Goal: Task Accomplishment & Management: Use online tool/utility

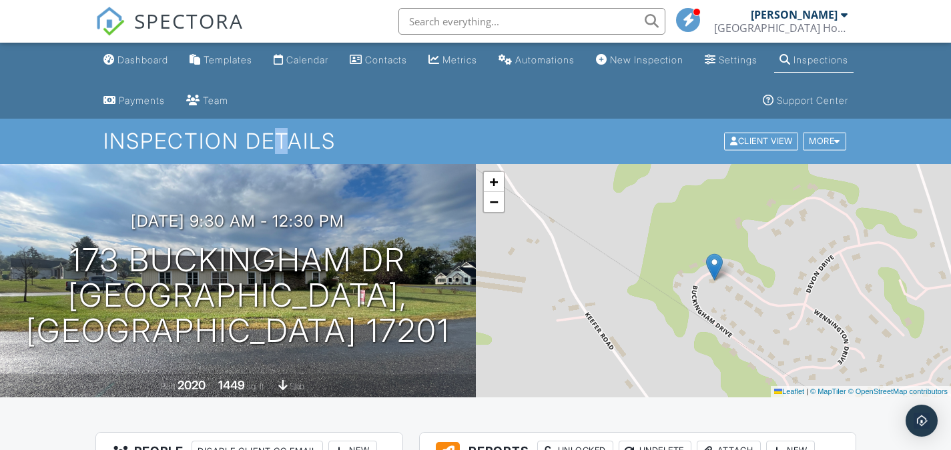
click at [270, 147] on h1 "Inspection Details" at bounding box center [474, 140] width 743 height 23
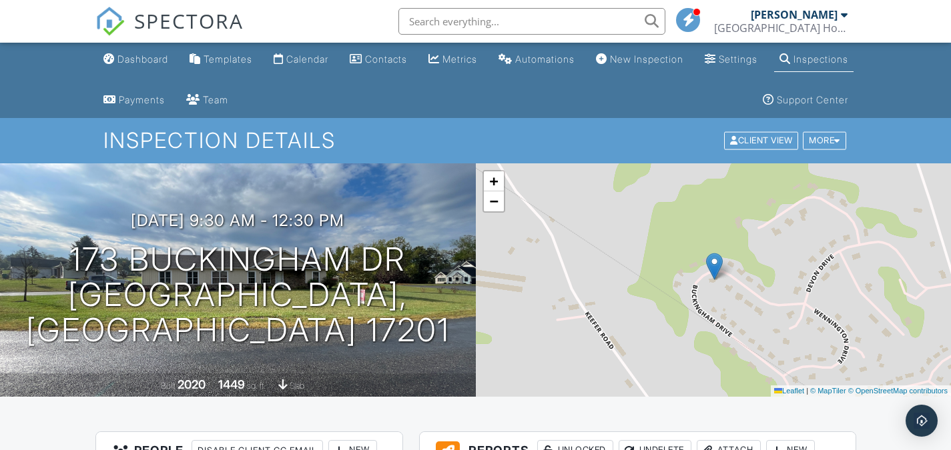
scroll to position [0, 0]
click at [238, 63] on div "Templates" at bounding box center [228, 59] width 49 height 11
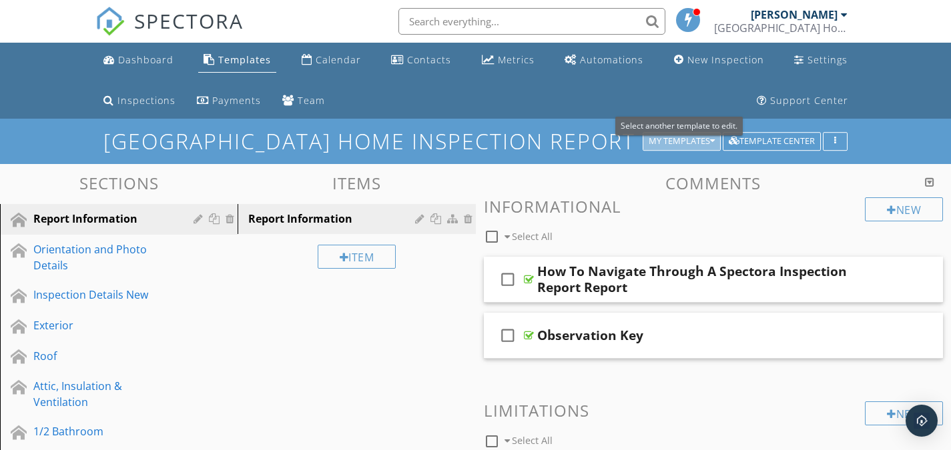
click at [651, 137] on div "My Templates" at bounding box center [682, 141] width 66 height 9
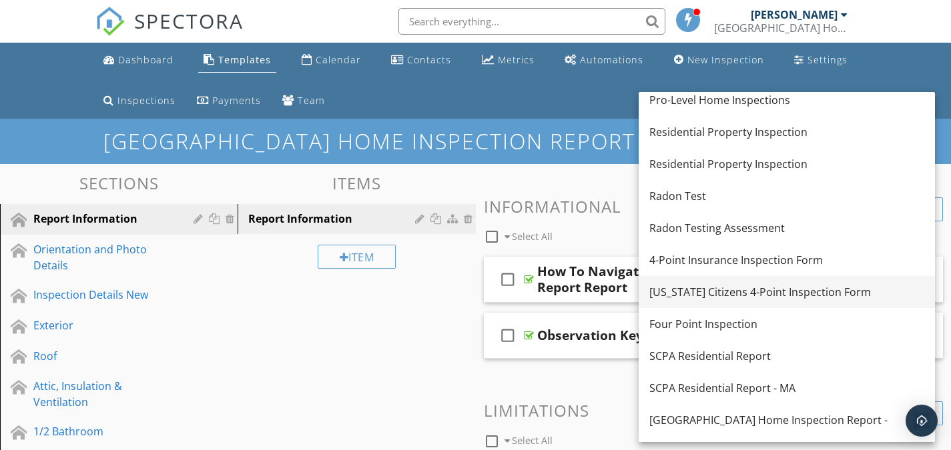
scroll to position [267, 0]
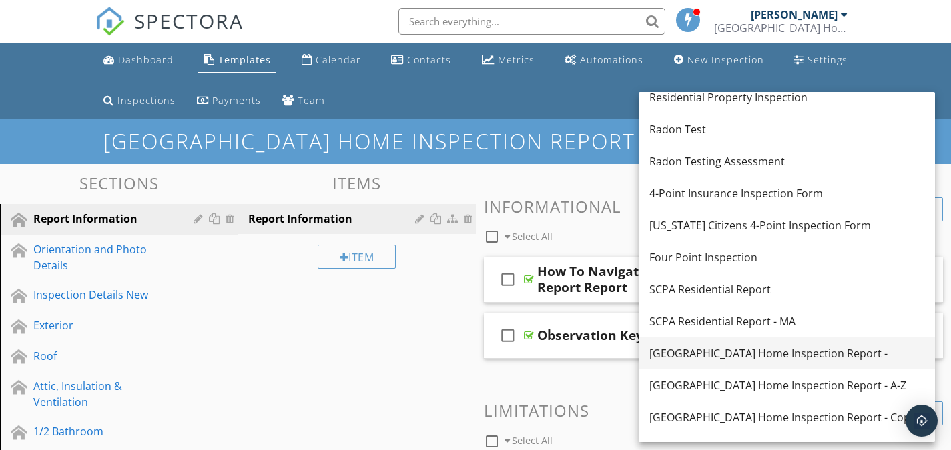
click at [711, 348] on div "[GEOGRAPHIC_DATA] Home Inspection Report -" at bounding box center [786, 354] width 275 height 16
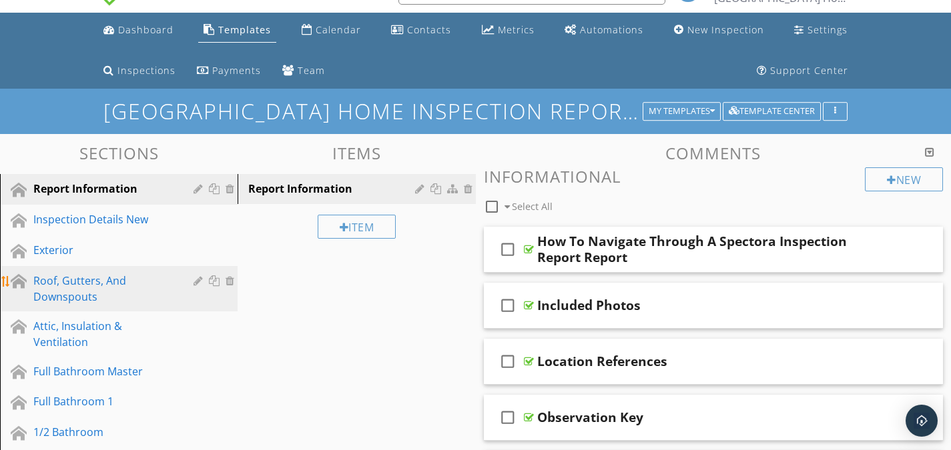
scroll to position [67, 0]
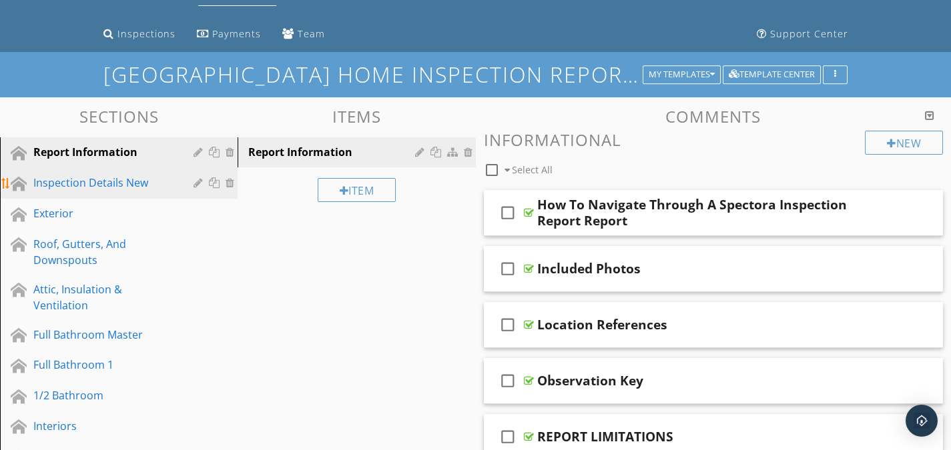
click at [80, 188] on div "Inspection Details New" at bounding box center [103, 183] width 141 height 16
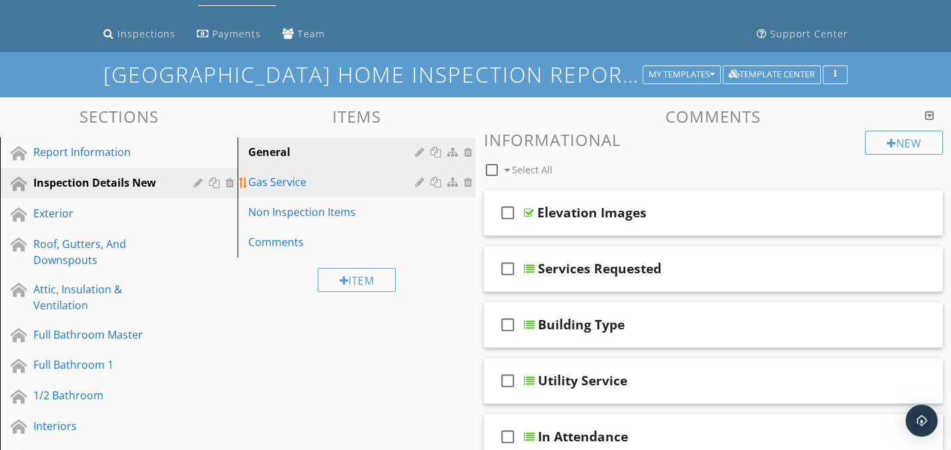
click at [275, 189] on div "Gas Service" at bounding box center [333, 182] width 170 height 16
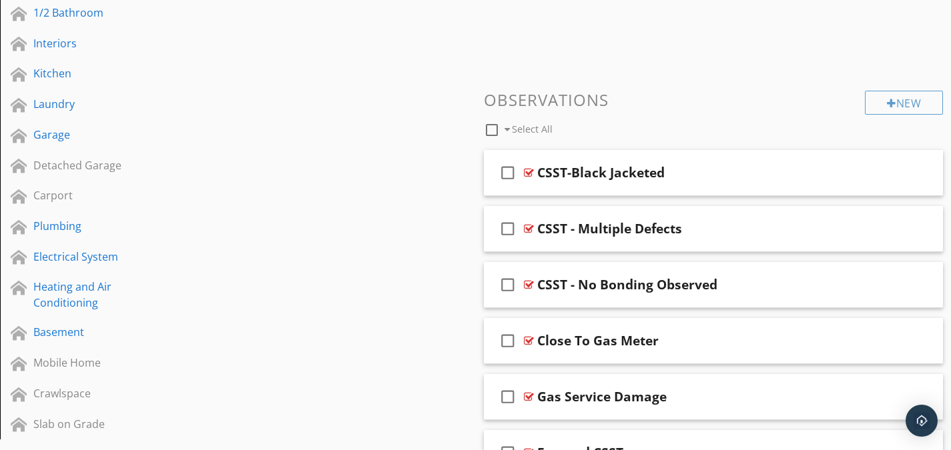
scroll to position [449, 0]
click at [525, 171] on div at bounding box center [529, 173] width 10 height 11
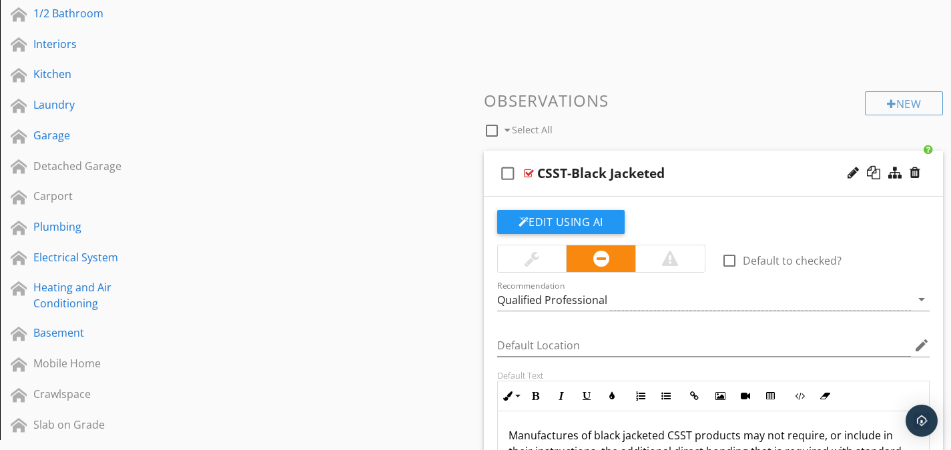
click at [531, 176] on div at bounding box center [529, 173] width 10 height 11
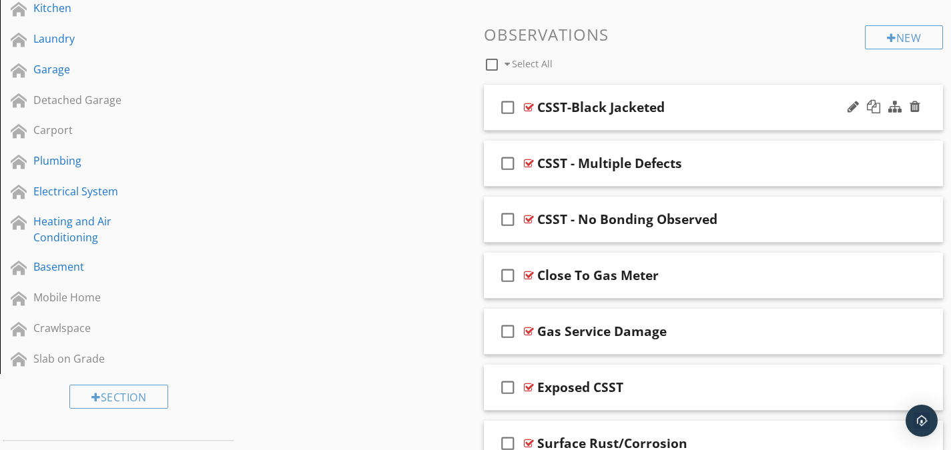
scroll to position [516, 0]
click at [529, 163] on div at bounding box center [529, 162] width 10 height 11
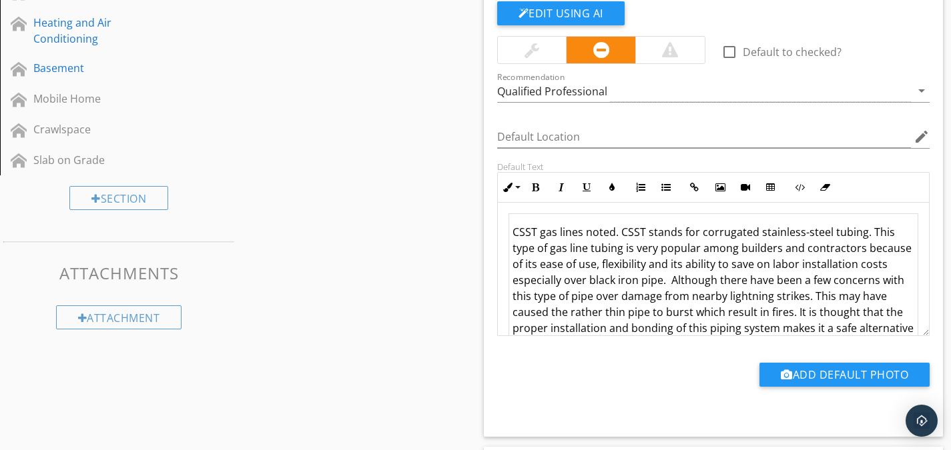
scroll to position [716, 0]
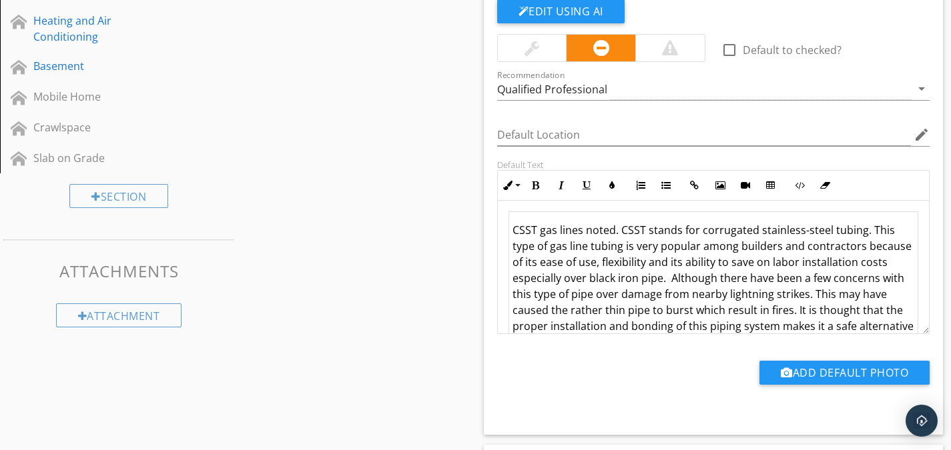
click at [589, 246] on td "CSST gas lines noted. CSST stands for corrugated stainless-steel tubing. This t…" at bounding box center [714, 406] width 410 height 389
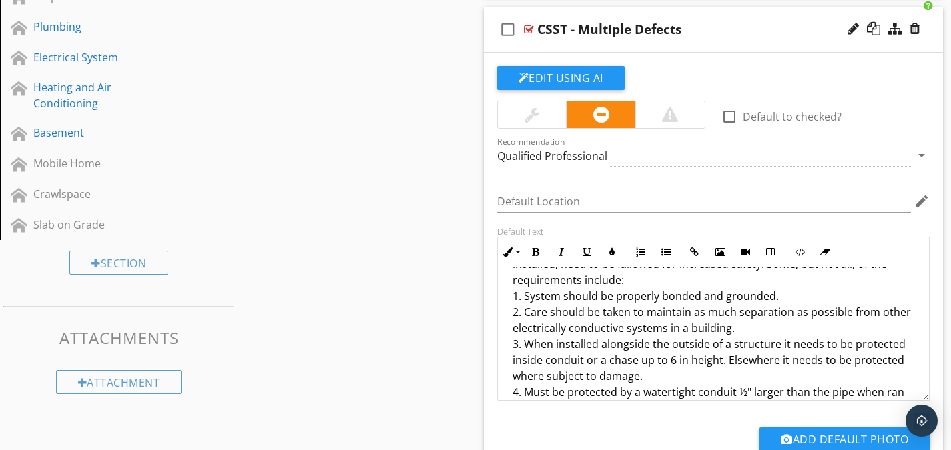
scroll to position [0, 0]
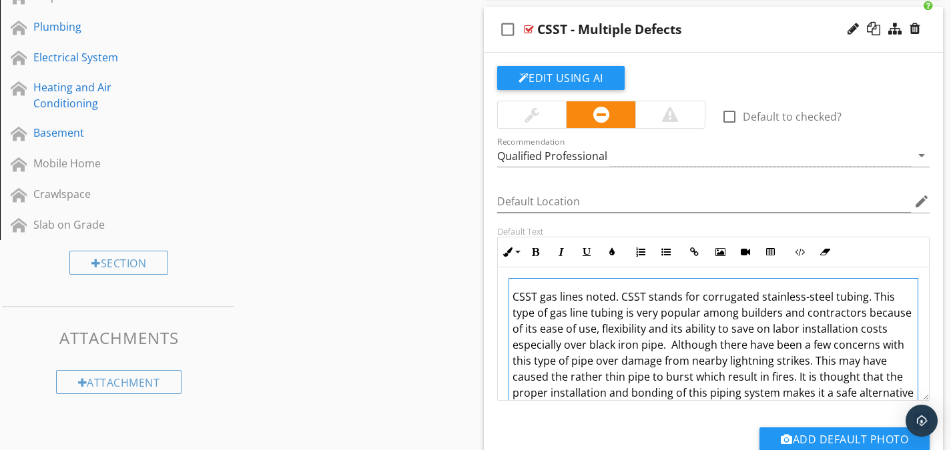
drag, startPoint x: 593, startPoint y: 374, endPoint x: 518, endPoint y: 265, distance: 132.0
click at [518, 265] on div "Inline Style XLarge Large Normal Small Light Small/Light Bold Italic Underline …" at bounding box center [713, 319] width 433 height 164
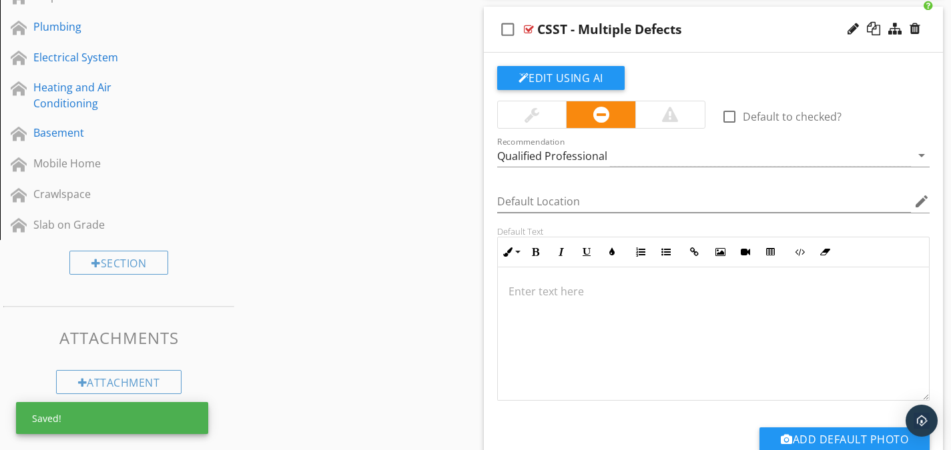
scroll to position [1, 0]
click at [593, 332] on div at bounding box center [714, 333] width 432 height 133
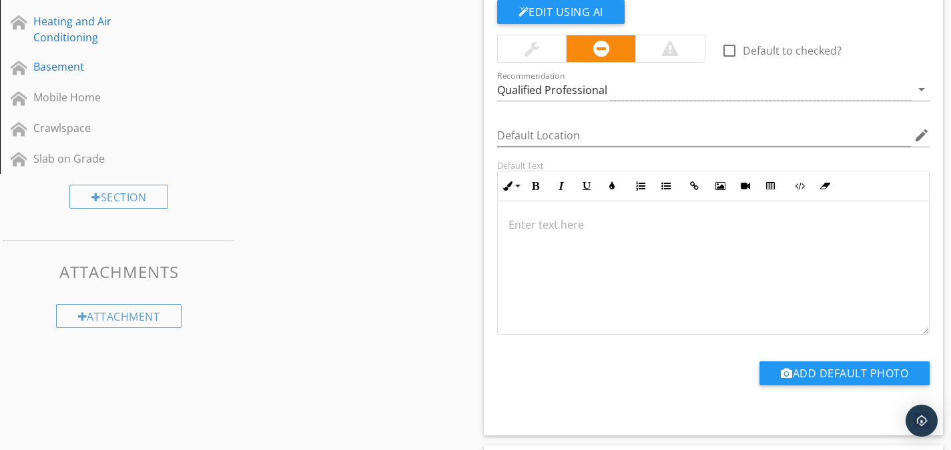
scroll to position [716, 0]
click at [563, 239] on div at bounding box center [714, 266] width 432 height 133
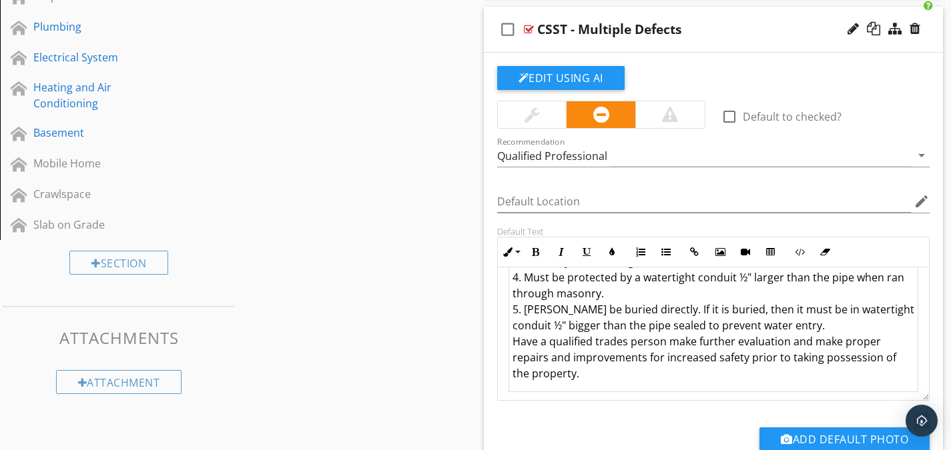
scroll to position [278, 0]
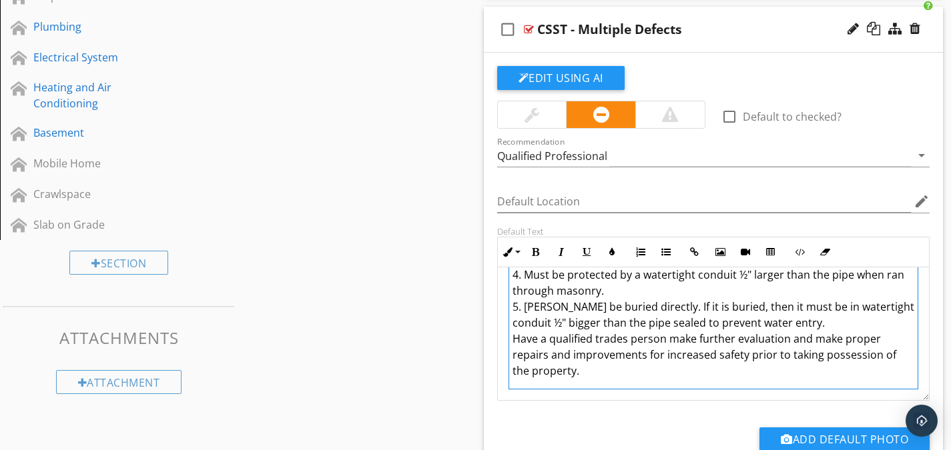
drag, startPoint x: 591, startPoint y: 371, endPoint x: 509, endPoint y: 342, distance: 87.0
click at [509, 342] on td "CSST gas lines noted. CSST stands for corrugated stainless-steel tubing. This t…" at bounding box center [714, 195] width 410 height 389
click at [581, 250] on button "Underline" at bounding box center [586, 252] width 25 height 25
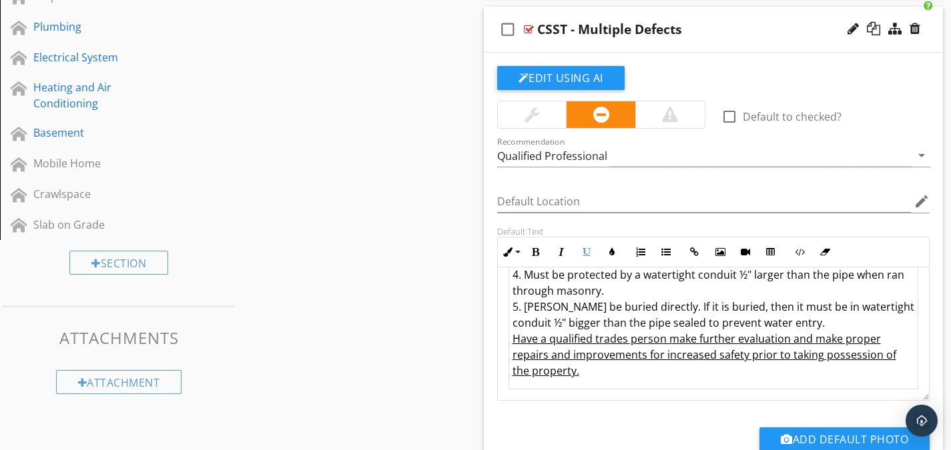
click at [592, 351] on u "Have a qualified trades person make further evaluation and make proper repairs …" at bounding box center [705, 355] width 384 height 47
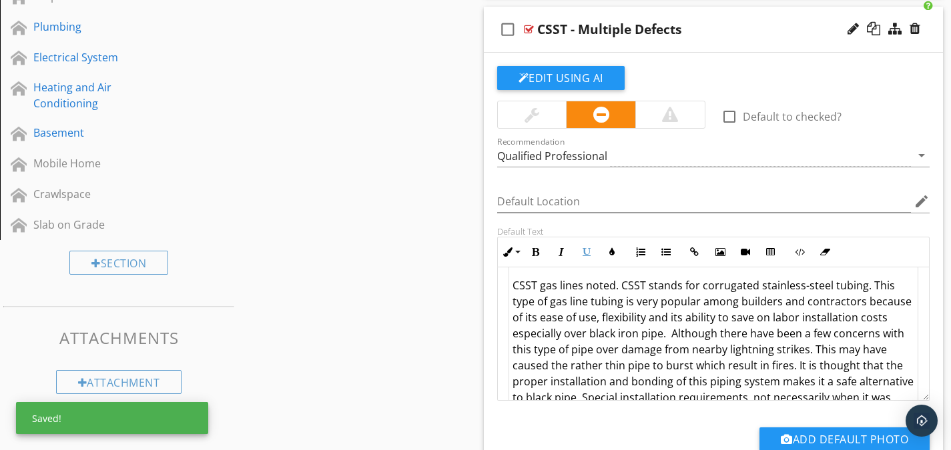
scroll to position [0, 0]
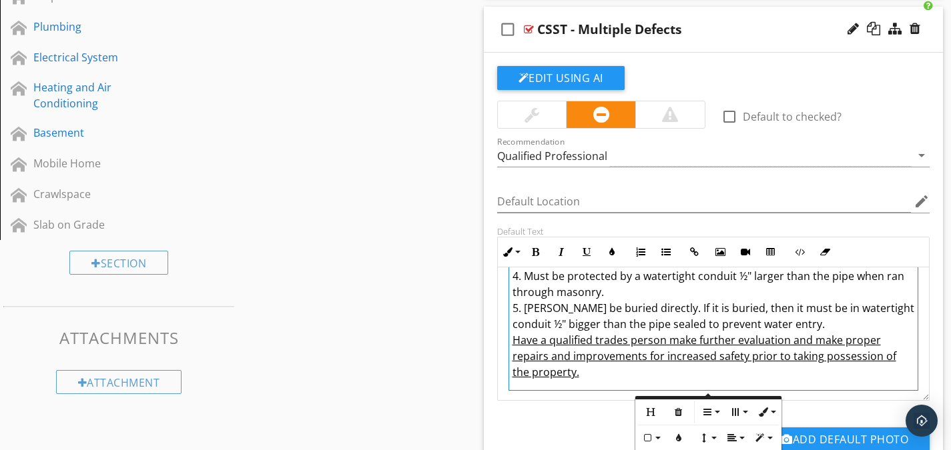
scroll to position [278, 0]
click at [906, 292] on td "CSST gas lines noted. CSST stands for corrugated stainless-steel tubing. This t…" at bounding box center [714, 195] width 410 height 389
click at [896, 298] on td "CSST gas lines noted. CSST stands for corrugated stainless-steel tubing. This t…" at bounding box center [714, 195] width 410 height 389
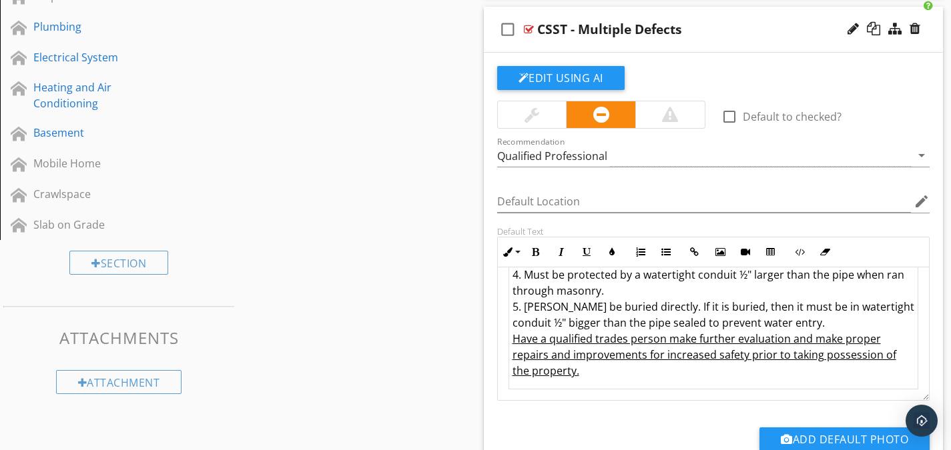
click at [912, 291] on div "CSST gas lines noted. CSST stands for corrugated stainless-steel tubing. This t…" at bounding box center [714, 194] width 432 height 411
click at [846, 309] on td "CSST gas lines noted. CSST stands for corrugated stainless-steel tubing. This t…" at bounding box center [714, 195] width 410 height 389
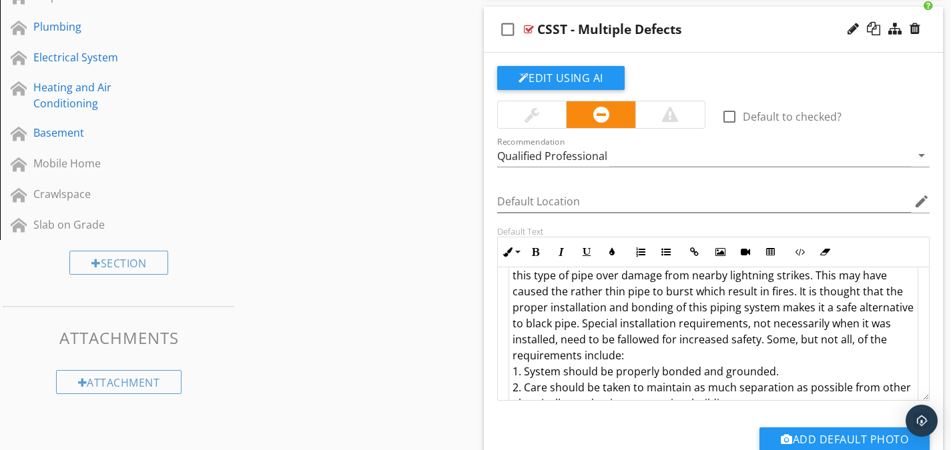
scroll to position [0, 0]
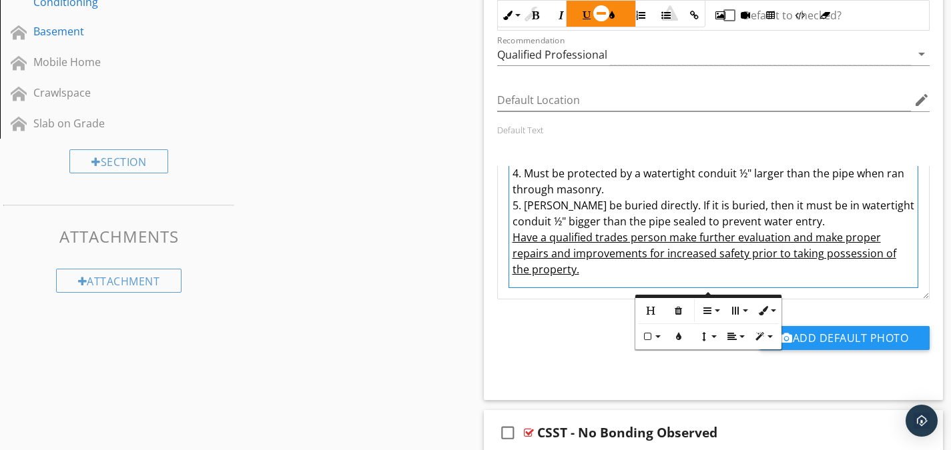
scroll to position [916, 0]
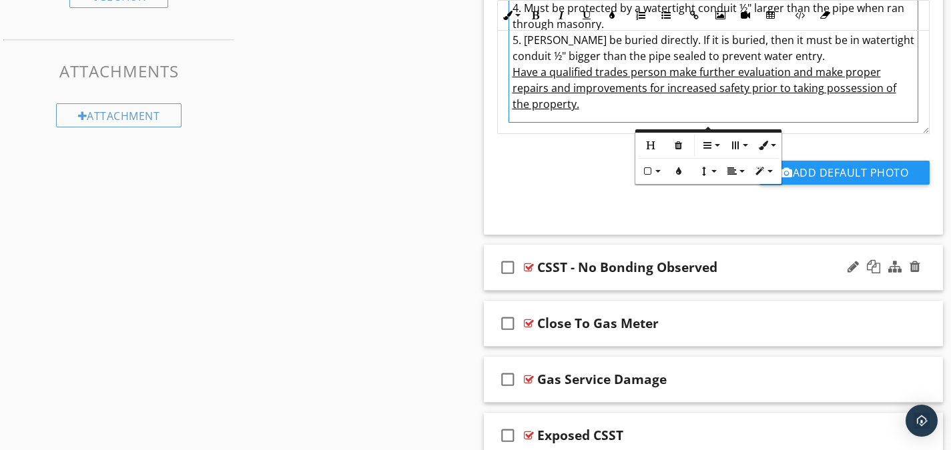
click at [530, 268] on div at bounding box center [529, 267] width 10 height 11
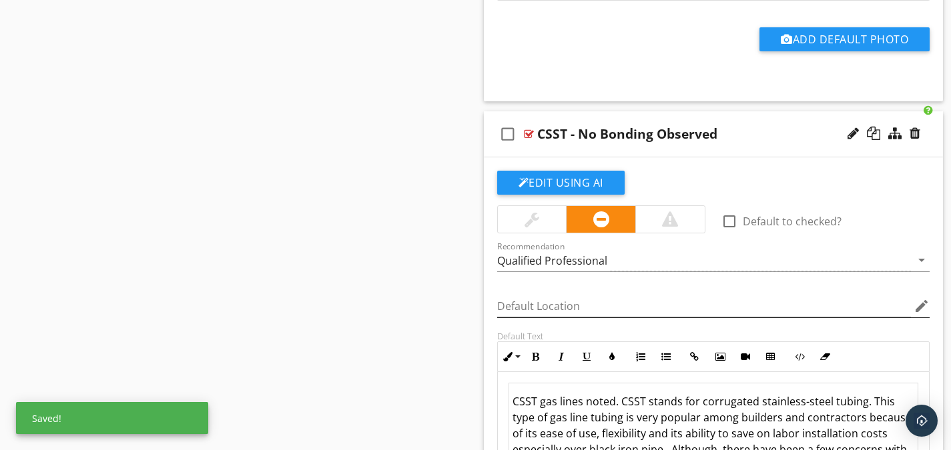
scroll to position [1183, 0]
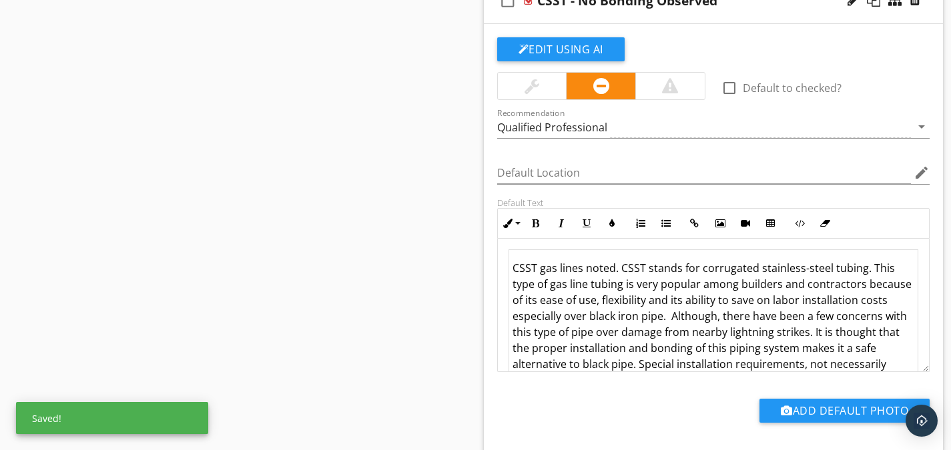
click at [571, 310] on td "CSST gas lines noted. CSST stands for corrugated stainless-steel tubing. This t…" at bounding box center [714, 364] width 410 height 229
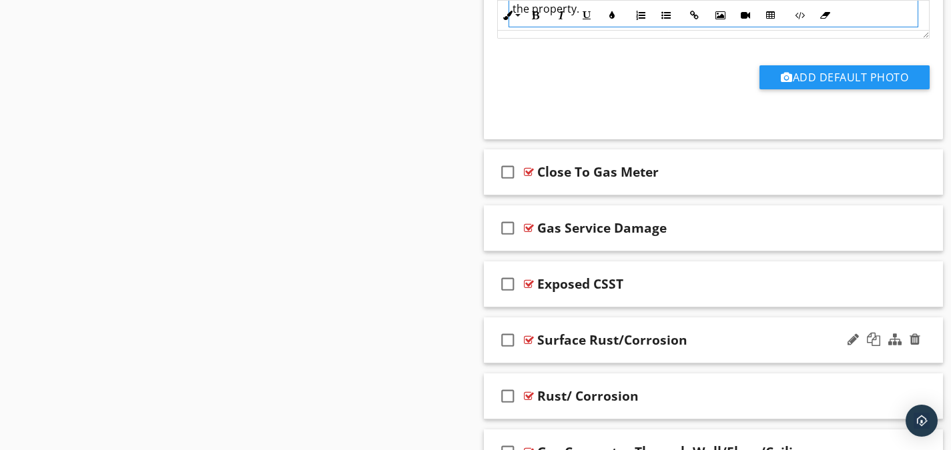
scroll to position [1851, 0]
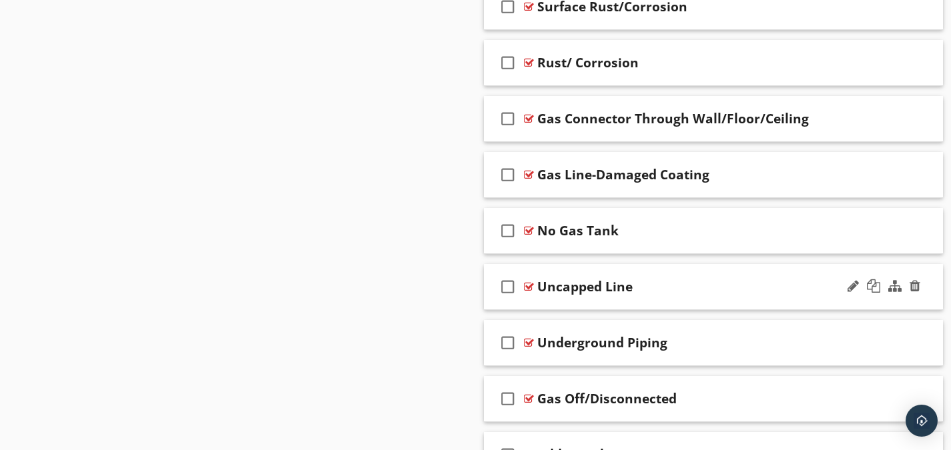
click at [532, 286] on div at bounding box center [529, 287] width 10 height 11
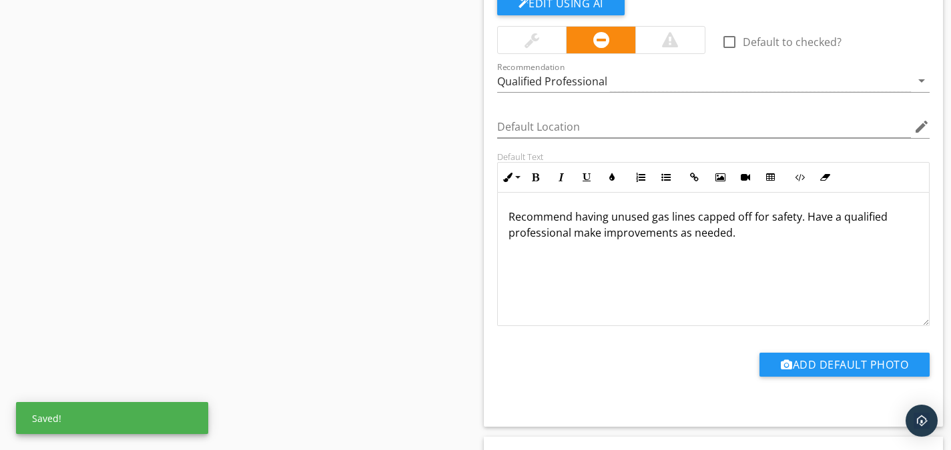
scroll to position [2184, 0]
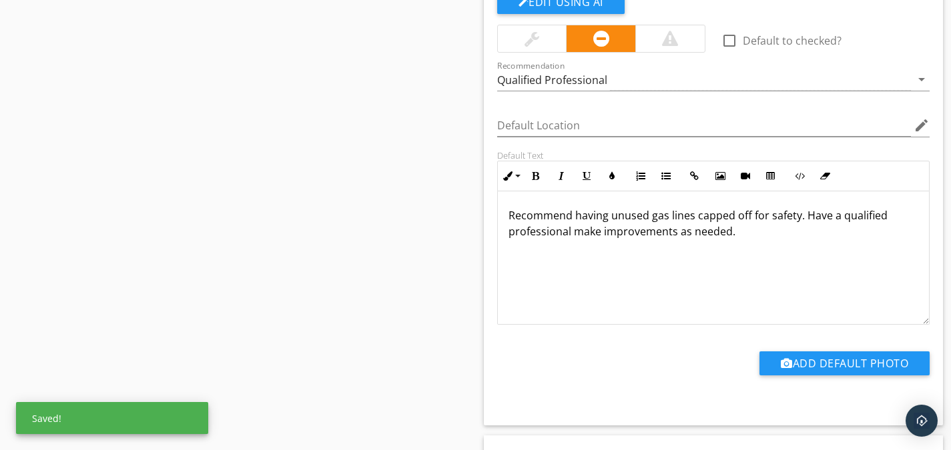
click at [582, 268] on div "Recommend having unused gas lines capped off for safety. Have a qualified profe…" at bounding box center [714, 258] width 432 height 133
click at [611, 226] on p "Recommend having unused gas lines capped off for safety. Have a qualified profe…" at bounding box center [714, 224] width 410 height 32
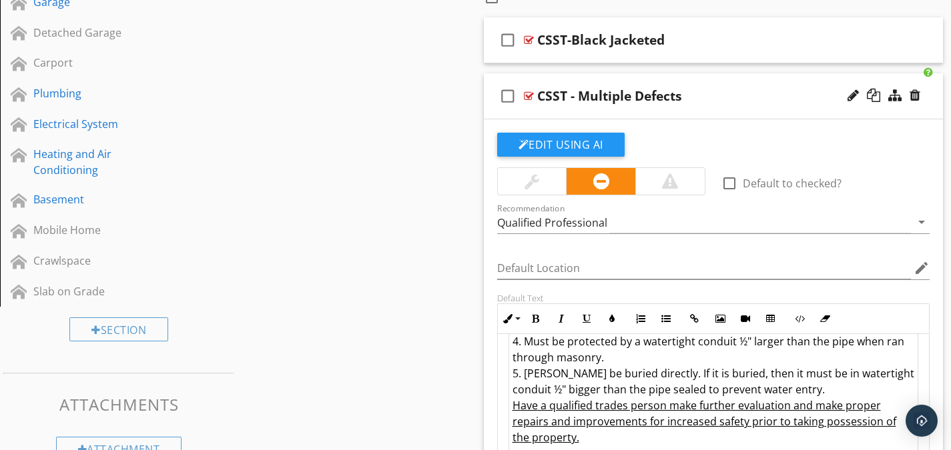
scroll to position [716, 0]
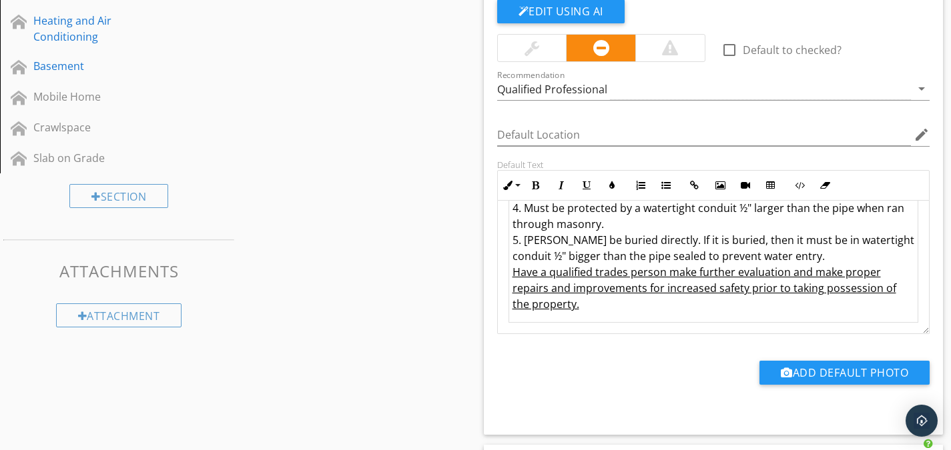
click at [603, 302] on td "CSST gas lines noted. CSST stands for corrugated stainless-steel tubing. This t…" at bounding box center [714, 128] width 410 height 389
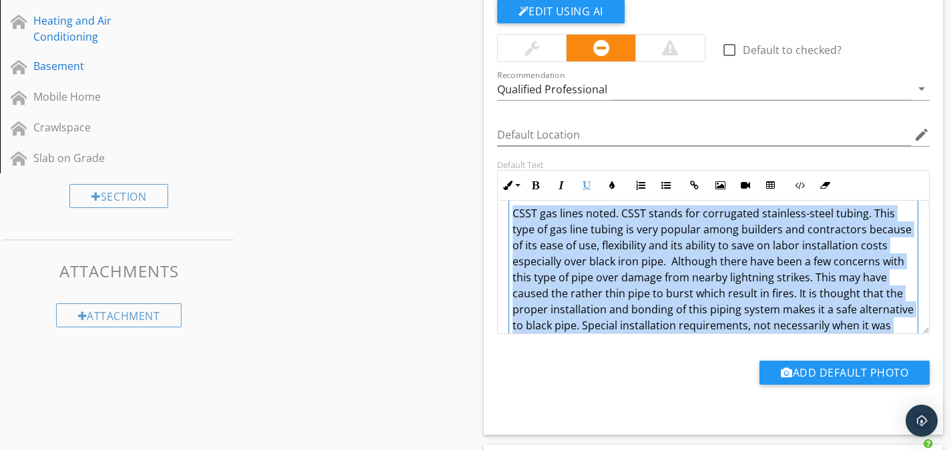
scroll to position [0, 0]
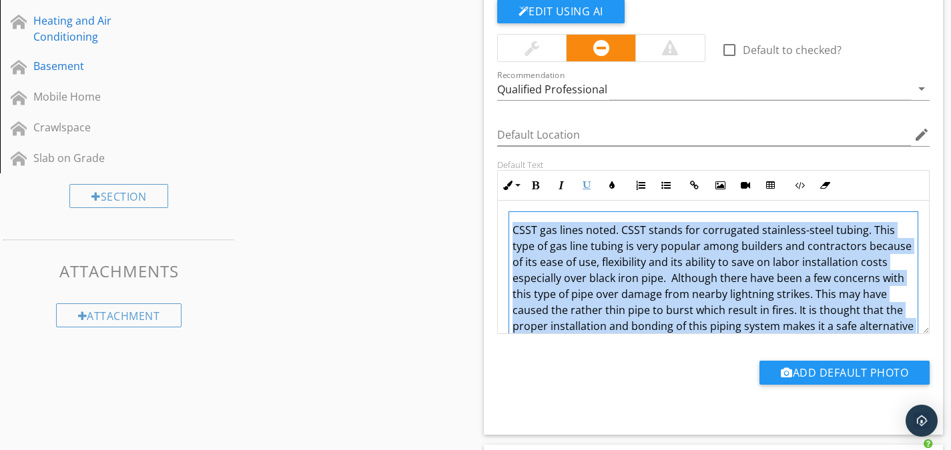
drag, startPoint x: 583, startPoint y: 301, endPoint x: 514, endPoint y: 230, distance: 99.1
click at [514, 230] on td "CSST gas lines noted. CSST stands for corrugated stainless-steel tubing. This t…" at bounding box center [714, 406] width 410 height 389
copy td "LORE ips dolor sitam. CONS adipis eli seddoeiusm temporinc-utlab etdolo. Magn a…"
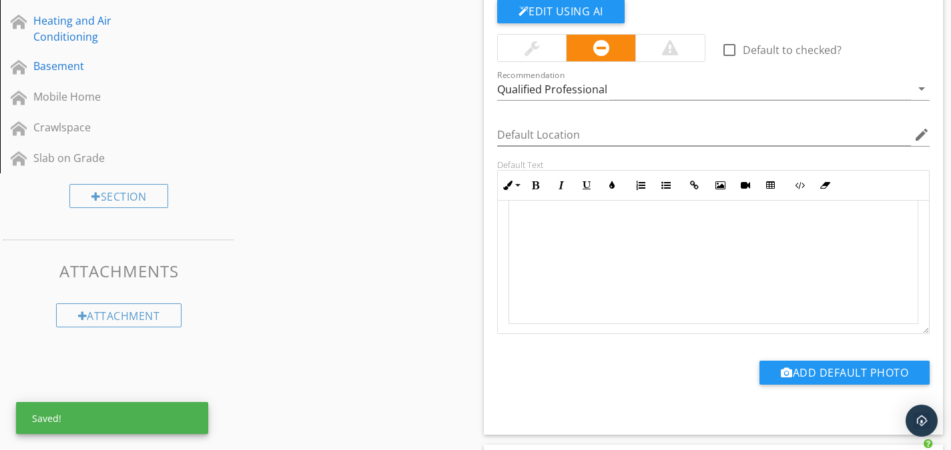
scroll to position [43, 0]
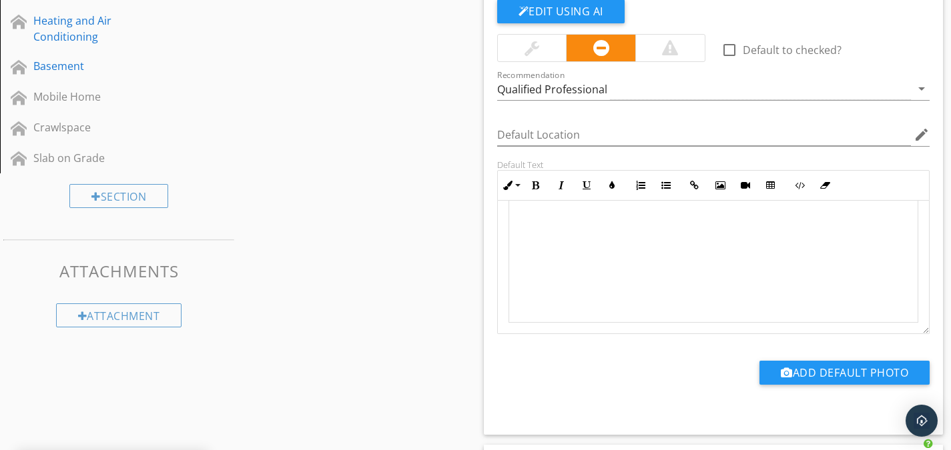
drag, startPoint x: 570, startPoint y: 238, endPoint x: 539, endPoint y: 251, distance: 33.8
click at [539, 251] on td at bounding box center [714, 246] width 410 height 154
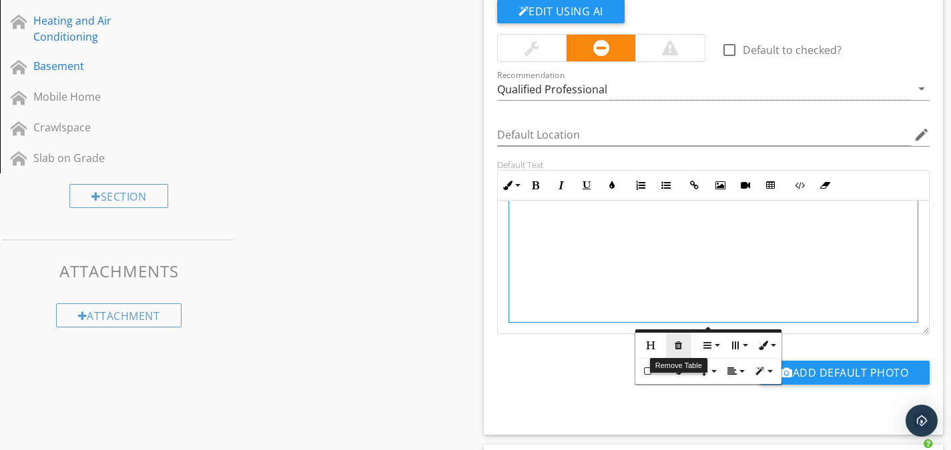
click at [681, 342] on icon "button" at bounding box center [678, 345] width 9 height 9
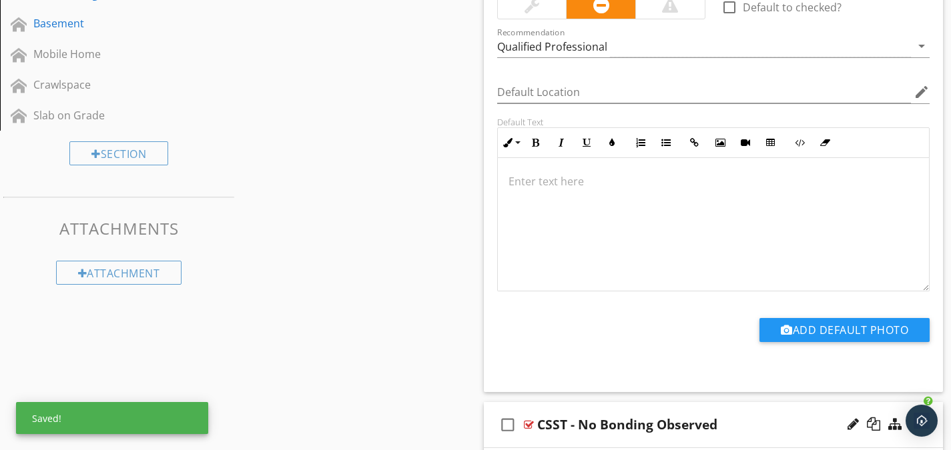
click at [514, 181] on p at bounding box center [714, 182] width 410 height 16
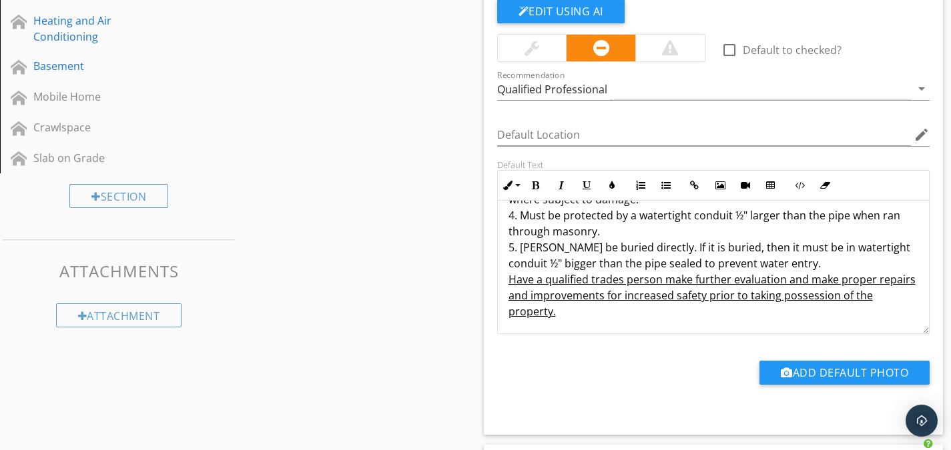
click at [601, 254] on p "CSST gas lines noted. CSST stands for corrugated stainless-steel tubing. This t…" at bounding box center [714, 143] width 410 height 352
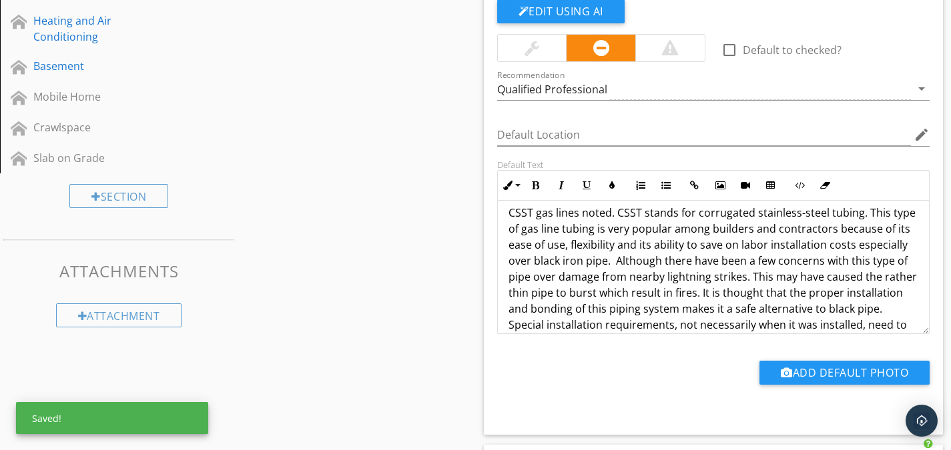
scroll to position [0, 0]
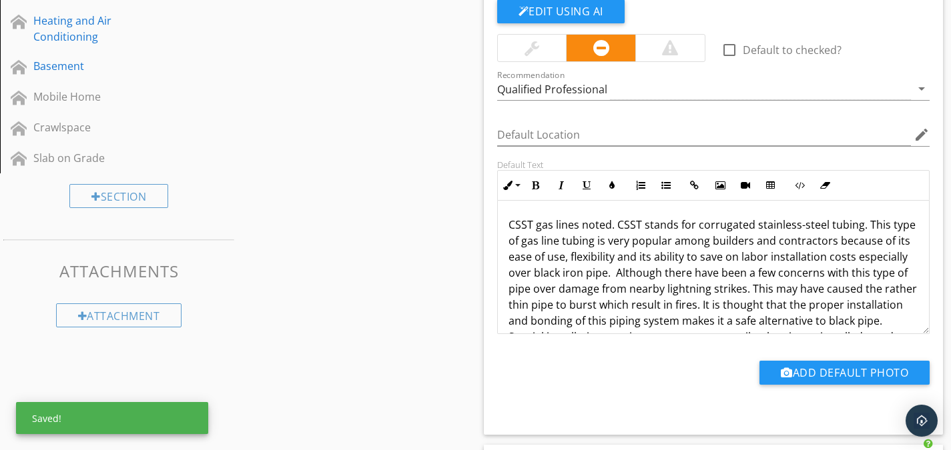
click at [509, 222] on p "CSST gas lines noted. CSST stands for corrugated stainless-steel tubing. This t…" at bounding box center [714, 393] width 410 height 352
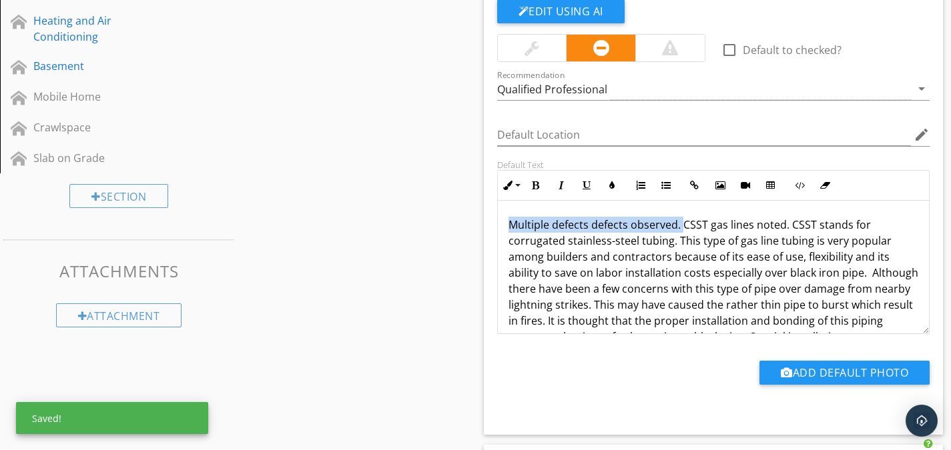
drag, startPoint x: 681, startPoint y: 226, endPoint x: 501, endPoint y: 228, distance: 180.2
click at [501, 228] on div "Multiple defects defects observed. CSST gas lines noted. CSST stands for corrug…" at bounding box center [714, 401] width 432 height 400
click at [535, 176] on button "Bold" at bounding box center [535, 185] width 25 height 25
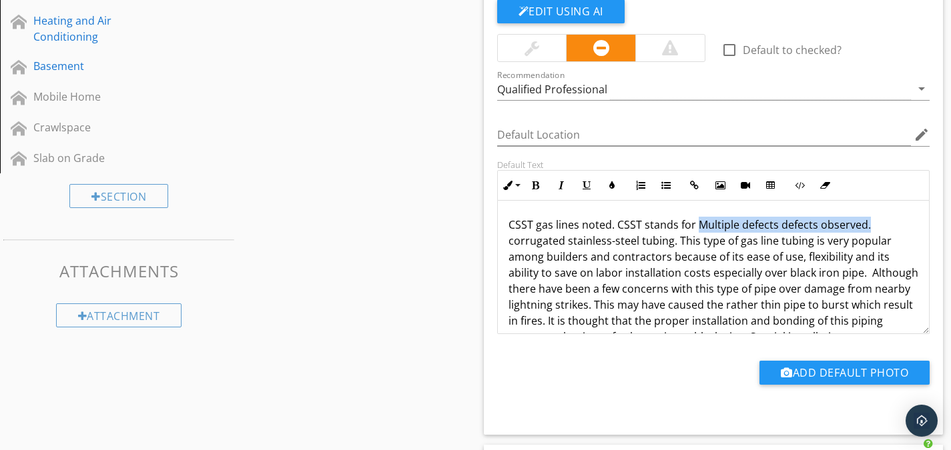
drag, startPoint x: 866, startPoint y: 224, endPoint x: 698, endPoint y: 228, distance: 168.2
click at [698, 228] on p "CSST gas lines noted. CSST stands for Multiple defects defects observed. corrug…" at bounding box center [714, 401] width 410 height 368
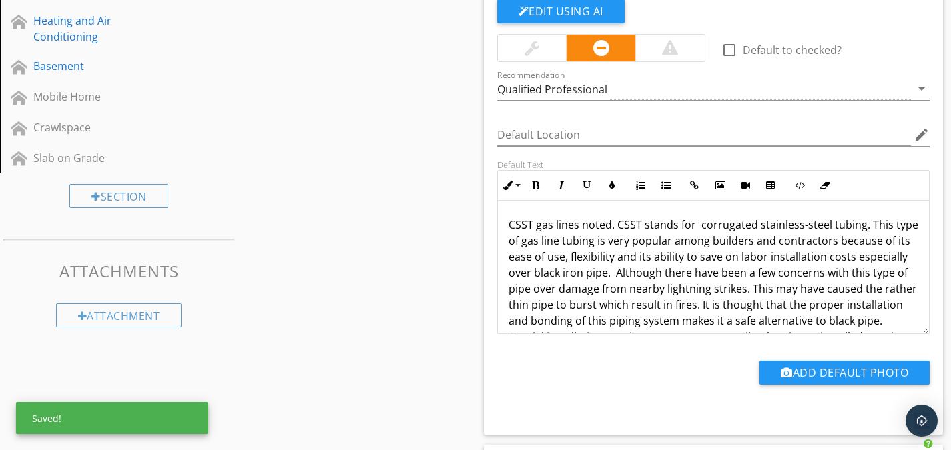
click at [509, 222] on p "CSST gas lines noted. CSST stands for corrugated stainless-steel tubing. This t…" at bounding box center [714, 393] width 410 height 352
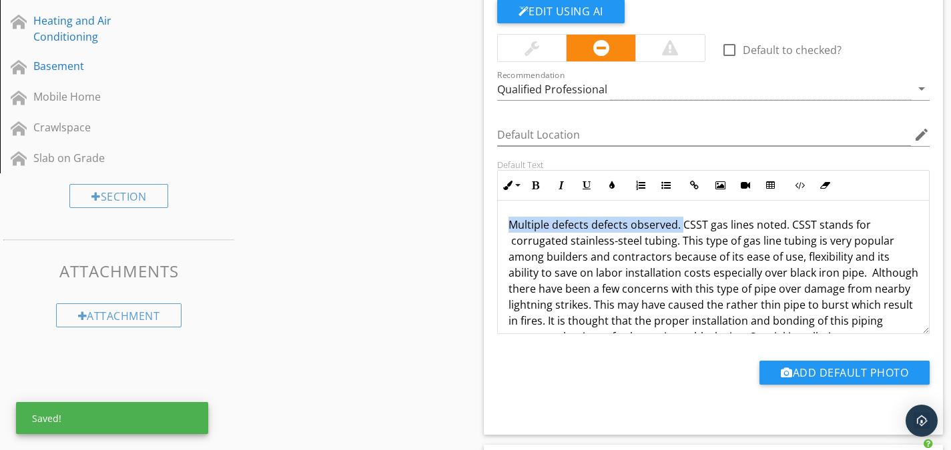
drag, startPoint x: 681, startPoint y: 223, endPoint x: 513, endPoint y: 230, distance: 169.0
click at [513, 230] on p "Multiple defects defects observed. CSST gas lines noted. CSST stands for corrug…" at bounding box center [714, 401] width 410 height 368
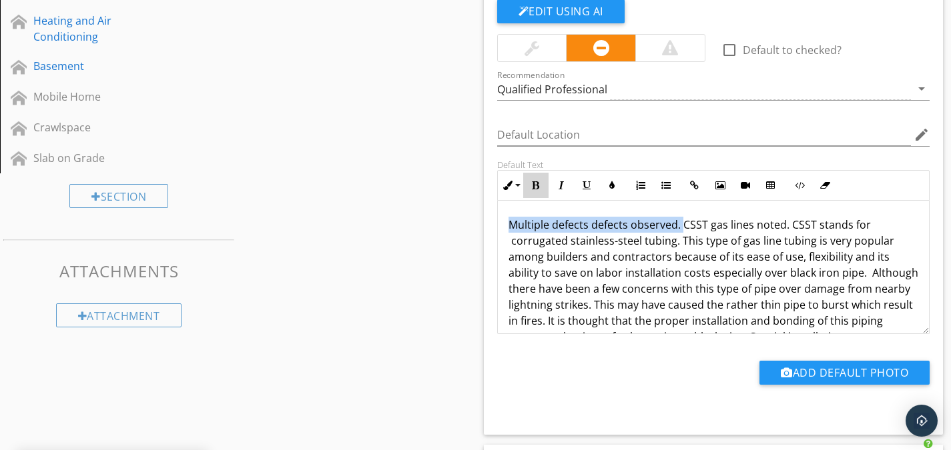
click at [534, 189] on icon "button" at bounding box center [535, 185] width 9 height 9
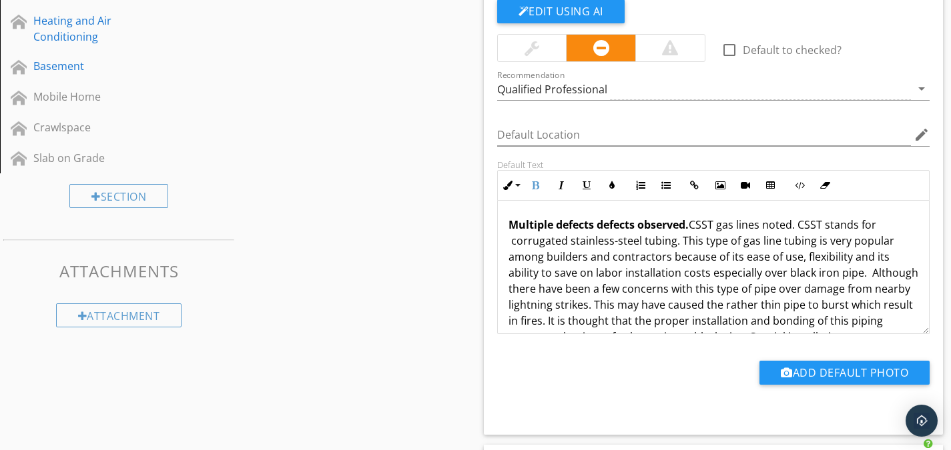
click at [548, 250] on p "Multiple defects defects observed. CSST gas lines noted. CSST stands for corrug…" at bounding box center [714, 401] width 410 height 368
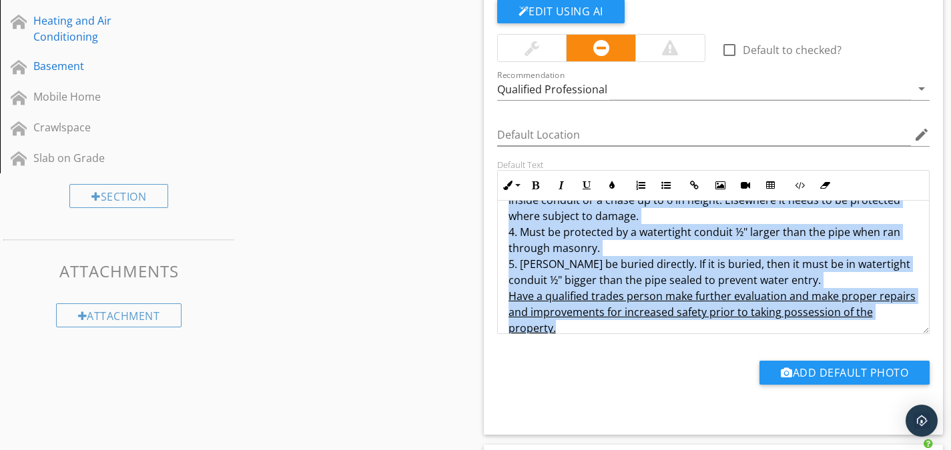
scroll to position [268, 0]
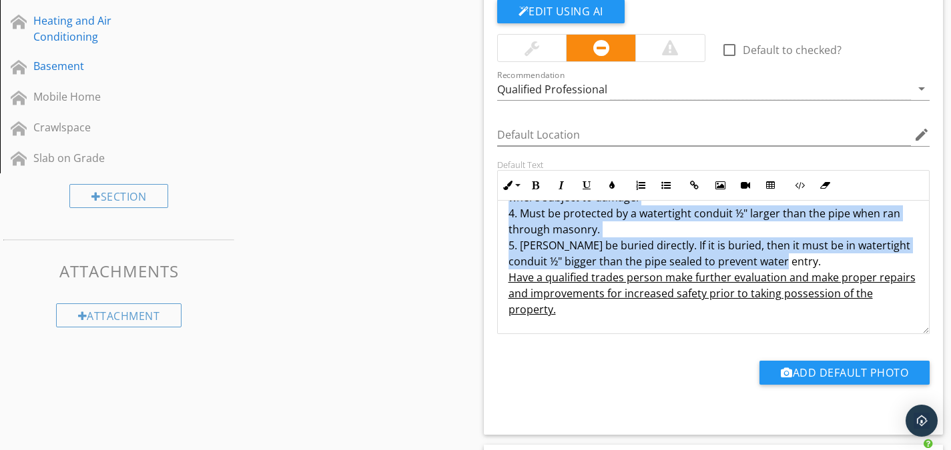
drag, startPoint x: 693, startPoint y: 222, endPoint x: 872, endPoint y: 262, distance: 183.1
click at [872, 262] on p "Multiple defects defects observed. CSST gas lines noted. CSST stands for corrug…" at bounding box center [714, 133] width 410 height 368
click at [557, 185] on icon "button" at bounding box center [561, 185] width 9 height 9
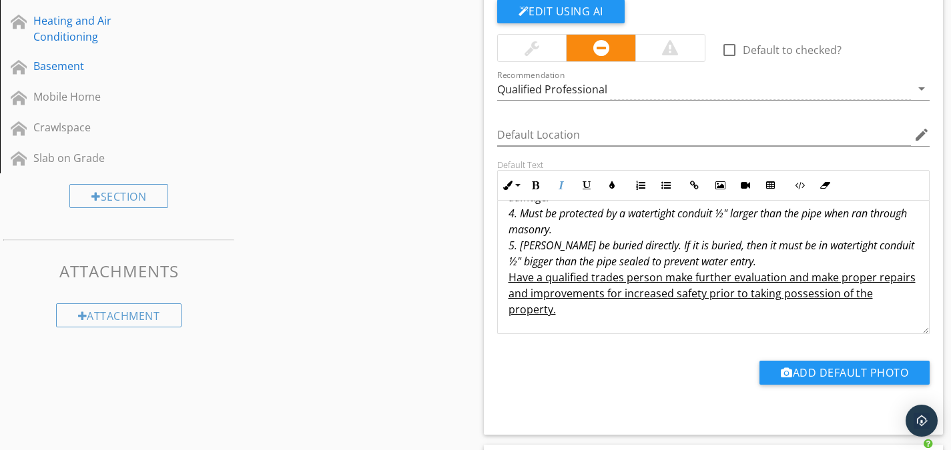
click at [574, 258] on em "CSST gas lines noted. CSST stands for corrugated stainless-steel tubing. This t…" at bounding box center [714, 117] width 410 height 303
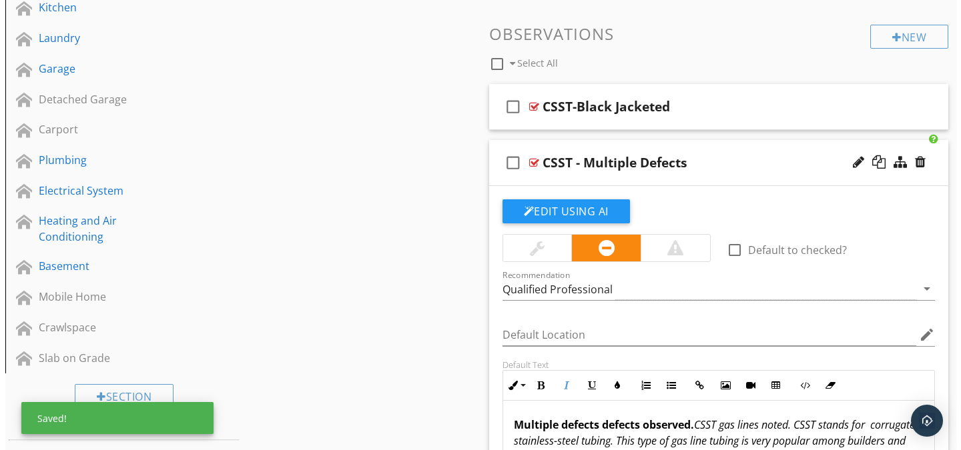
scroll to position [382, 0]
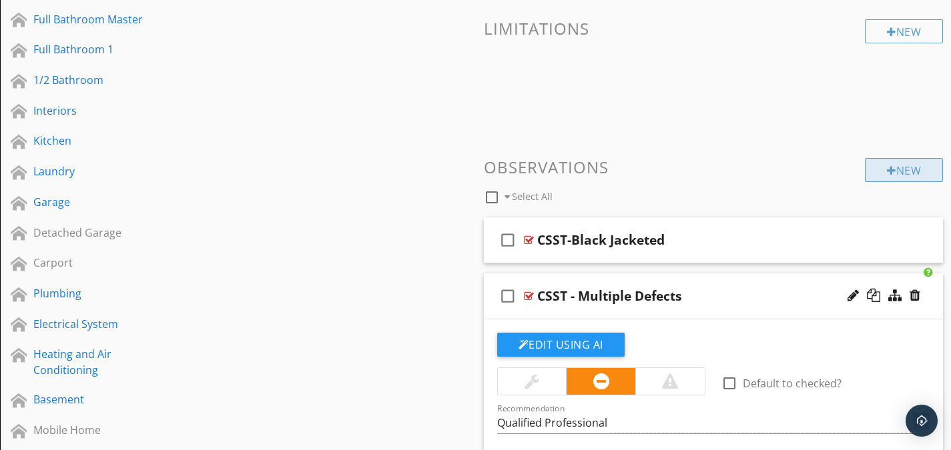
click at [874, 174] on div "New" at bounding box center [904, 170] width 78 height 24
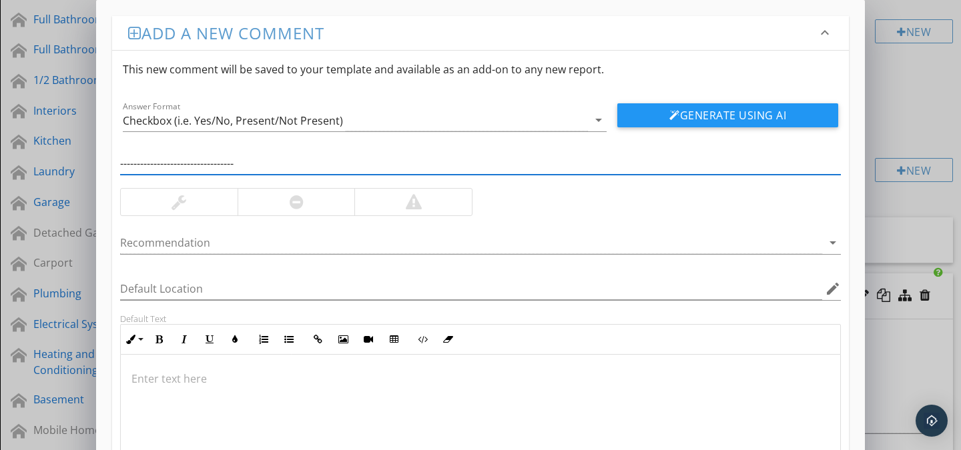
scroll to position [129, 0]
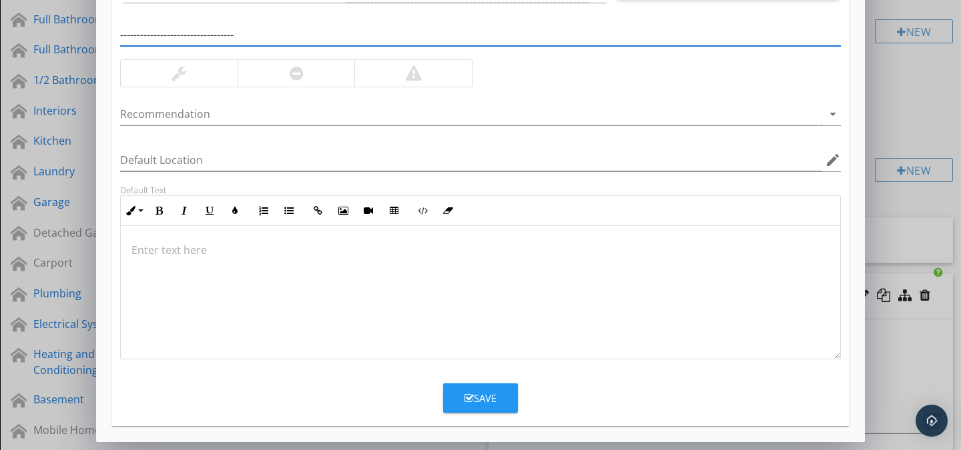
type input "----------------------------------"
click at [494, 398] on div "Save" at bounding box center [480, 398] width 32 height 15
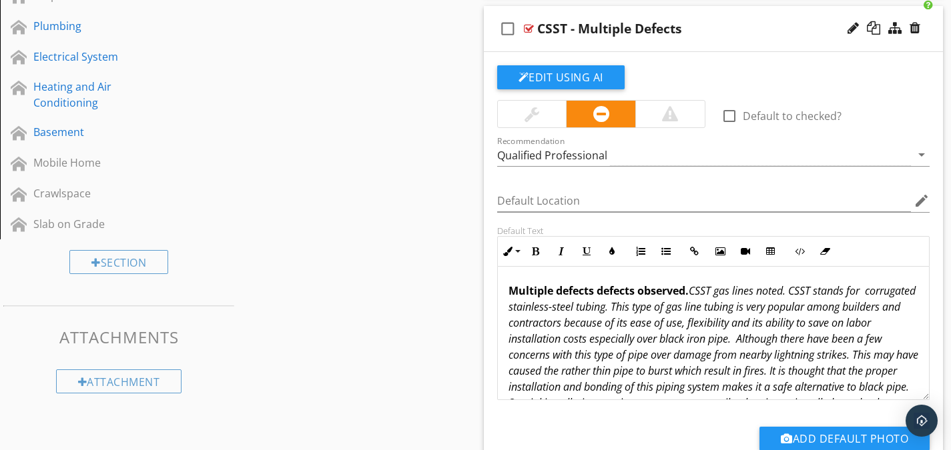
scroll to position [649, 0]
click at [530, 27] on div at bounding box center [529, 29] width 10 height 11
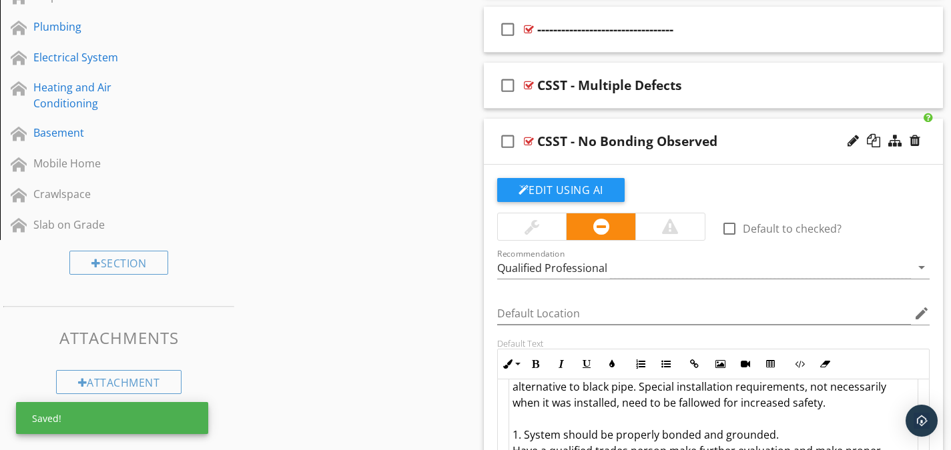
click at [529, 139] on div at bounding box center [529, 141] width 10 height 11
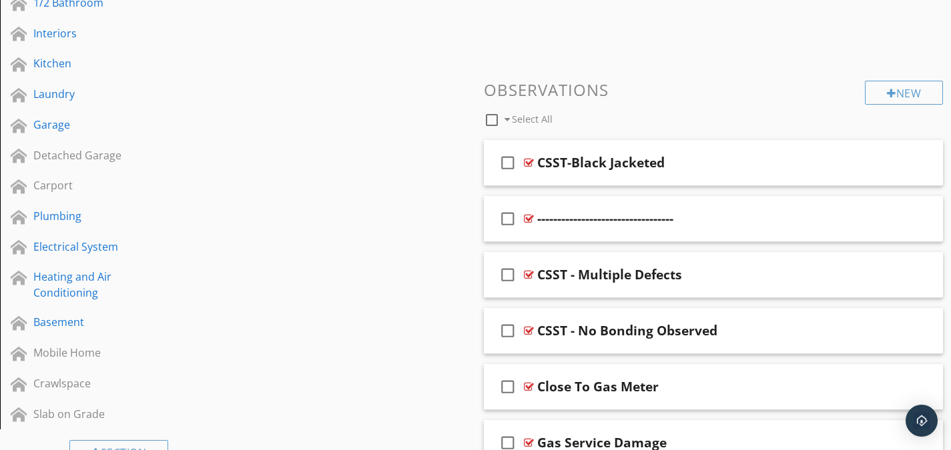
scroll to position [449, 0]
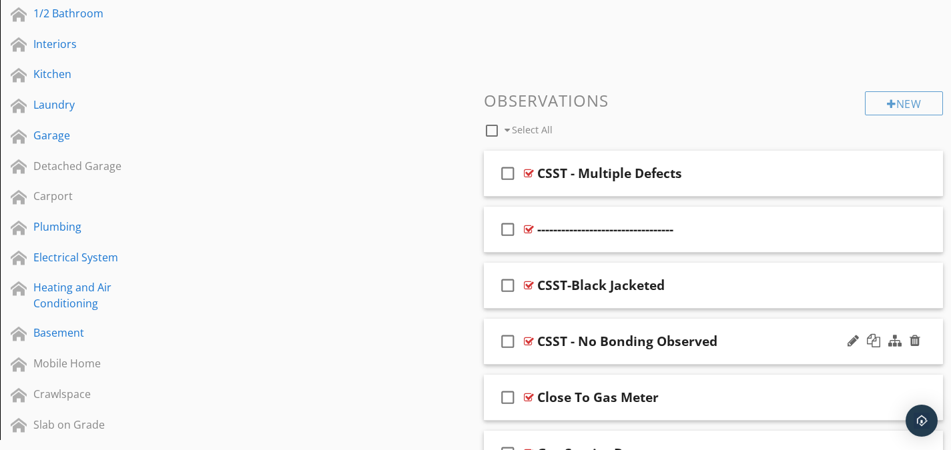
click at [528, 342] on div at bounding box center [529, 341] width 10 height 11
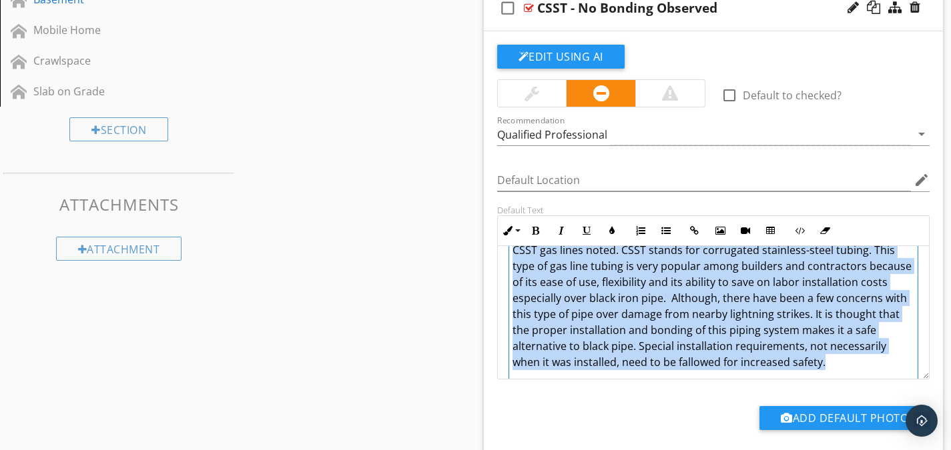
scroll to position [0, 0]
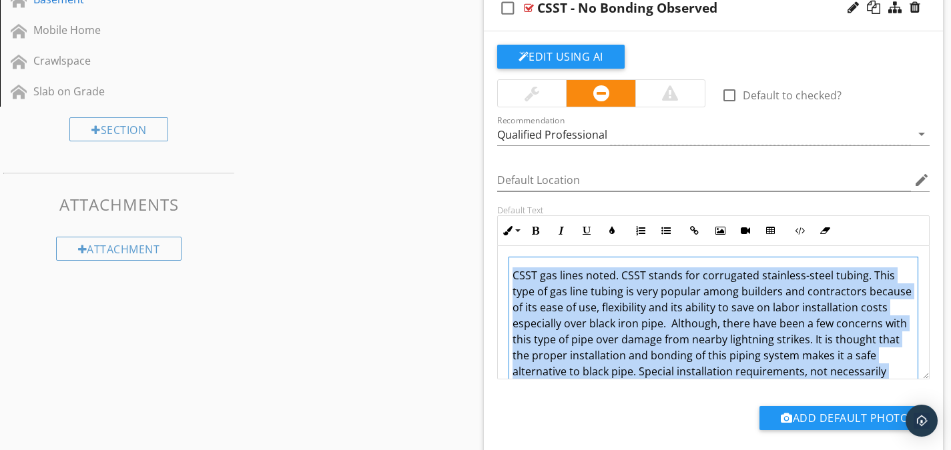
drag, startPoint x: 836, startPoint y: 323, endPoint x: 545, endPoint y: 245, distance: 301.3
click at [545, 245] on div "Inline Style XLarge Large Normal Small Light Small/Light Bold Italic Underline …" at bounding box center [713, 298] width 433 height 164
click at [555, 278] on td "CSST gas lines noted. CSST stands for corrugated stainless-steel tubing. This t…" at bounding box center [714, 372] width 410 height 229
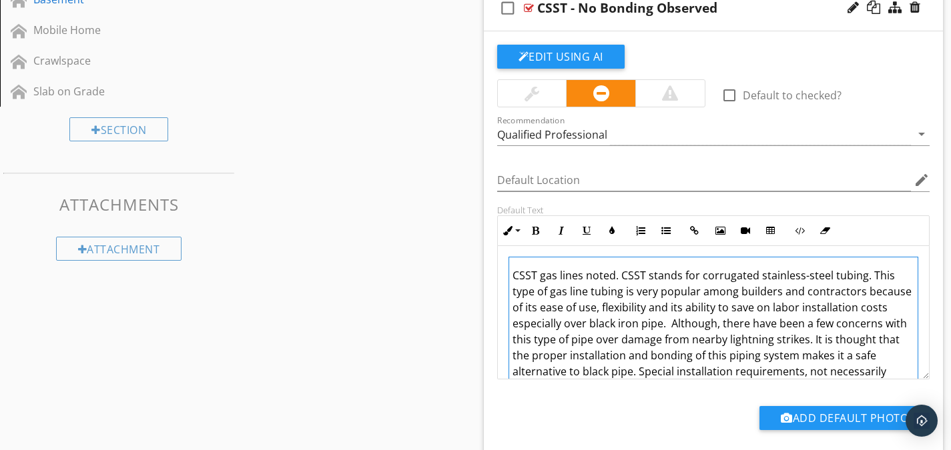
drag, startPoint x: 590, startPoint y: 346, endPoint x: 515, endPoint y: 274, distance: 104.3
click at [515, 274] on td "CSST gas lines noted. CSST stands for corrugated stainless-steel tubing. This t…" at bounding box center [714, 372] width 410 height 229
copy td "CSST gas lines noted. CSST stands for corrugated stainless-steel tubing. This t…"
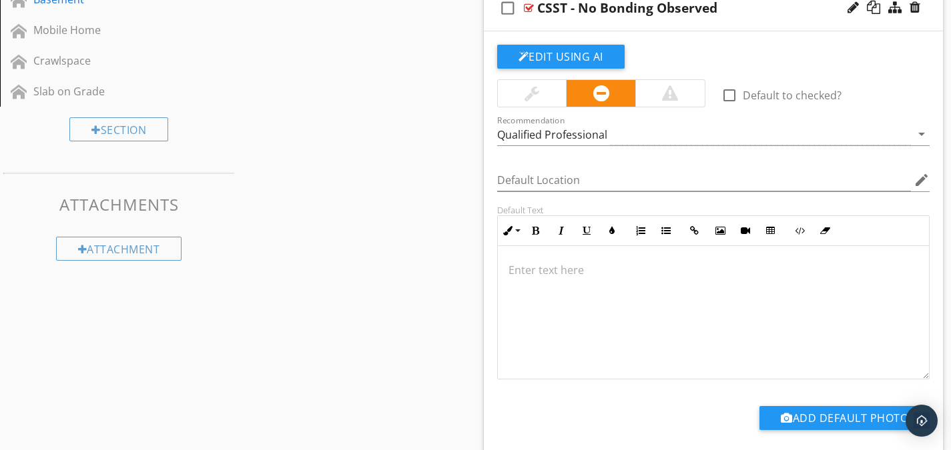
click at [561, 282] on div at bounding box center [714, 312] width 432 height 133
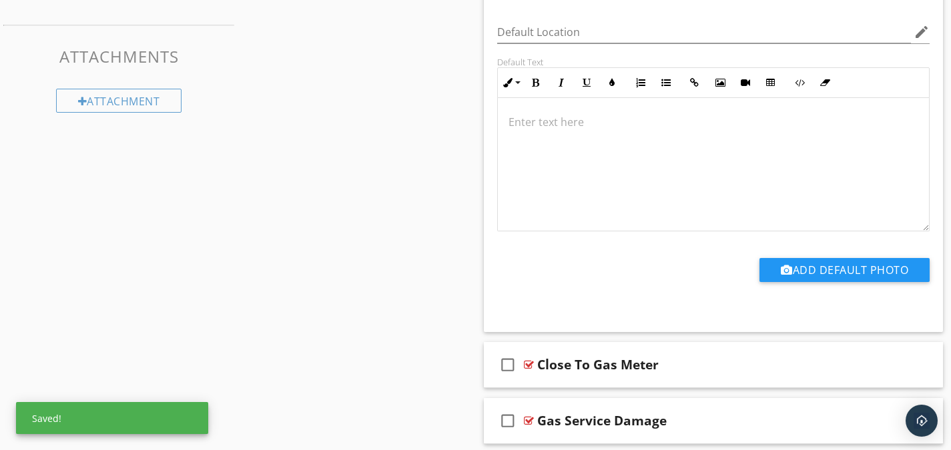
scroll to position [783, 0]
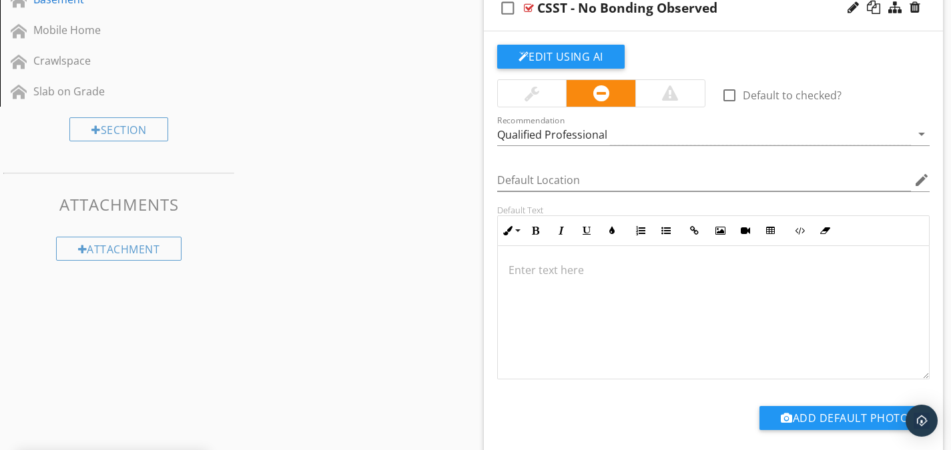
click at [527, 267] on p at bounding box center [714, 270] width 410 height 16
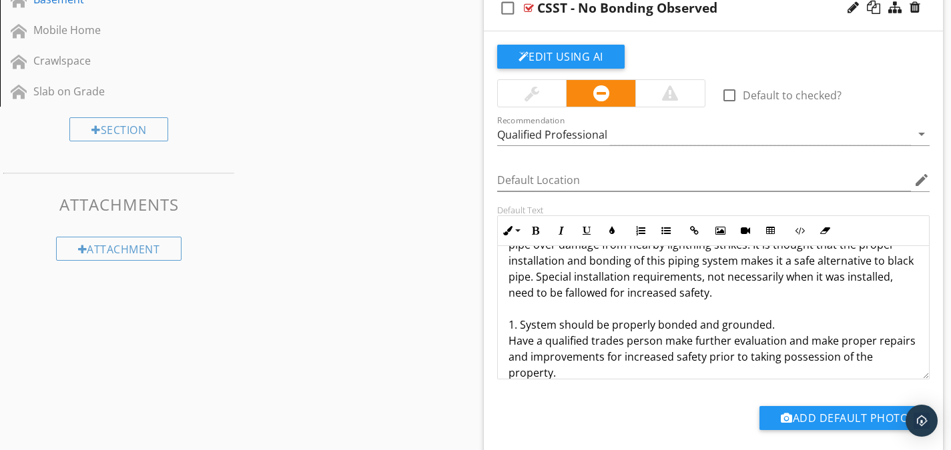
click at [557, 266] on p "CSST gas lines noted. CSST stands for corrugated stainless-steel tubing. This t…" at bounding box center [714, 277] width 410 height 208
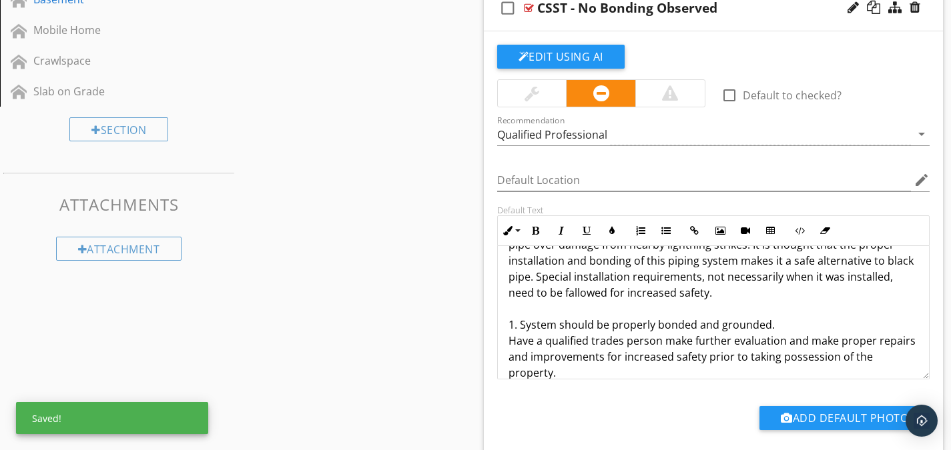
click at [579, 290] on p "CSST gas lines noted. CSST stands for corrugated stainless-steel tubing. This t…" at bounding box center [714, 277] width 410 height 208
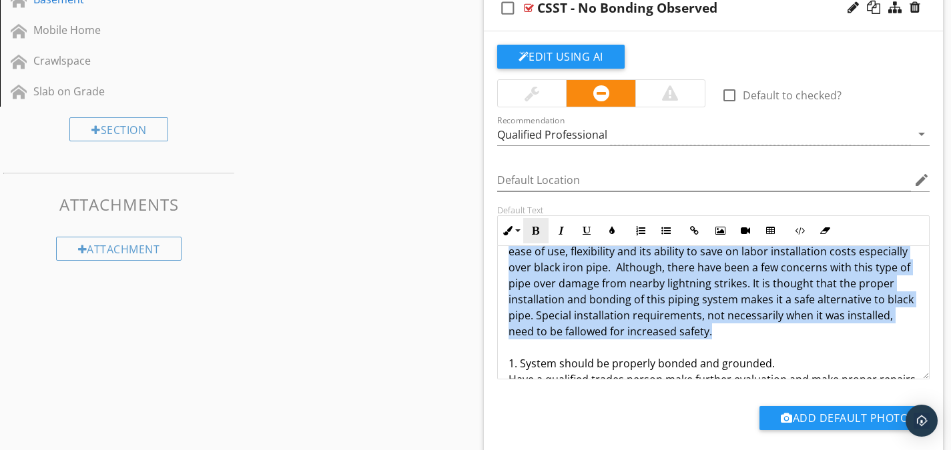
scroll to position [0, 0]
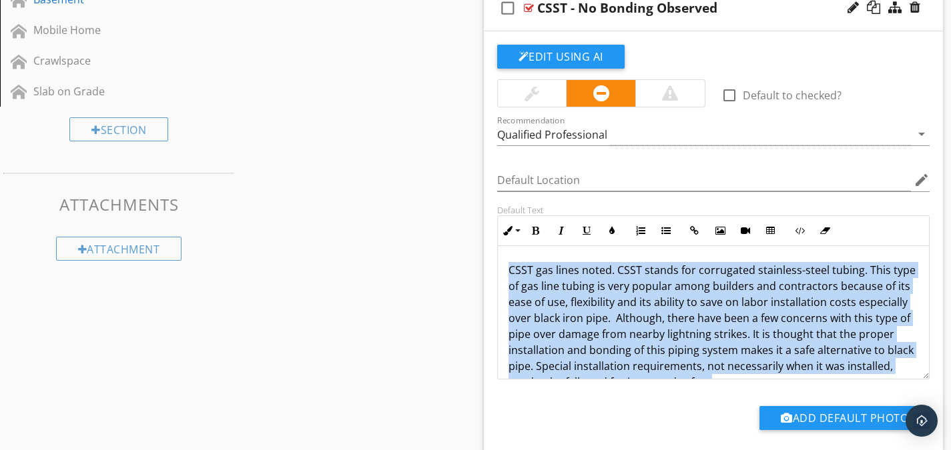
drag, startPoint x: 726, startPoint y: 282, endPoint x: 495, endPoint y: 256, distance: 232.3
click at [495, 256] on div "Default Text Inline Style XLarge Large Normal Small Light Small/Light Bold Ital…" at bounding box center [713, 292] width 449 height 175
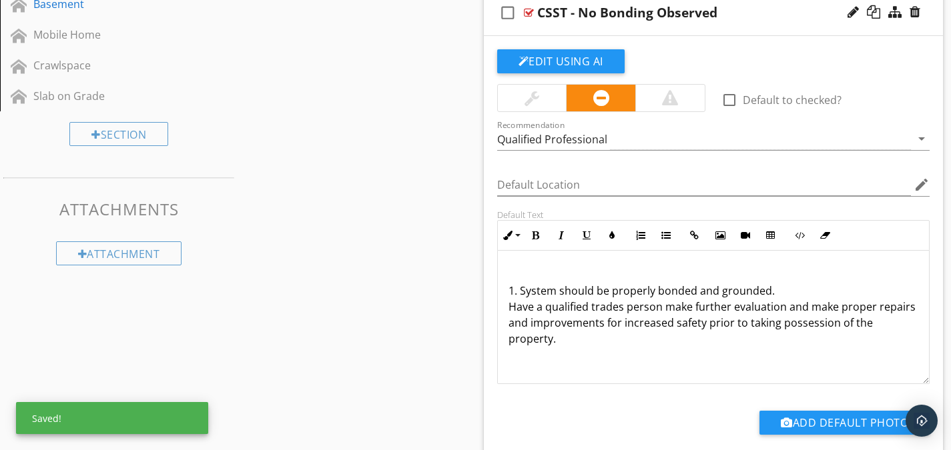
scroll to position [788, 0]
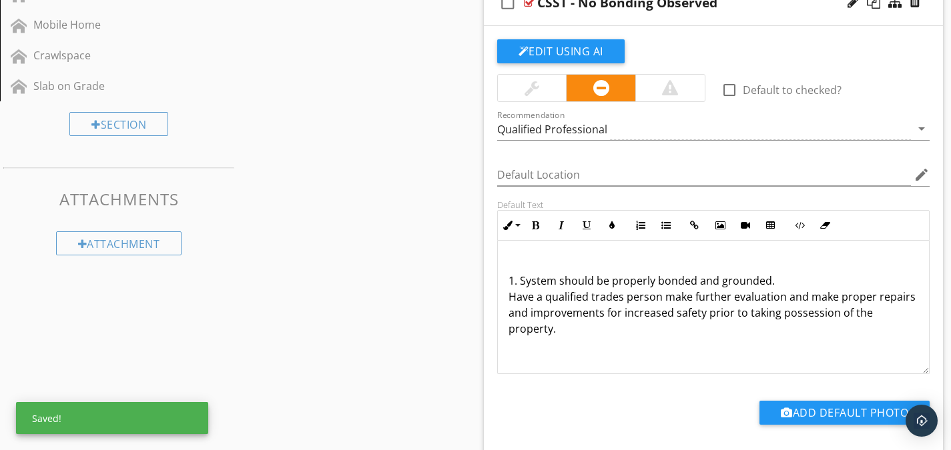
click at [585, 339] on div "1. System should be properly bonded and grounded. Have a qualified trades perso…" at bounding box center [714, 307] width 432 height 133
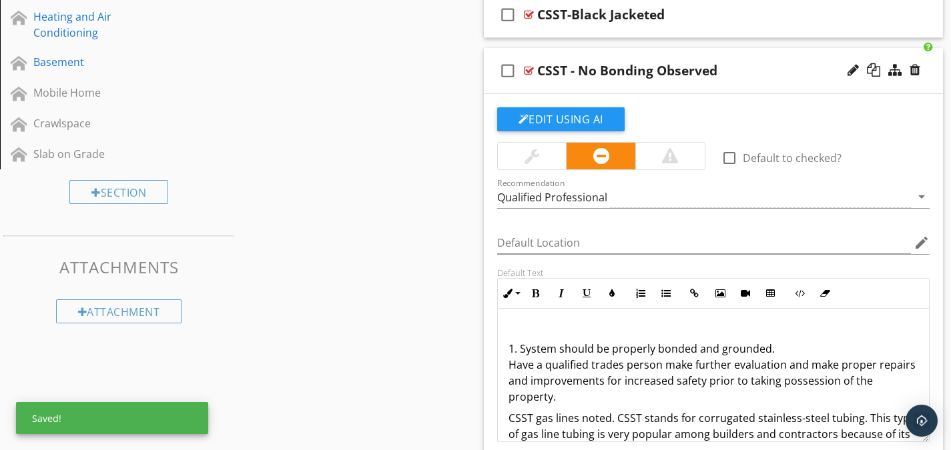
scroll to position [721, 0]
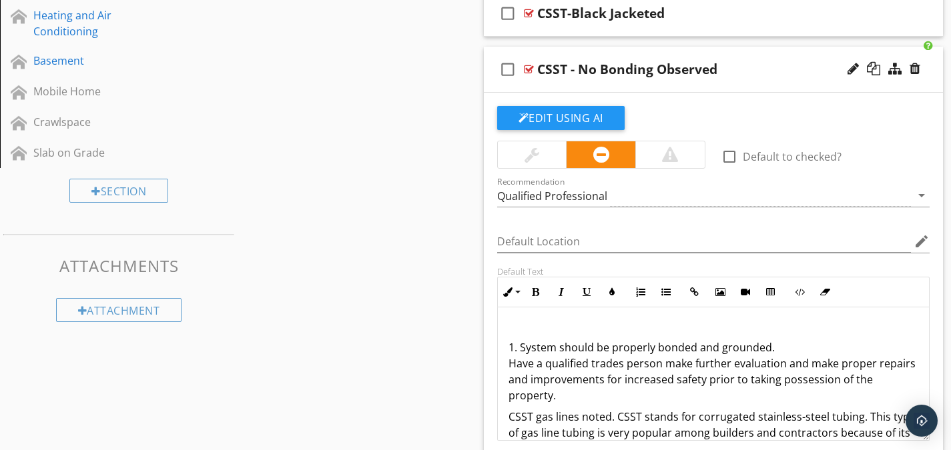
click at [511, 340] on p "1. System should be properly bonded and grounded. Have a qualified trades perso…" at bounding box center [714, 364] width 410 height 80
click at [789, 325] on p "No bonding wire observed on the CSST gas line. 1. System should be properly bon…" at bounding box center [714, 364] width 410 height 80
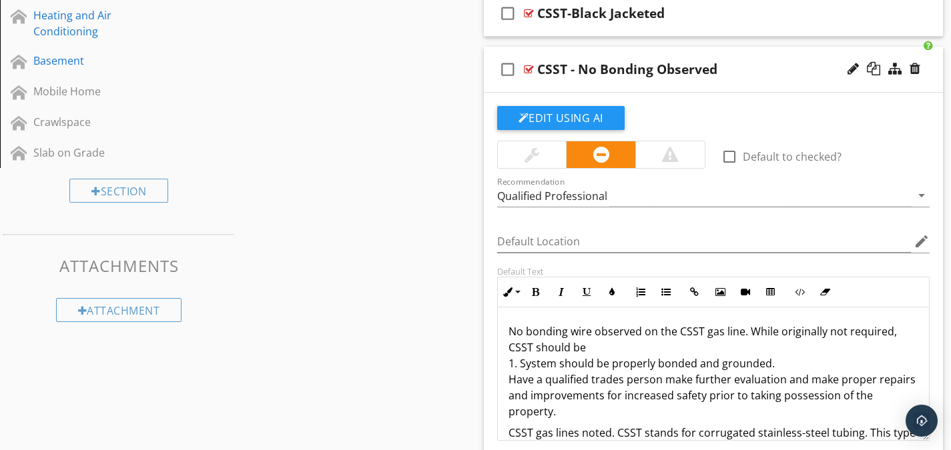
click at [594, 349] on p "No bonding wire observed on the CSST gas line. While originally not required, C…" at bounding box center [714, 372] width 410 height 96
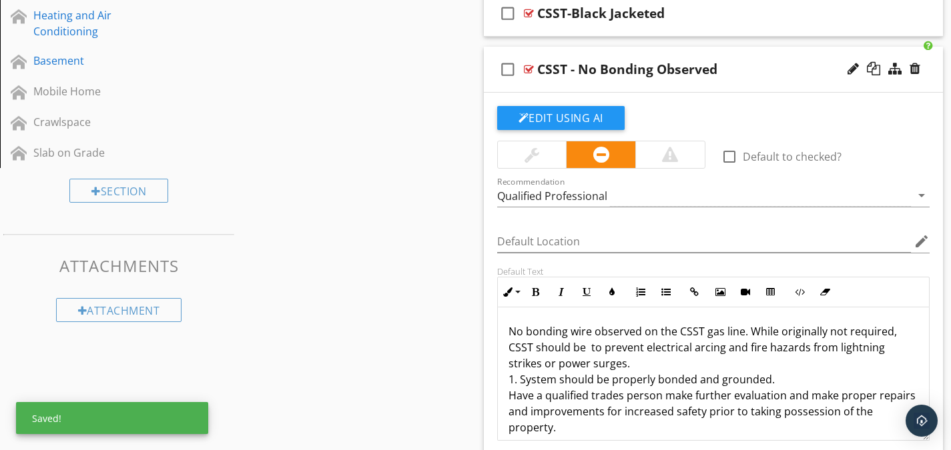
click at [585, 351] on p "No bonding wire observed on the CSST gas line. While originally not required, C…" at bounding box center [714, 380] width 410 height 112
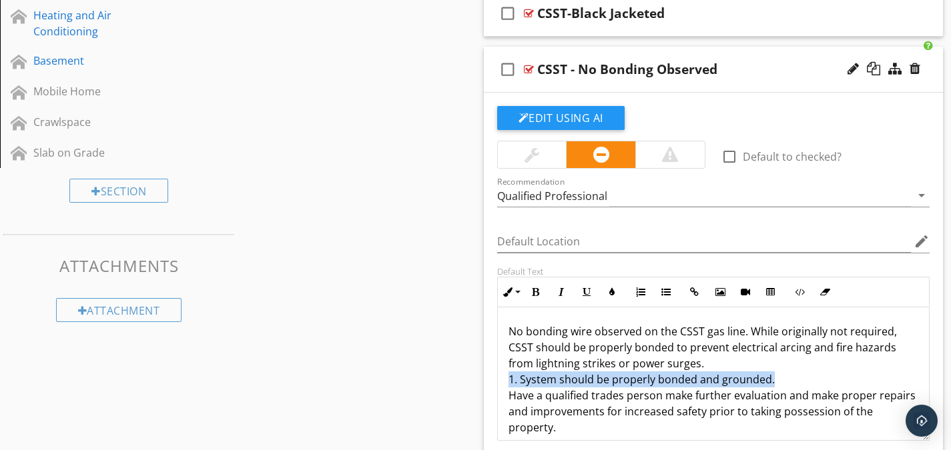
drag, startPoint x: 779, startPoint y: 382, endPoint x: 493, endPoint y: 383, distance: 285.6
click at [493, 383] on div "Default Text Inline Style XLarge Large Normal Small Light Small/Light Bold Ital…" at bounding box center [713, 353] width 449 height 175
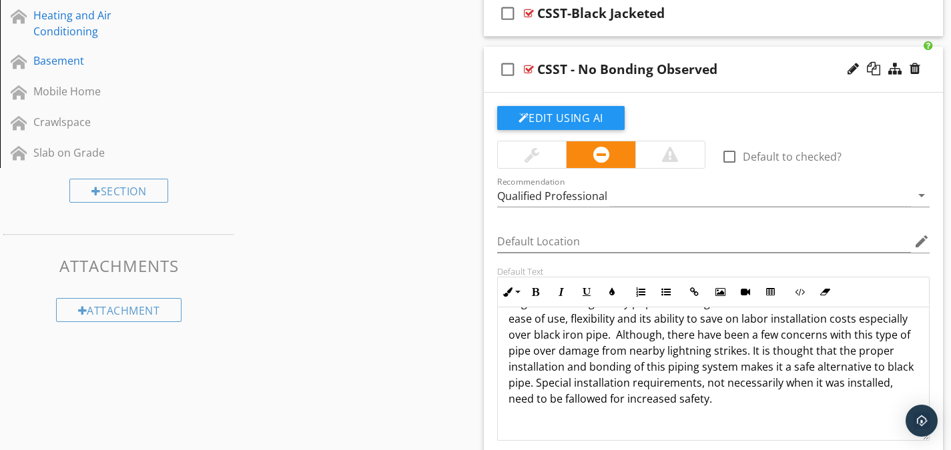
scroll to position [133, 0]
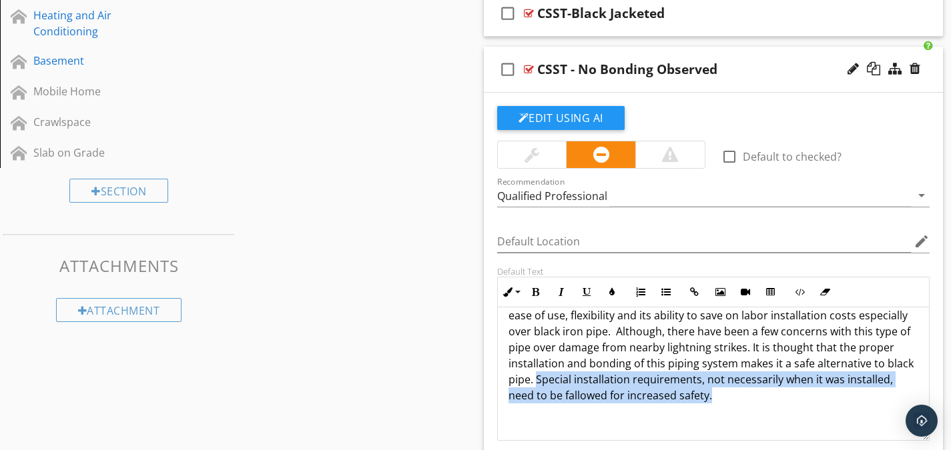
drag, startPoint x: 728, startPoint y: 398, endPoint x: 537, endPoint y: 386, distance: 191.9
click at [537, 386] on p "CSST gas lines noted. CSST stands for corrugated stainless-steel tubing. This t…" at bounding box center [714, 340] width 410 height 128
drag, startPoint x: 671, startPoint y: 382, endPoint x: 765, endPoint y: 396, distance: 95.9
click at [765, 396] on p "CSST gas lines noted. CSST stands for corrugated stainless-steel tubing. This t…" at bounding box center [714, 340] width 410 height 128
click at [670, 387] on p "CSST gas lines noted. CSST stands for corrugated stainless-steel tubing. This t…" at bounding box center [714, 340] width 410 height 128
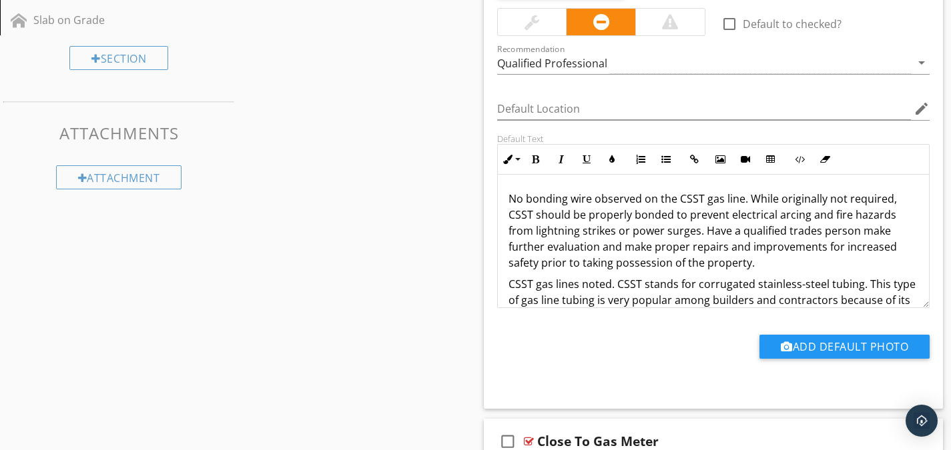
scroll to position [855, 0]
click at [511, 194] on p "No bonding wire observed on the CSST gas line. While originally not required, C…" at bounding box center [714, 230] width 410 height 80
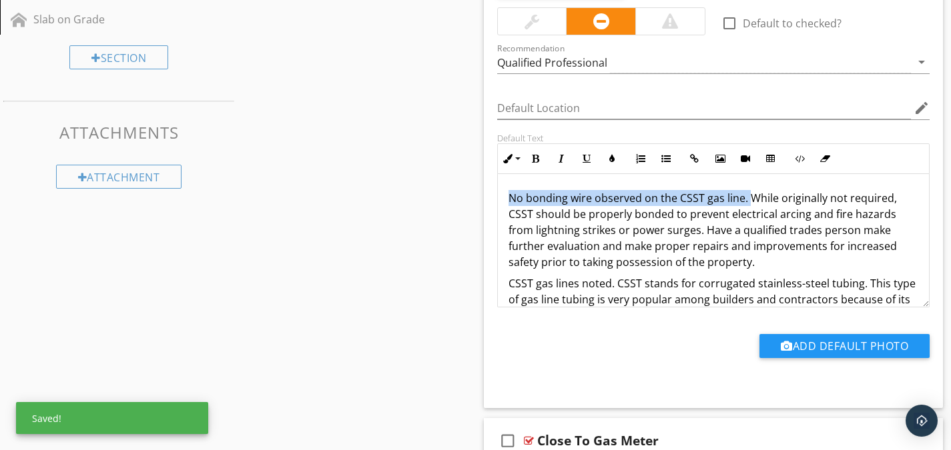
drag, startPoint x: 747, startPoint y: 198, endPoint x: 505, endPoint y: 204, distance: 242.3
click at [505, 204] on div "No bonding wire observed on the CSST gas line. While originally not required, C…" at bounding box center [714, 307] width 432 height 267
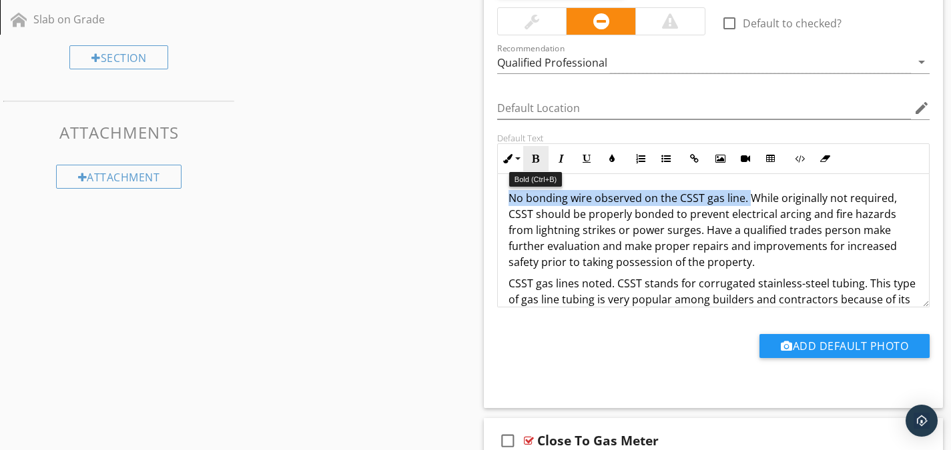
click at [533, 160] on icon "button" at bounding box center [535, 158] width 9 height 9
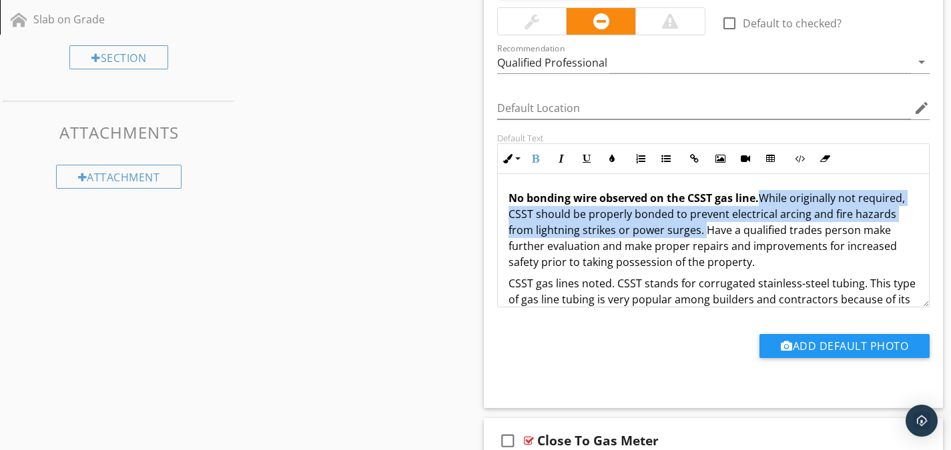
drag, startPoint x: 703, startPoint y: 230, endPoint x: 745, endPoint y: 194, distance: 55.3
click at [761, 198] on p "No bonding wire observed on the CSST gas line. While originally not required, C…" at bounding box center [714, 230] width 410 height 80
click at [592, 157] on button "Underline" at bounding box center [586, 158] width 25 height 25
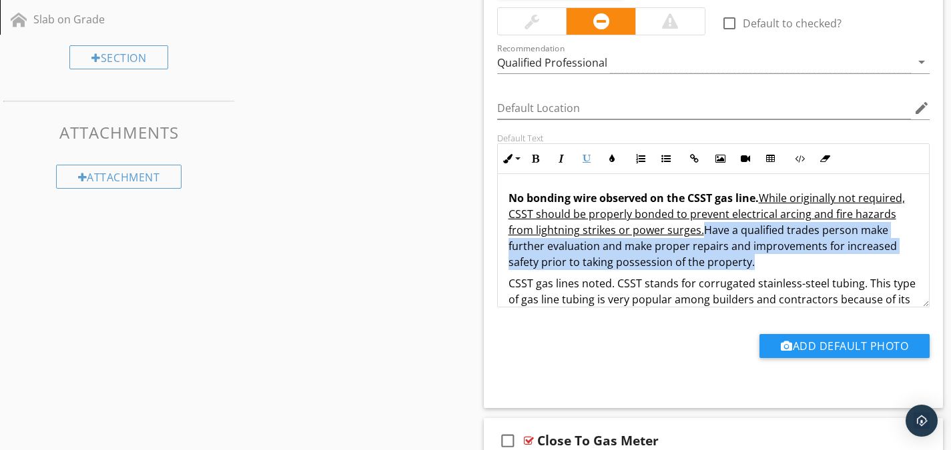
drag, startPoint x: 756, startPoint y: 265, endPoint x: 704, endPoint y: 234, distance: 60.4
click at [704, 234] on p "No bonding wire observed on the CSST gas line. While originally not required, C…" at bounding box center [714, 230] width 410 height 80
click at [588, 157] on icon "button" at bounding box center [586, 158] width 9 height 9
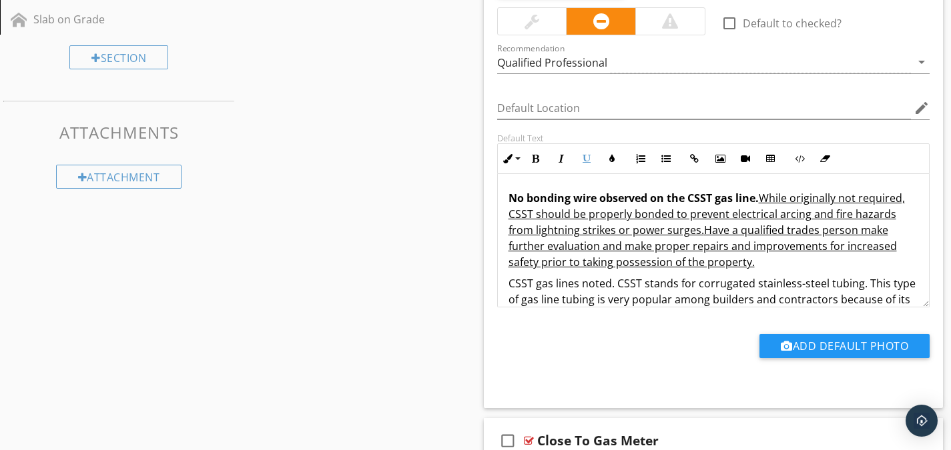
click at [688, 242] on u "Have a qualified trades person make further evaluation and make proper repairs …" at bounding box center [703, 246] width 388 height 47
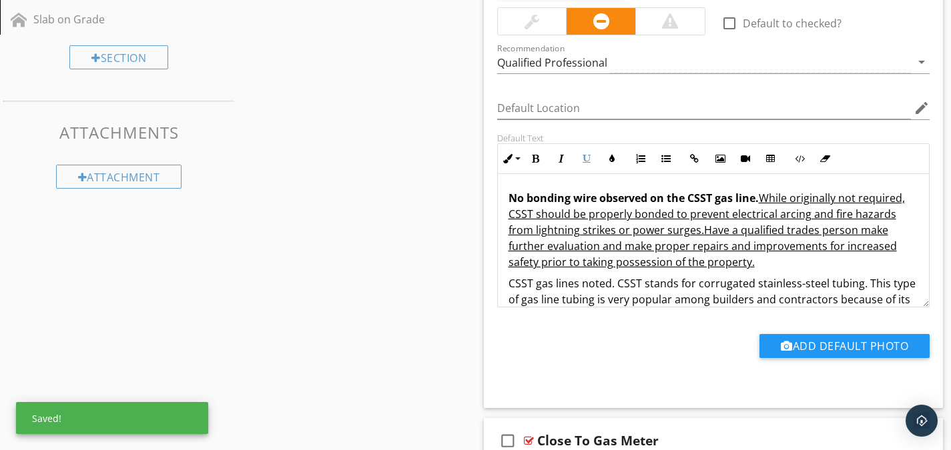
drag, startPoint x: 705, startPoint y: 234, endPoint x: 761, endPoint y: 194, distance: 69.4
click at [761, 194] on p "No bonding wire observed on the CSST gas line. While originally not required, C…" at bounding box center [714, 230] width 410 height 80
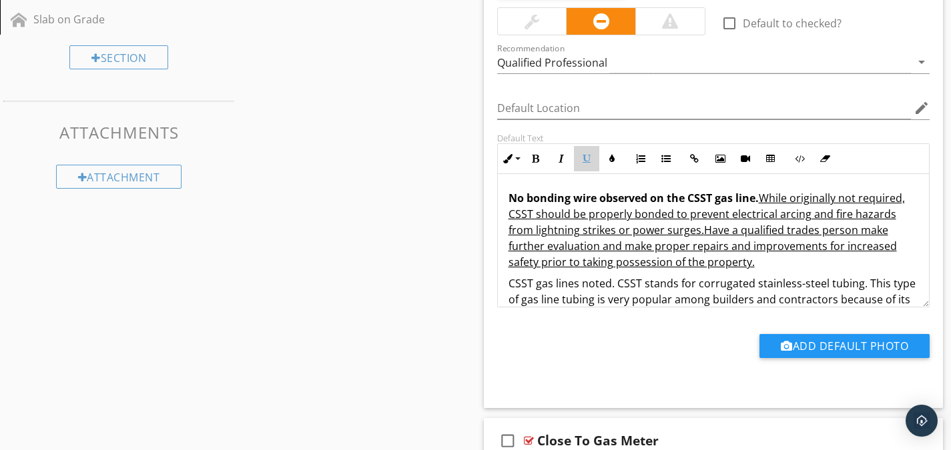
click at [582, 158] on icon "button" at bounding box center [586, 158] width 9 height 9
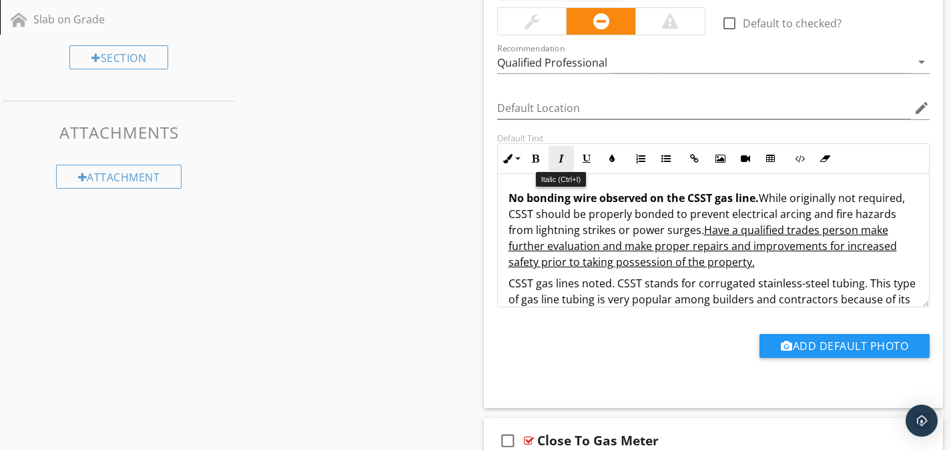
click at [554, 160] on button "Italic" at bounding box center [561, 158] width 25 height 25
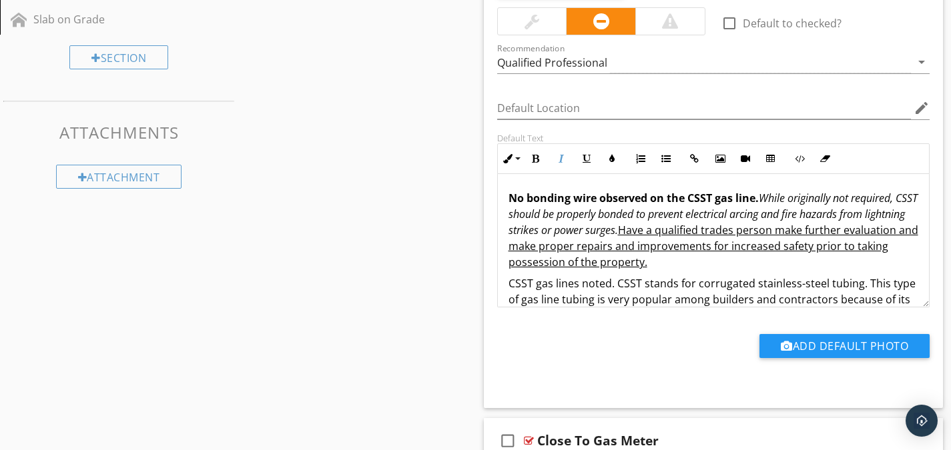
click at [601, 220] on em "While originally not required, CSST should be properly bonded to prevent electr…" at bounding box center [713, 214] width 409 height 47
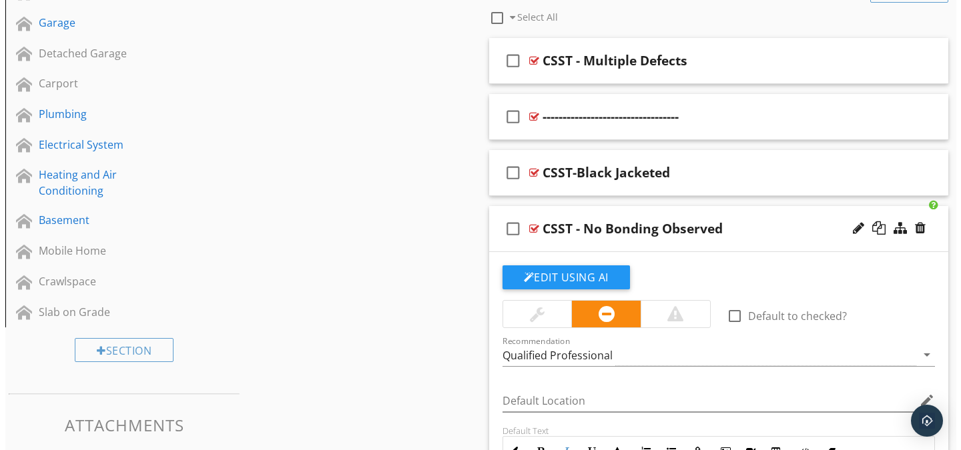
scroll to position [521, 0]
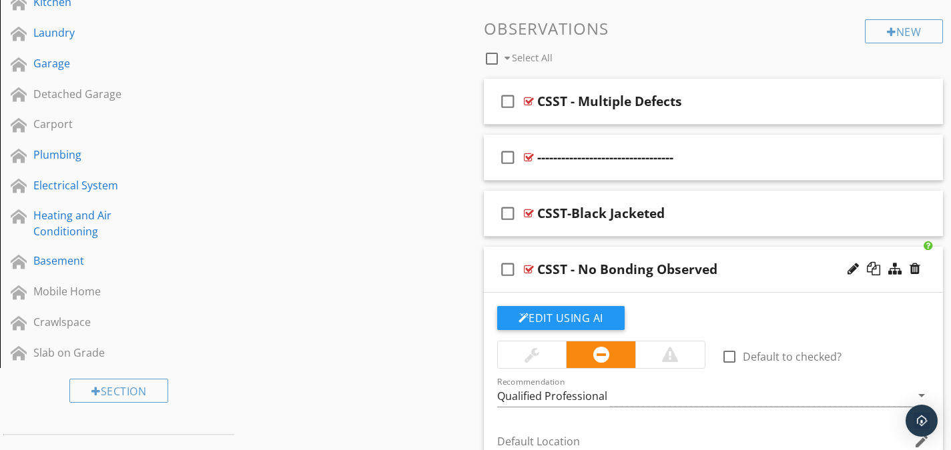
click at [529, 269] on div at bounding box center [529, 269] width 10 height 11
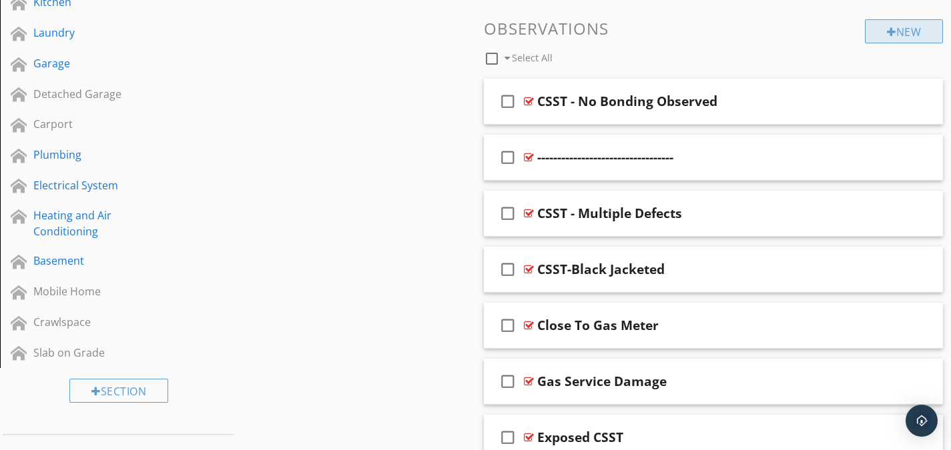
click at [881, 33] on div "New" at bounding box center [904, 31] width 78 height 24
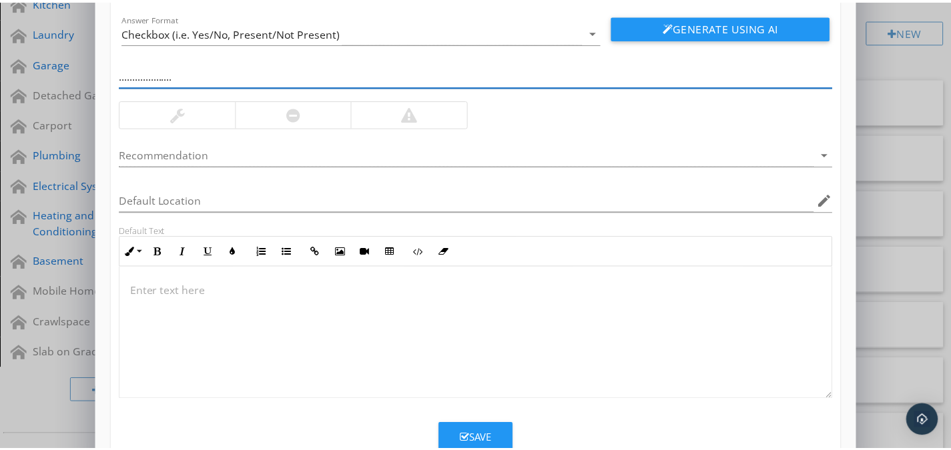
scroll to position [129, 0]
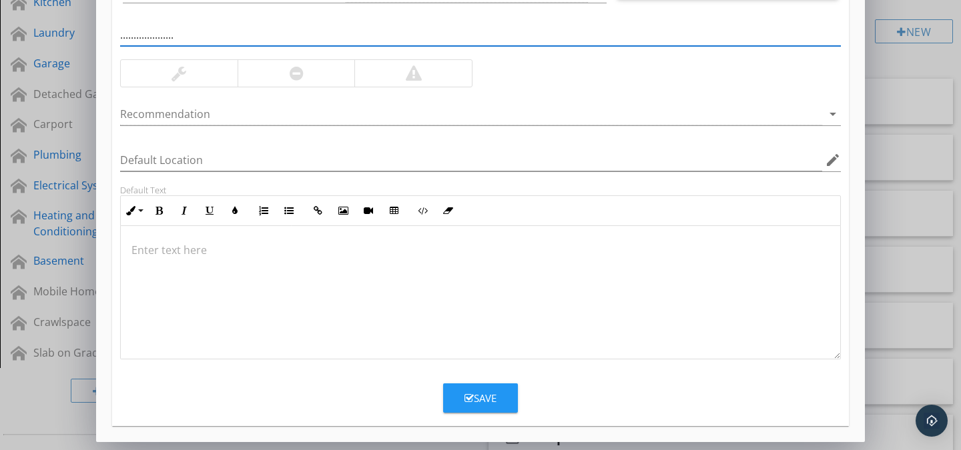
type input "...................."
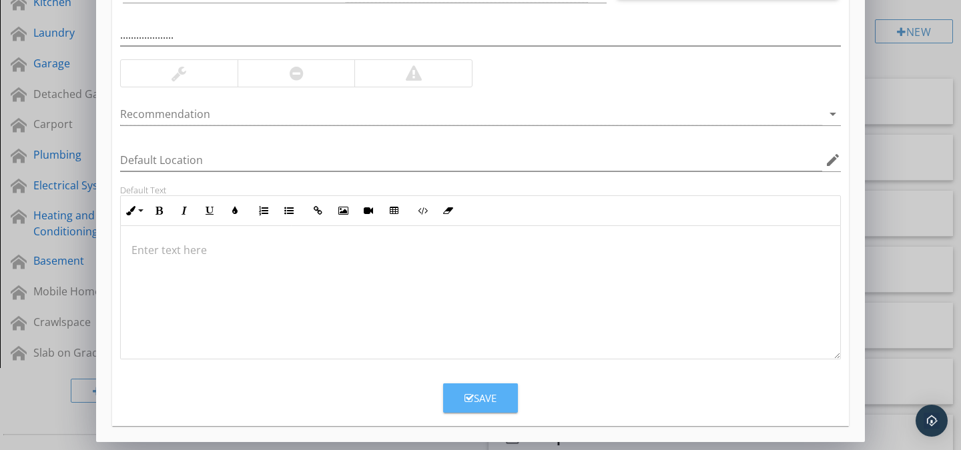
click at [507, 397] on button "Save" at bounding box center [480, 398] width 75 height 29
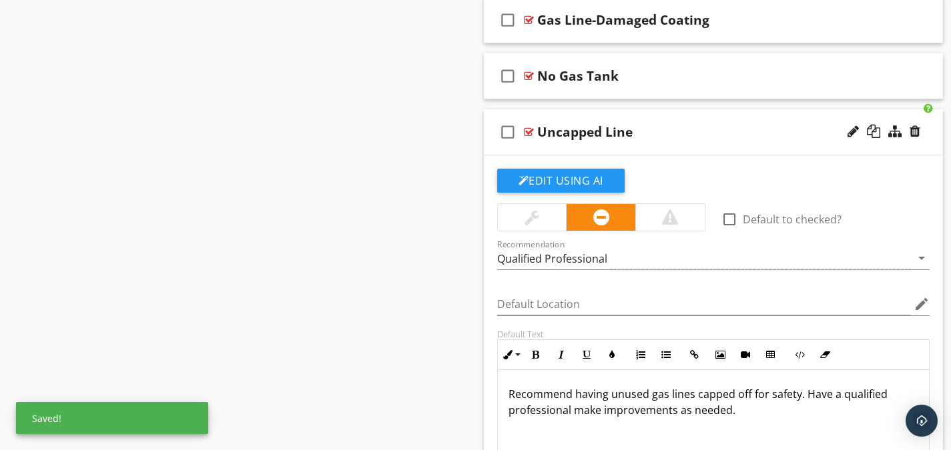
scroll to position [1144, 0]
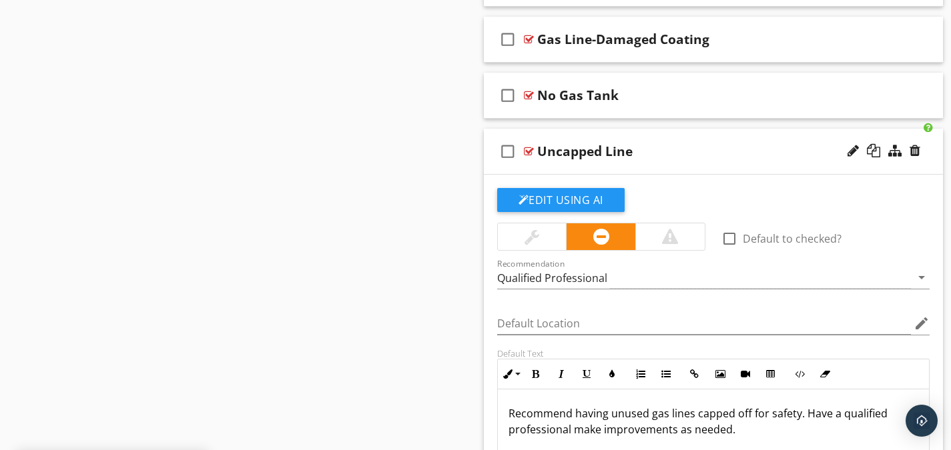
click at [530, 149] on div at bounding box center [529, 151] width 10 height 11
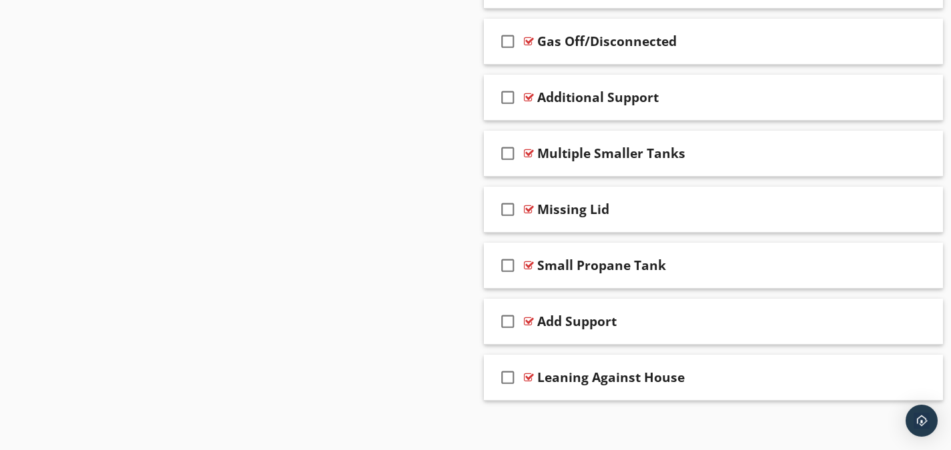
scroll to position [1429, 0]
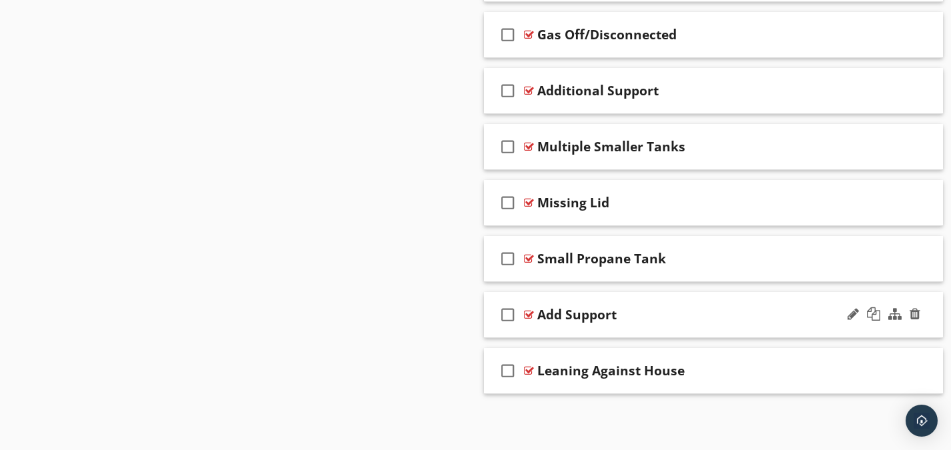
click at [528, 315] on div at bounding box center [529, 315] width 10 height 11
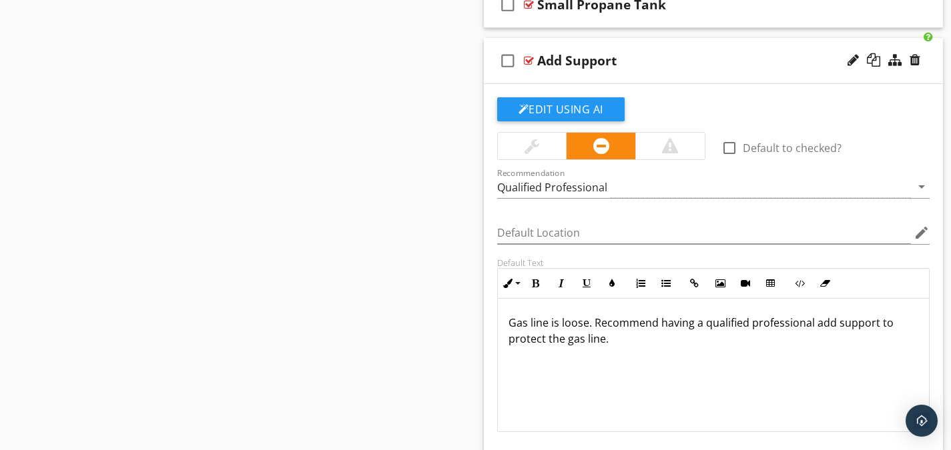
scroll to position [1762, 0]
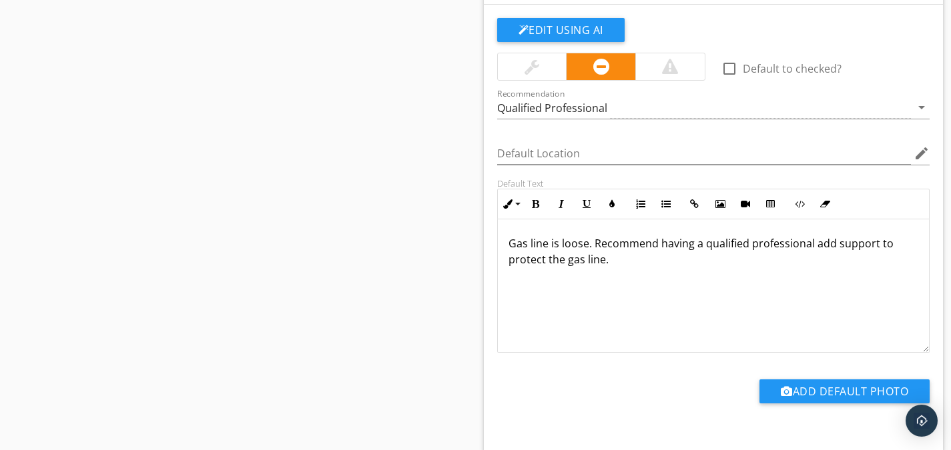
click at [594, 242] on p "Gas line is loose. Recommend having a qualified professional add support to pro…" at bounding box center [714, 252] width 410 height 32
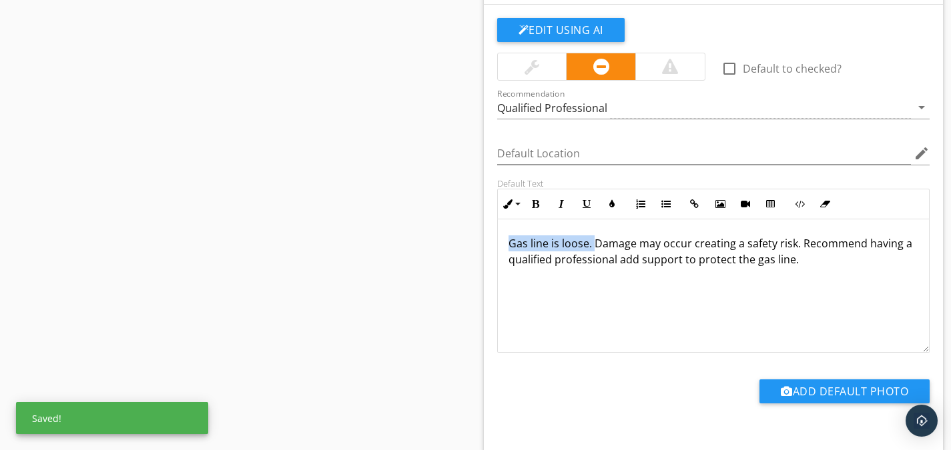
drag, startPoint x: 592, startPoint y: 242, endPoint x: 509, endPoint y: 250, distance: 83.1
click at [509, 250] on p "Gas line is loose. Damage may occur creating a safety risk. Recommend having a …" at bounding box center [714, 252] width 410 height 32
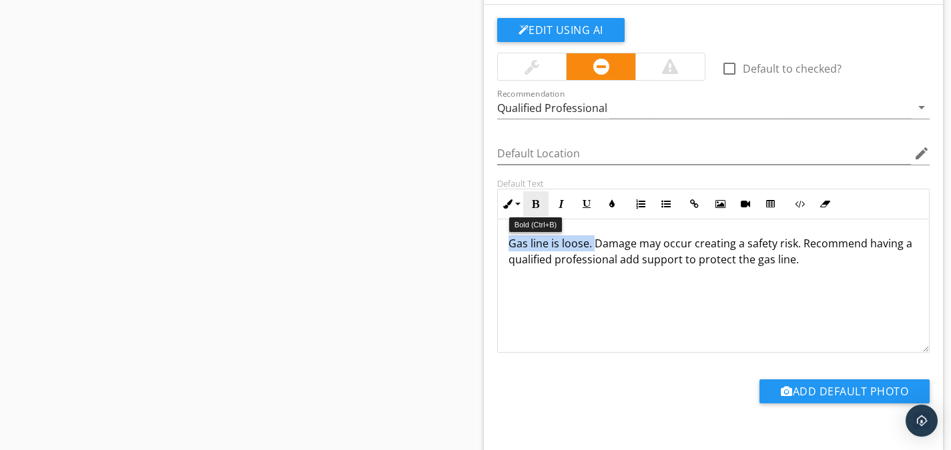
click at [529, 207] on button "Bold" at bounding box center [535, 204] width 25 height 25
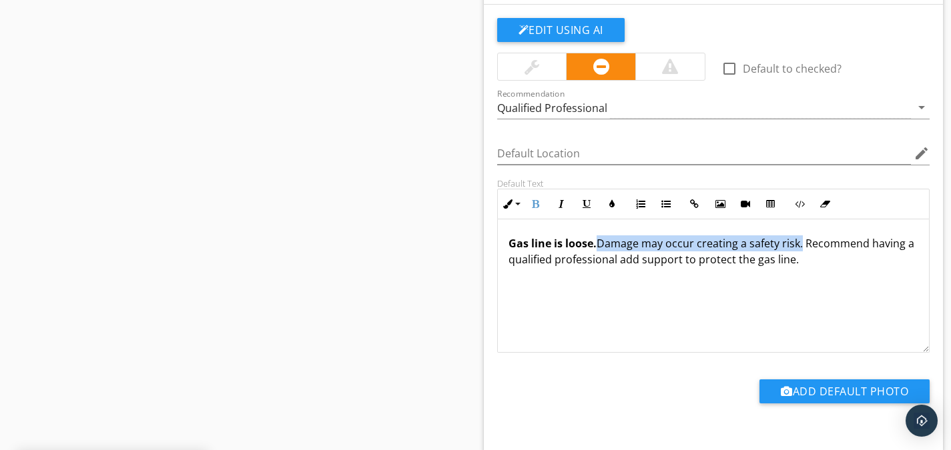
drag, startPoint x: 802, startPoint y: 241, endPoint x: 601, endPoint y: 240, distance: 201.5
click at [601, 240] on p "Gas line is loose. Damage may occur creating a safety risk. Recommend having a …" at bounding box center [714, 252] width 410 height 32
click at [568, 207] on button "Italic" at bounding box center [561, 204] width 25 height 25
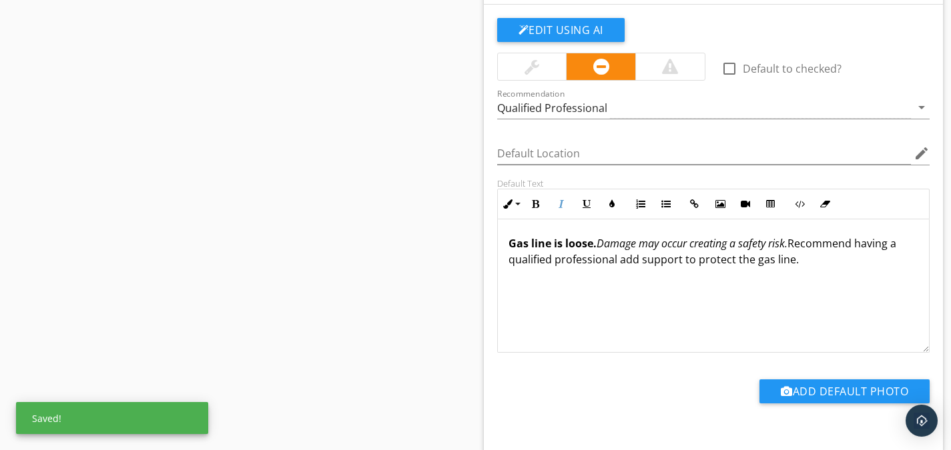
drag, startPoint x: 799, startPoint y: 266, endPoint x: 796, endPoint y: 248, distance: 18.3
click at [796, 248] on p "Gas line is loose. Damage may occur creating a safety risk. Recommend having a …" at bounding box center [714, 252] width 410 height 32
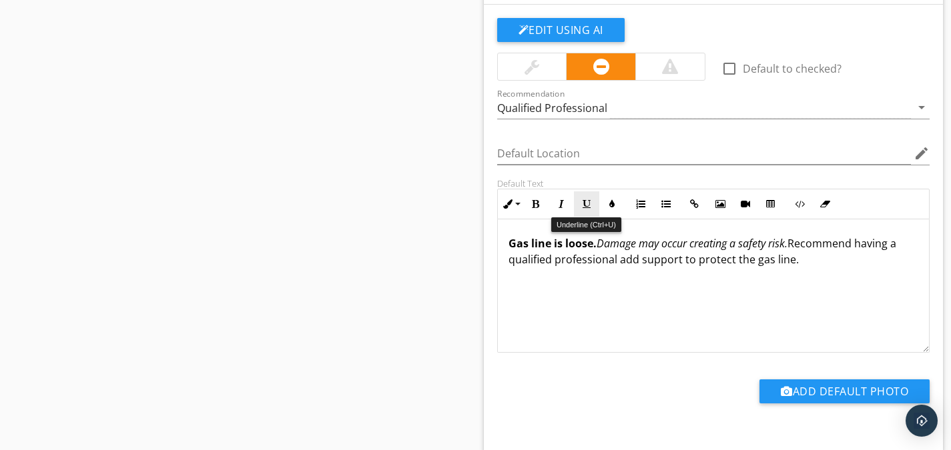
click at [586, 202] on icon "button" at bounding box center [586, 204] width 9 height 9
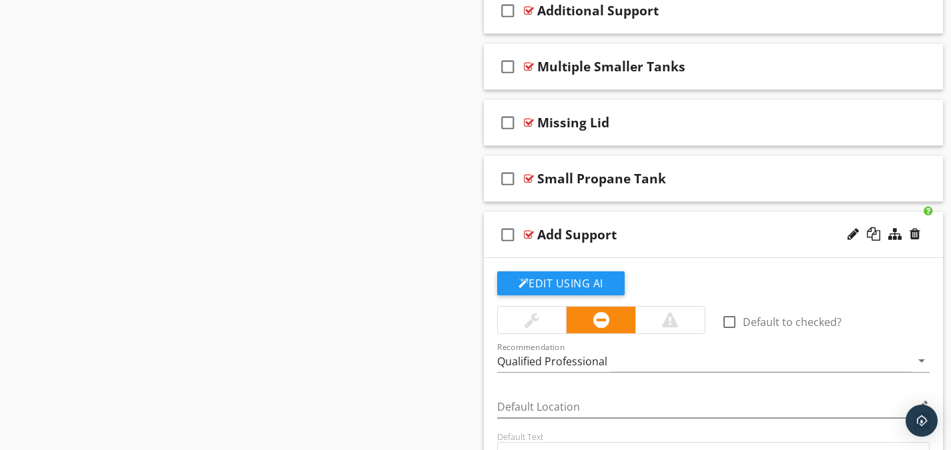
scroll to position [1496, 0]
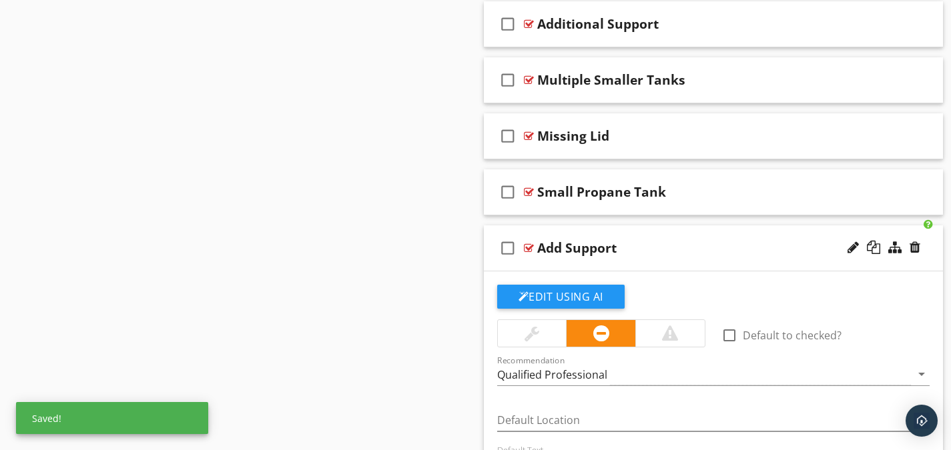
click at [527, 248] on div at bounding box center [529, 248] width 10 height 11
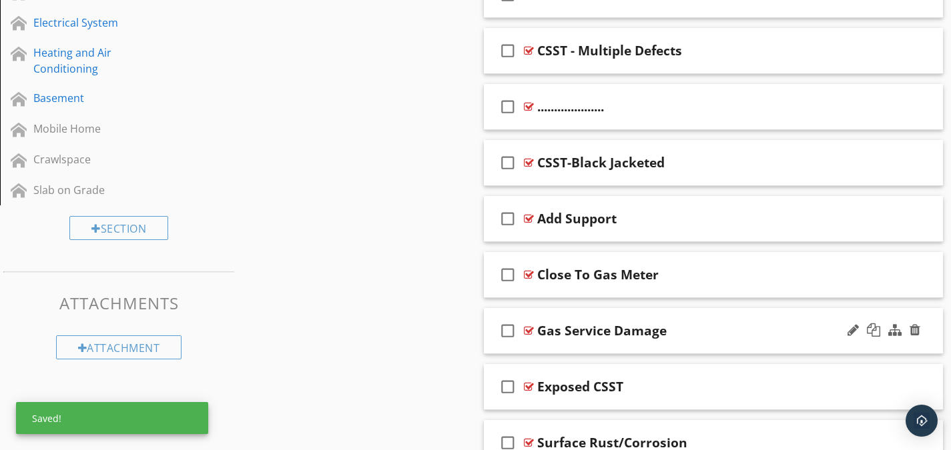
scroll to position [620, 0]
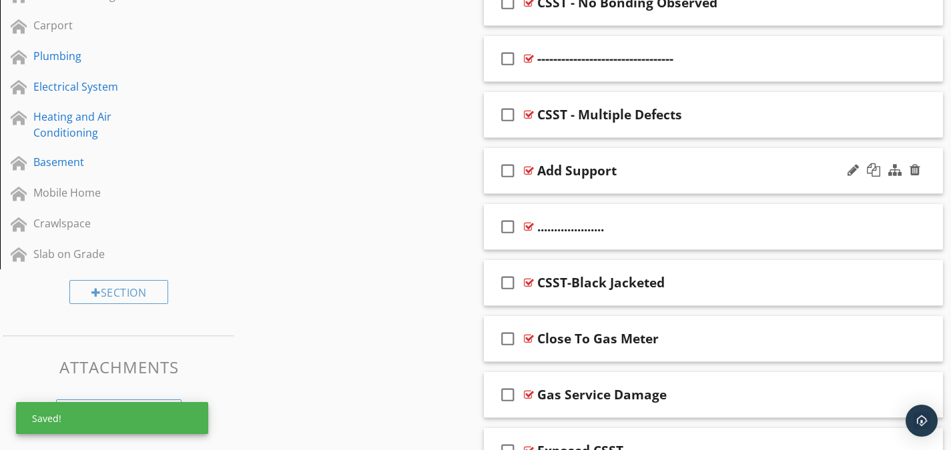
click at [715, 174] on div "Add Support" at bounding box center [699, 171] width 324 height 16
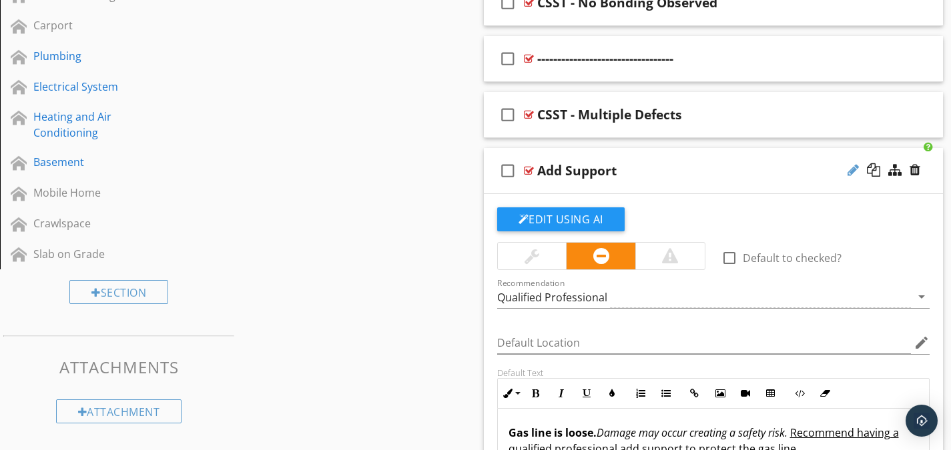
click at [849, 171] on div at bounding box center [853, 170] width 11 height 13
click at [603, 180] on input "Add Support" at bounding box center [699, 172] width 324 height 22
type input "A"
type input "Loose"
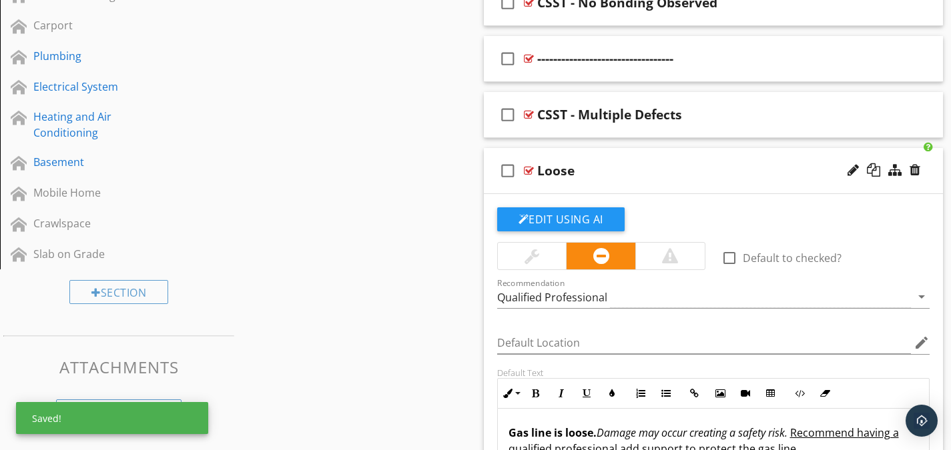
click at [527, 171] on div at bounding box center [529, 171] width 10 height 11
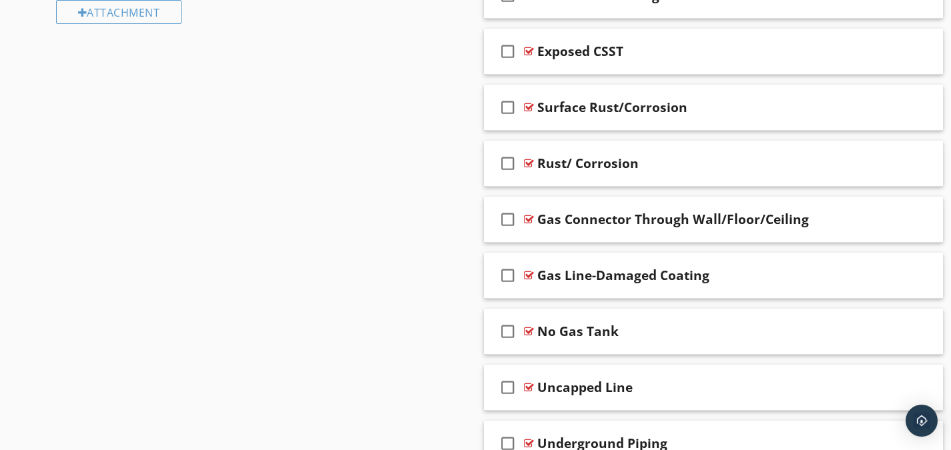
scroll to position [1020, 0]
click at [529, 161] on div at bounding box center [529, 162] width 10 height 11
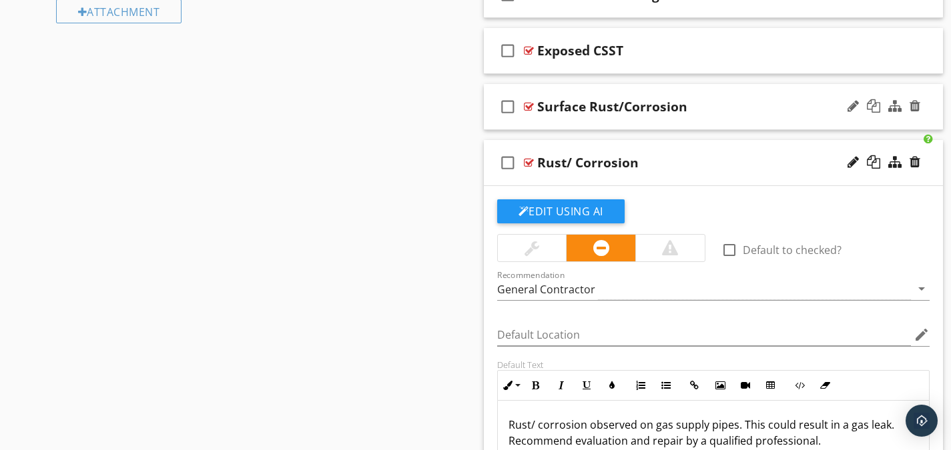
click at [527, 107] on div at bounding box center [529, 106] width 10 height 11
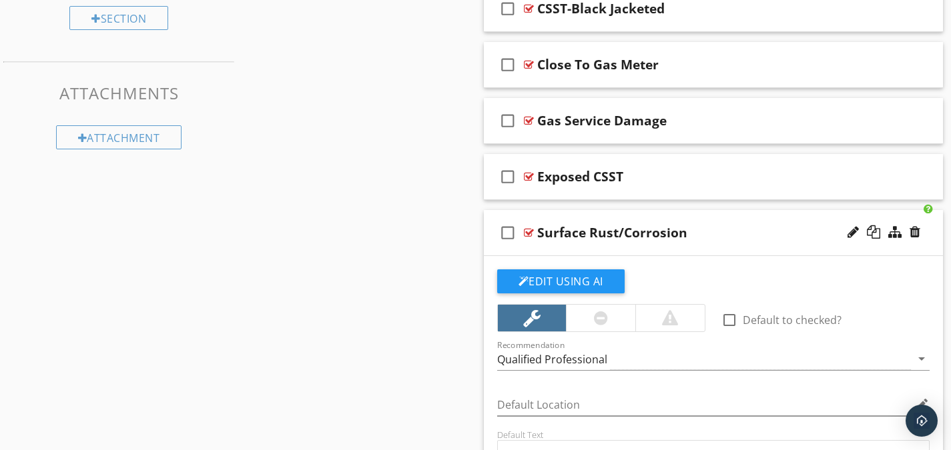
scroll to position [954, 0]
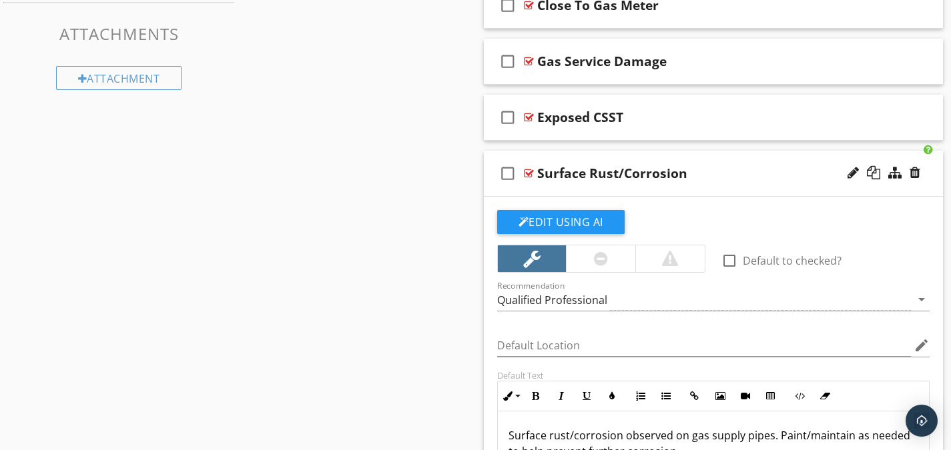
click at [525, 171] on div at bounding box center [529, 173] width 10 height 11
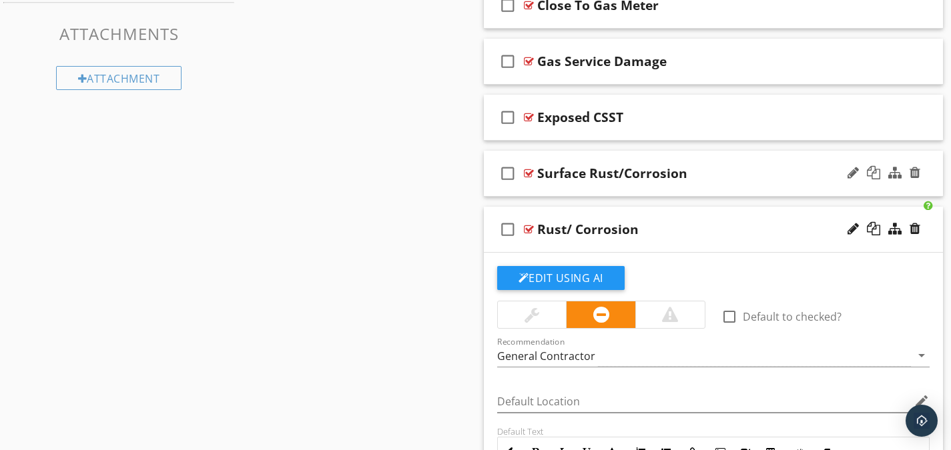
scroll to position [1020, 0]
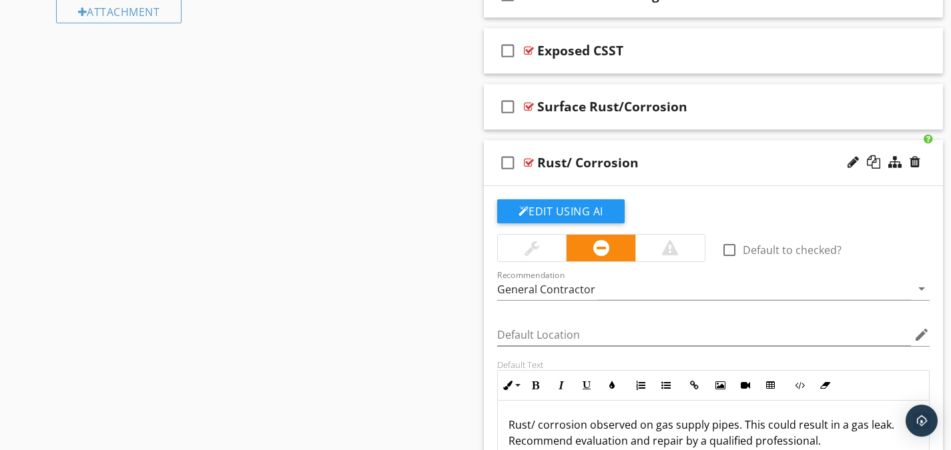
click at [655, 168] on div "Rust/ Corrosion" at bounding box center [699, 163] width 324 height 16
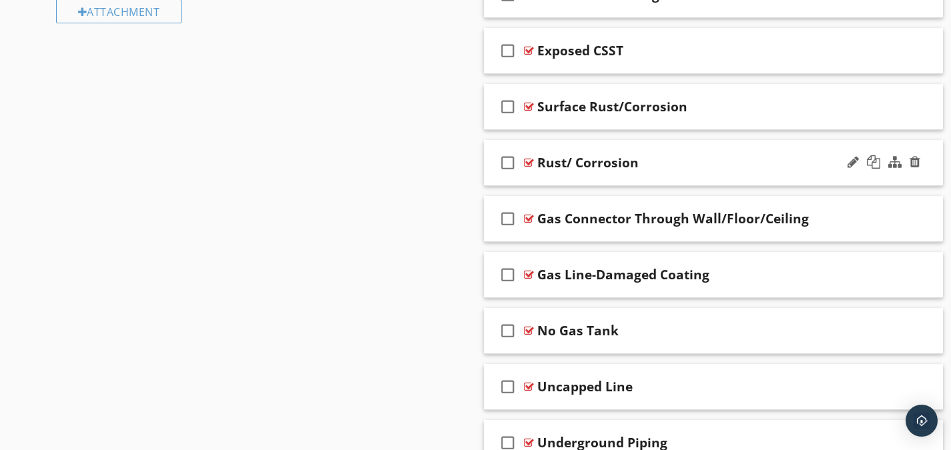
click at [531, 164] on div at bounding box center [529, 162] width 10 height 11
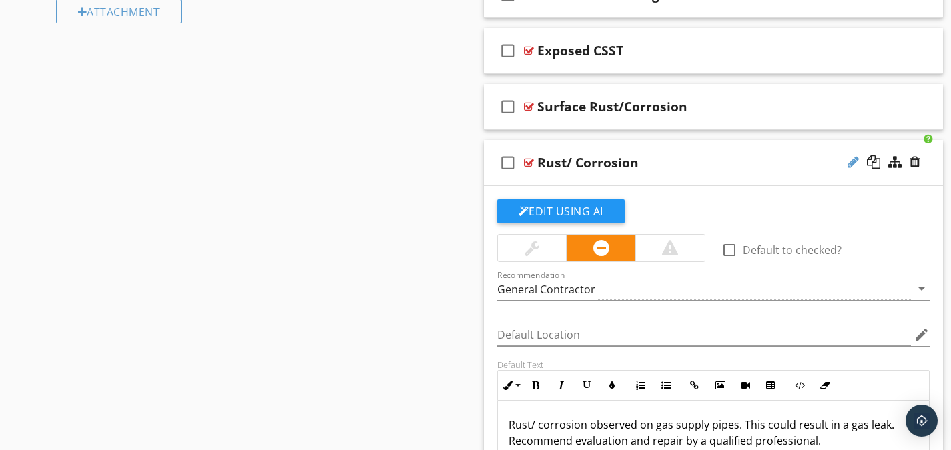
click at [849, 167] on div at bounding box center [853, 161] width 11 height 13
click at [563, 164] on input "Rust/ Corrosion" at bounding box center [699, 164] width 324 height 22
click at [684, 166] on input "Rust / Corrosion" at bounding box center [699, 164] width 324 height 22
type input "Rust / Corrosion On Gas Meter"
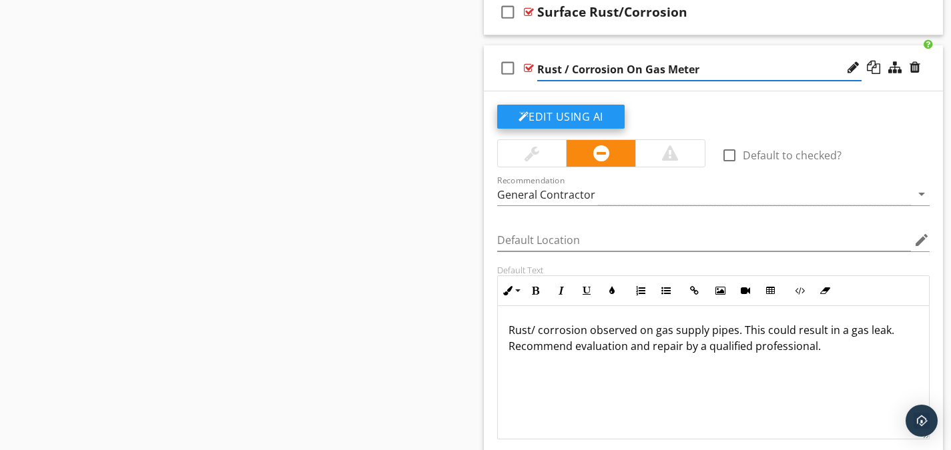
scroll to position [1154, 0]
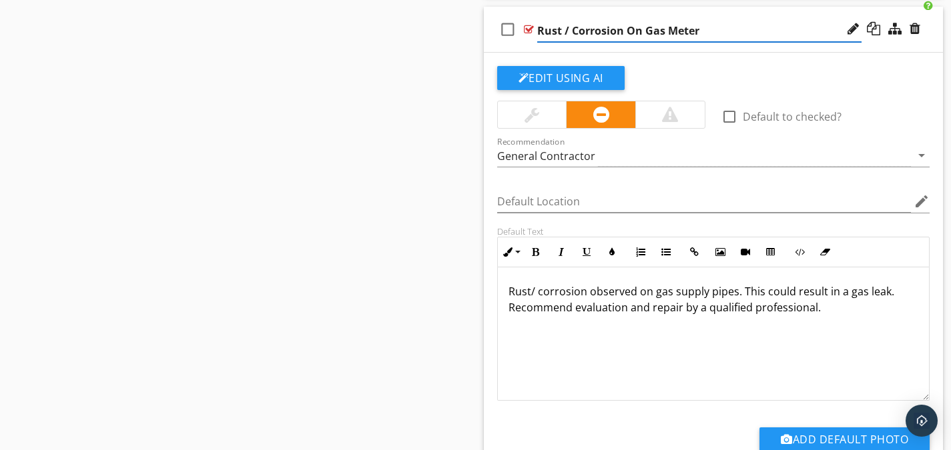
click at [540, 289] on p "Rust/ corrosion observed on gas supply pipes. This could result in a gas leak. …" at bounding box center [714, 300] width 410 height 32
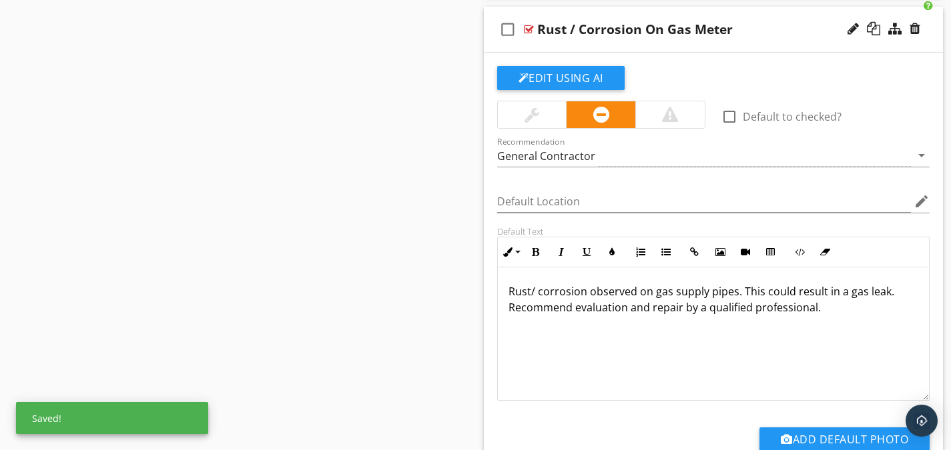
click at [537, 290] on p "Rust/ corrosion observed on gas supply pipes. This could result in a gas leak. …" at bounding box center [714, 300] width 410 height 32
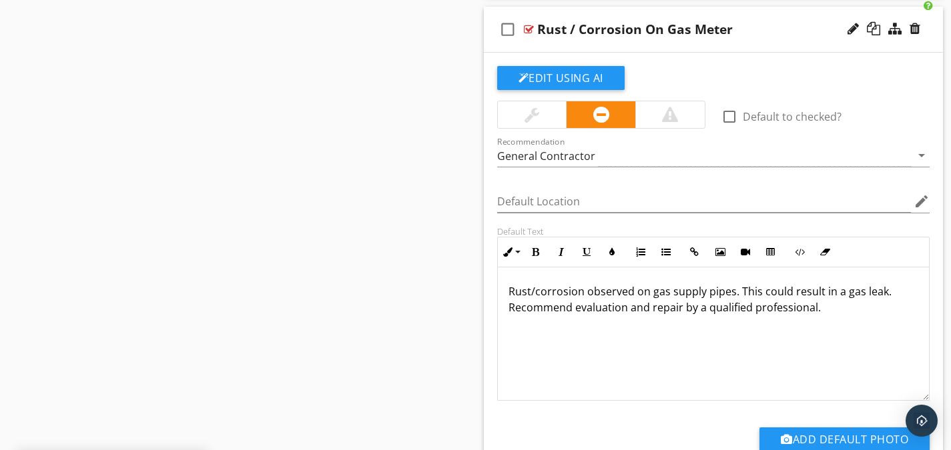
click at [669, 294] on p "Rust/corrosion observed on gas supply pipes. This could result in a gas leak. R…" at bounding box center [714, 300] width 410 height 32
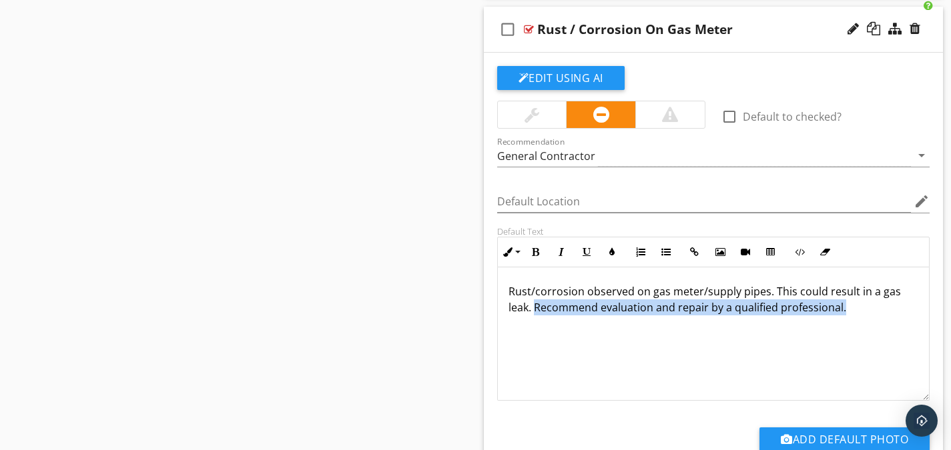
drag, startPoint x: 868, startPoint y: 308, endPoint x: 534, endPoint y: 336, distance: 334.8
click at [534, 336] on div "Rust/corrosion observed on gas meter/supply pipes. This could result in a gas l…" at bounding box center [714, 334] width 432 height 133
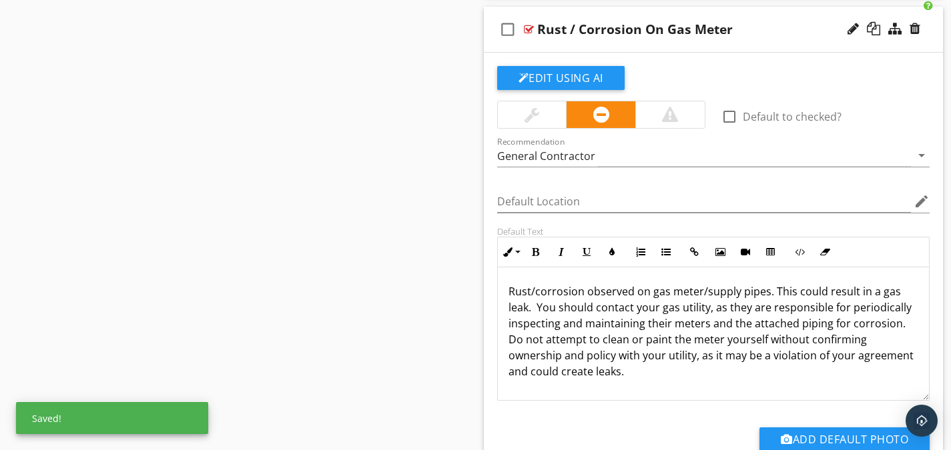
click at [538, 308] on p "Rust/corrosion observed on gas meter/supply pipes. This could result in a gas l…" at bounding box center [714, 332] width 410 height 96
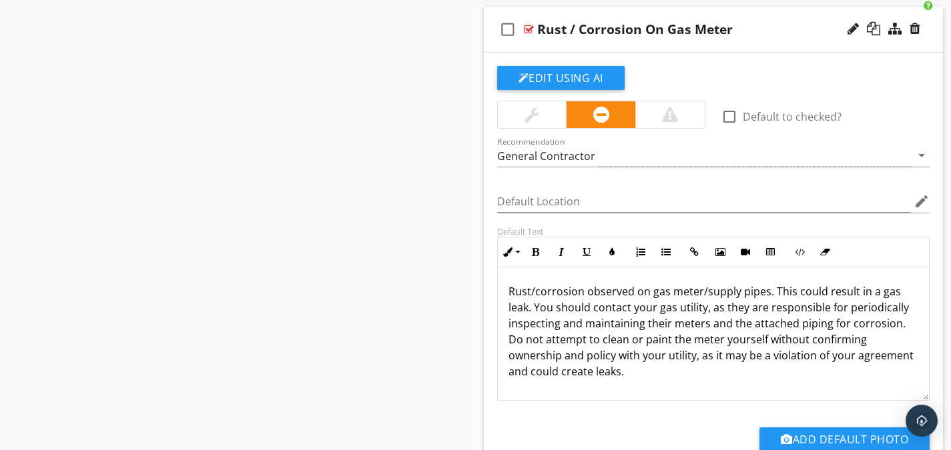
click at [764, 308] on p "Rust/corrosion observed on gas meter/supply pipes. This could result in a gas l…" at bounding box center [714, 332] width 410 height 96
click at [707, 380] on div "Rust/corrosion observed on gas meter/supply pipes. This could result in a gas l…" at bounding box center [714, 334] width 432 height 133
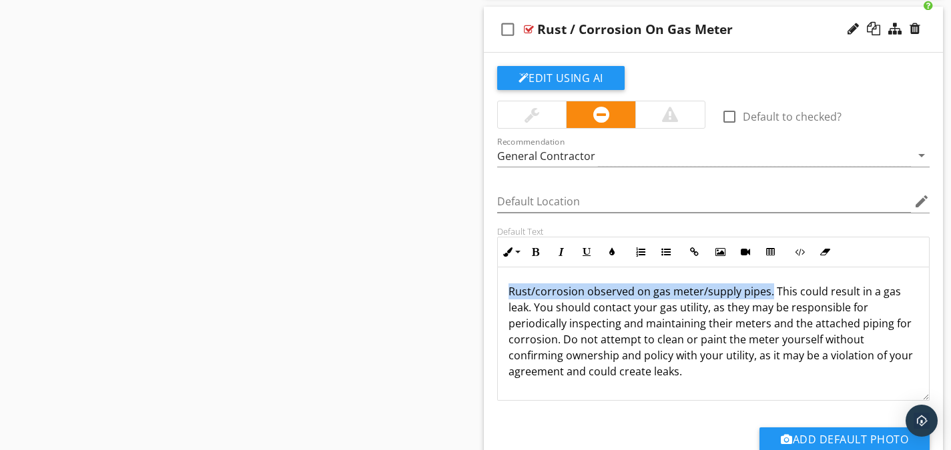
drag, startPoint x: 769, startPoint y: 294, endPoint x: 505, endPoint y: 299, distance: 263.7
click at [505, 299] on div "Rust/corrosion observed on gas meter/supply pipes. This could result in a gas l…" at bounding box center [714, 334] width 432 height 133
click at [533, 253] on icon "button" at bounding box center [535, 252] width 9 height 9
drag, startPoint x: 690, startPoint y: 376, endPoint x: 785, endPoint y: 296, distance: 124.2
click at [786, 296] on p "Rust/corrosion observed on gas meter/supply pipes. This could result in a gas l…" at bounding box center [714, 332] width 410 height 96
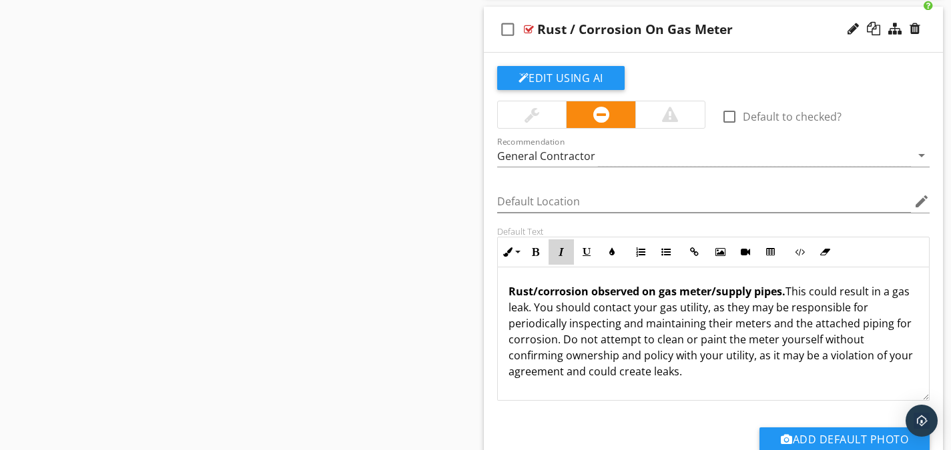
click at [564, 254] on icon "button" at bounding box center [561, 252] width 9 height 9
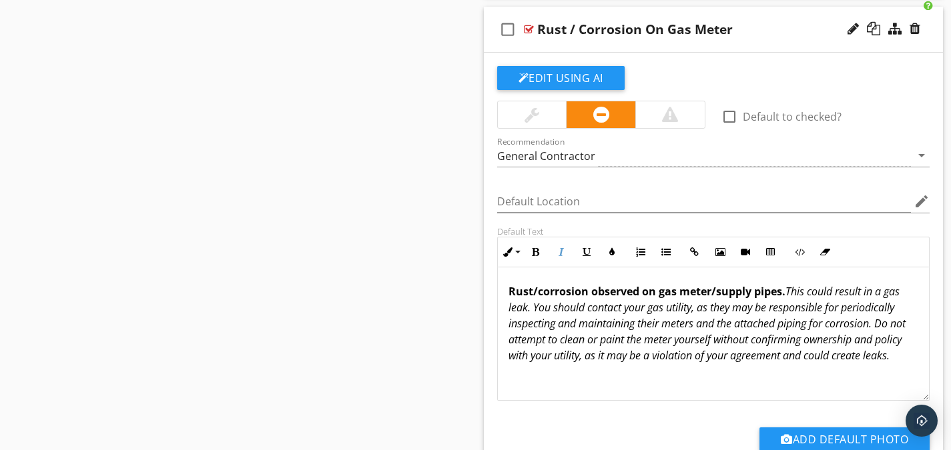
click at [683, 364] on p "Rust/corrosion observed on gas meter/supply pipes. This could result in a gas l…" at bounding box center [714, 324] width 410 height 80
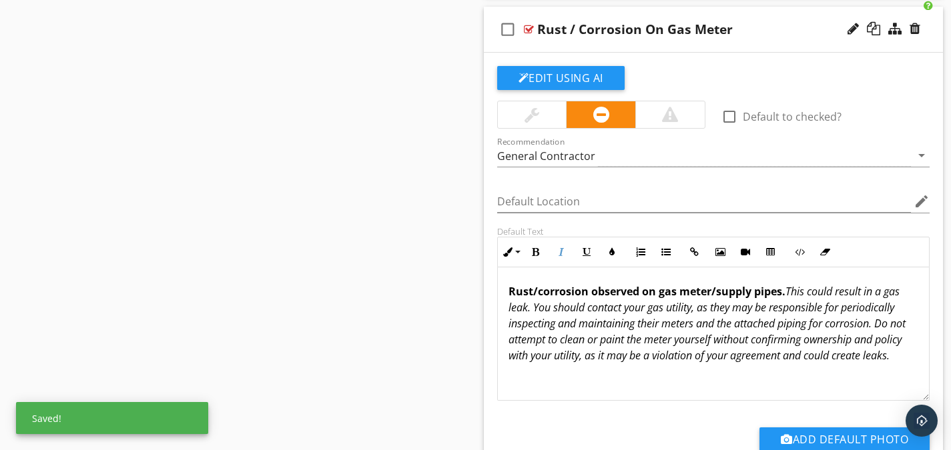
click at [625, 364] on p "Rust/corrosion observed on gas meter/supply pipes. This could result in a gas l…" at bounding box center [714, 324] width 410 height 80
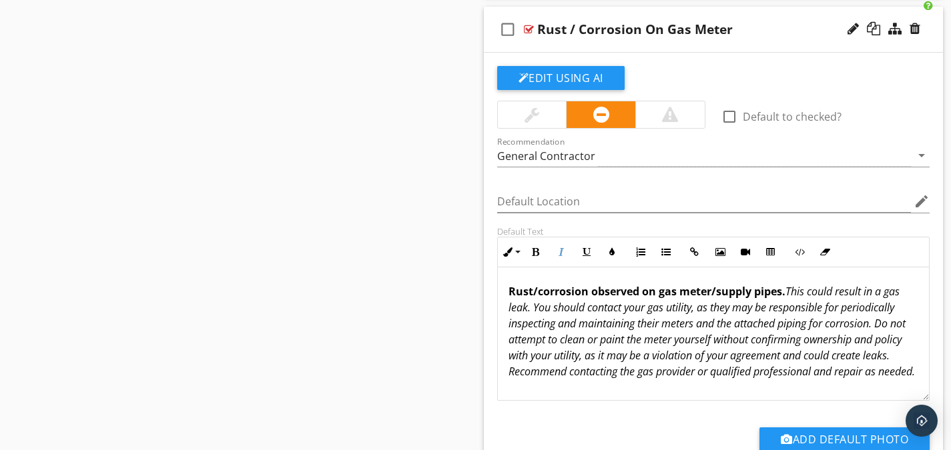
drag, startPoint x: 565, startPoint y: 396, endPoint x: 539, endPoint y: 374, distance: 34.6
click at [539, 374] on div "Rust/corrosion observed on gas meter/supply pipes. This could result in a gas l…" at bounding box center [714, 334] width 432 height 133
click at [557, 250] on icon "button" at bounding box center [561, 252] width 9 height 9
click at [583, 249] on icon "button" at bounding box center [586, 252] width 9 height 9
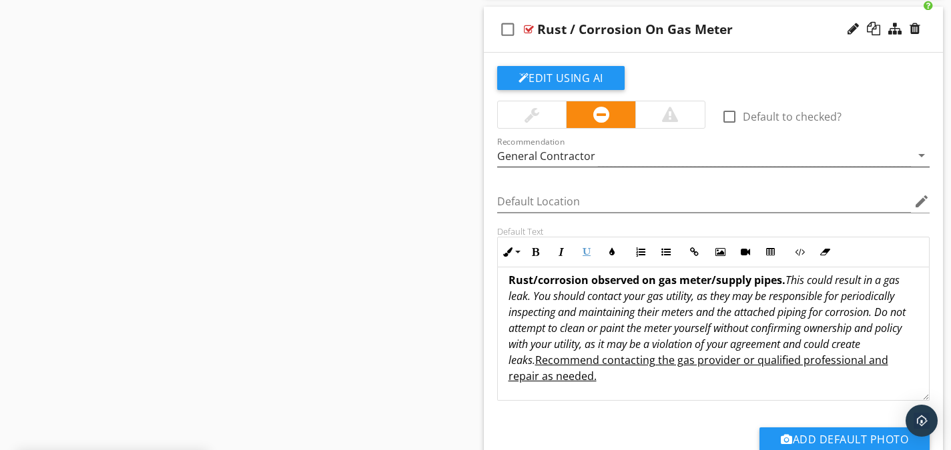
click at [563, 156] on div "General Contractor" at bounding box center [546, 156] width 98 height 12
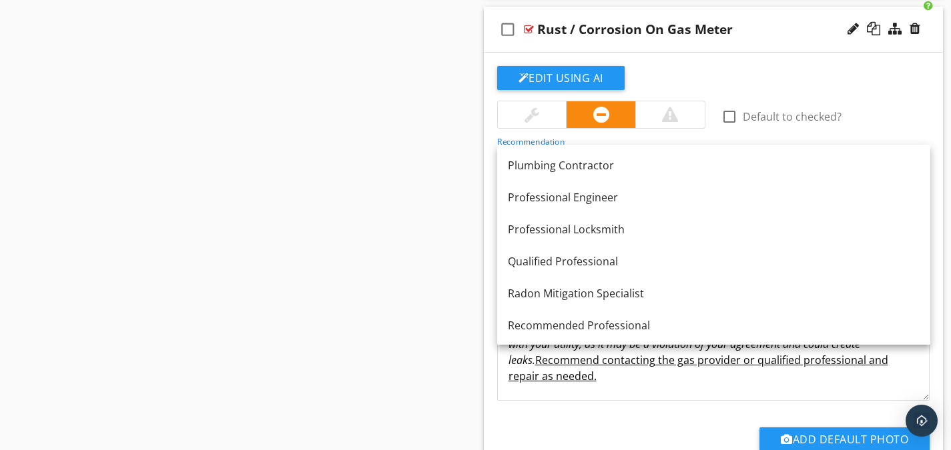
scroll to position [1482, 0]
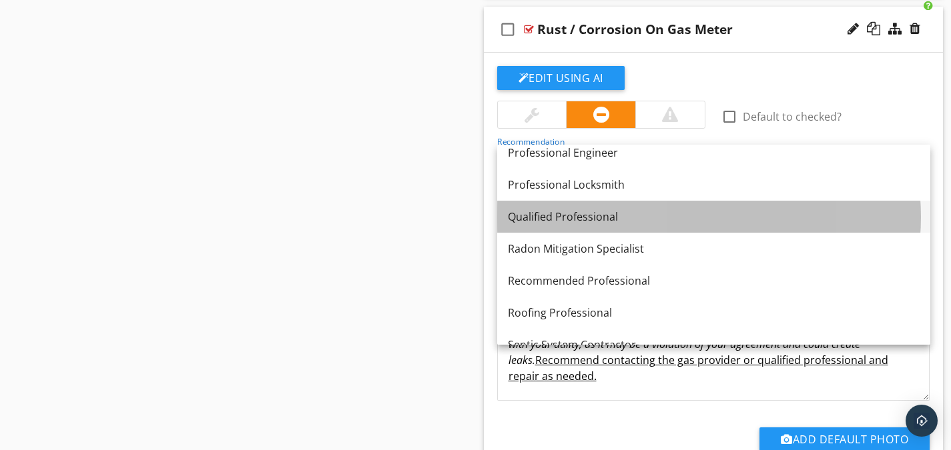
click at [557, 220] on div "Qualified Professional" at bounding box center [714, 217] width 412 height 16
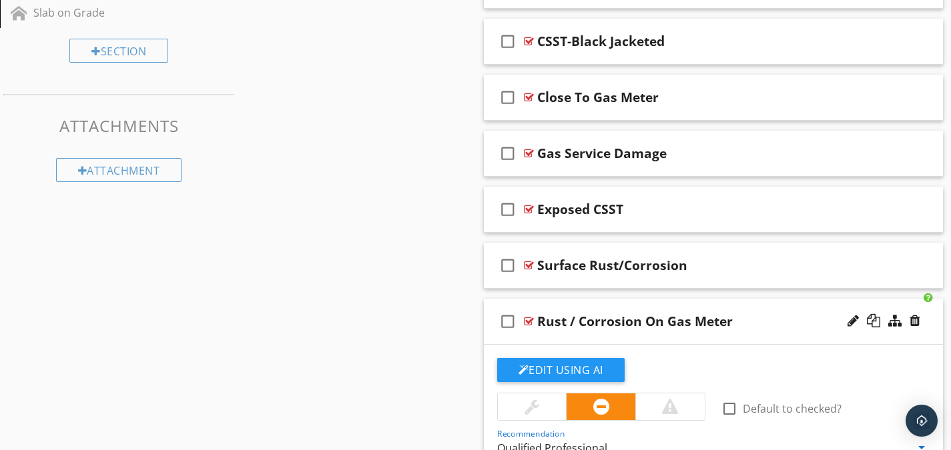
scroll to position [820, 0]
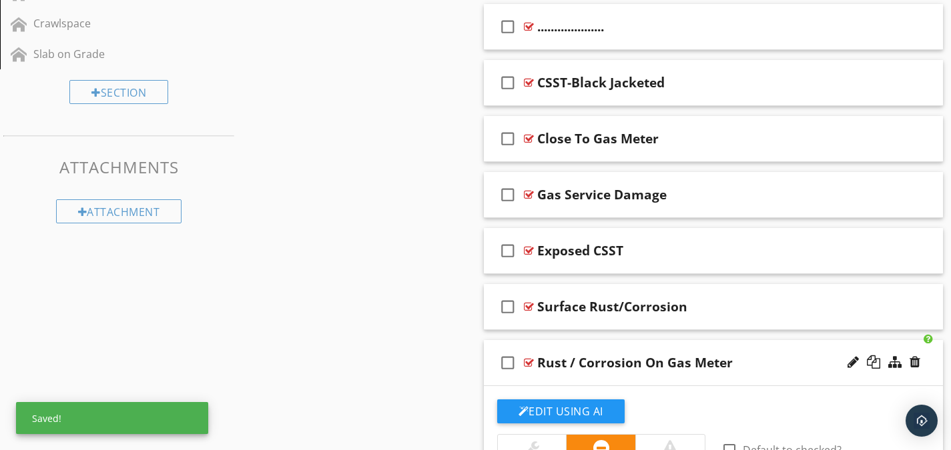
click at [531, 358] on div at bounding box center [529, 363] width 10 height 11
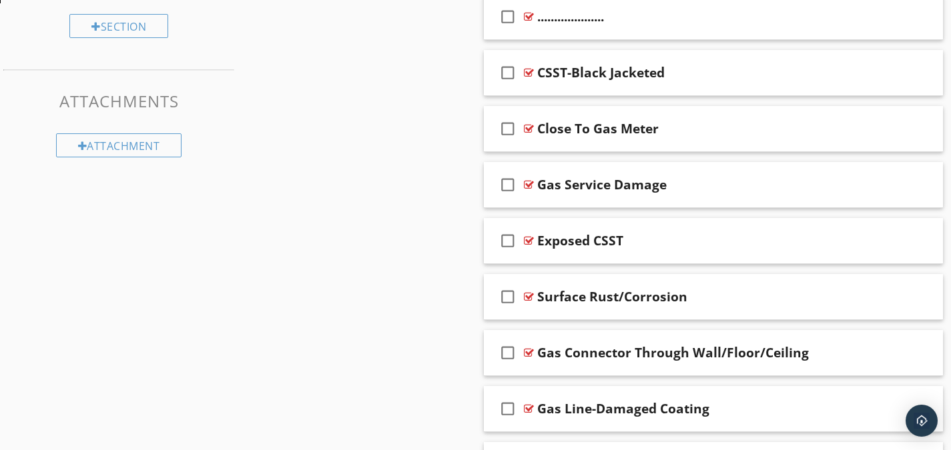
scroll to position [887, 0]
click at [530, 296] on div at bounding box center [529, 296] width 10 height 11
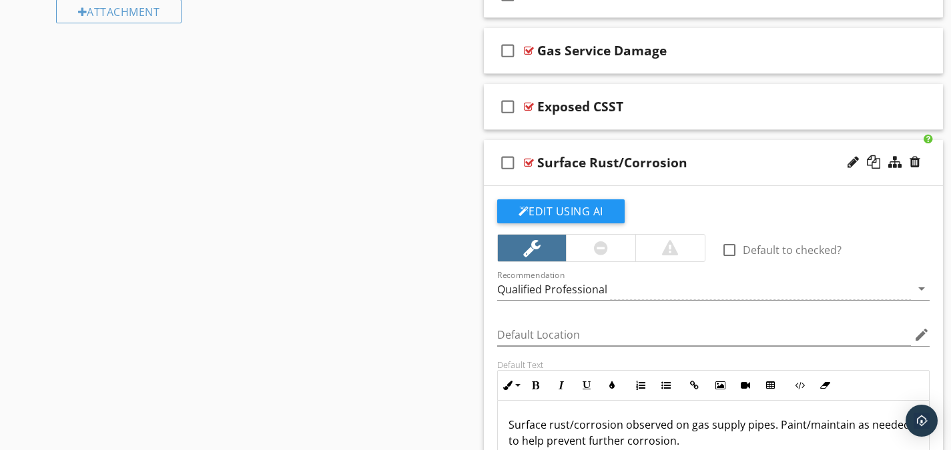
scroll to position [1087, 0]
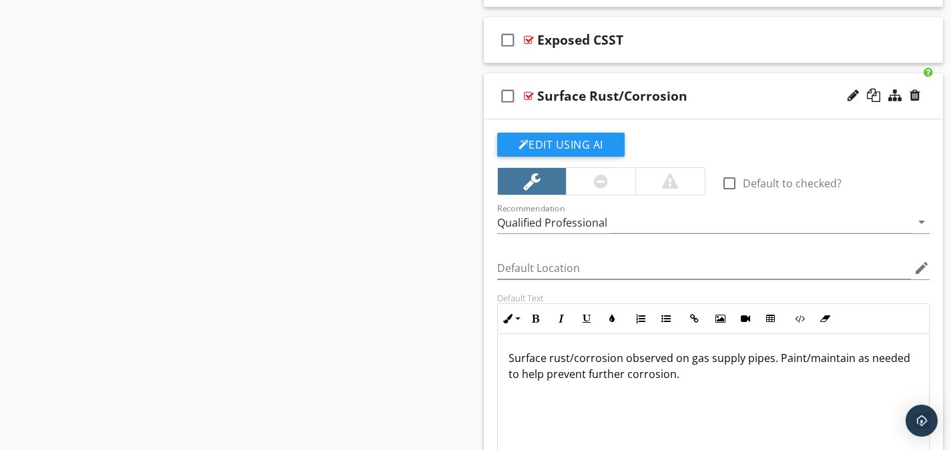
click at [691, 376] on p "Surface rust/corrosion observed on gas supply pipes. Paint/maintain as needed t…" at bounding box center [714, 366] width 410 height 32
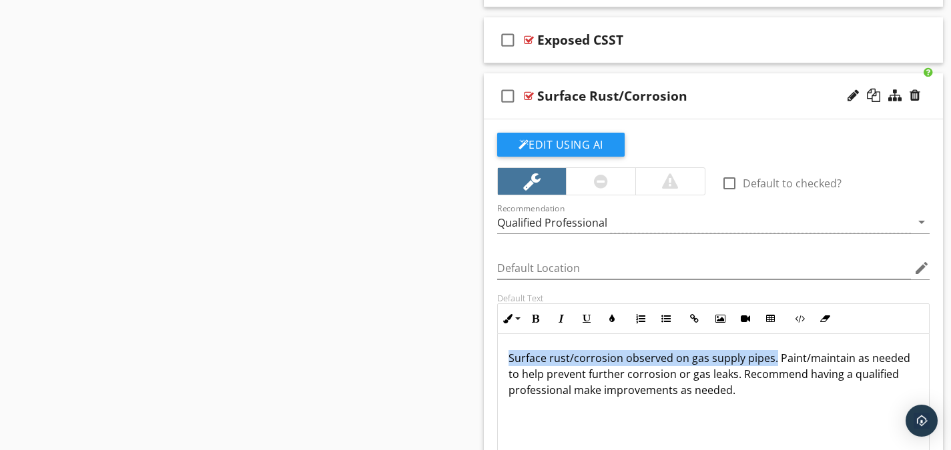
drag, startPoint x: 773, startPoint y: 357, endPoint x: 510, endPoint y: 362, distance: 263.0
click at [510, 362] on p "Surface rust/corrosion observed on gas supply pipes. Paint/maintain as needed t…" at bounding box center [714, 374] width 410 height 48
click at [535, 312] on button "Bold" at bounding box center [535, 318] width 25 height 25
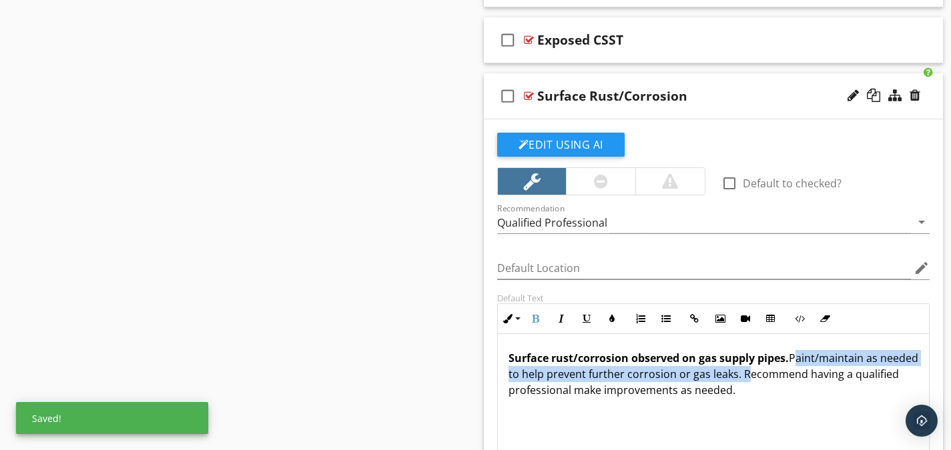
drag, startPoint x: 781, startPoint y: 374, endPoint x: 792, endPoint y: 361, distance: 17.5
click at [792, 361] on p "Surface rust/corrosion observed on gas supply pipes. Paint/maintain as needed t…" at bounding box center [714, 374] width 410 height 48
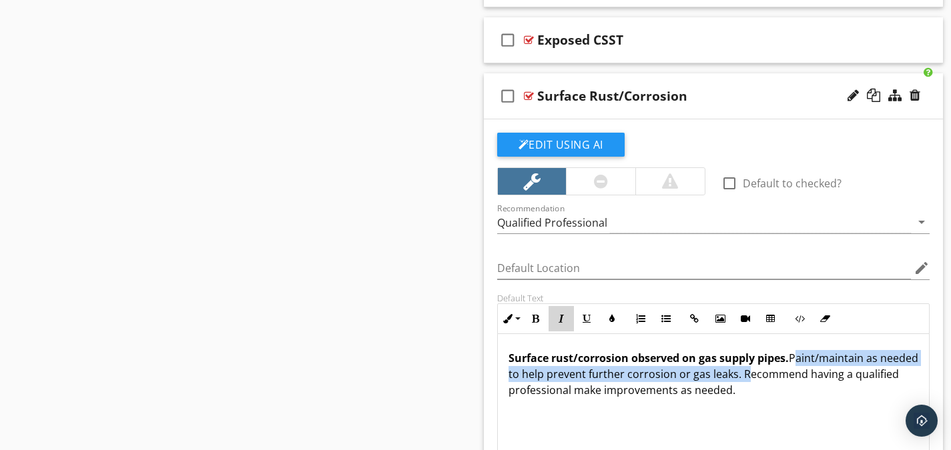
click at [563, 318] on icon "button" at bounding box center [561, 318] width 9 height 9
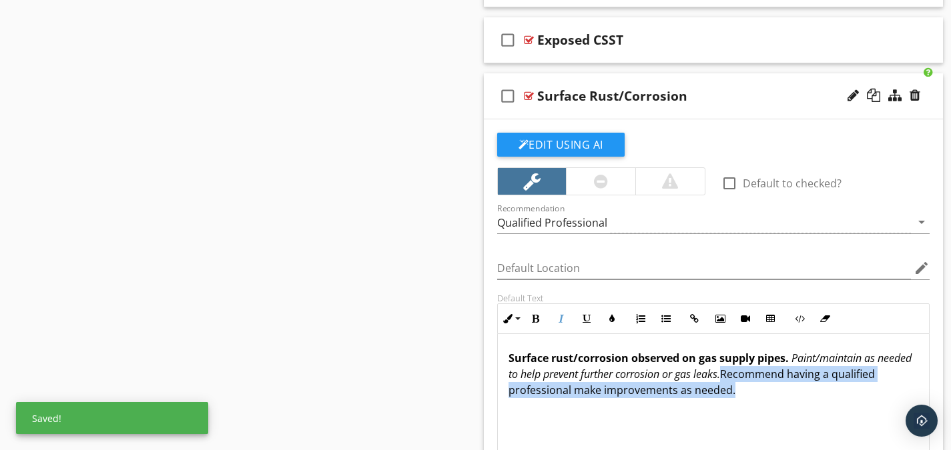
drag, startPoint x: 781, startPoint y: 392, endPoint x: 763, endPoint y: 382, distance: 20.9
click at [763, 382] on p "Surface rust/corrosion observed on gas supply pipes. Paint/maintain as needed t…" at bounding box center [714, 374] width 410 height 48
click at [582, 316] on icon "button" at bounding box center [586, 318] width 9 height 9
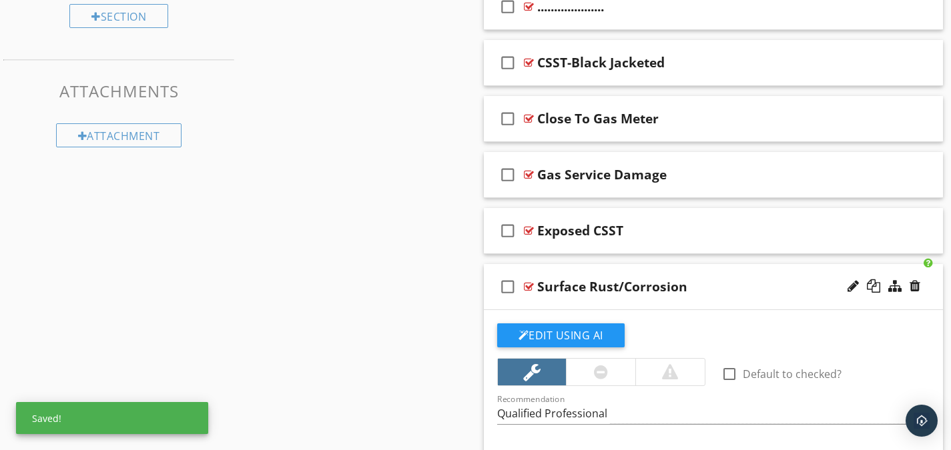
scroll to position [887, 0]
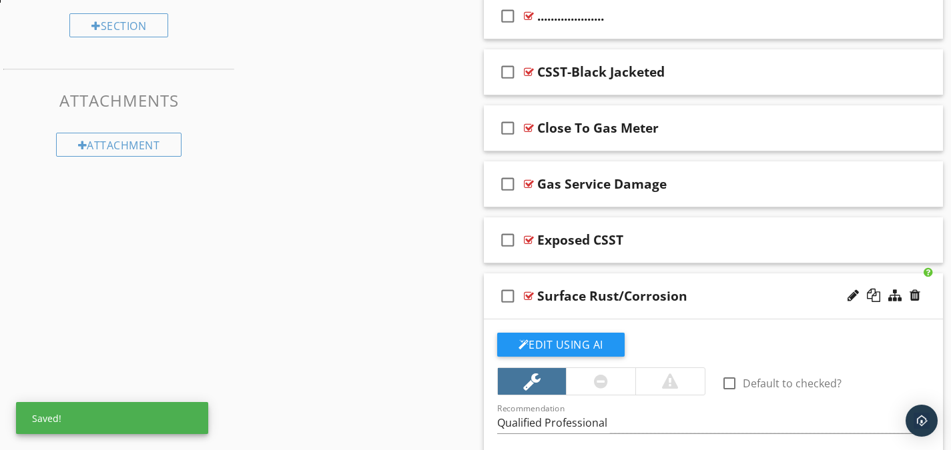
click at [531, 291] on div at bounding box center [529, 296] width 10 height 11
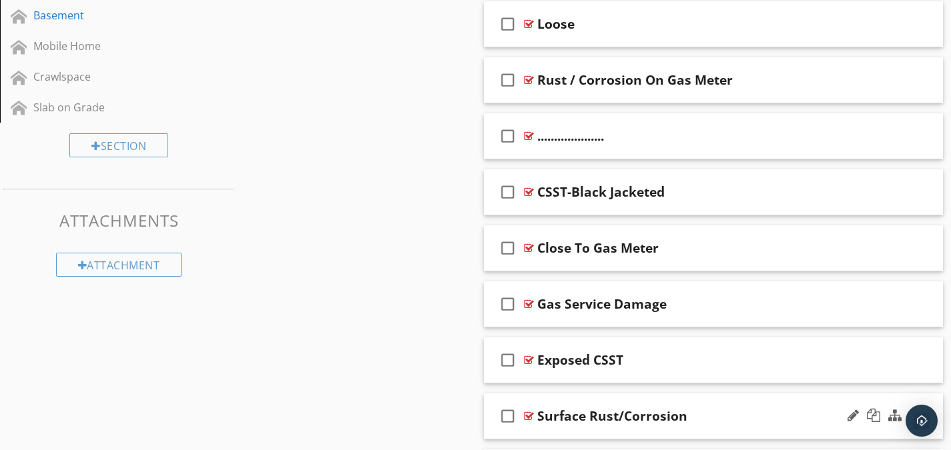
scroll to position [753, 0]
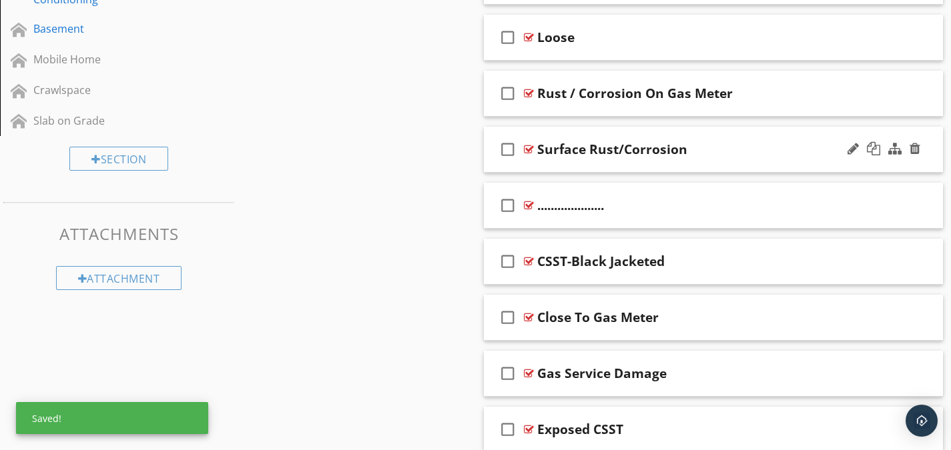
click at [528, 146] on div at bounding box center [529, 149] width 10 height 11
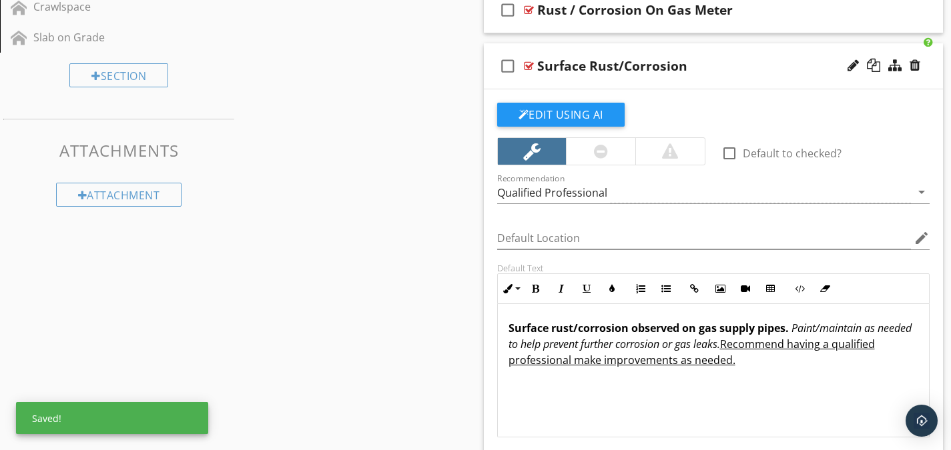
scroll to position [887, 0]
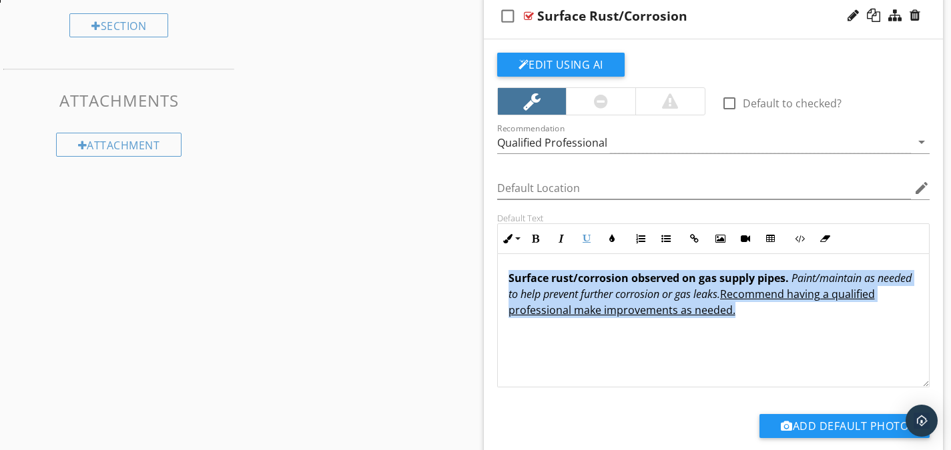
drag, startPoint x: 786, startPoint y: 311, endPoint x: 509, endPoint y: 278, distance: 279.6
click at [509, 278] on p "Surface rust/corrosion observed on gas supply pipes. Paint/maintain as needed t…" at bounding box center [714, 294] width 410 height 48
click at [537, 62] on button "Edit Using AI" at bounding box center [560, 65] width 127 height 24
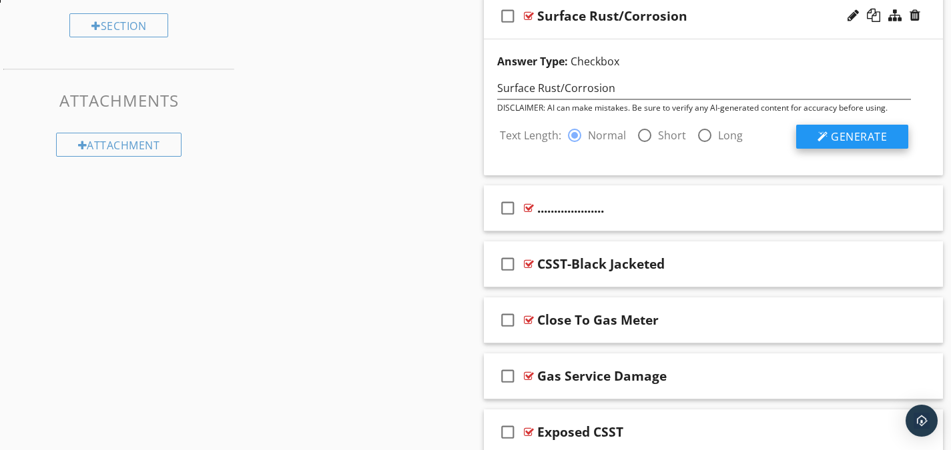
click at [896, 135] on button "Generate" at bounding box center [852, 137] width 112 height 24
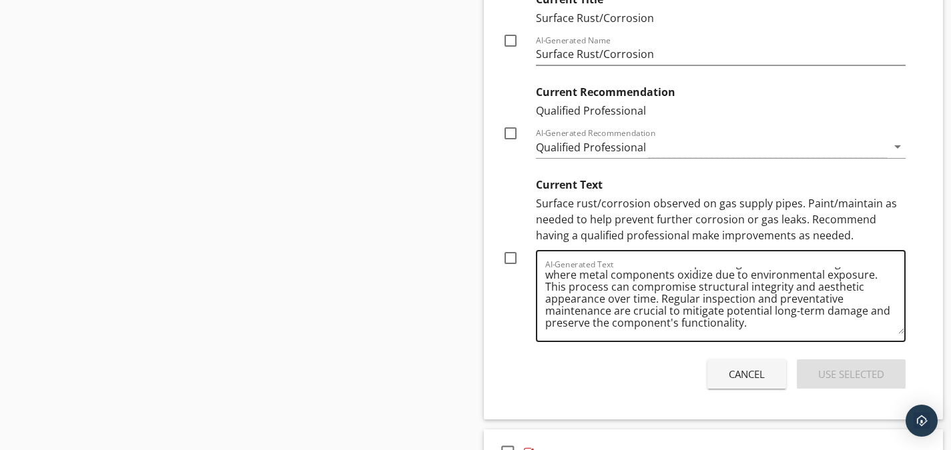
scroll to position [1154, 0]
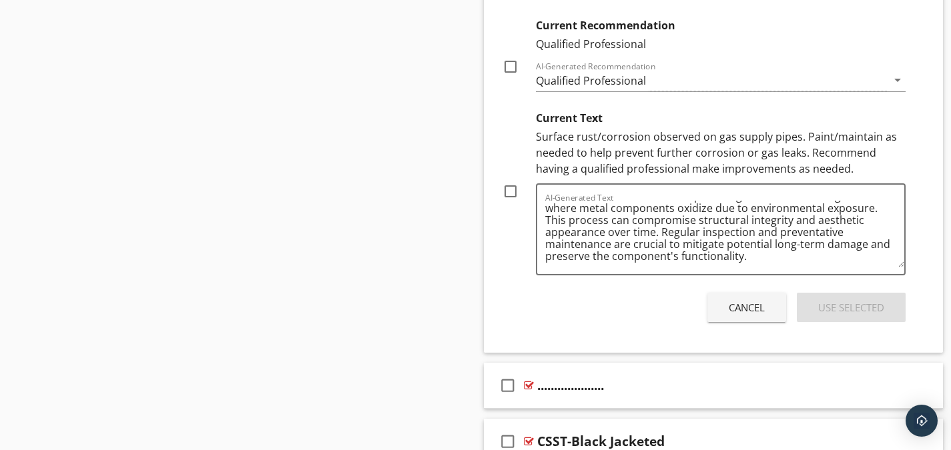
click at [710, 296] on button "Cancel" at bounding box center [746, 307] width 79 height 29
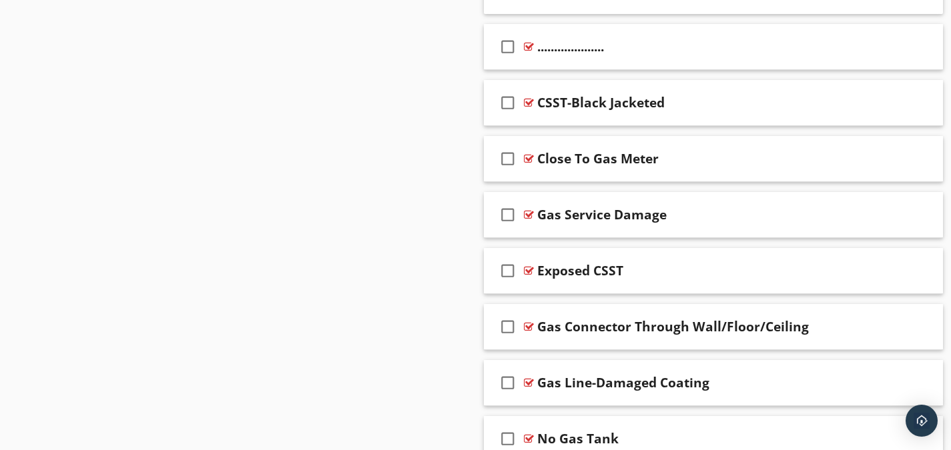
scroll to position [1398, 0]
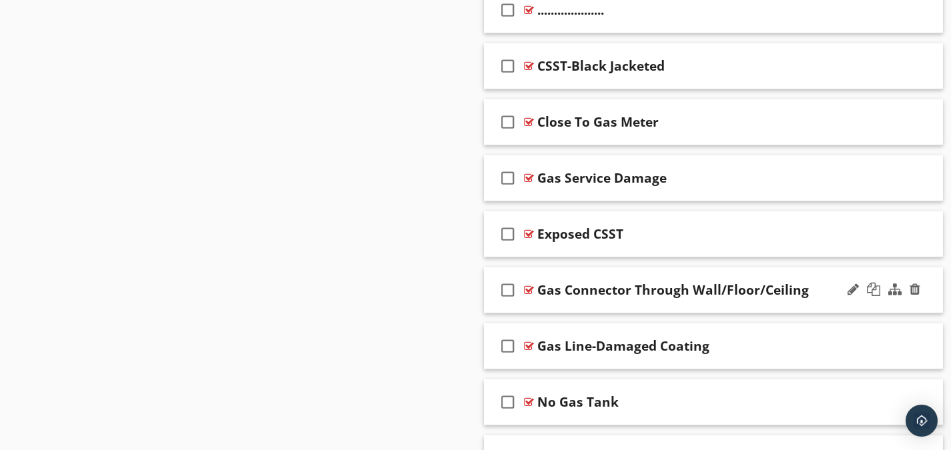
click at [531, 289] on div at bounding box center [529, 290] width 10 height 11
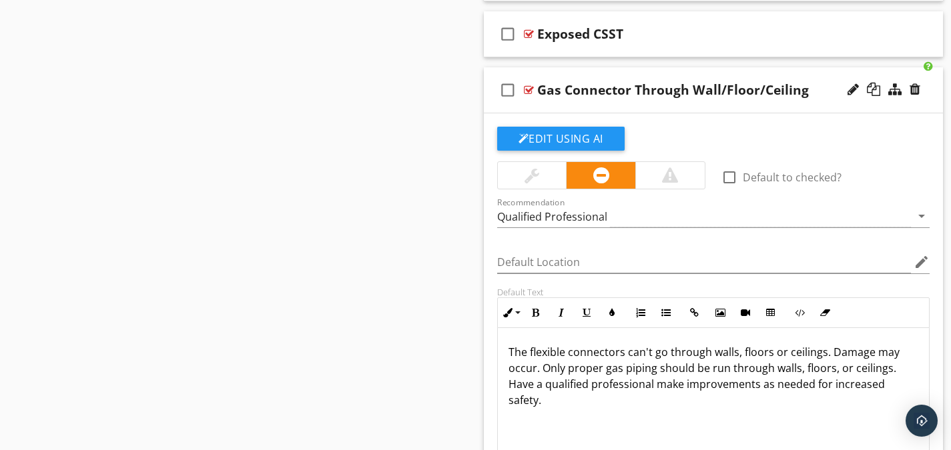
scroll to position [1665, 0]
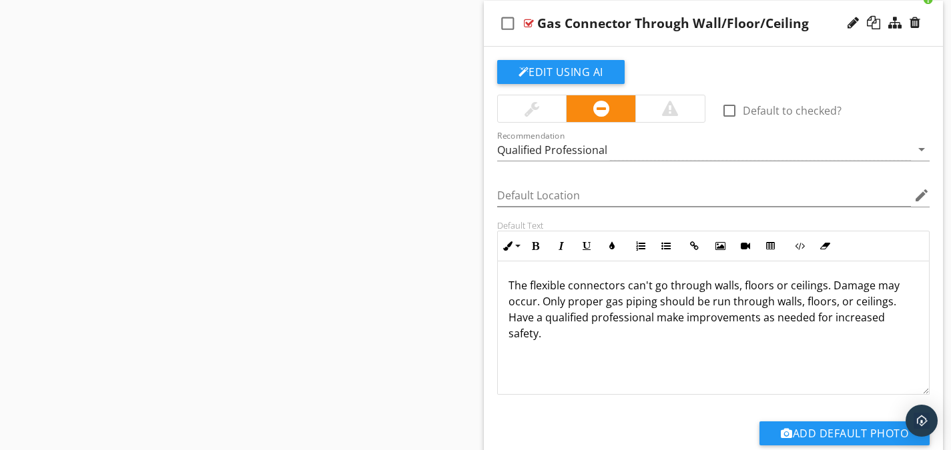
click at [529, 290] on p "The flexible connectors can't go through walls, floors or ceilings. Damage may …" at bounding box center [714, 310] width 410 height 64
click at [525, 290] on p "The flexible connectors can't go through walls, floors or ceilings. Damage may …" at bounding box center [714, 310] width 410 height 64
click at [508, 286] on div "A flexible connectors can't go through walls, floors or ceilings. Damage may oc…" at bounding box center [714, 328] width 432 height 133
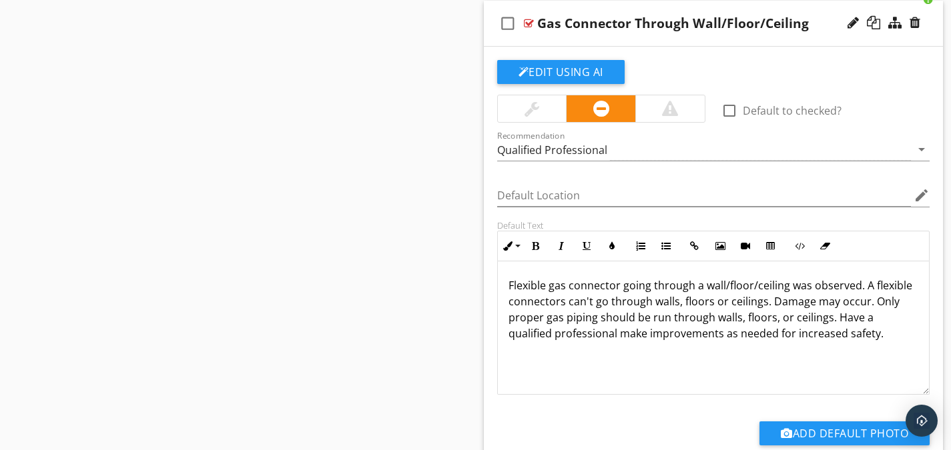
click at [561, 302] on p "Flexible gas connector going through a wall/floor/ceiling was observed. A flexi…" at bounding box center [714, 310] width 410 height 64
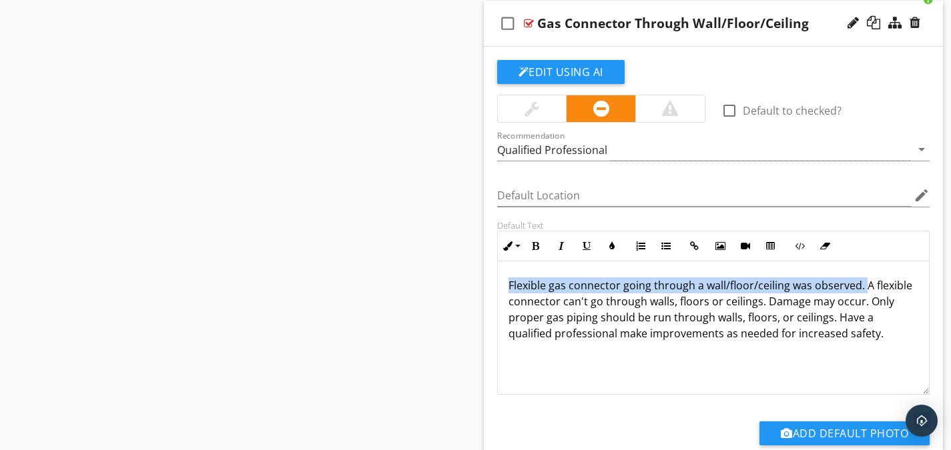
drag, startPoint x: 864, startPoint y: 286, endPoint x: 508, endPoint y: 293, distance: 356.4
click at [509, 293] on p "Flexible gas connector going through a wall/floor/ceiling was observed. A flexi…" at bounding box center [714, 310] width 410 height 64
click at [535, 248] on icon "button" at bounding box center [535, 246] width 9 height 9
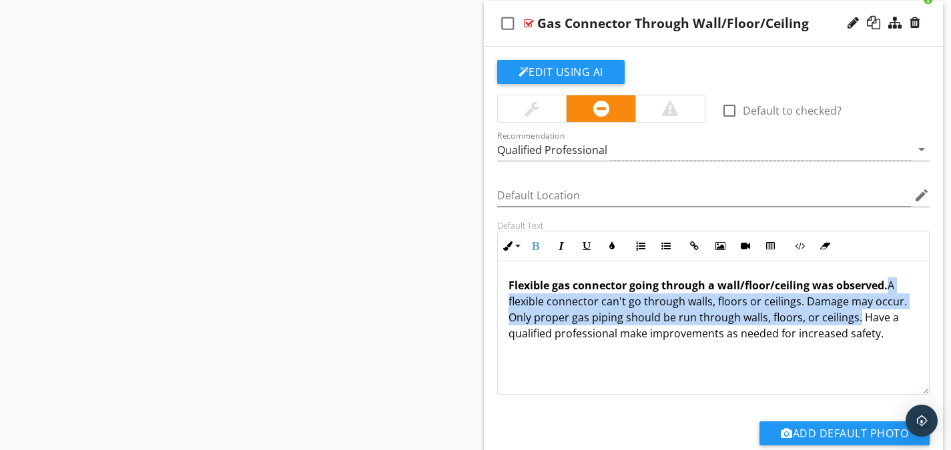
drag, startPoint x: 858, startPoint y: 320, endPoint x: 885, endPoint y: 291, distance: 40.1
click at [885, 291] on p "Flexible gas connector going through a wall/floor/ceiling was observed. A flexi…" at bounding box center [714, 310] width 410 height 64
click at [559, 244] on icon "button" at bounding box center [561, 246] width 9 height 9
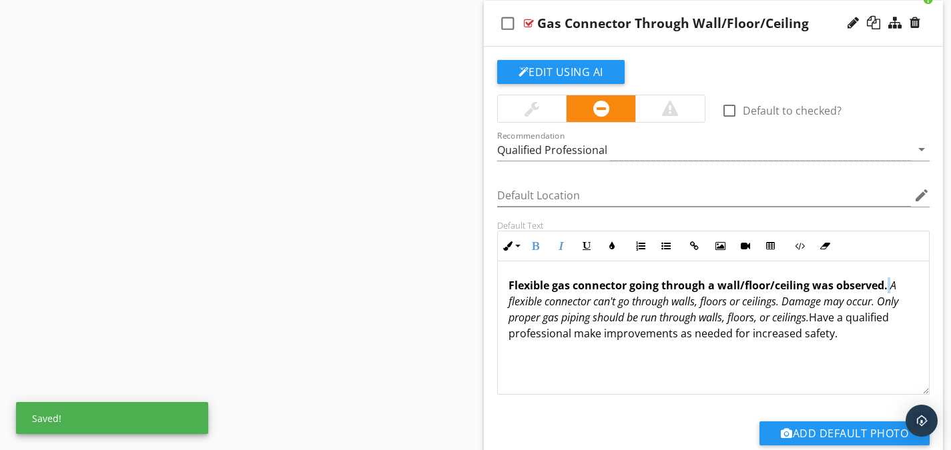
drag, startPoint x: 840, startPoint y: 334, endPoint x: 819, endPoint y: 322, distance: 23.9
click at [819, 322] on p "Flexible gas connector going through a wall/floor/ceiling was observed. A flexi…" at bounding box center [714, 310] width 410 height 64
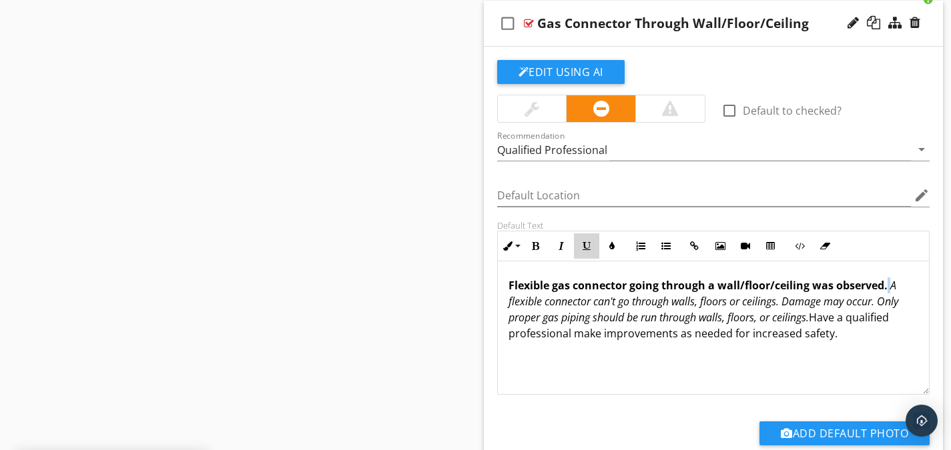
click at [583, 246] on icon "button" at bounding box center [586, 246] width 9 height 9
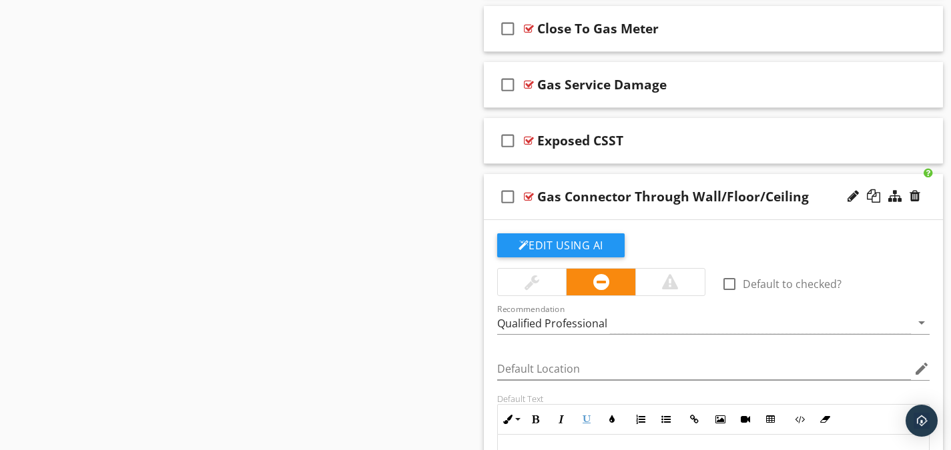
scroll to position [1465, 0]
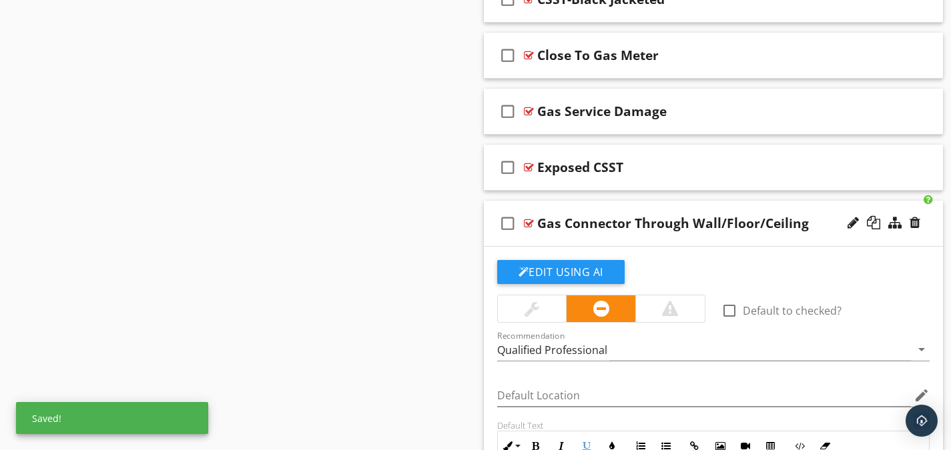
click at [531, 226] on div at bounding box center [529, 223] width 10 height 11
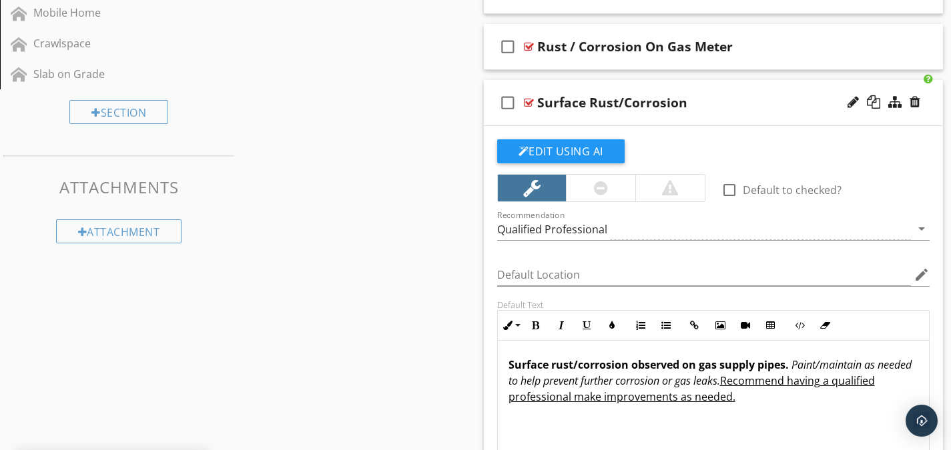
scroll to position [797, 0]
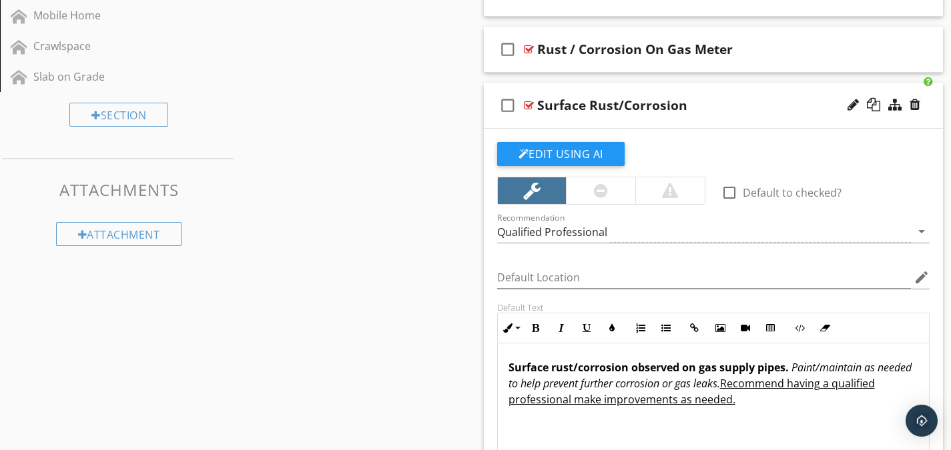
click at [530, 105] on div at bounding box center [529, 105] width 10 height 11
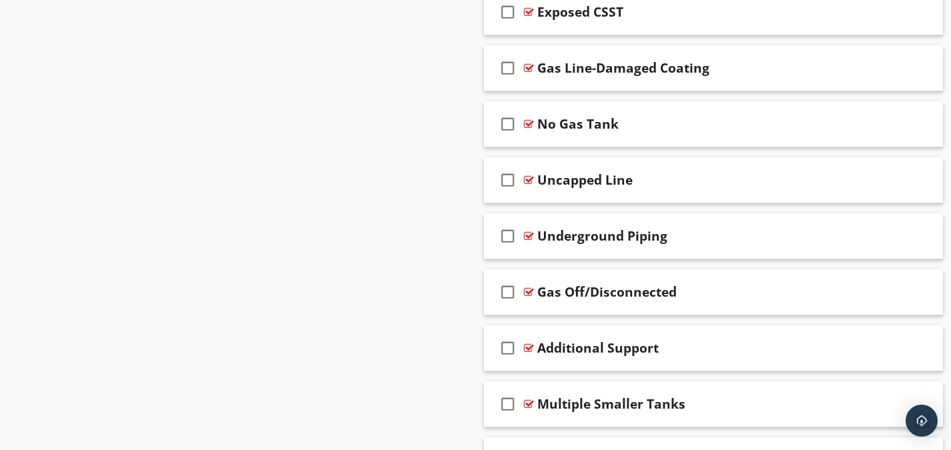
scroll to position [1229, 0]
click at [531, 232] on div at bounding box center [529, 235] width 10 height 11
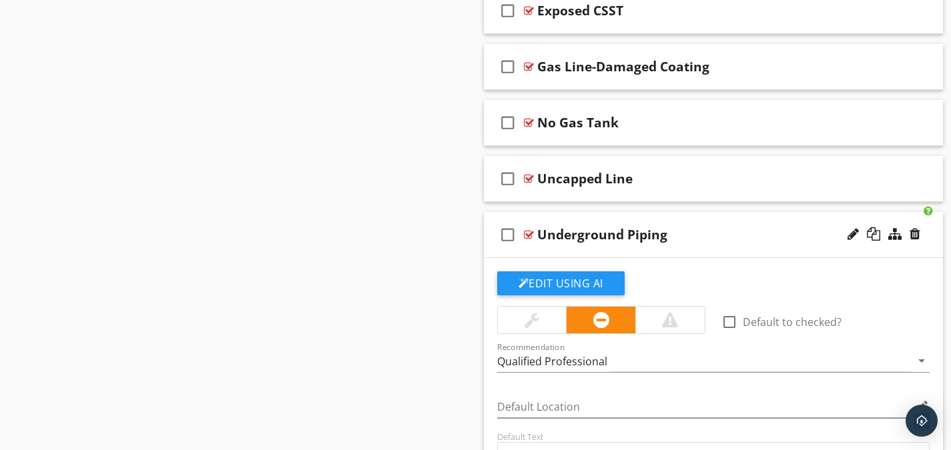
click at [528, 236] on div at bounding box center [529, 235] width 10 height 11
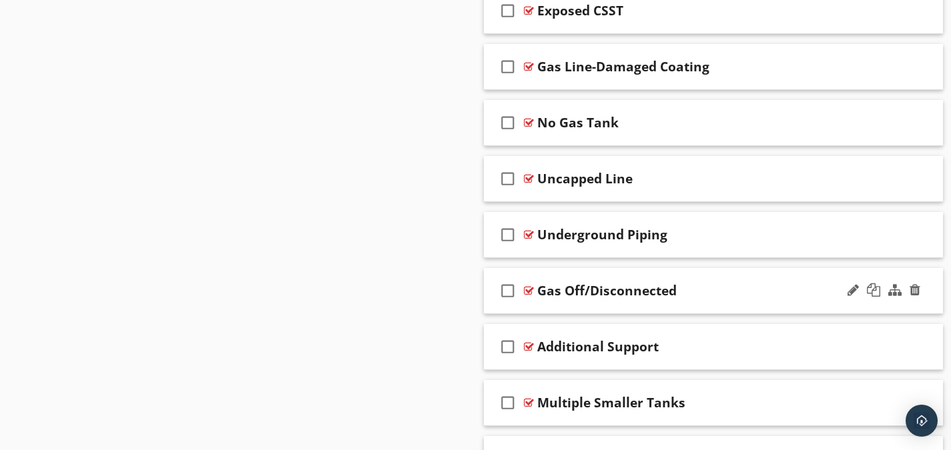
click at [529, 288] on div at bounding box center [529, 291] width 10 height 11
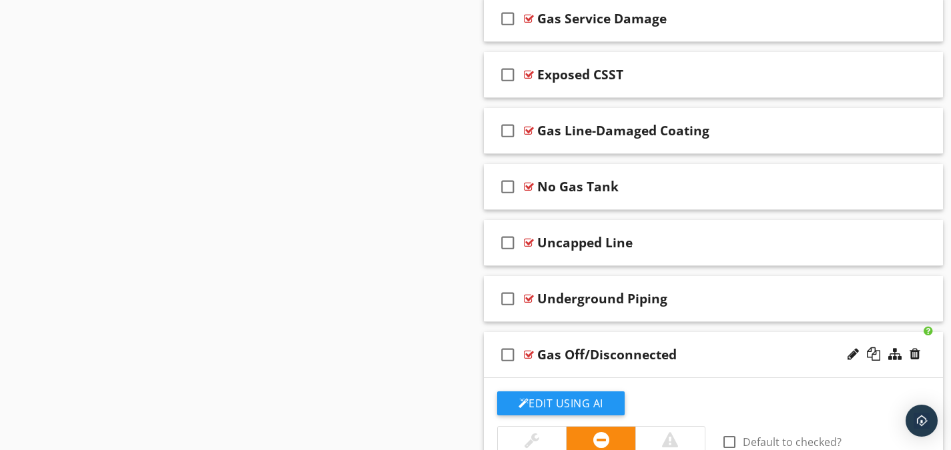
scroll to position [1162, 0]
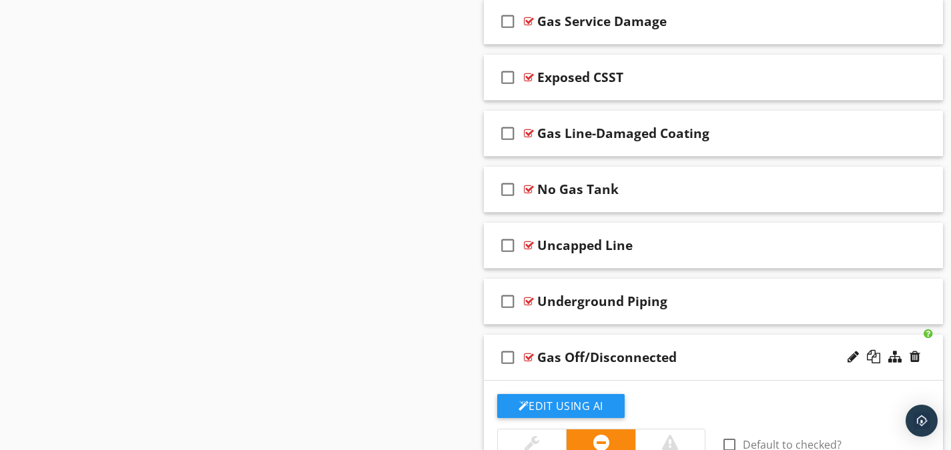
click at [527, 358] on div at bounding box center [529, 357] width 10 height 11
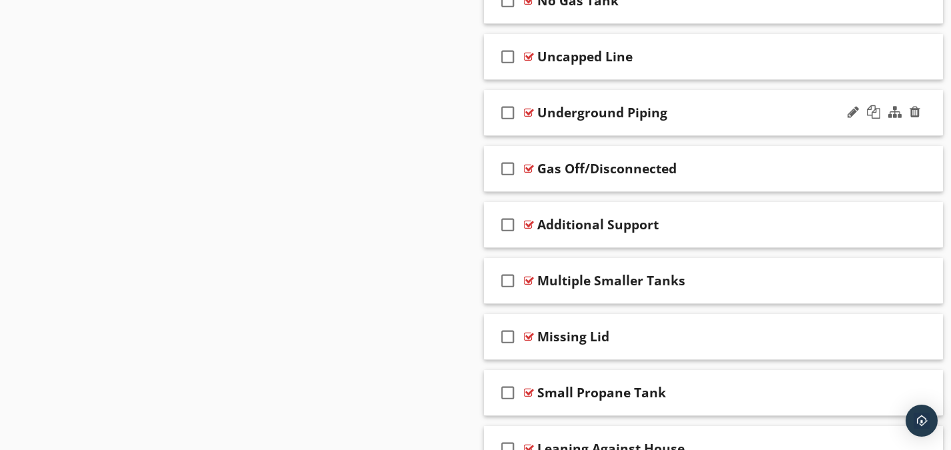
scroll to position [1429, 0]
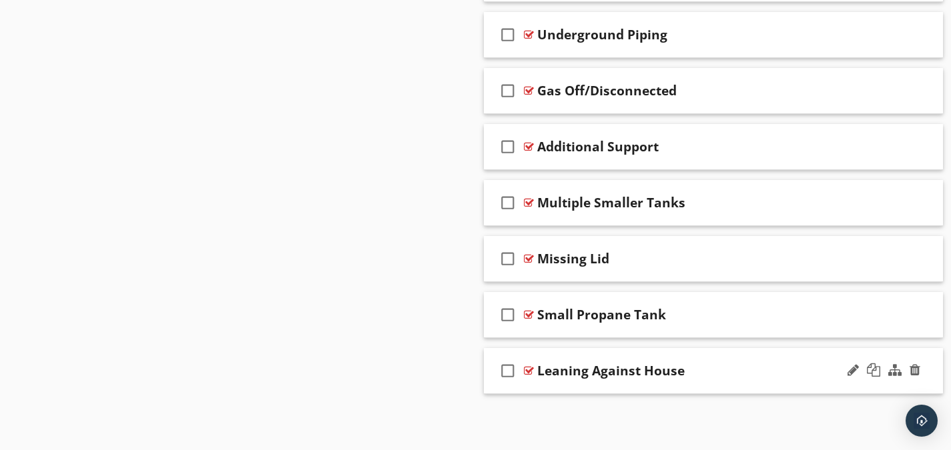
click at [526, 368] on div at bounding box center [529, 371] width 10 height 11
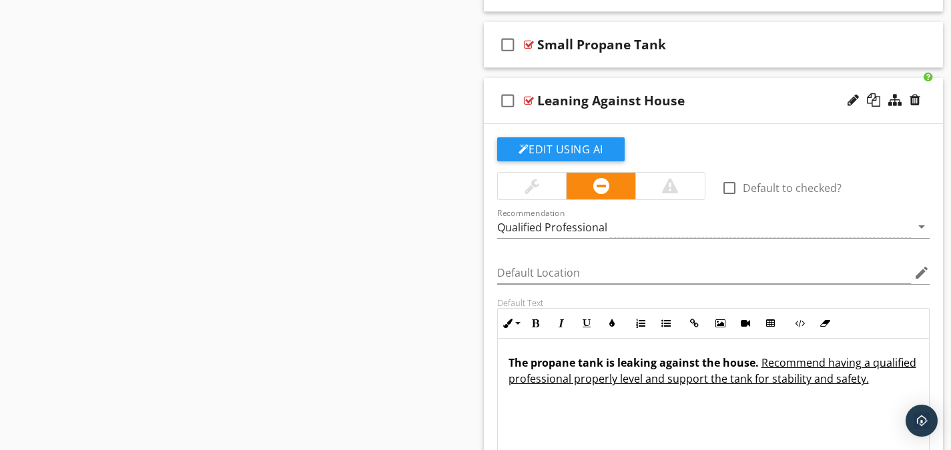
scroll to position [1562, 0]
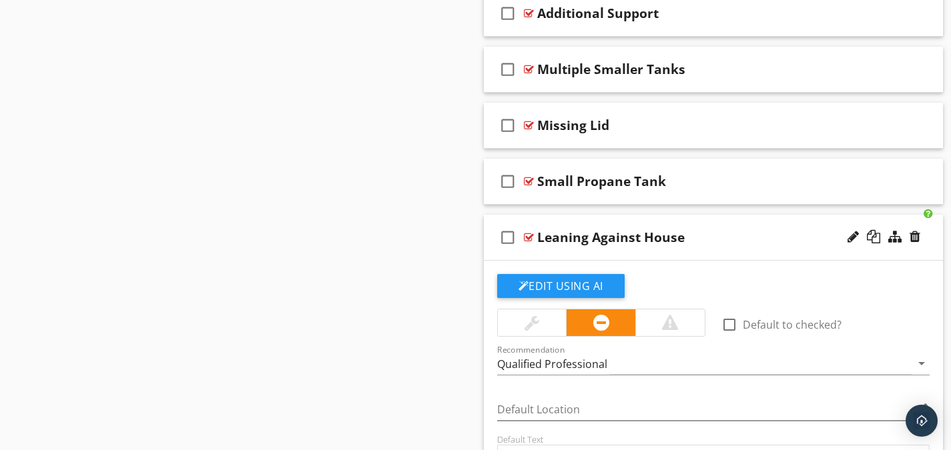
click at [529, 236] on div at bounding box center [529, 237] width 10 height 11
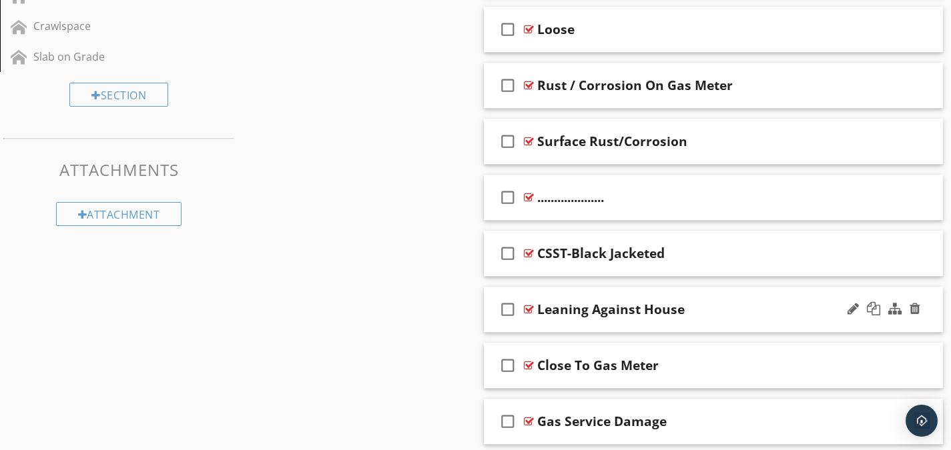
scroll to position [818, 0]
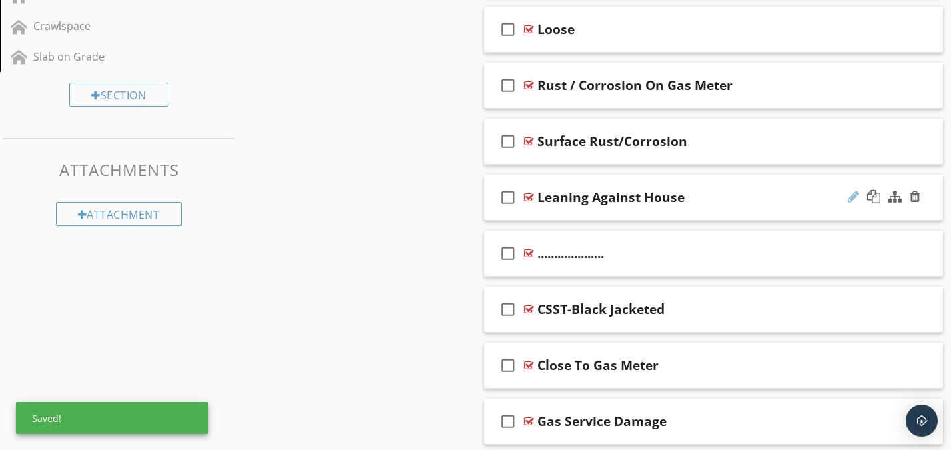
click at [850, 197] on div at bounding box center [853, 196] width 11 height 13
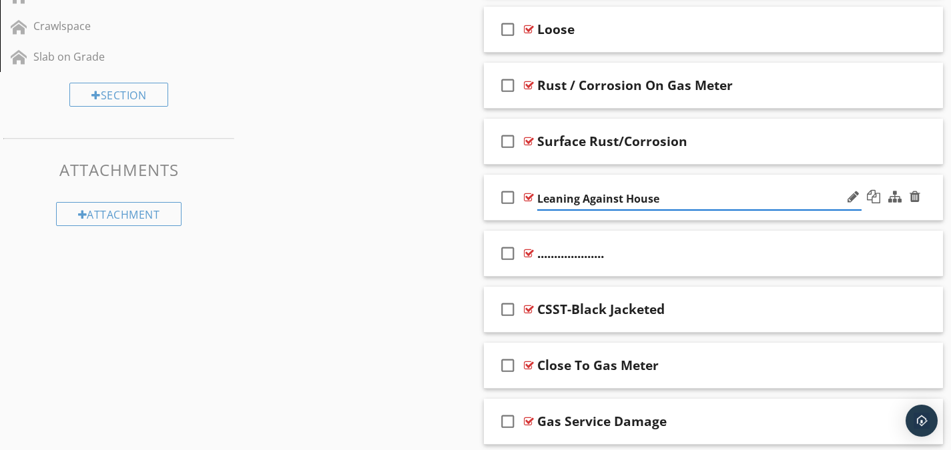
click at [539, 203] on input "Leaning Against House" at bounding box center [699, 199] width 324 height 22
type input "Tank Leaning Against House"
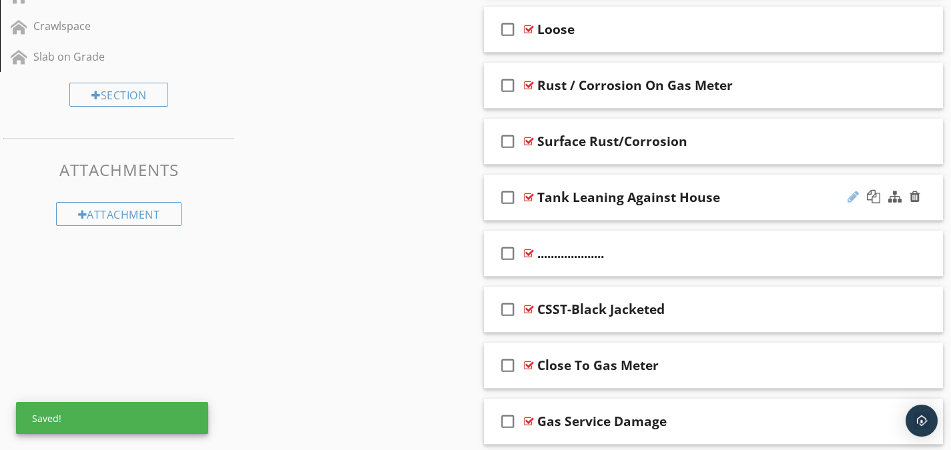
click at [858, 194] on div at bounding box center [853, 196] width 11 height 13
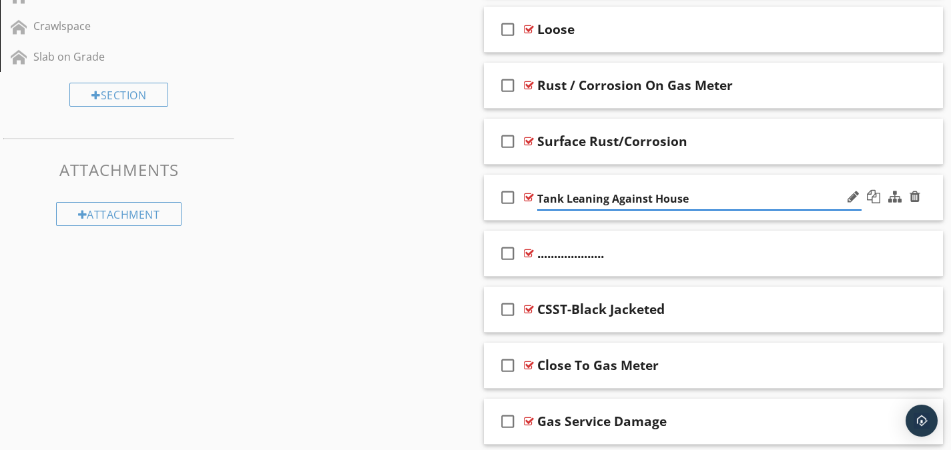
click at [527, 194] on div at bounding box center [529, 197] width 10 height 11
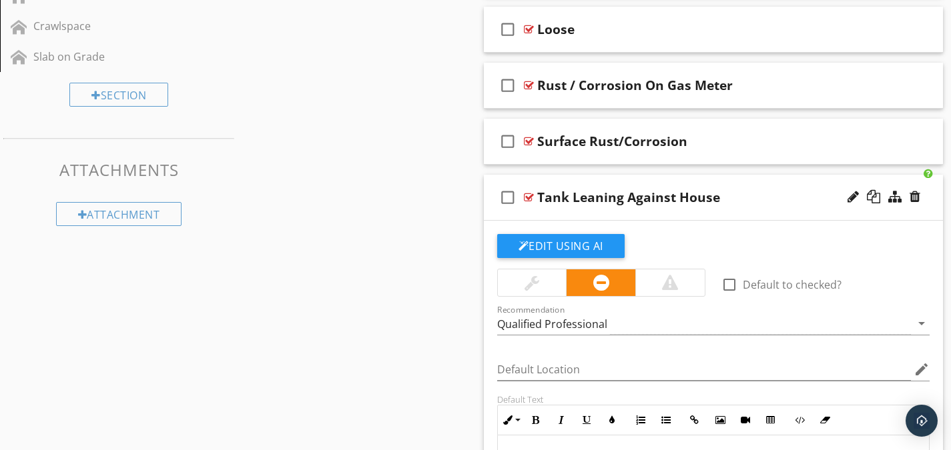
click at [527, 194] on div at bounding box center [529, 197] width 10 height 11
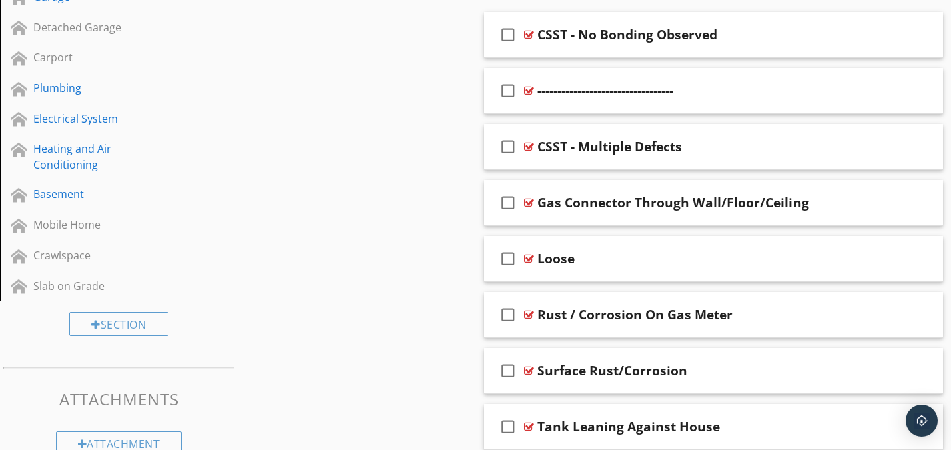
scroll to position [561, 0]
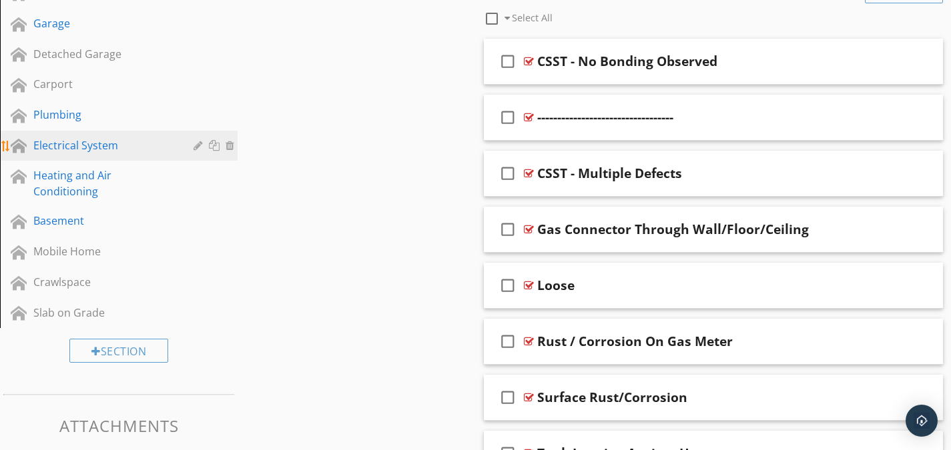
click at [71, 155] on link "Electrical System" at bounding box center [121, 146] width 234 height 31
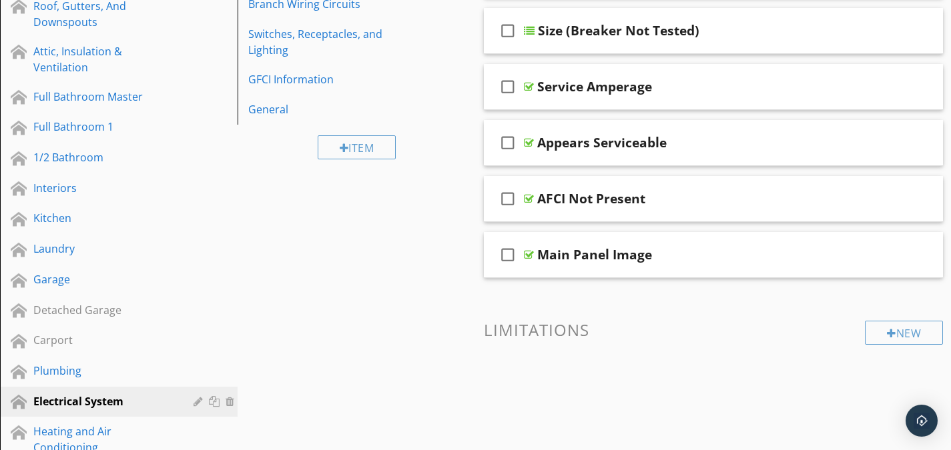
scroll to position [161, 0]
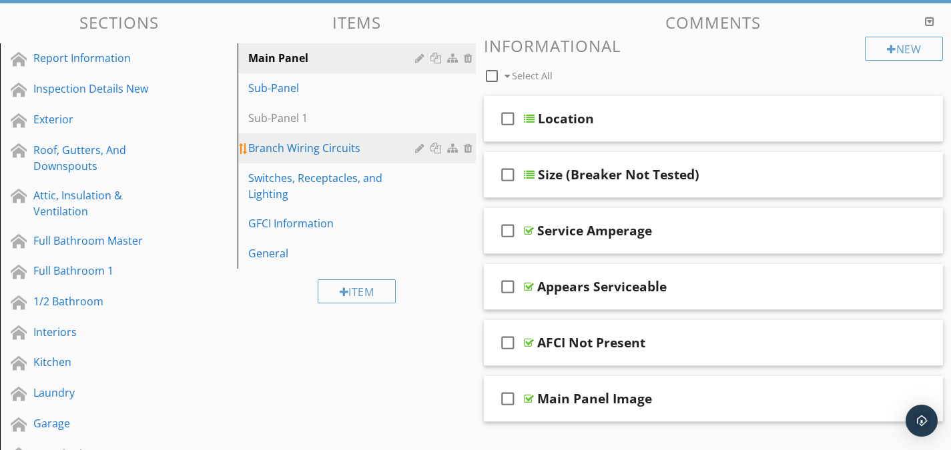
click at [318, 155] on div "Branch Wiring Circuits" at bounding box center [333, 148] width 170 height 16
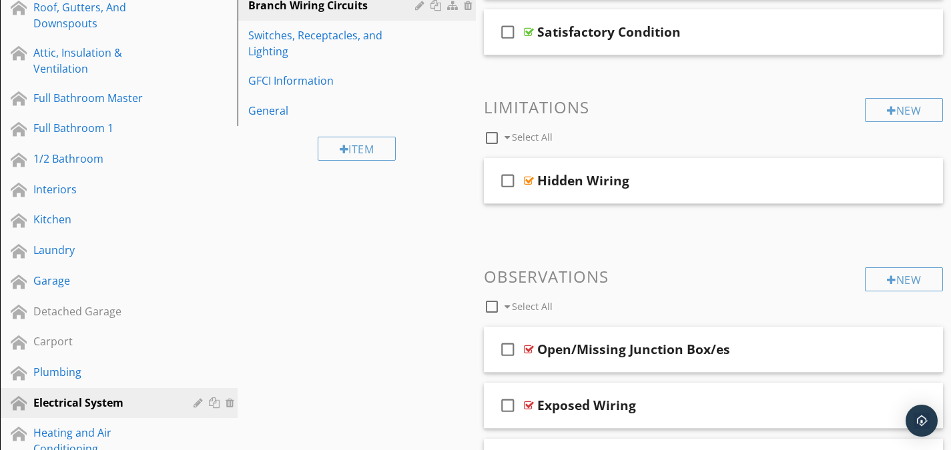
scroll to position [170, 0]
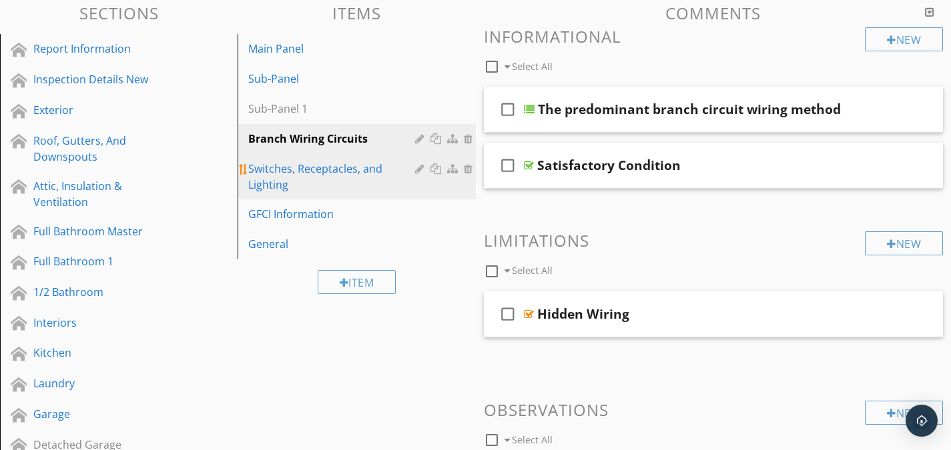
click at [315, 178] on div "Switches, Receptacles, and Lighting" at bounding box center [333, 177] width 170 height 32
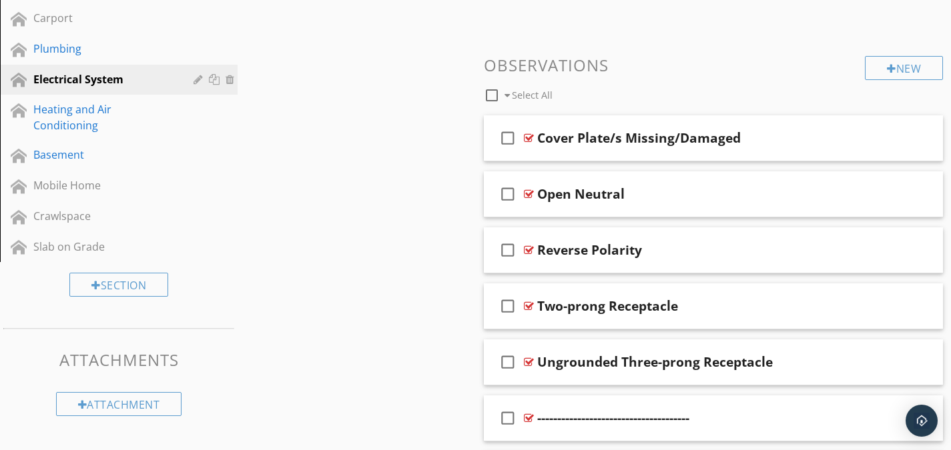
scroll to position [637, 0]
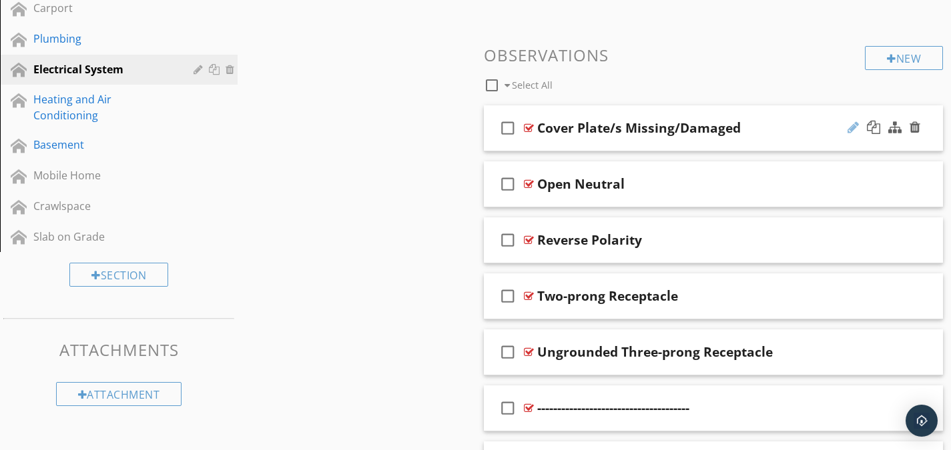
click at [850, 131] on div at bounding box center [853, 127] width 11 height 13
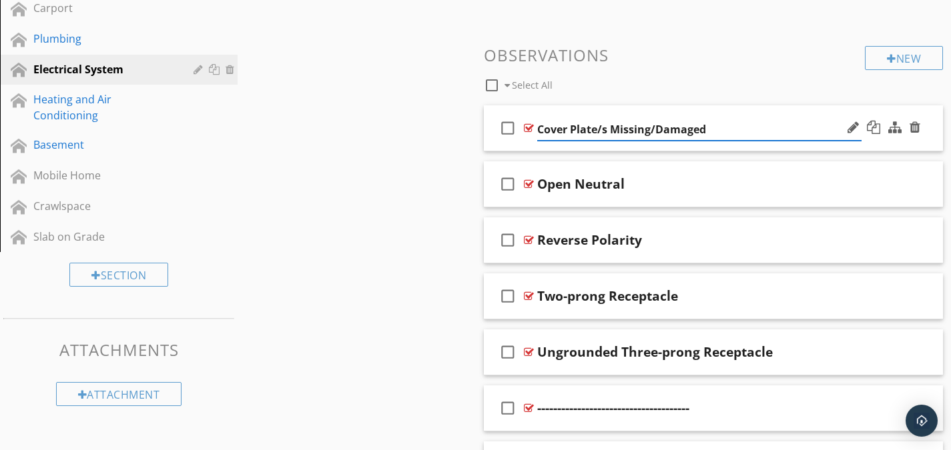
click at [606, 134] on input "Cover Plate/s Missing/Damaged" at bounding box center [699, 130] width 324 height 22
type input "Cover Plate Missing/Damaged"
click at [531, 128] on div at bounding box center [529, 128] width 10 height 11
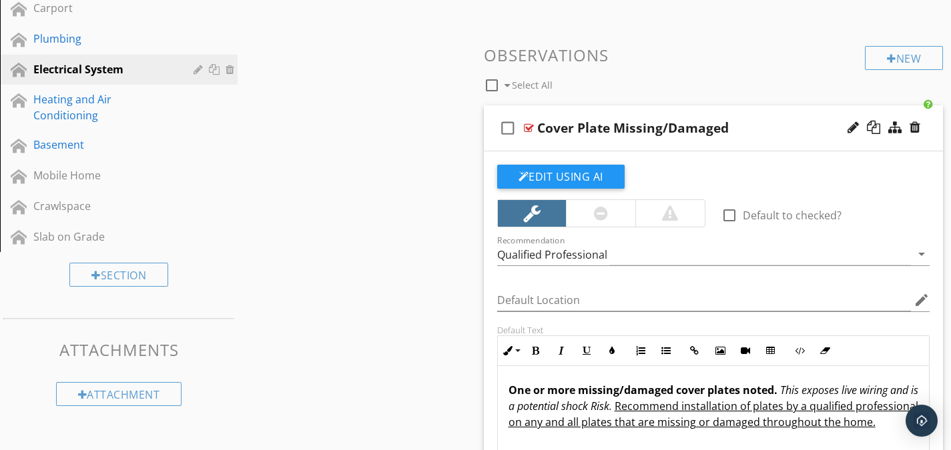
click at [528, 125] on div at bounding box center [529, 128] width 10 height 11
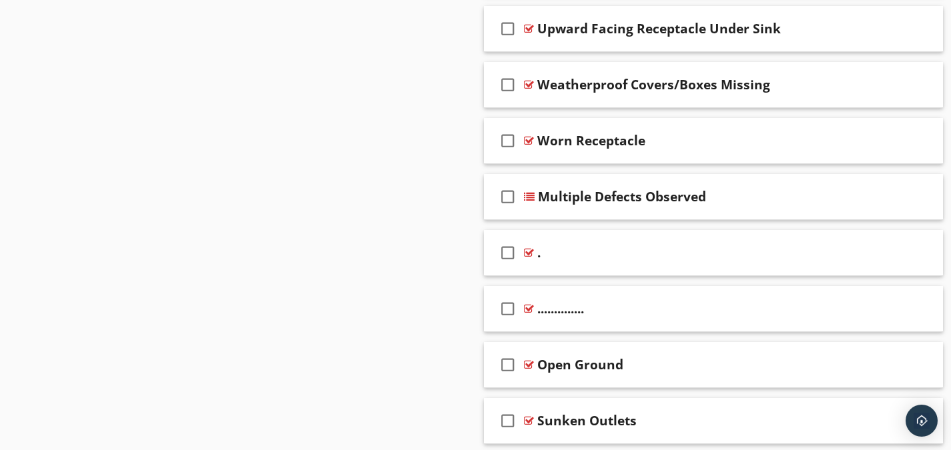
scroll to position [1652, 0]
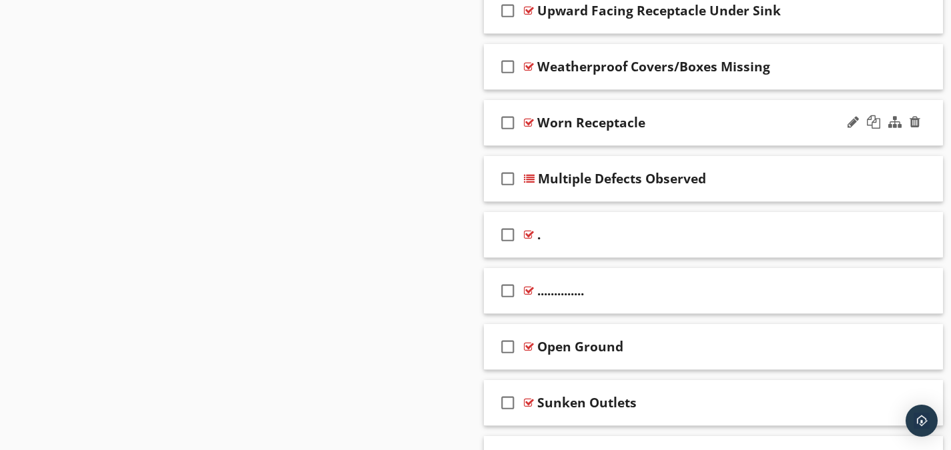
click at [527, 122] on div at bounding box center [529, 122] width 10 height 11
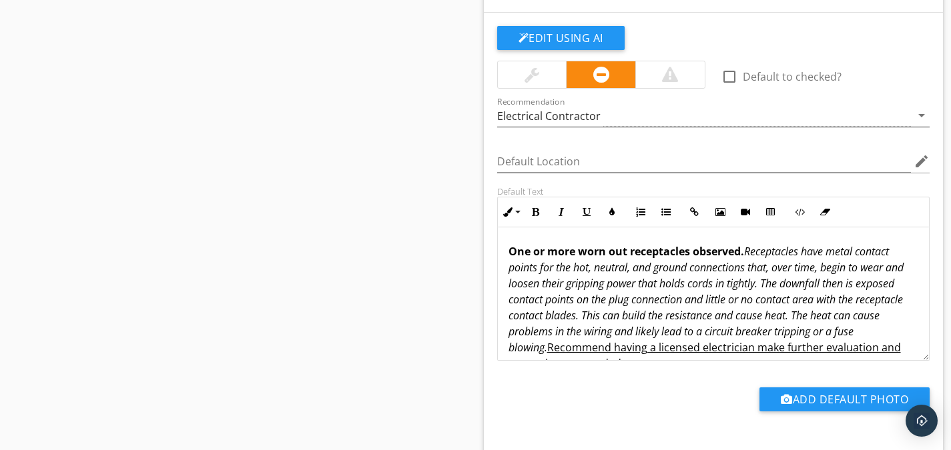
scroll to position [1585, 0]
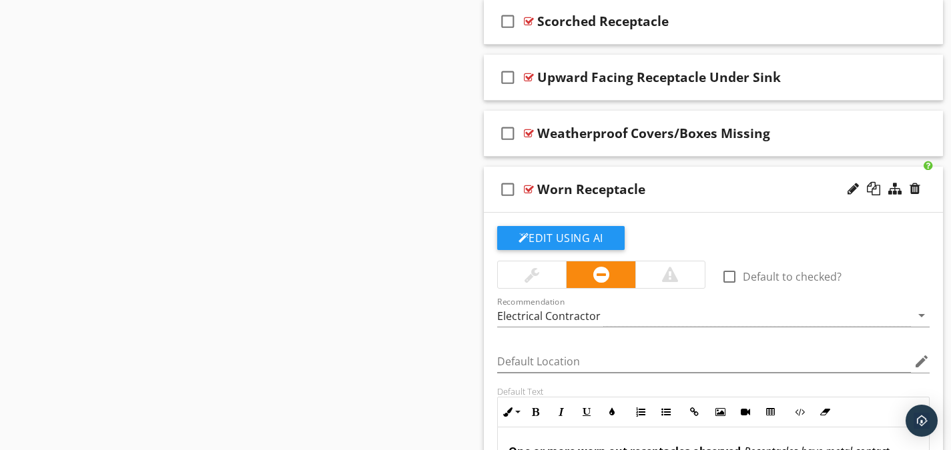
click at [529, 190] on div at bounding box center [529, 189] width 10 height 11
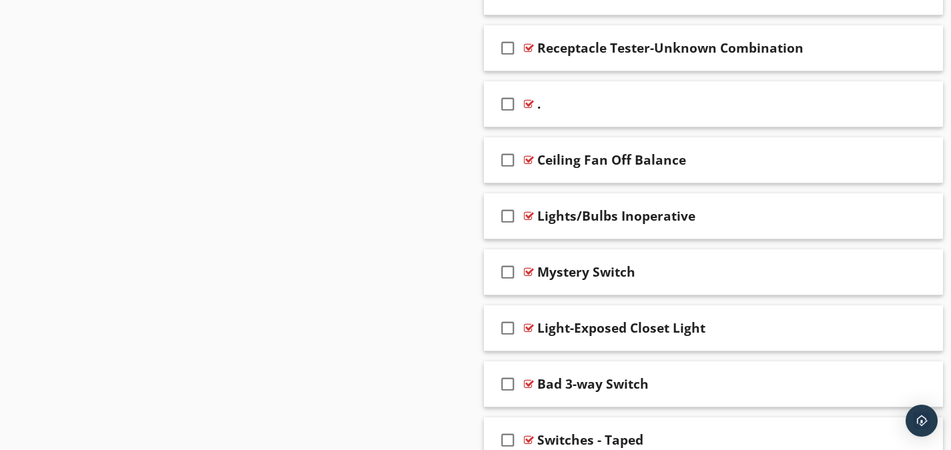
scroll to position [2119, 0]
click at [529, 273] on div at bounding box center [529, 272] width 10 height 11
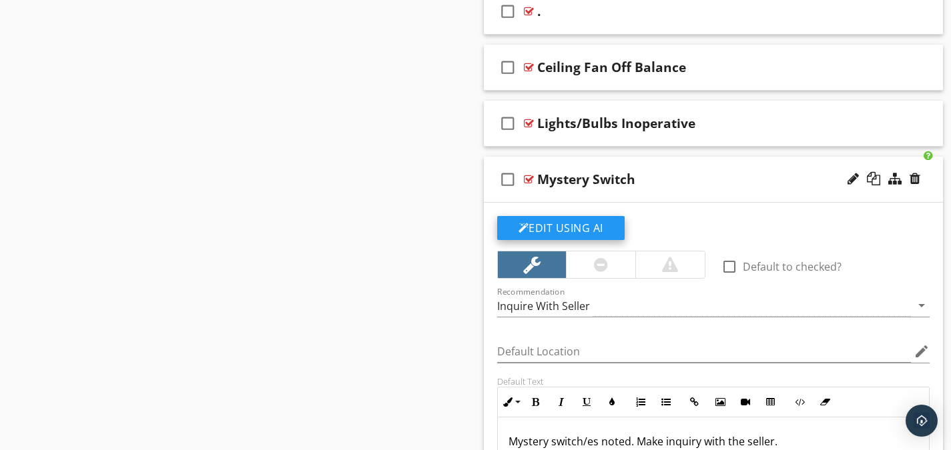
scroll to position [2319, 0]
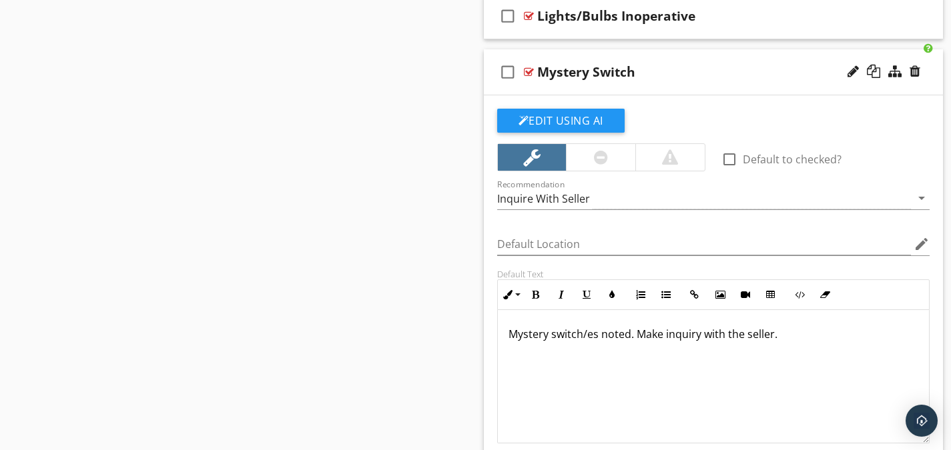
click at [785, 332] on p "Mystery switch/es noted. Make inquiry with the seller." at bounding box center [714, 334] width 410 height 16
click at [636, 333] on p "Mystery switch/es noted. Make inquiry with the seller or" at bounding box center [714, 334] width 410 height 16
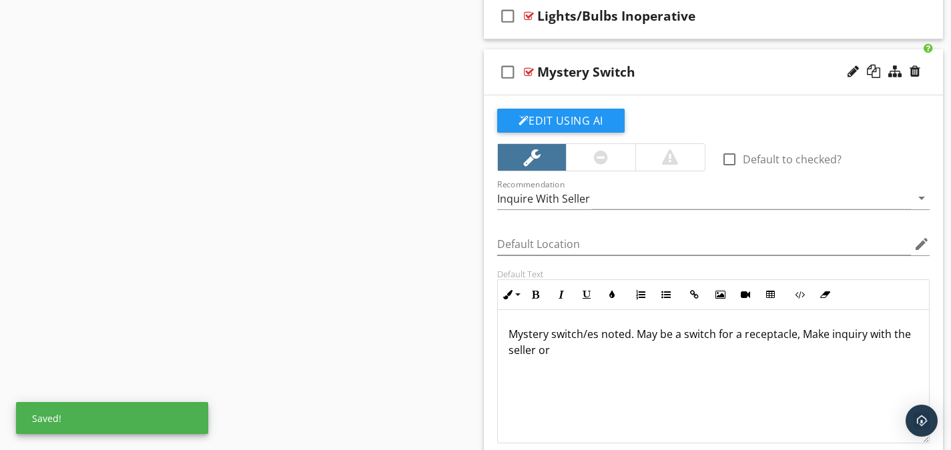
click at [801, 338] on p "Mystery switch/es noted. May be a switch for a receptacle, Make inquiry with th…" at bounding box center [714, 342] width 410 height 32
click at [530, 352] on p "Mystery switch/es noted. May be a switch for a receptacle, an unidentified ligh…" at bounding box center [714, 342] width 410 height 32
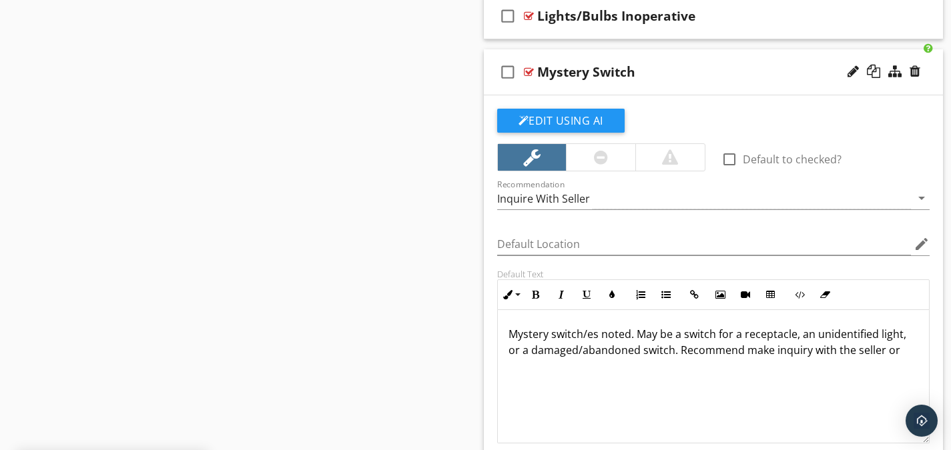
click at [771, 352] on p "Mystery switch/es noted. May be a switch for a receptacle, an unidentified ligh…" at bounding box center [714, 342] width 410 height 32
click at [903, 352] on p "Mystery switch/es noted. May be a switch for a receptacle, an unidentified ligh…" at bounding box center [714, 342] width 410 height 32
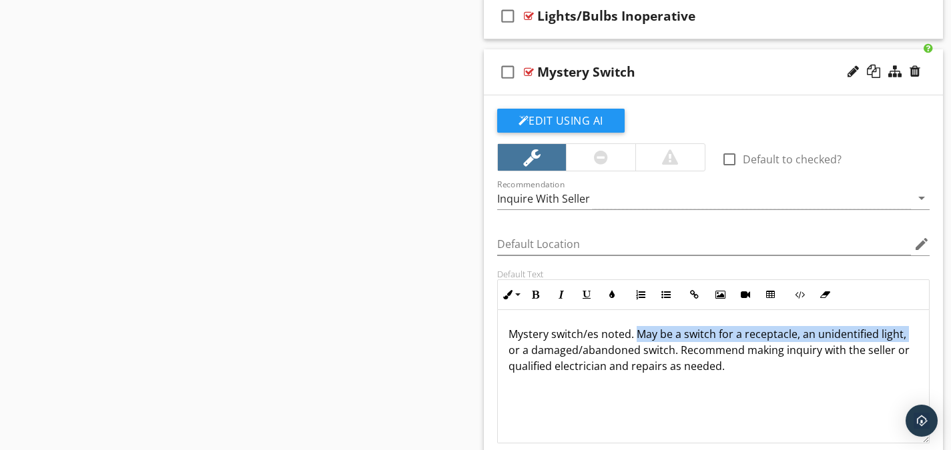
drag, startPoint x: 634, startPoint y: 334, endPoint x: 506, endPoint y: 342, distance: 128.4
click at [506, 342] on div "Mystery switch/es noted. May be a switch for a receptacle, an unidentified ligh…" at bounding box center [714, 376] width 432 height 133
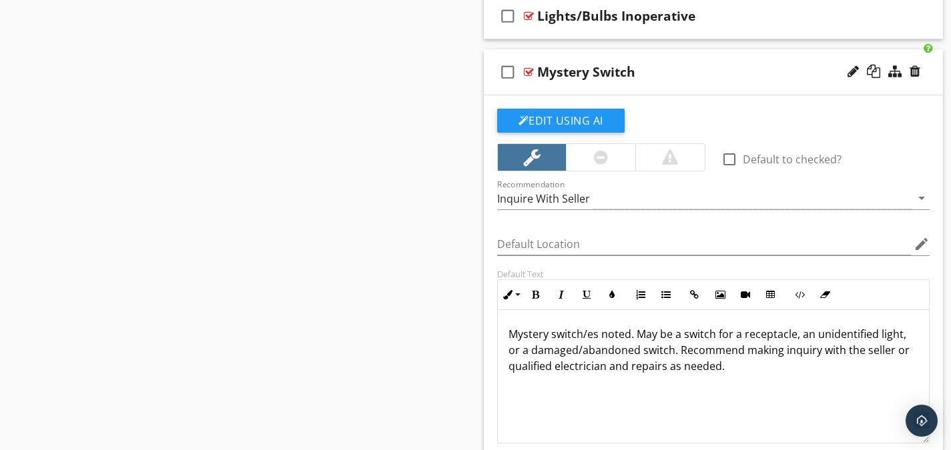
click at [529, 350] on p "Mystery switch/es noted. May be a switch for a receptacle, an unidentified ligh…" at bounding box center [714, 350] width 410 height 48
drag, startPoint x: 636, startPoint y: 334, endPoint x: 510, endPoint y: 339, distance: 126.2
click at [510, 339] on p "Mystery switch/es noted. May be a switch for a receptacle, an unidentified ligh…" at bounding box center [714, 350] width 410 height 48
click at [531, 298] on icon "button" at bounding box center [535, 294] width 9 height 9
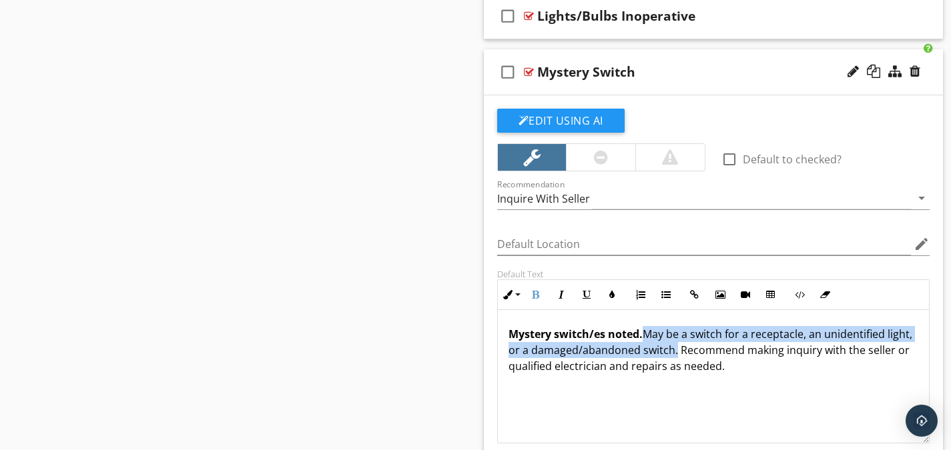
drag, startPoint x: 703, startPoint y: 351, endPoint x: 646, endPoint y: 338, distance: 58.8
click at [646, 338] on p "Mystery switch/es noted. May be a switch for a receptacle, an unidentified ligh…" at bounding box center [714, 350] width 410 height 48
click at [563, 299] on icon "button" at bounding box center [561, 294] width 9 height 9
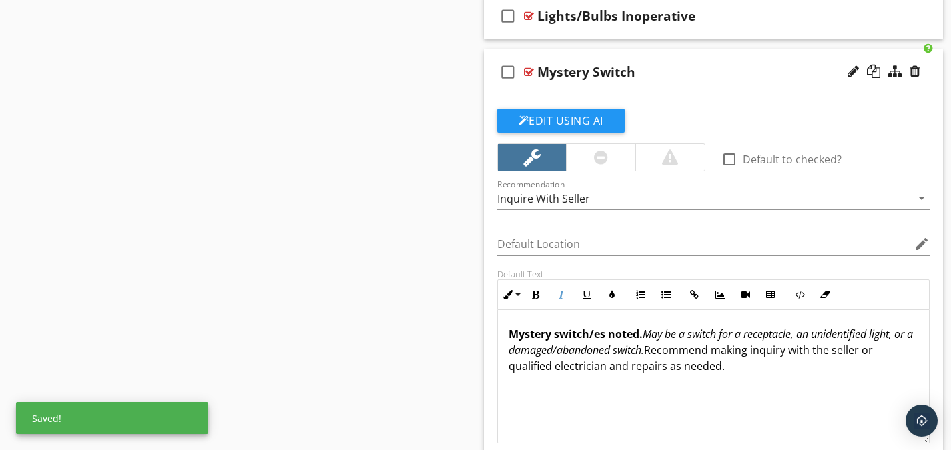
drag, startPoint x: 733, startPoint y: 374, endPoint x: 671, endPoint y: 355, distance: 64.2
click at [671, 355] on p "Mystery switch/es noted. May be a switch for a receptacle, an unidentified ligh…" at bounding box center [714, 350] width 410 height 48
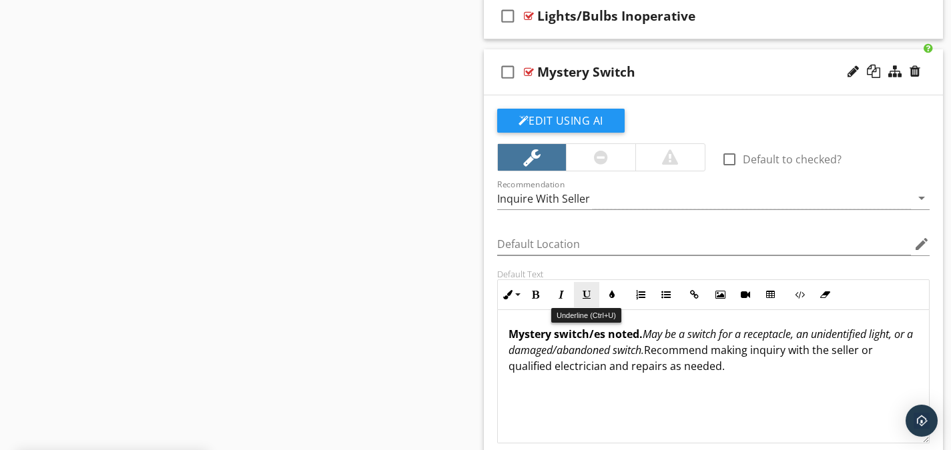
click at [587, 295] on icon "button" at bounding box center [586, 294] width 9 height 9
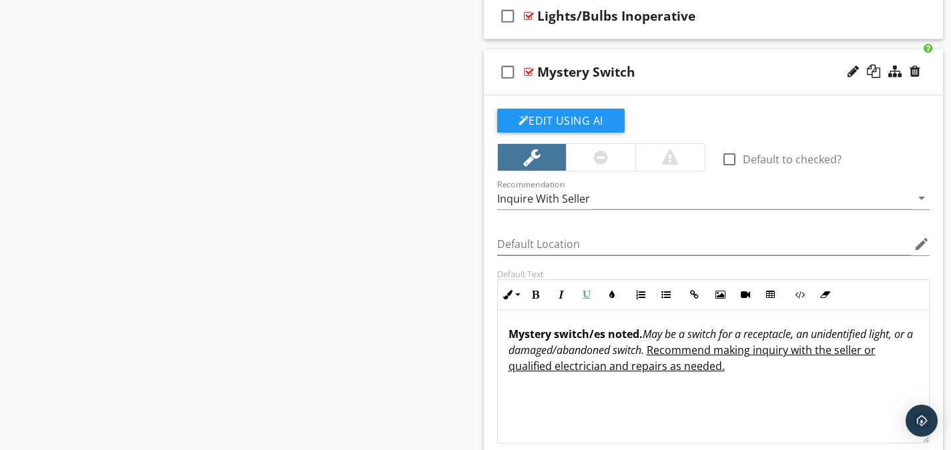
click at [684, 384] on div "Mystery switch/es noted. May be a switch for a receptacle, an unidentified ligh…" at bounding box center [714, 376] width 432 height 133
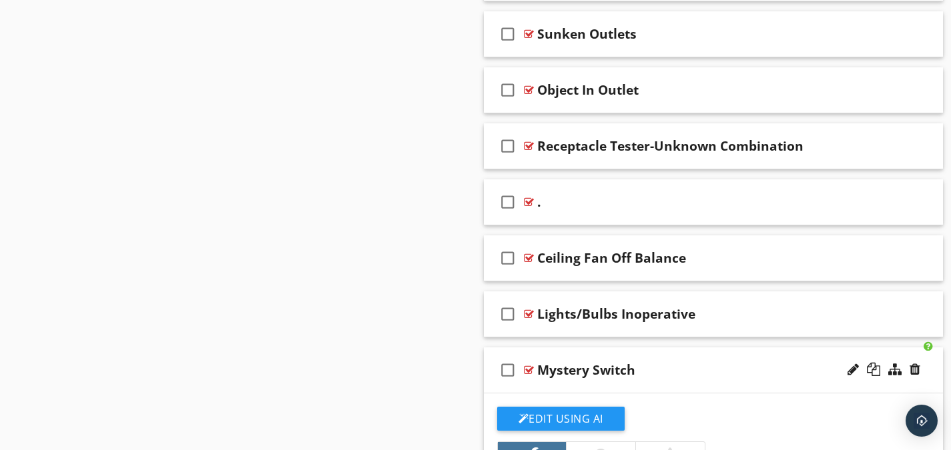
scroll to position [2052, 0]
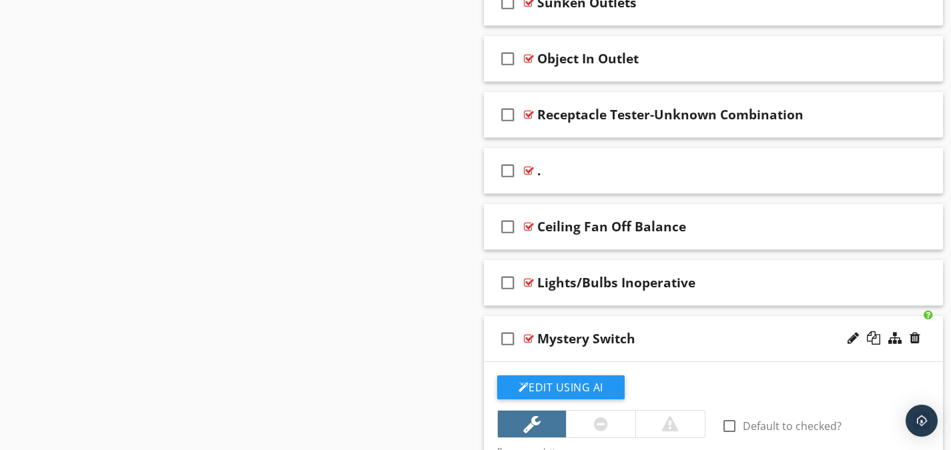
click at [527, 339] on div at bounding box center [529, 339] width 10 height 11
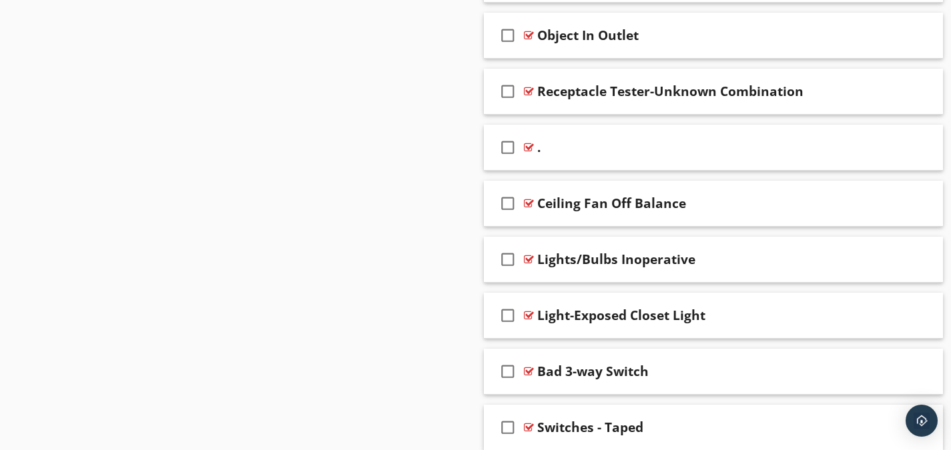
scroll to position [2158, 0]
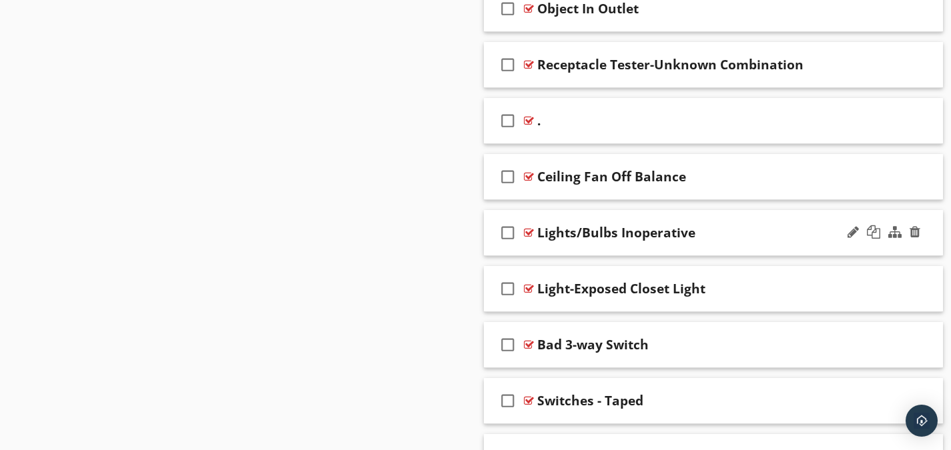
click at [530, 232] on div at bounding box center [529, 233] width 10 height 11
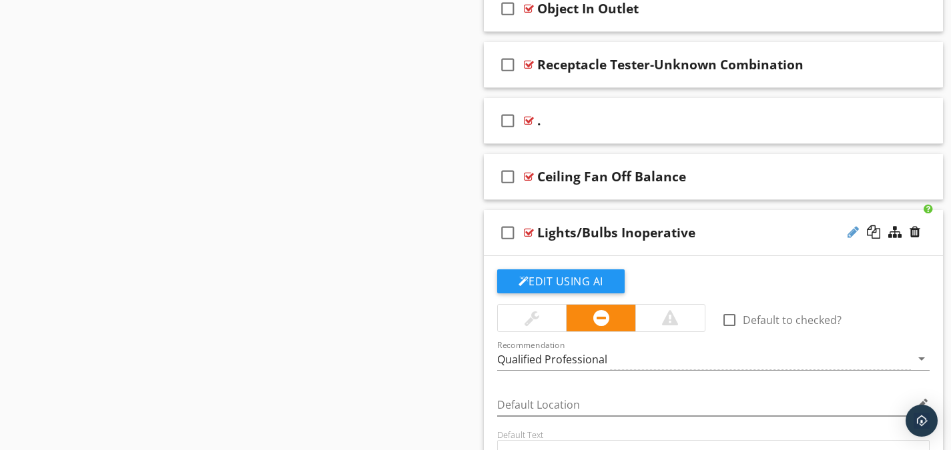
click at [852, 234] on div at bounding box center [853, 232] width 11 height 13
click at [567, 236] on input "Lights/Bulbs Inoperative" at bounding box center [699, 235] width 324 height 22
type input "Lights / Bulbs Inoperative"
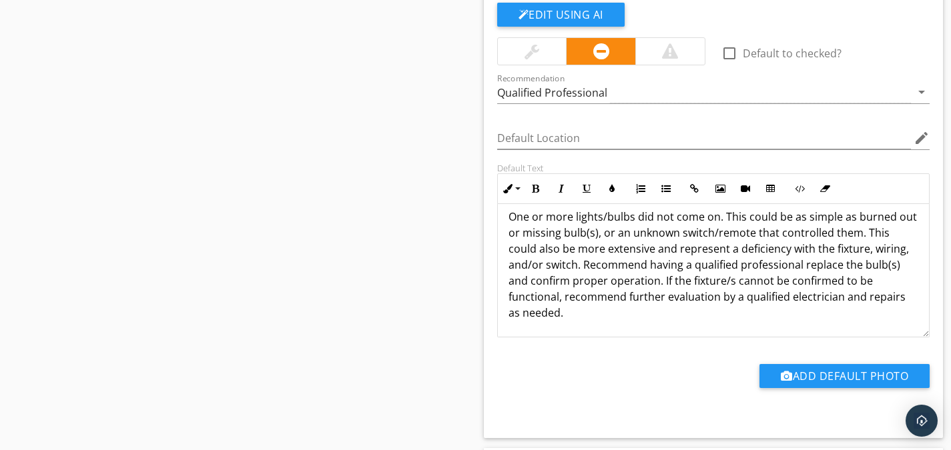
scroll to position [0, 0]
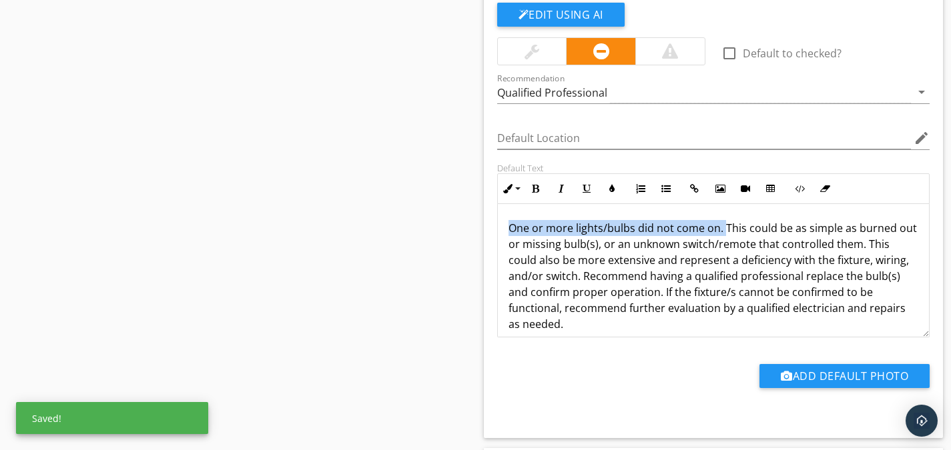
drag, startPoint x: 722, startPoint y: 228, endPoint x: 505, endPoint y: 233, distance: 217.6
click at [505, 233] on div "One or more lights/bulbs did not come on. This could be as simple as burned out…" at bounding box center [714, 276] width 432 height 144
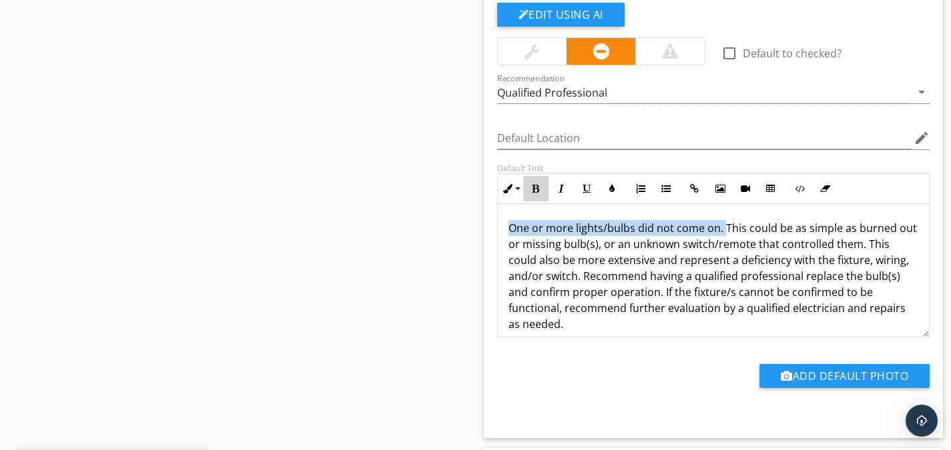
click at [530, 187] on button "Bold" at bounding box center [535, 188] width 25 height 25
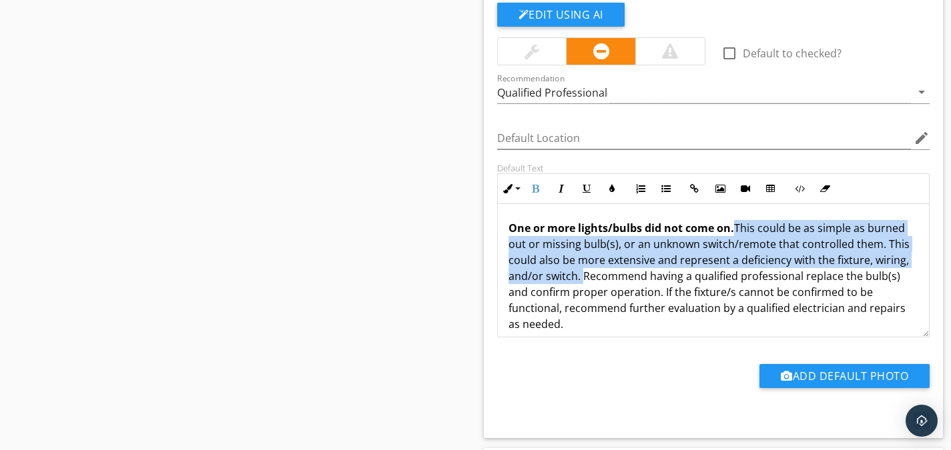
drag, startPoint x: 581, startPoint y: 276, endPoint x: 735, endPoint y: 228, distance: 161.3
click at [735, 228] on p "One or more lights/bulbs did not come on. This could be as simple as burned out…" at bounding box center [714, 276] width 410 height 112
click at [556, 186] on button "Italic" at bounding box center [561, 188] width 25 height 25
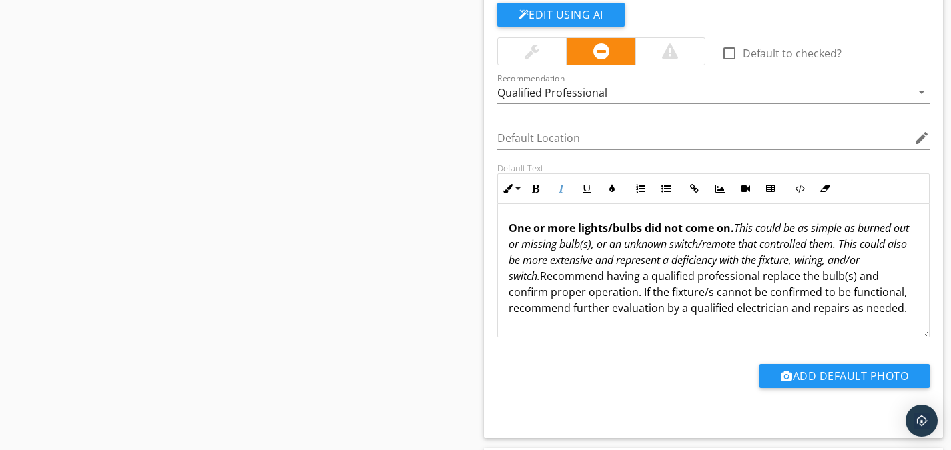
drag, startPoint x: 571, startPoint y: 323, endPoint x: 579, endPoint y: 284, distance: 40.2
click at [579, 284] on p "One or more lights/bulbs did not come on. This could be as simple as burned out…" at bounding box center [714, 268] width 410 height 96
click at [585, 188] on icon "button" at bounding box center [586, 188] width 9 height 9
type textarea "<p><strong>One or more lights/bulbs did not come on. </strong><em>This could be…"
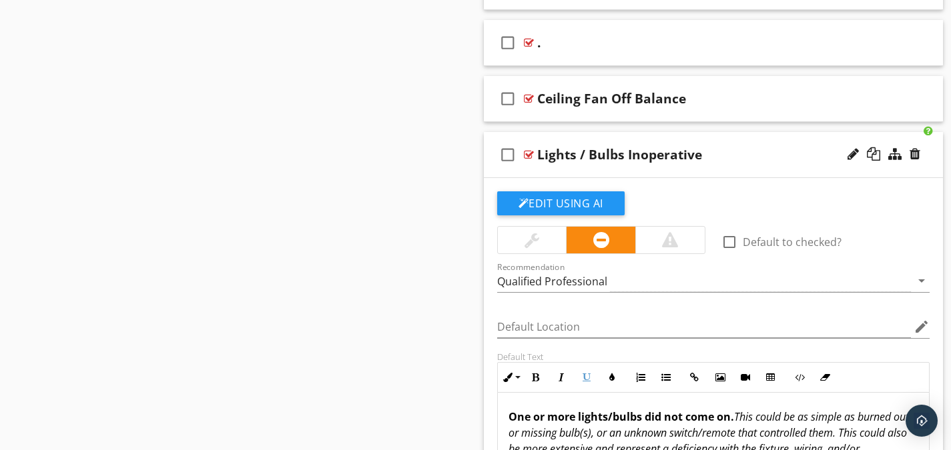
scroll to position [2225, 0]
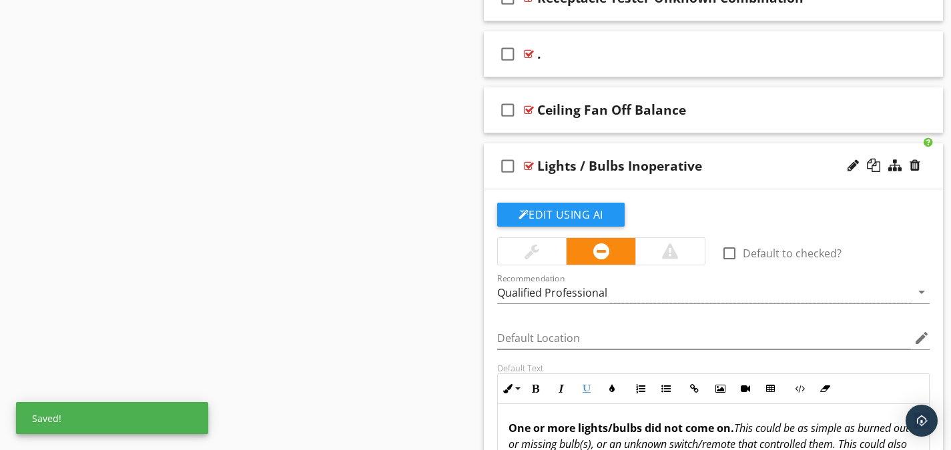
click at [530, 165] on div at bounding box center [529, 166] width 10 height 11
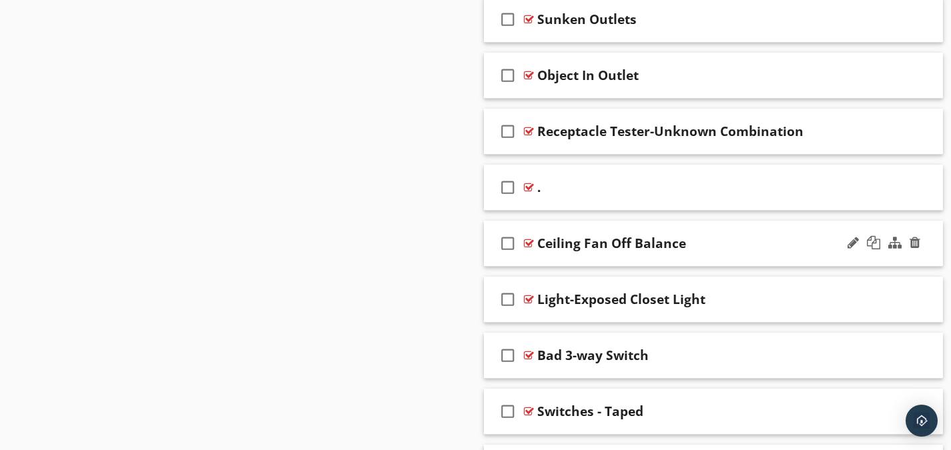
scroll to position [2214, 0]
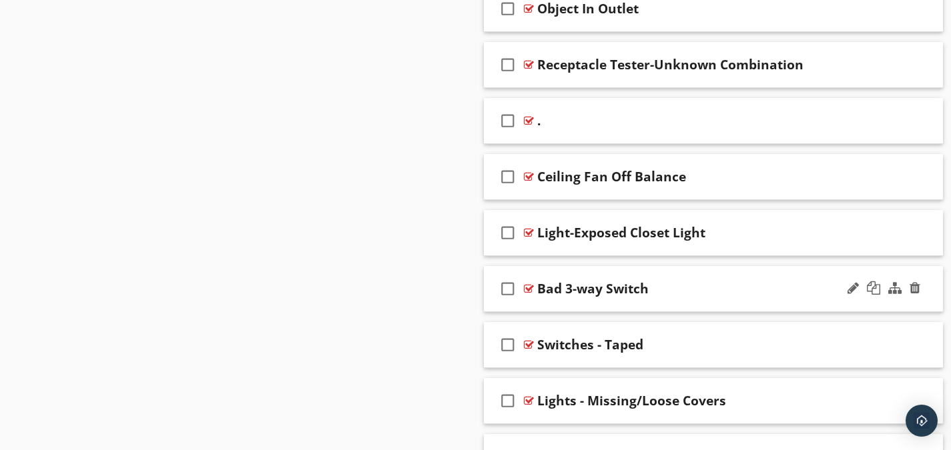
click at [531, 286] on div at bounding box center [529, 289] width 10 height 11
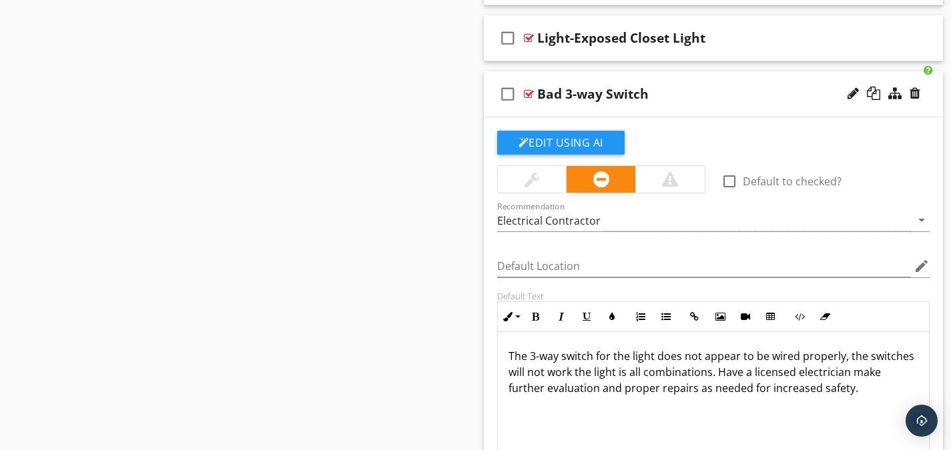
scroll to position [2414, 0]
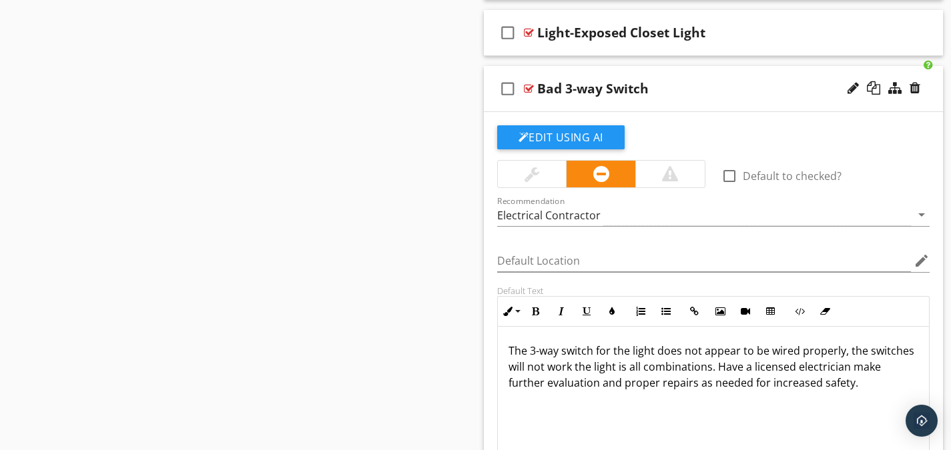
click at [527, 88] on div at bounding box center [529, 88] width 10 height 11
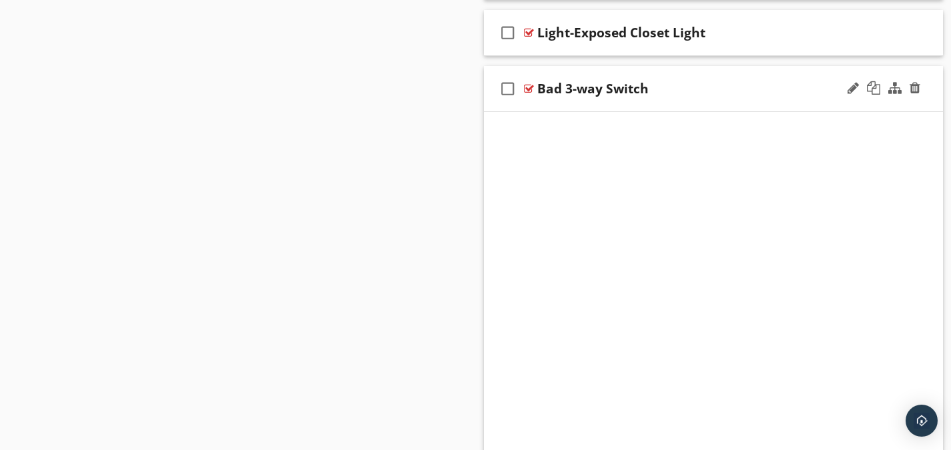
click at [527, 88] on div at bounding box center [529, 88] width 10 height 11
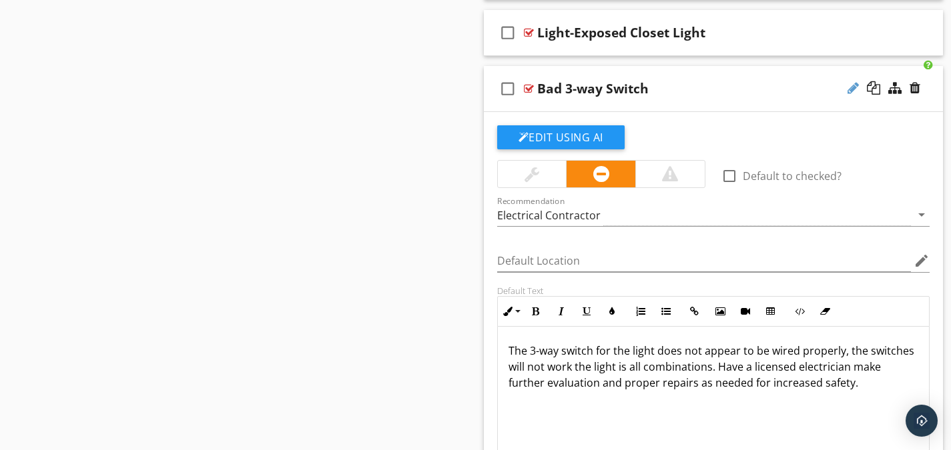
click at [857, 84] on div at bounding box center [853, 87] width 11 height 13
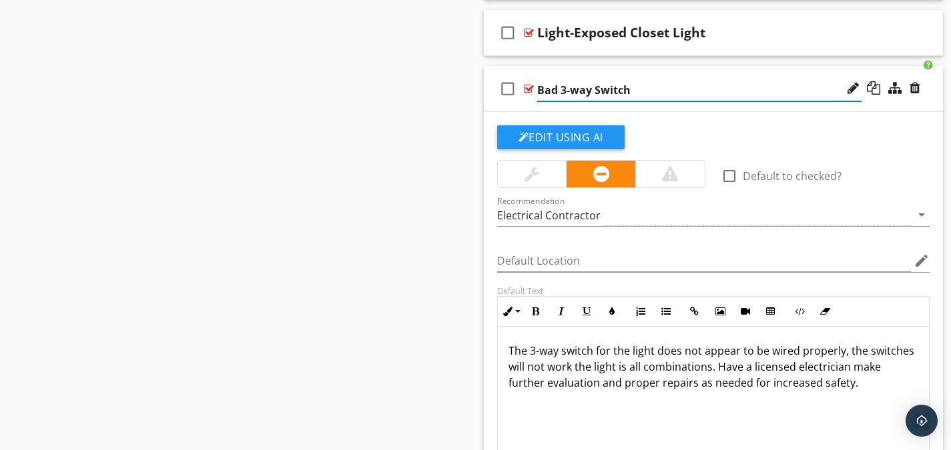
click at [555, 89] on input "Bad 3-way Switch" at bounding box center [699, 90] width 324 height 22
click at [654, 84] on input "3 or 4-way Switch" at bounding box center [699, 90] width 324 height 22
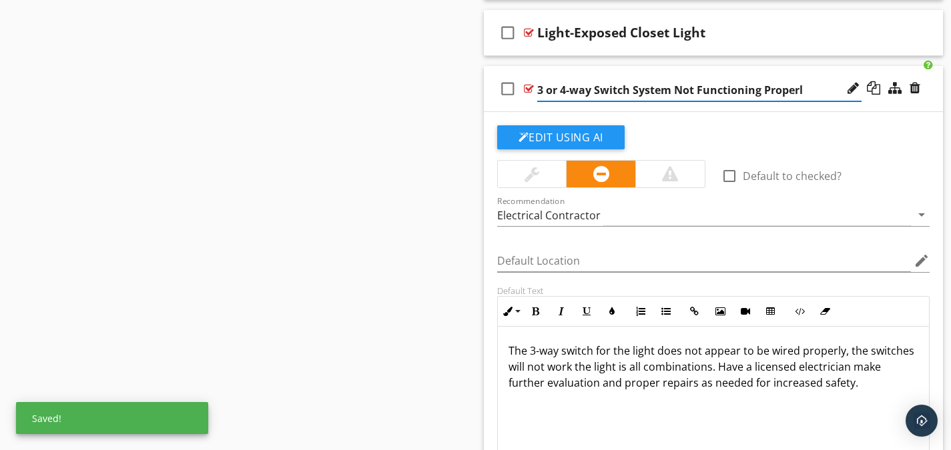
type input "3 or 4-way Switch System Not Functioning Properly"
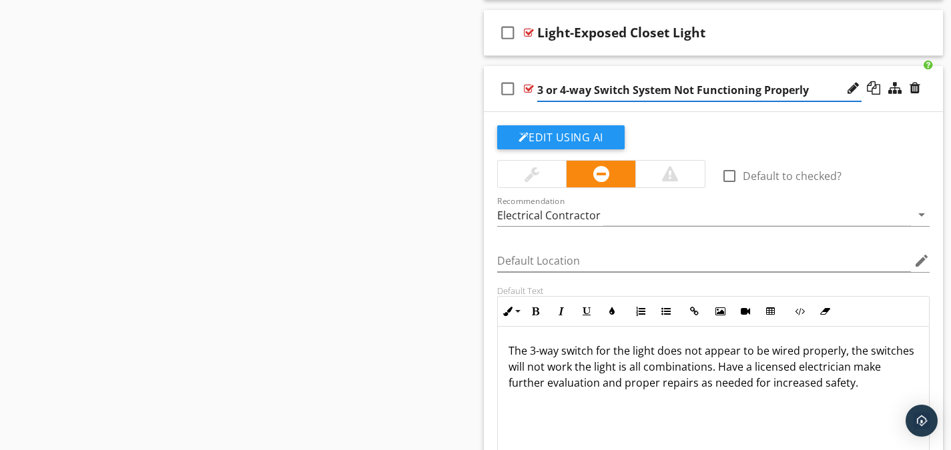
scroll to position [1, 0]
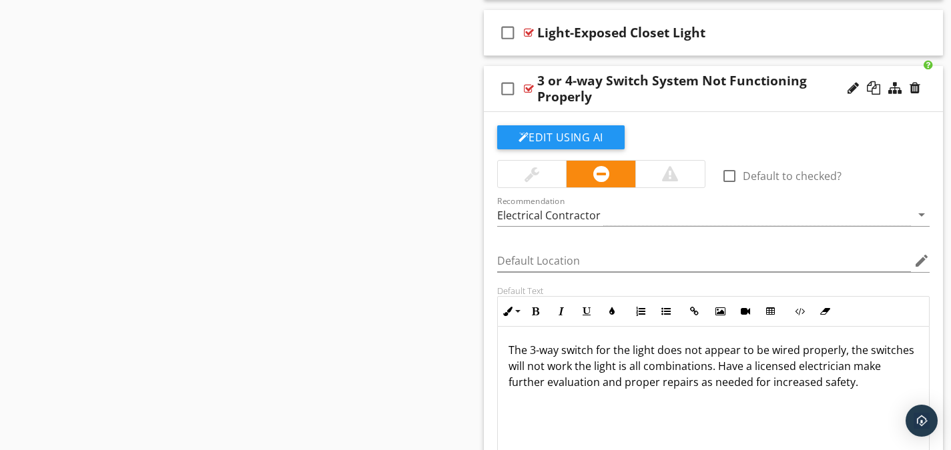
click at [880, 384] on p "The 3-way switch for the light does not appear to be wired properly, the switch…" at bounding box center [714, 366] width 410 height 48
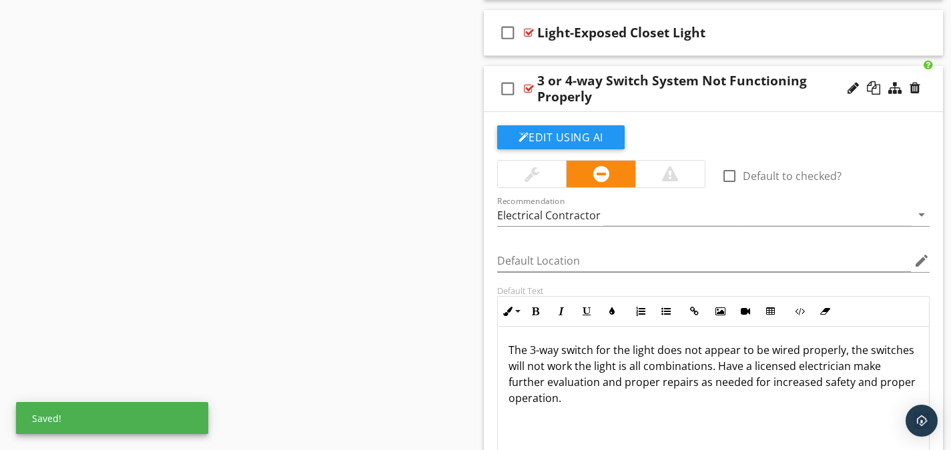
click at [535, 348] on p "The 3-way switch for the light does not appear to be wired properly, the switch…" at bounding box center [714, 374] width 410 height 64
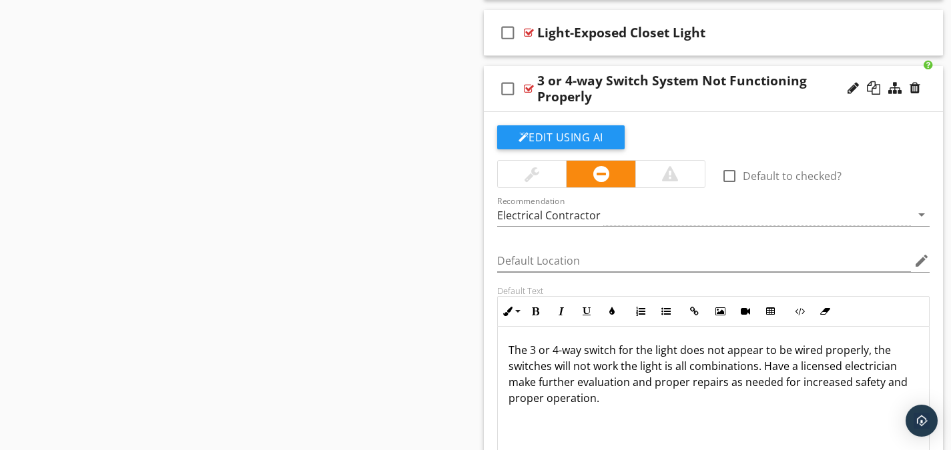
click at [629, 348] on p "The 3 or 4-way switch for the light does not appear to be wired properly, the s…" at bounding box center [714, 374] width 410 height 64
click at [620, 347] on p "The 3 or 4-way switch for the light does not appear to be wired properly, the s…" at bounding box center [714, 374] width 410 height 64
click at [617, 348] on p "The 3 or 4-way switch for the light does not appear to be wired properly, the s…" at bounding box center [714, 374] width 410 height 64
click at [795, 353] on p "The 3 or 4-way switch system does not appear to be wired properly, the switches…" at bounding box center [714, 374] width 410 height 64
click at [779, 352] on p "The 3 or 4-way switch system not functioning properly, the switches will not wo…" at bounding box center [714, 366] width 410 height 48
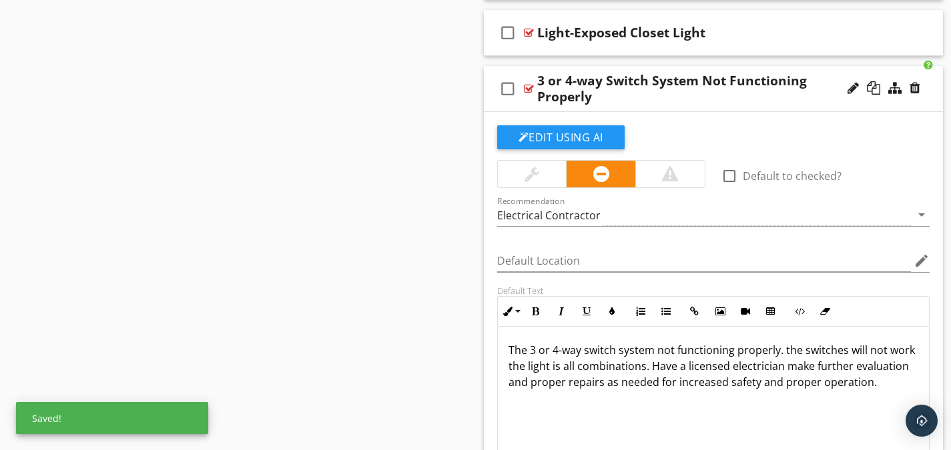
click at [785, 348] on p "The 3 or 4-way switch system not functioning properly. the switches will not wo…" at bounding box center [714, 366] width 410 height 48
click at [868, 346] on p "The 3 or 4-way switch system not functioning properly. The switches will not wo…" at bounding box center [714, 366] width 410 height 48
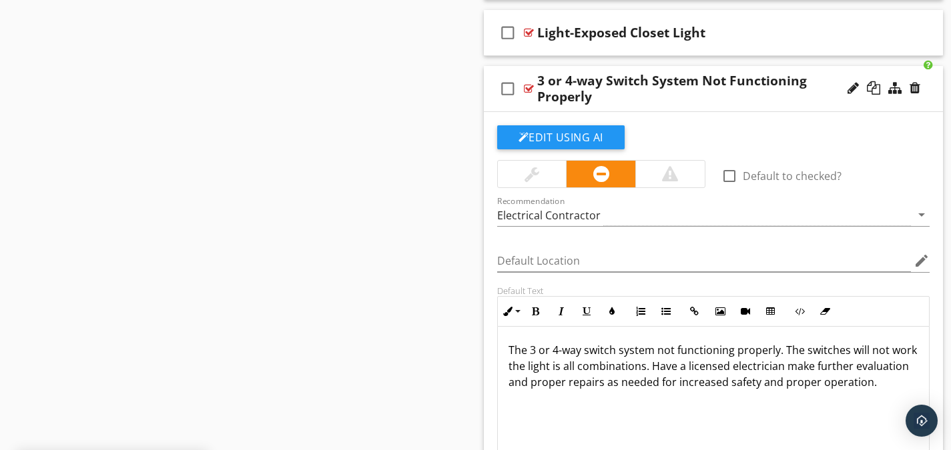
click at [864, 346] on p "The 3 or 4-way switch system not functioning properly. The switches will not wo…" at bounding box center [714, 366] width 410 height 48
click at [868, 345] on p "The 3 or 4-way switch system not functioning properly. The switches will not wo…" at bounding box center [714, 366] width 410 height 48
click at [866, 345] on p "The 3 or 4-way switch system not functioning properly. The switches will not wo…" at bounding box center [714, 366] width 410 height 48
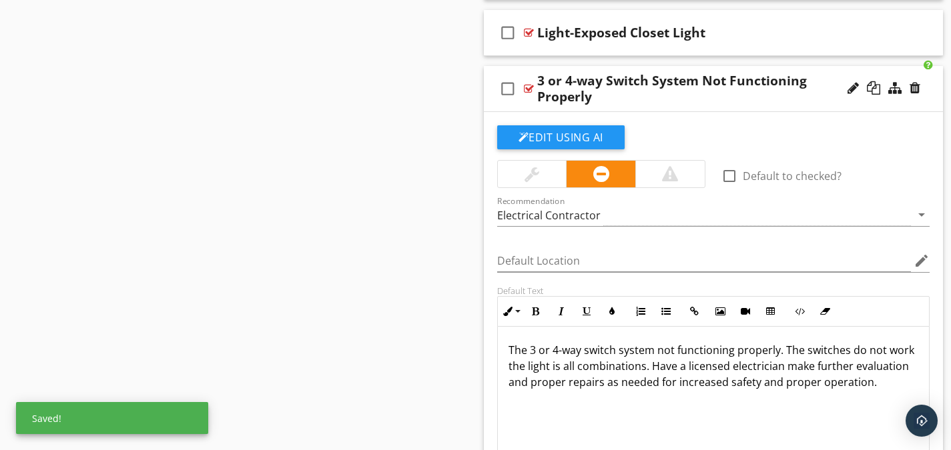
click at [585, 366] on p "The 3 or 4-way switch system not functioning properly. The switches do not work…" at bounding box center [714, 366] width 410 height 48
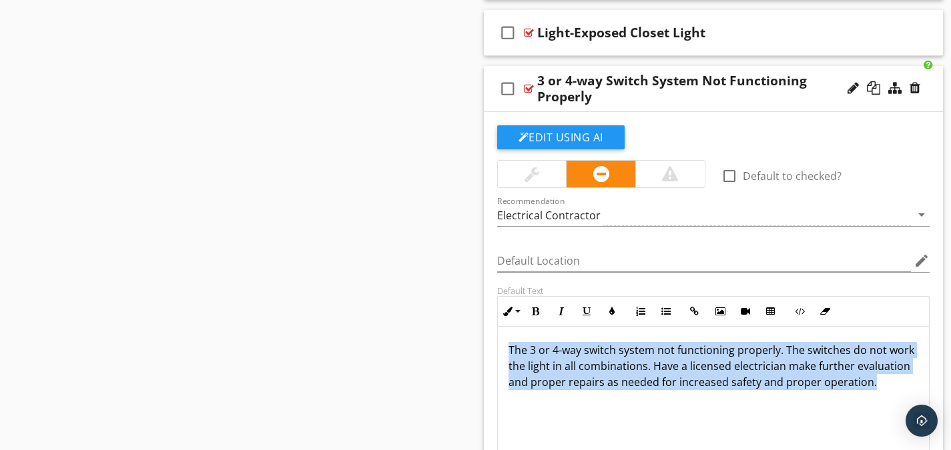
drag, startPoint x: 567, startPoint y: 397, endPoint x: 511, endPoint y: 350, distance: 73.9
click at [511, 353] on p "The 3 or 4-way switch system not functioning properly. The switches do not work…" at bounding box center [714, 366] width 410 height 48
click at [524, 138] on div at bounding box center [524, 137] width 11 height 11
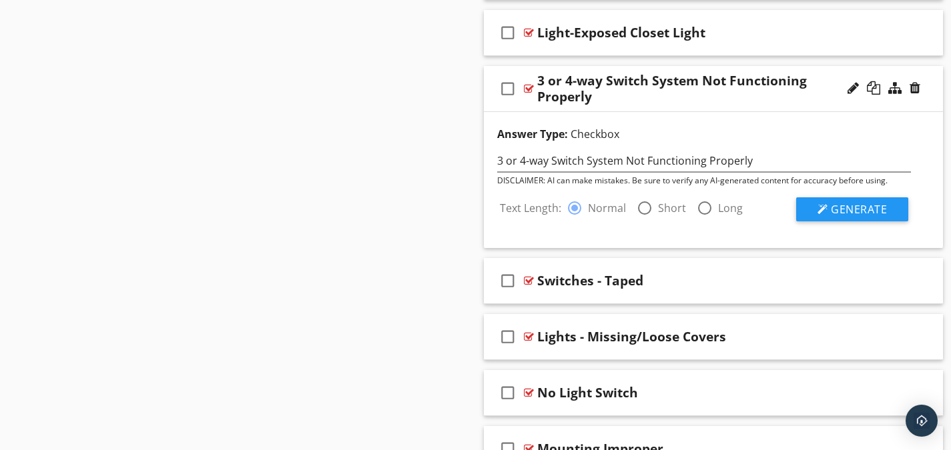
click at [639, 208] on div at bounding box center [644, 208] width 23 height 23
radio input "false"
radio input "true"
click at [816, 213] on button "Generate" at bounding box center [852, 210] width 112 height 24
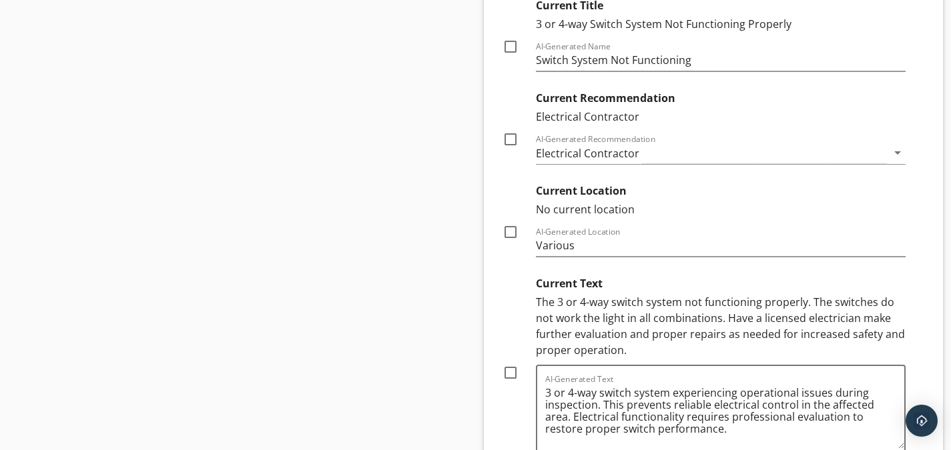
scroll to position [2615, 0]
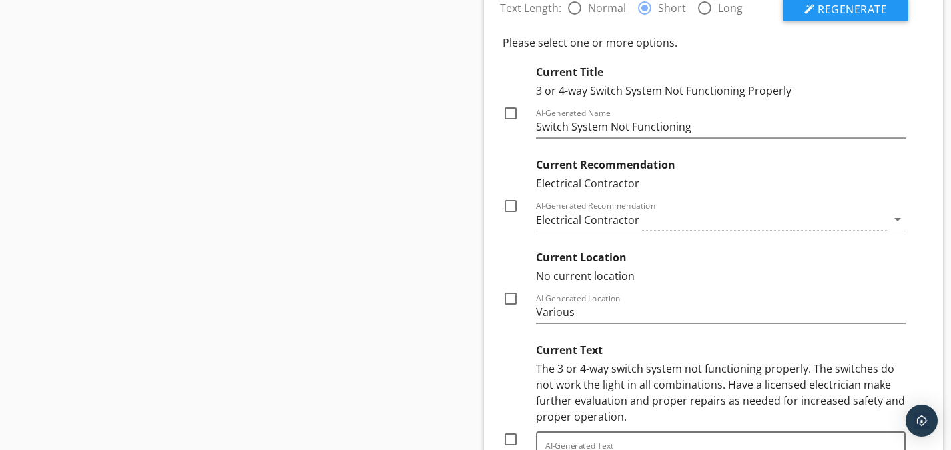
click at [509, 109] on div at bounding box center [510, 113] width 23 height 23
checkbox input "true"
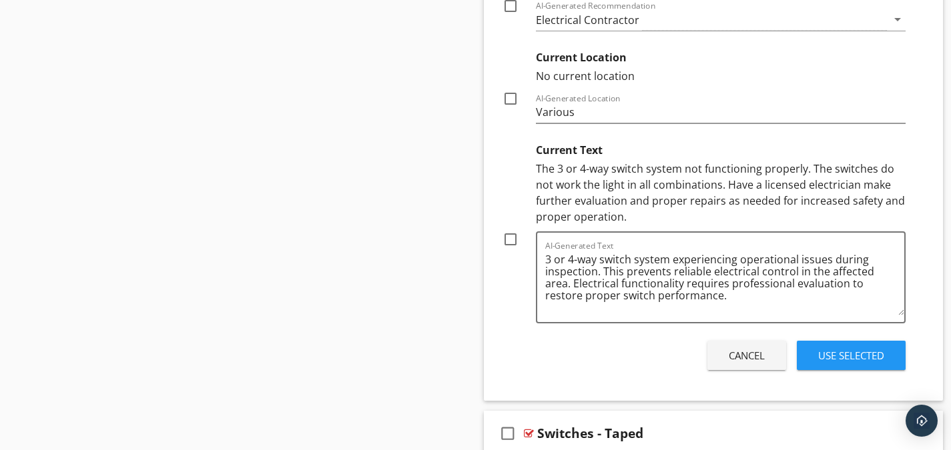
click at [805, 356] on button "Use Selected" at bounding box center [851, 355] width 109 height 29
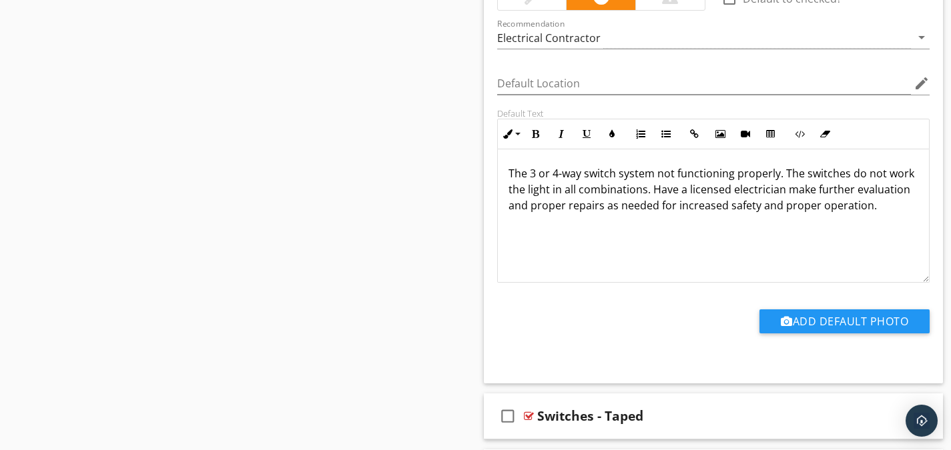
scroll to position [2392, 0]
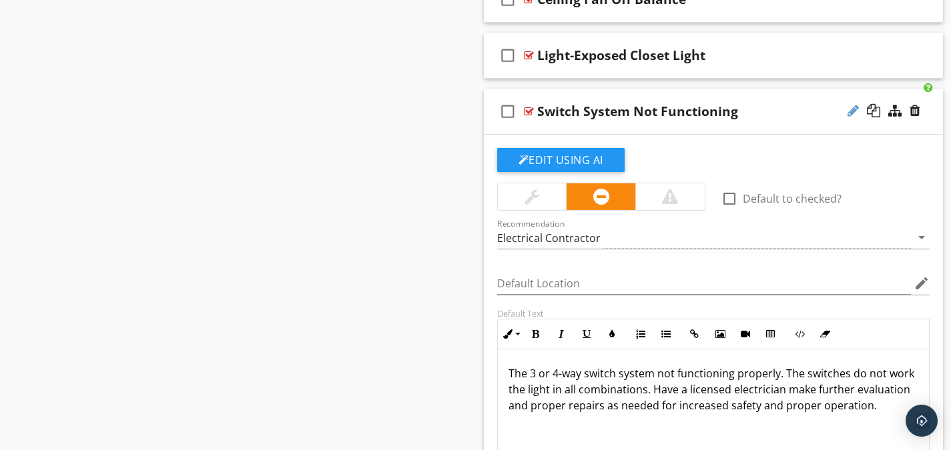
click at [848, 109] on div at bounding box center [853, 110] width 11 height 13
click at [719, 113] on input "Switch System Not Functioning" at bounding box center [699, 113] width 324 height 22
type input "Switch System Not Functioning Properly"
click at [530, 370] on p "The 3 or 4-way switch system not functioning properly. The switches do not work…" at bounding box center [714, 390] width 410 height 48
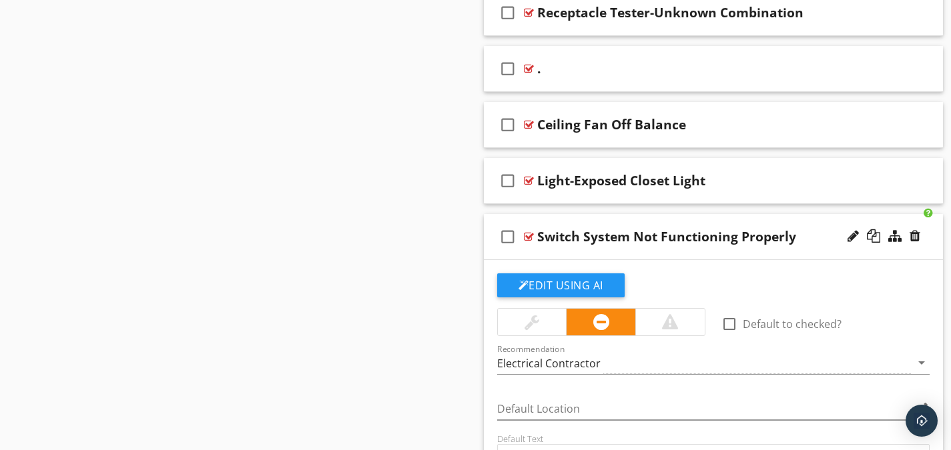
scroll to position [2258, 0]
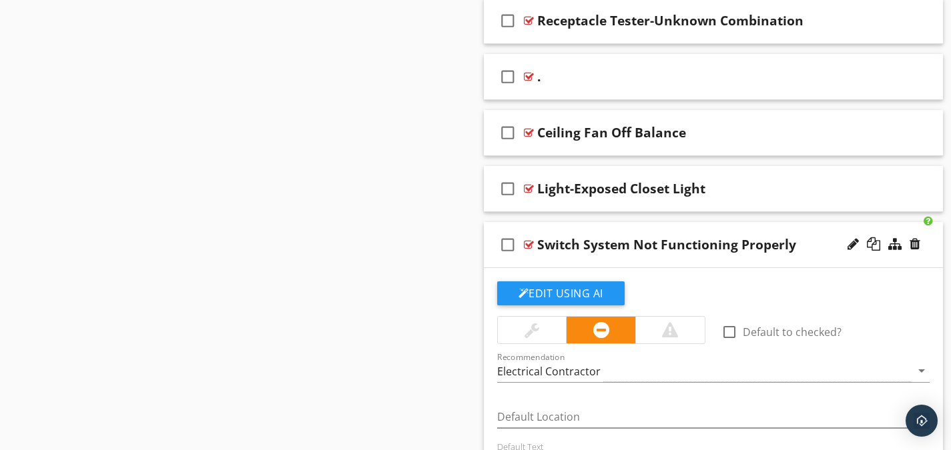
click at [529, 242] on div at bounding box center [529, 245] width 10 height 11
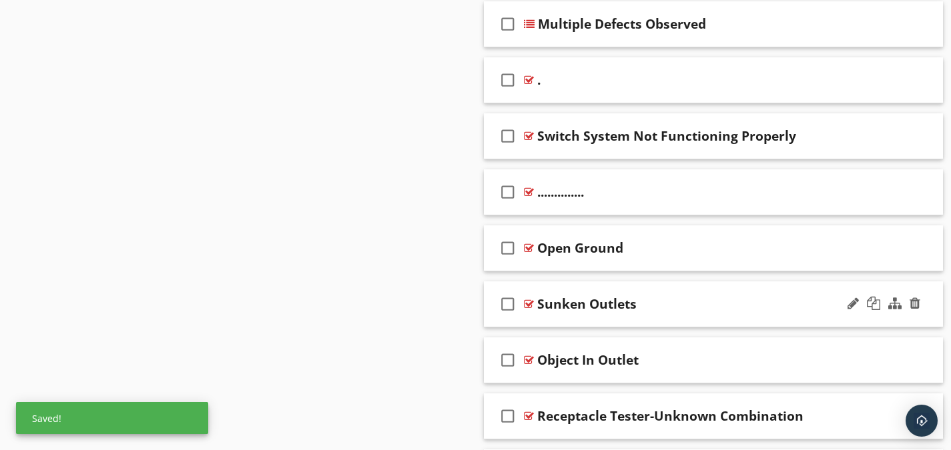
scroll to position [2186, 0]
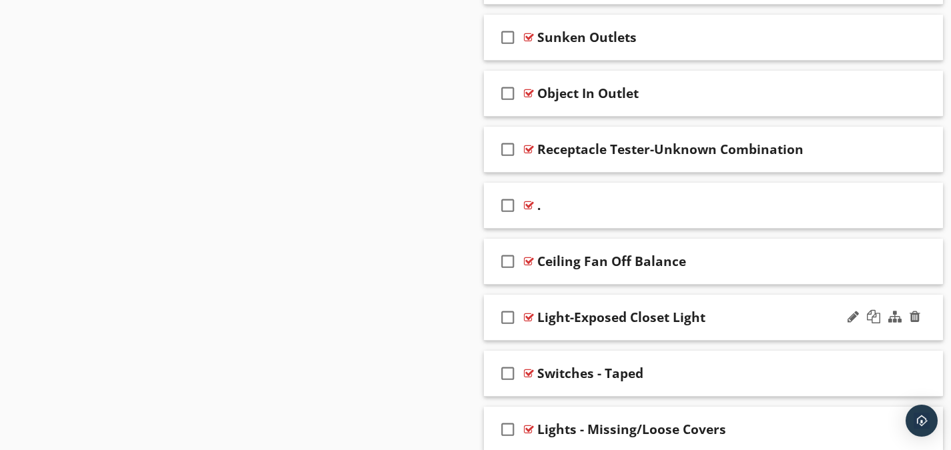
click at [531, 315] on div at bounding box center [529, 317] width 10 height 11
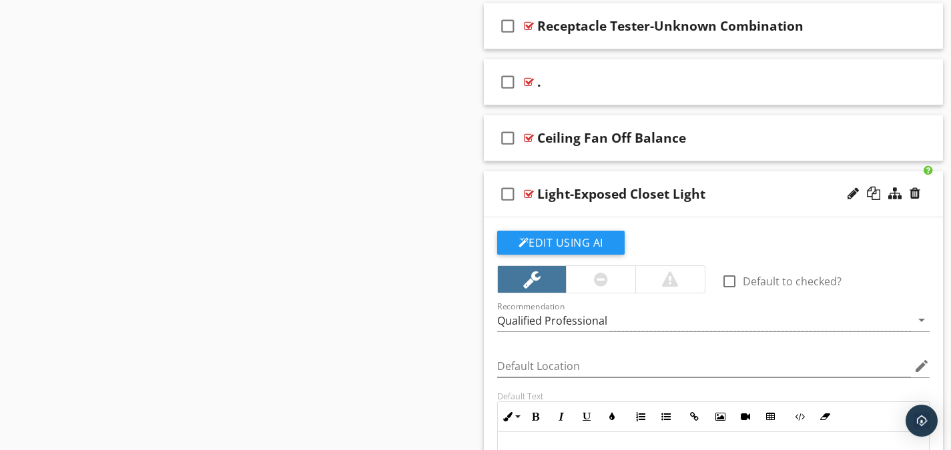
scroll to position [2319, 0]
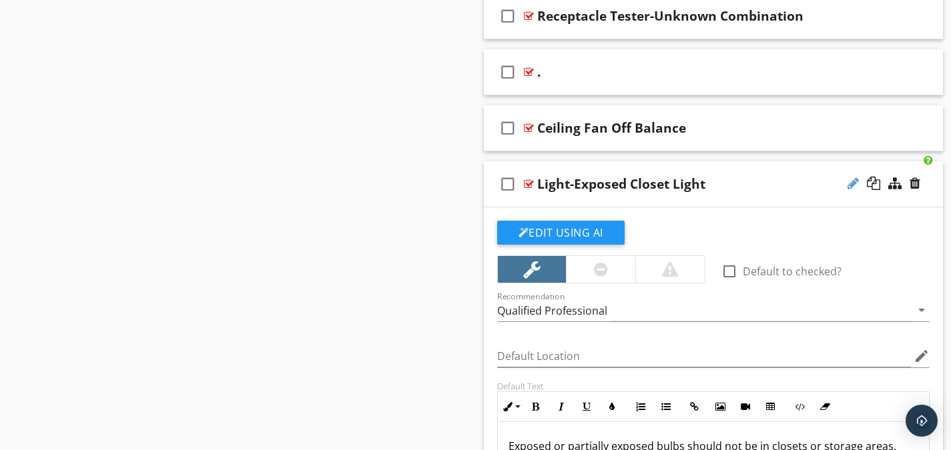
click at [854, 183] on div at bounding box center [853, 183] width 11 height 13
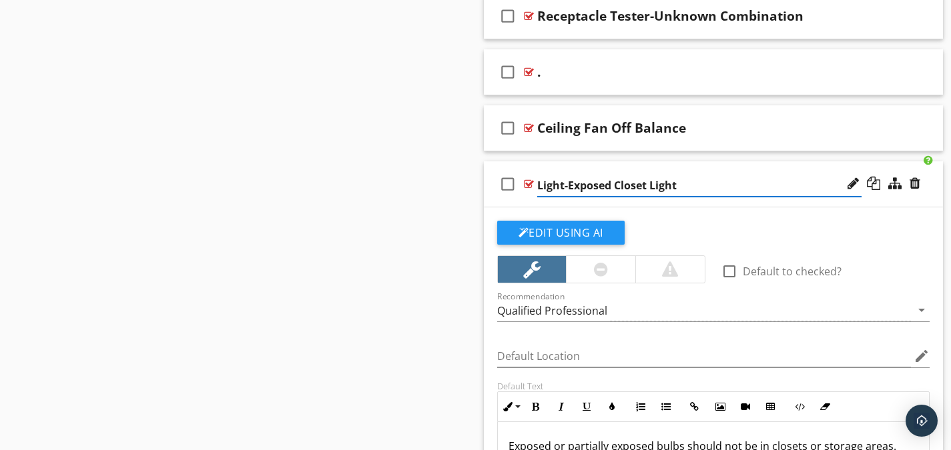
click at [567, 187] on input "Light-Exposed Closet Light" at bounding box center [699, 186] width 324 height 22
type input "Exposed Closet Light"
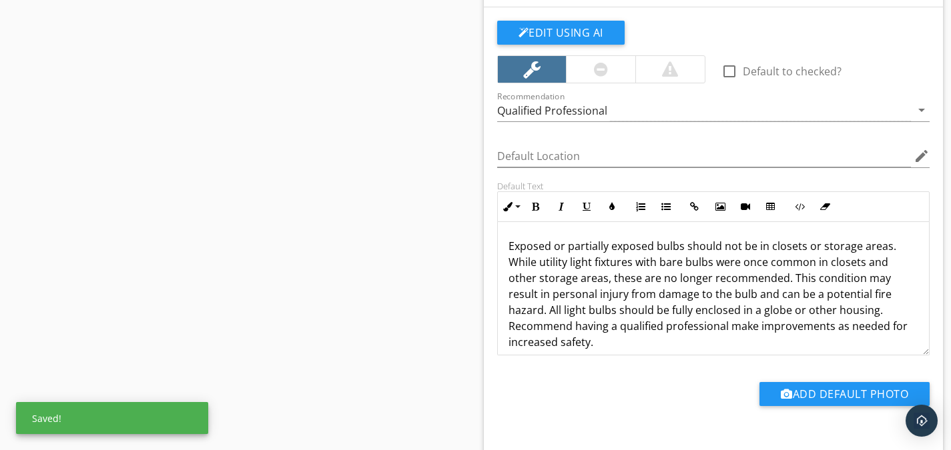
scroll to position [2519, 0]
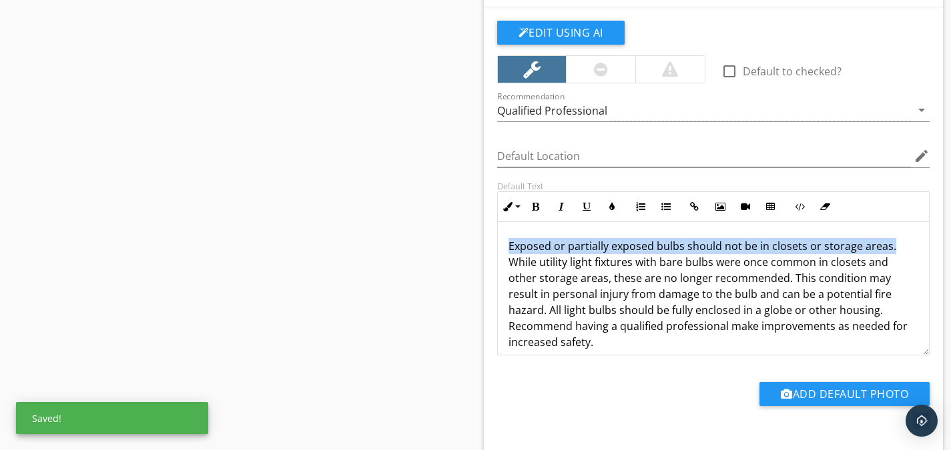
drag, startPoint x: 893, startPoint y: 245, endPoint x: 494, endPoint y: 234, distance: 399.2
click at [492, 235] on div "Default Text Inline Style XLarge Large Normal Small Light Small/Light Bold Ital…" at bounding box center [713, 268] width 449 height 175
click at [541, 206] on button "Bold" at bounding box center [535, 206] width 25 height 25
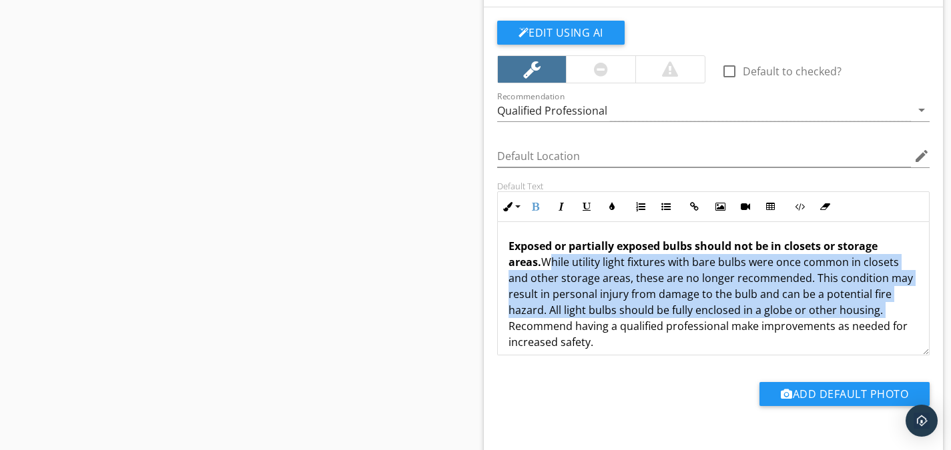
drag, startPoint x: 888, startPoint y: 308, endPoint x: 547, endPoint y: 266, distance: 343.6
click at [547, 266] on p "Exposed or partially exposed bulbs should not be in closets or storage areas. W…" at bounding box center [714, 294] width 410 height 112
click at [558, 204] on icon "button" at bounding box center [561, 206] width 9 height 9
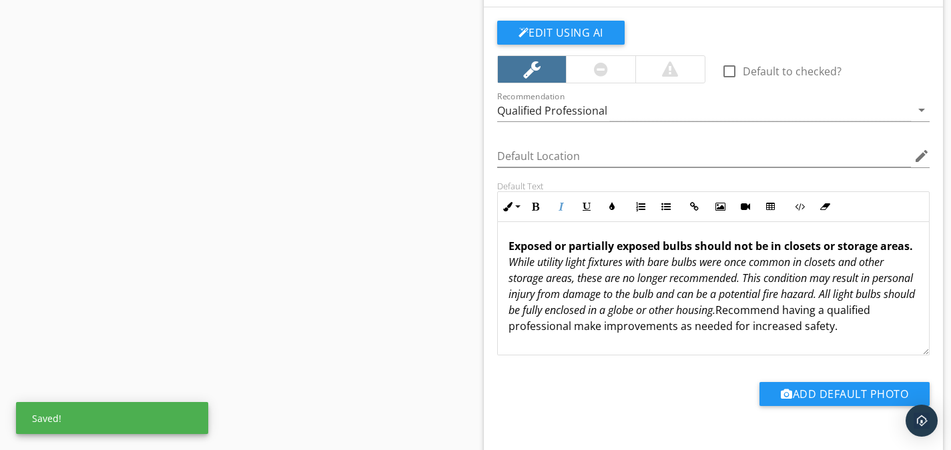
drag, startPoint x: 884, startPoint y: 324, endPoint x: 787, endPoint y: 311, distance: 97.7
click at [787, 311] on p "Exposed or partially exposed bulbs should not be in closets or storage areas. W…" at bounding box center [714, 286] width 410 height 96
click at [585, 202] on icon "button" at bounding box center [586, 206] width 9 height 9
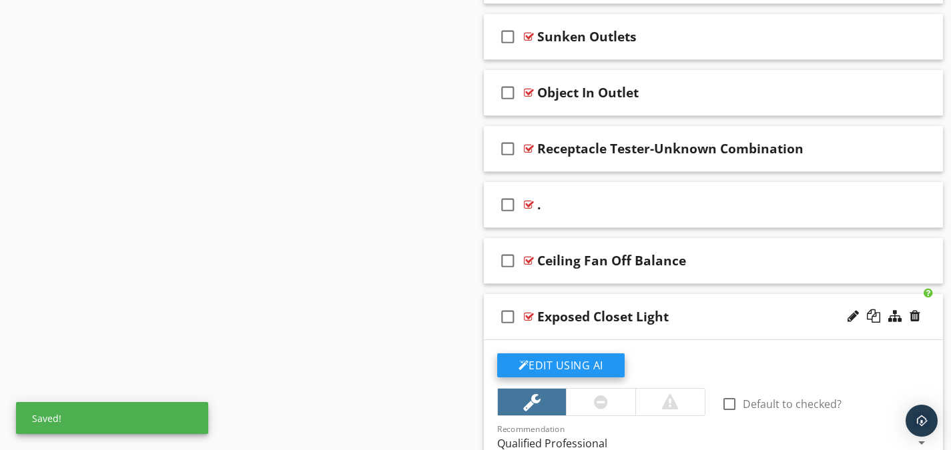
scroll to position [2186, 0]
click at [531, 314] on div at bounding box center [529, 317] width 10 height 11
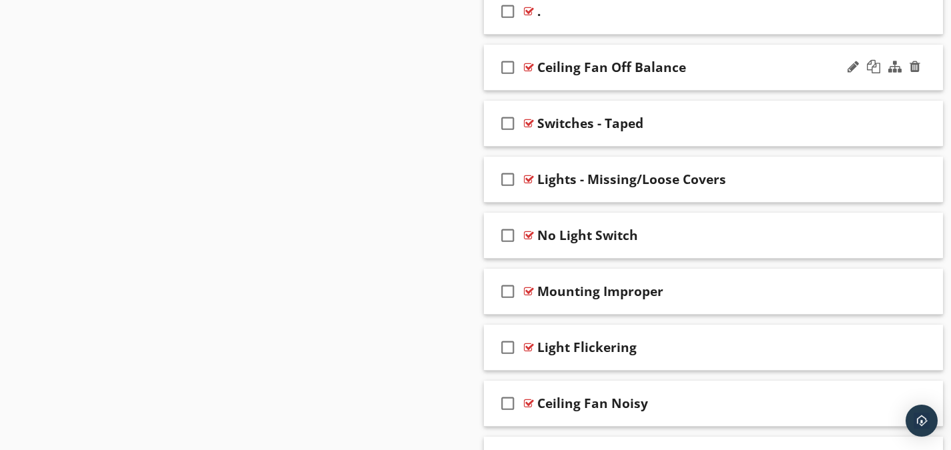
scroll to position [2453, 0]
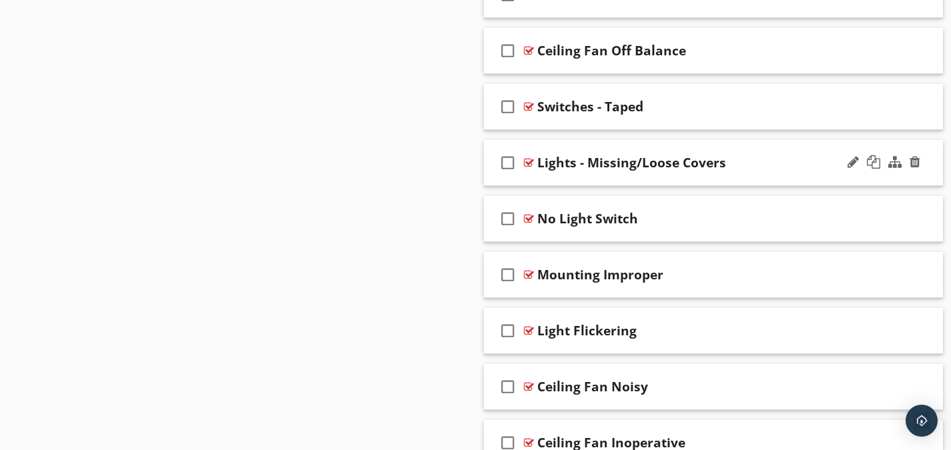
click at [528, 162] on div at bounding box center [529, 162] width 10 height 11
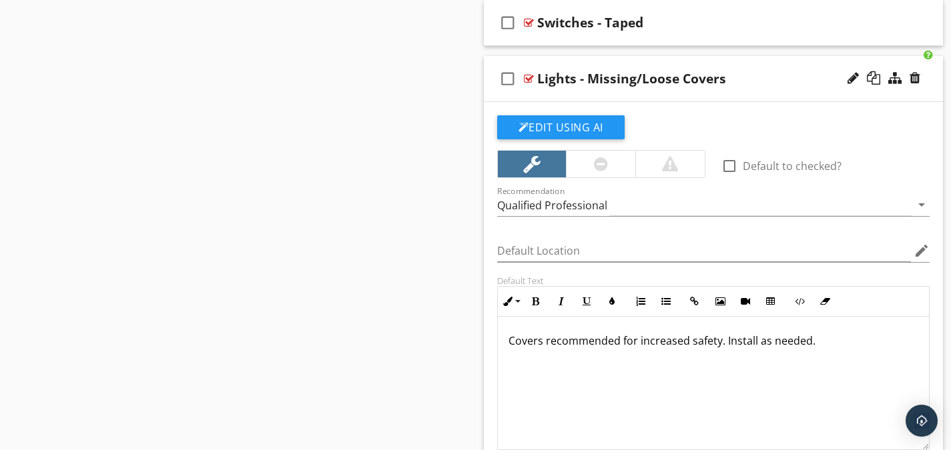
scroll to position [2586, 0]
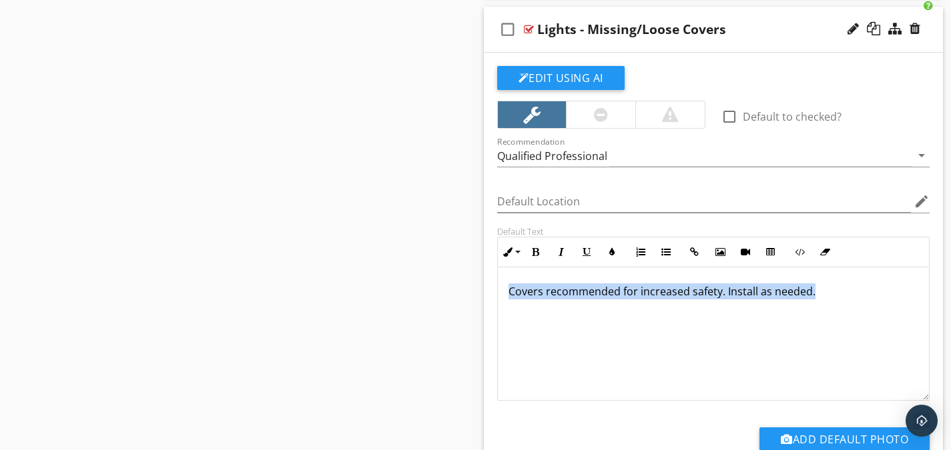
drag, startPoint x: 819, startPoint y: 286, endPoint x: 509, endPoint y: 319, distance: 312.0
click at [509, 319] on div "Covers recommended for increased safety. Install as needed." at bounding box center [714, 334] width 432 height 133
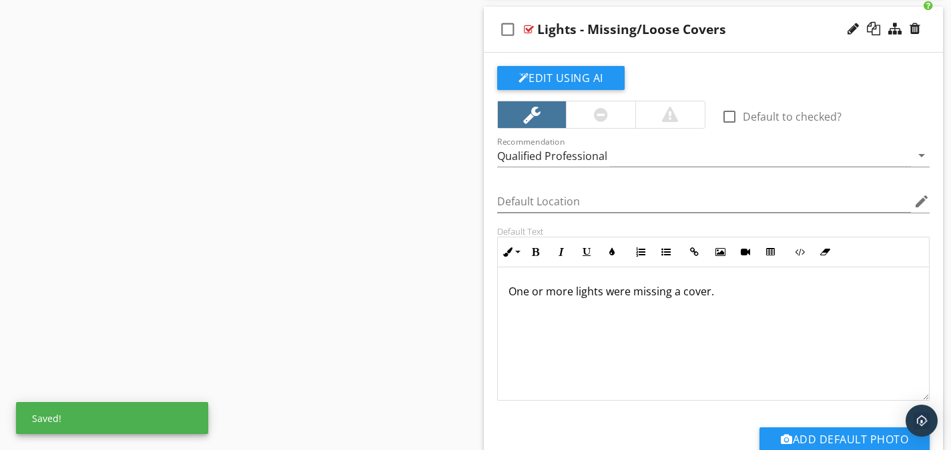
click at [715, 290] on p "One or more lights were missing a cover." at bounding box center [714, 292] width 410 height 16
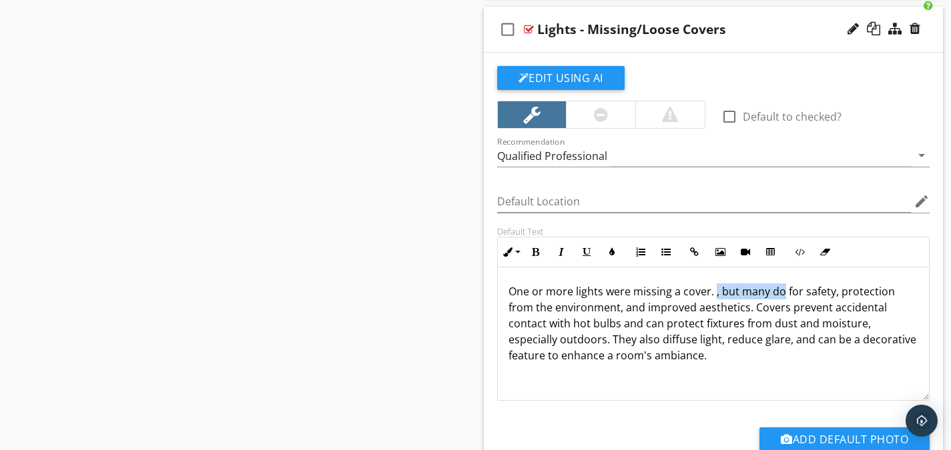
drag, startPoint x: 783, startPoint y: 288, endPoint x: 715, endPoint y: 299, distance: 68.9
click at [715, 299] on p "One or more lights were missing a cover. , but many do for safety, protection f…" at bounding box center [714, 324] width 410 height 80
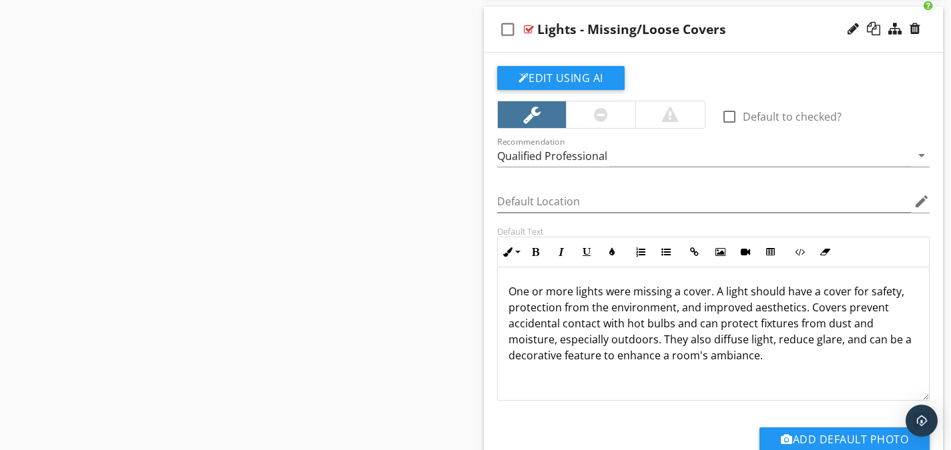
click at [814, 362] on p "One or more lights were missing a cover. A light should have a cover for safety…" at bounding box center [714, 324] width 410 height 80
click at [709, 357] on p "One or more lights were missing a cover. A light should have a cover for safety…" at bounding box center [714, 324] width 410 height 80
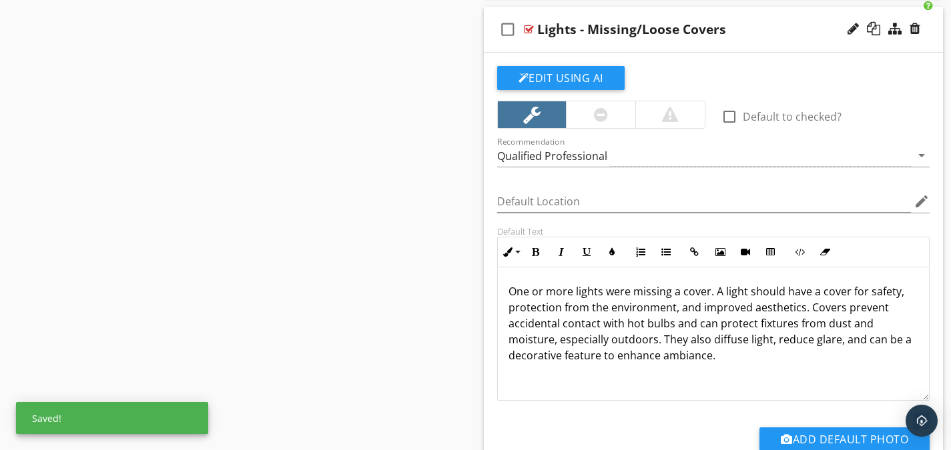
click at [731, 358] on p "One or more lights were missing a cover. A light should have a cover for safety…" at bounding box center [714, 324] width 410 height 80
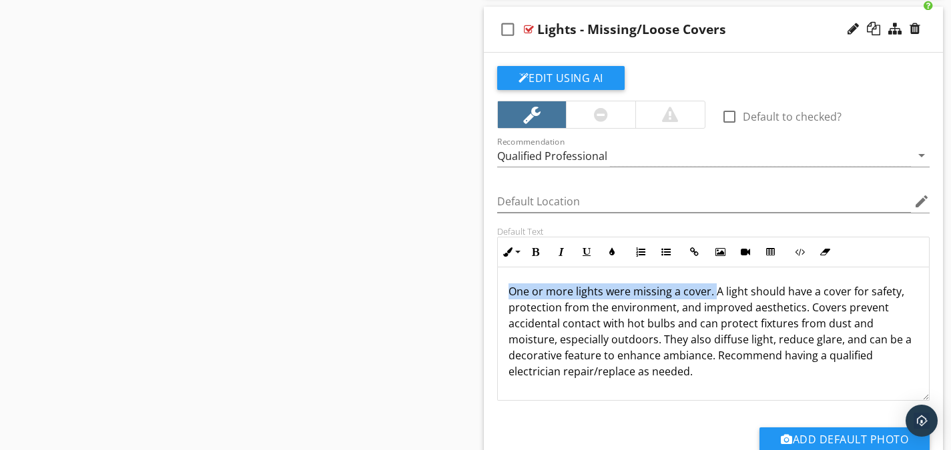
drag, startPoint x: 712, startPoint y: 288, endPoint x: 495, endPoint y: 290, distance: 216.9
click at [495, 290] on div "Default Text Inline Style XLarge Large Normal Small Light Small/Light Bold Ital…" at bounding box center [713, 313] width 449 height 175
click at [537, 256] on icon "button" at bounding box center [535, 252] width 9 height 9
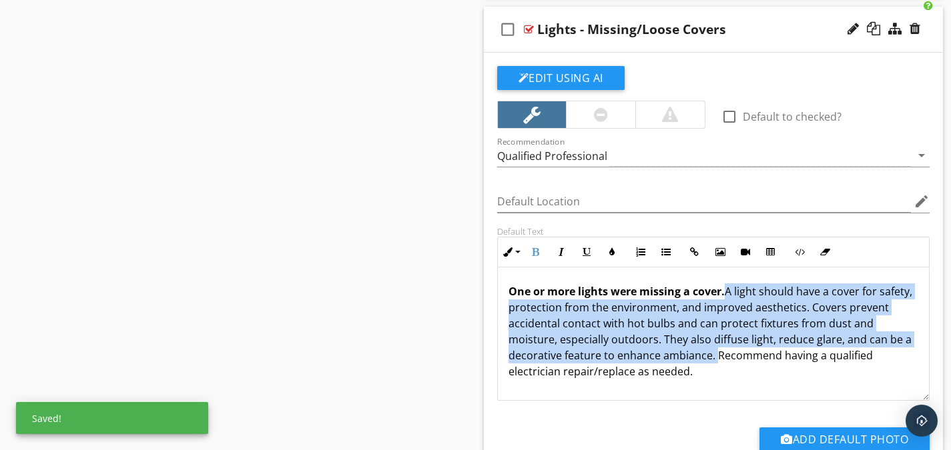
drag, startPoint x: 714, startPoint y: 358, endPoint x: 728, endPoint y: 290, distance: 68.8
click at [728, 290] on p "One or more lights were missing a cover. A light should have a cover for safety…" at bounding box center [714, 332] width 410 height 96
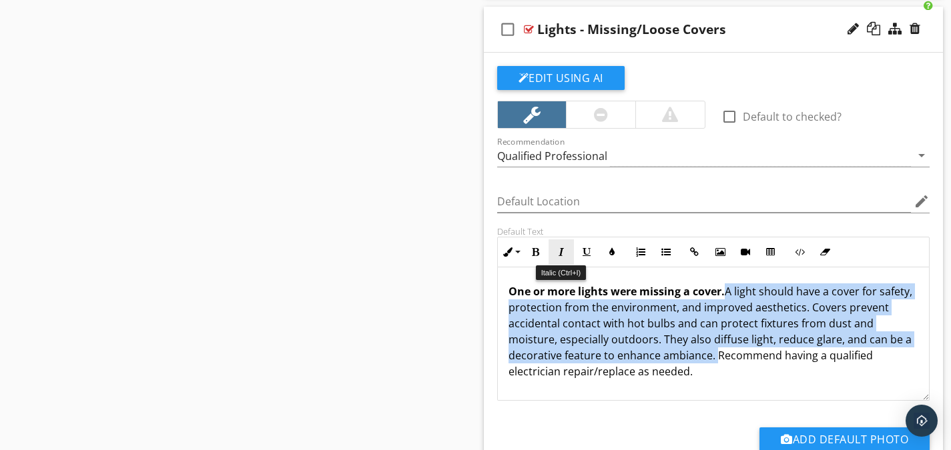
click at [563, 254] on icon "button" at bounding box center [561, 252] width 9 height 9
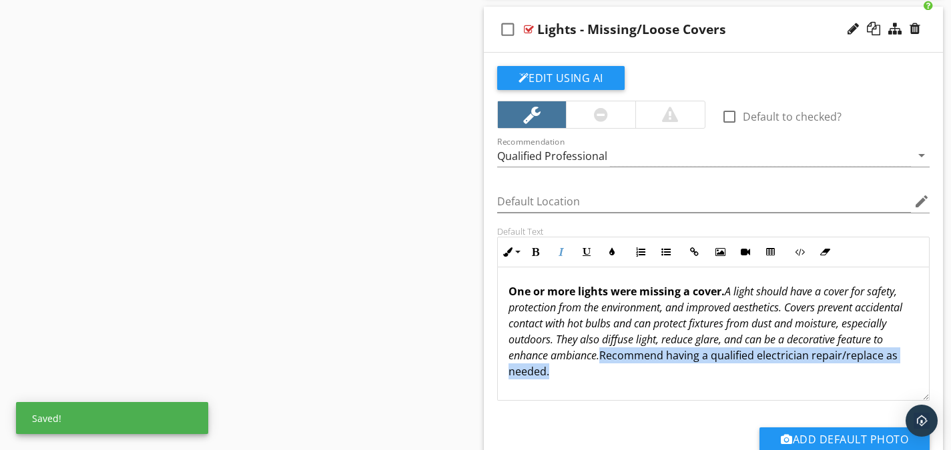
drag, startPoint x: 651, startPoint y: 376, endPoint x: 652, endPoint y: 360, distance: 16.1
click at [652, 360] on p "One or more lights were missing a cover. A light should have a cover for safety…" at bounding box center [714, 332] width 410 height 96
click at [585, 249] on icon "button" at bounding box center [586, 252] width 9 height 9
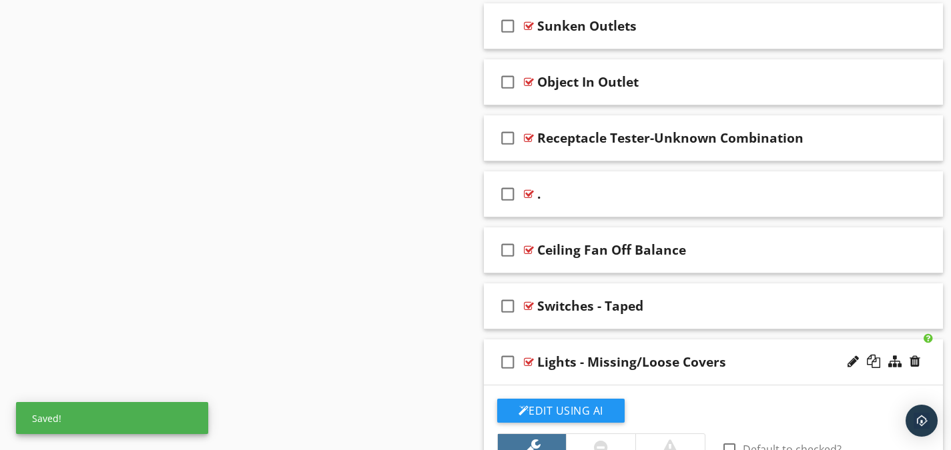
scroll to position [2252, 0]
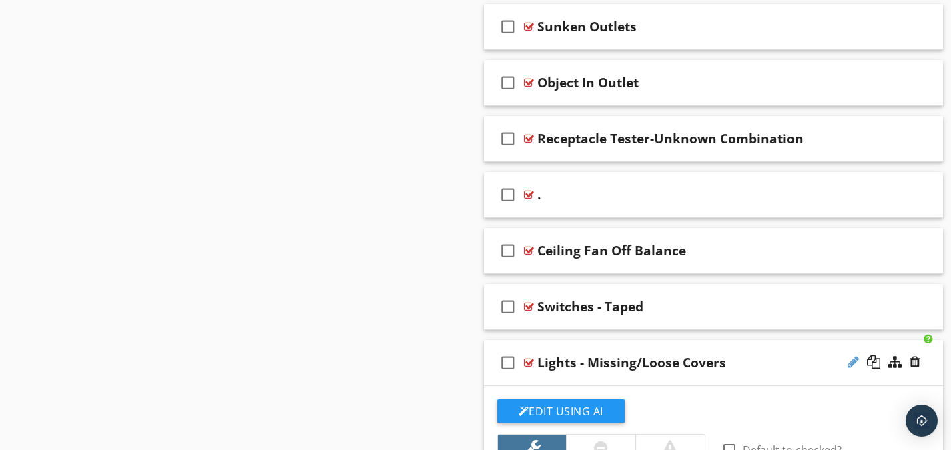
click at [854, 364] on div at bounding box center [853, 362] width 11 height 13
click at [707, 371] on input "Lights - Missing/Loose Covers" at bounding box center [699, 365] width 324 height 22
type input "Lights - Missing/Loose Cover"
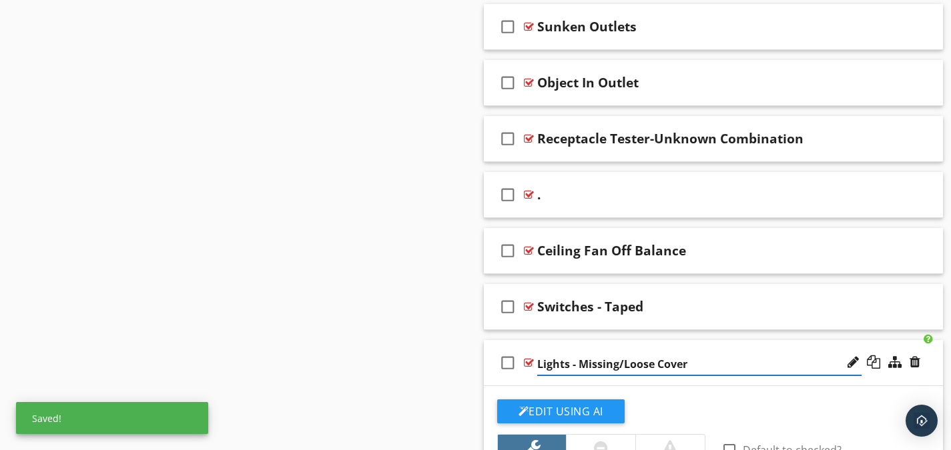
click at [527, 361] on div at bounding box center [529, 363] width 10 height 11
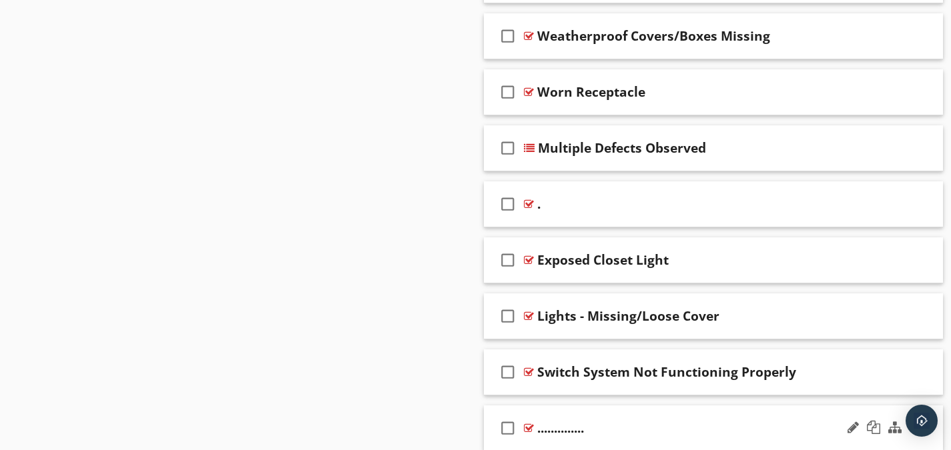
scroll to position [1852, 0]
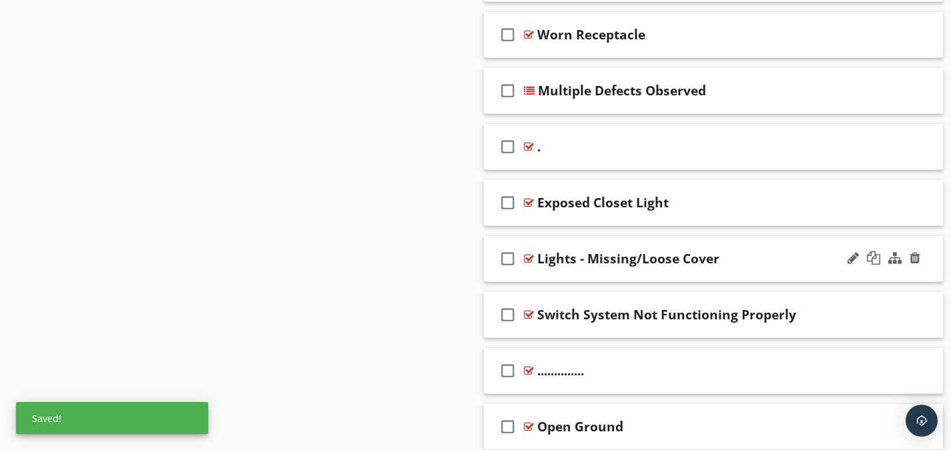
click at [558, 256] on div "Lights - Missing/Loose Cover" at bounding box center [628, 259] width 182 height 16
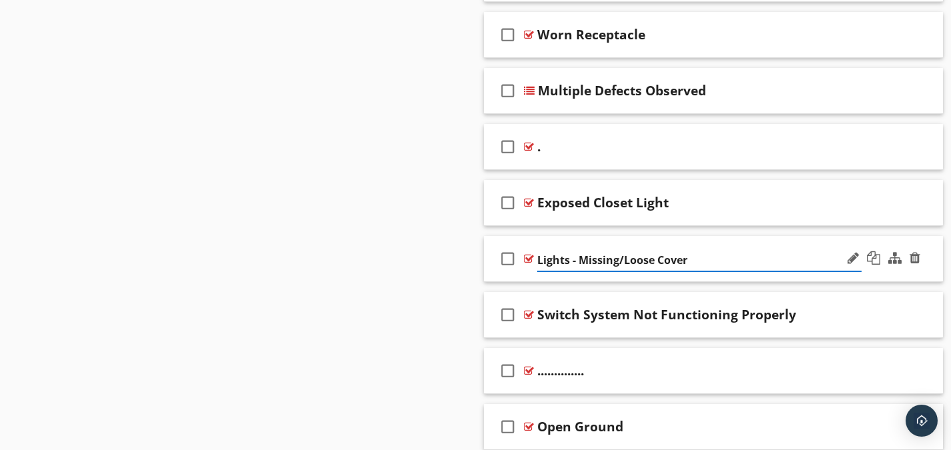
click at [570, 258] on input "Lights - Missing/Loose Cover" at bounding box center [699, 261] width 324 height 22
type input "Light - Missing/Loose Cover"
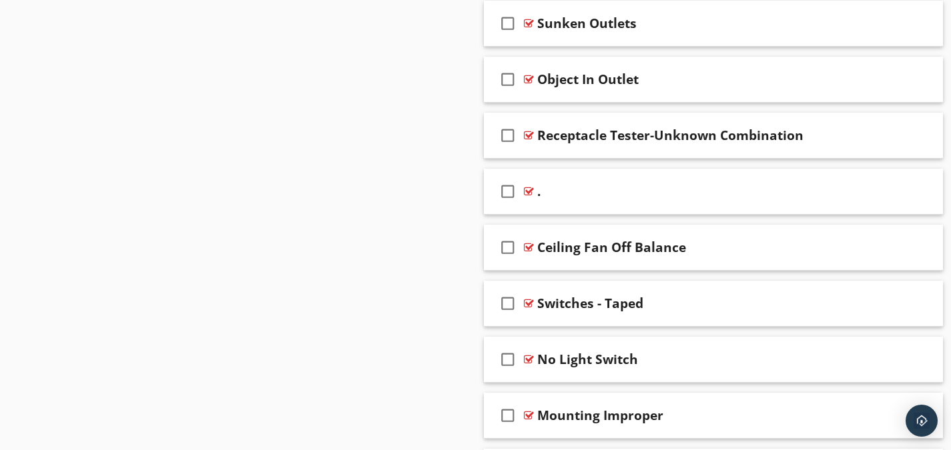
scroll to position [2319, 0]
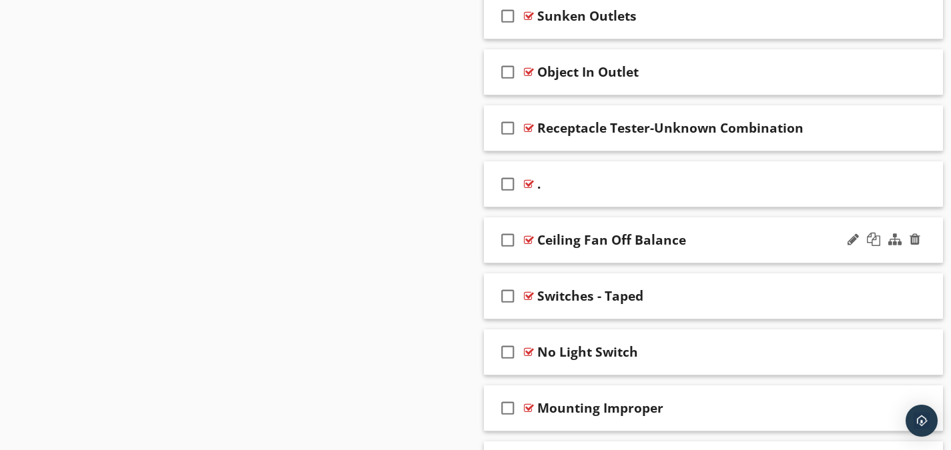
click at [525, 236] on div at bounding box center [529, 240] width 10 height 11
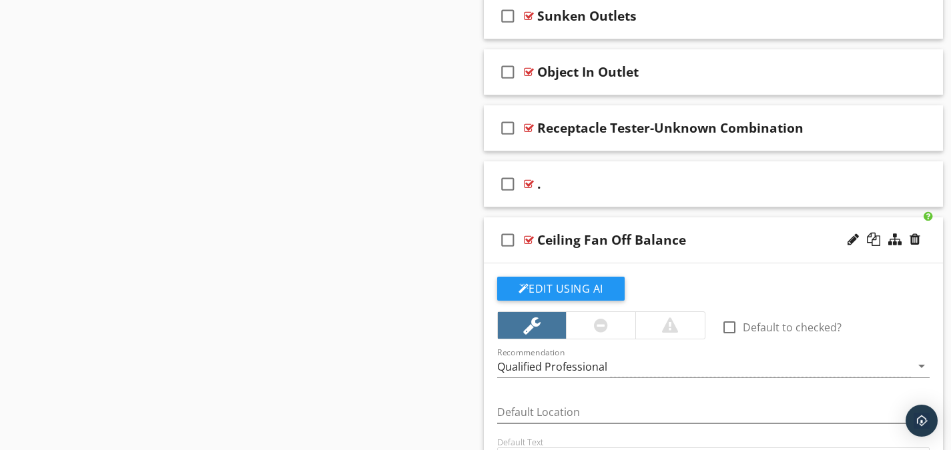
click at [529, 240] on div at bounding box center [529, 240] width 10 height 11
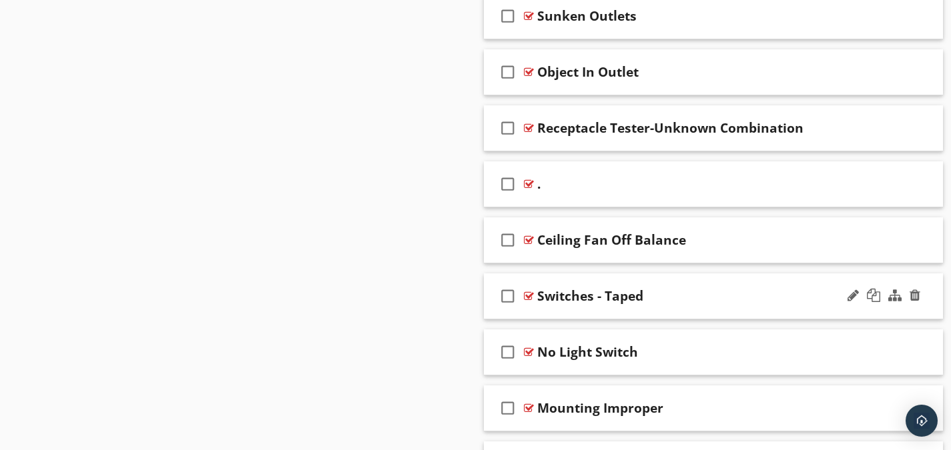
click at [527, 293] on div at bounding box center [529, 296] width 10 height 11
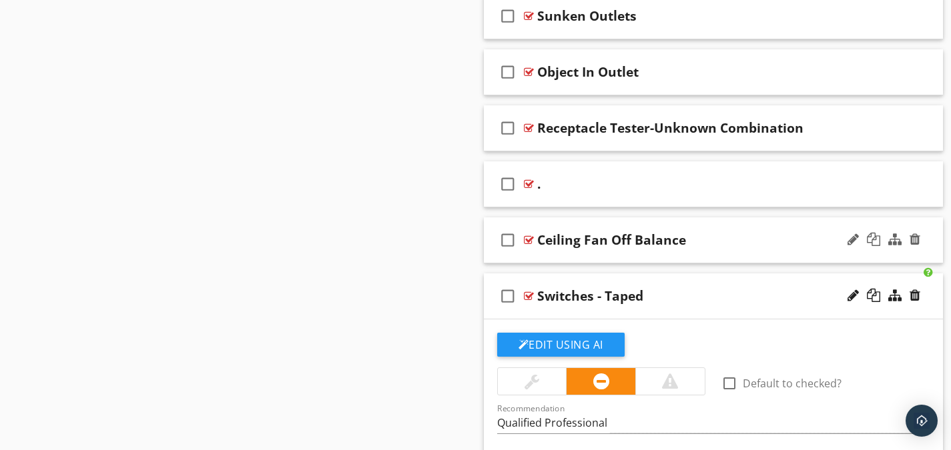
click at [530, 236] on div at bounding box center [529, 240] width 10 height 11
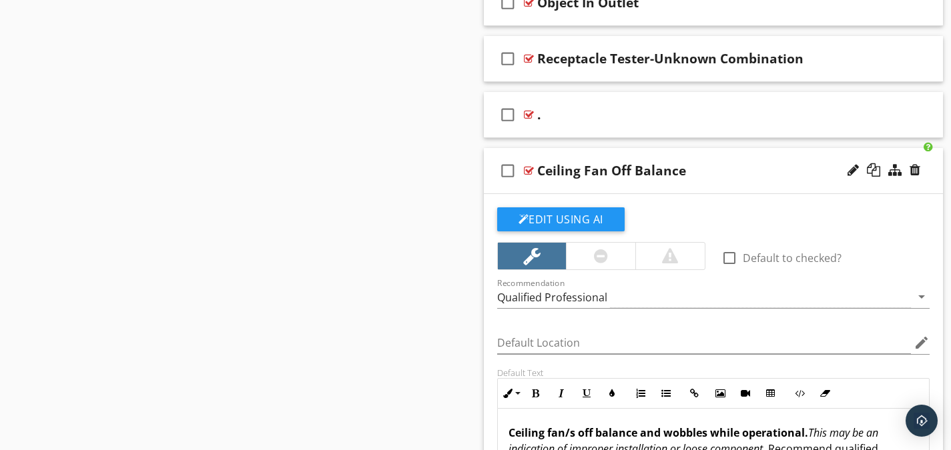
scroll to position [2386, 0]
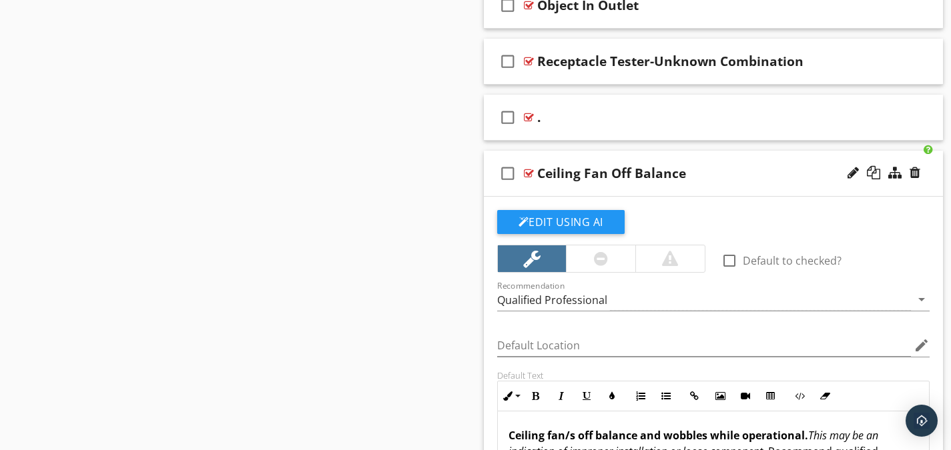
click at [529, 170] on div at bounding box center [529, 173] width 10 height 11
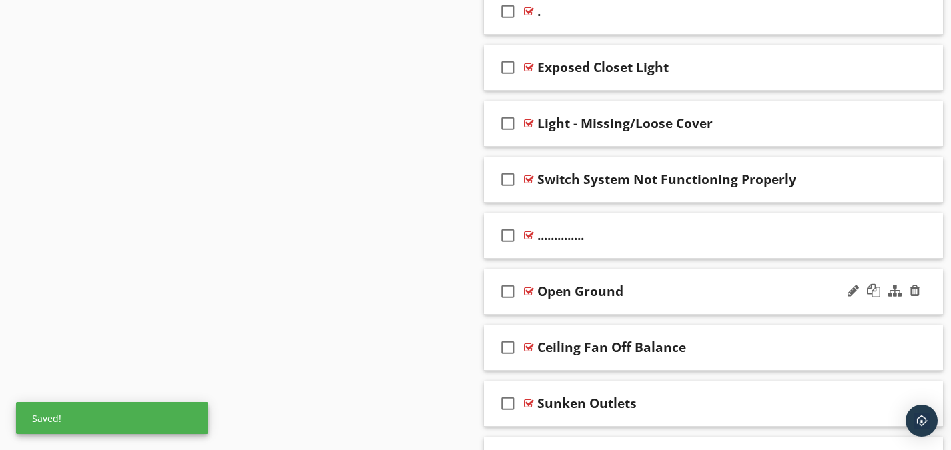
scroll to position [1985, 0]
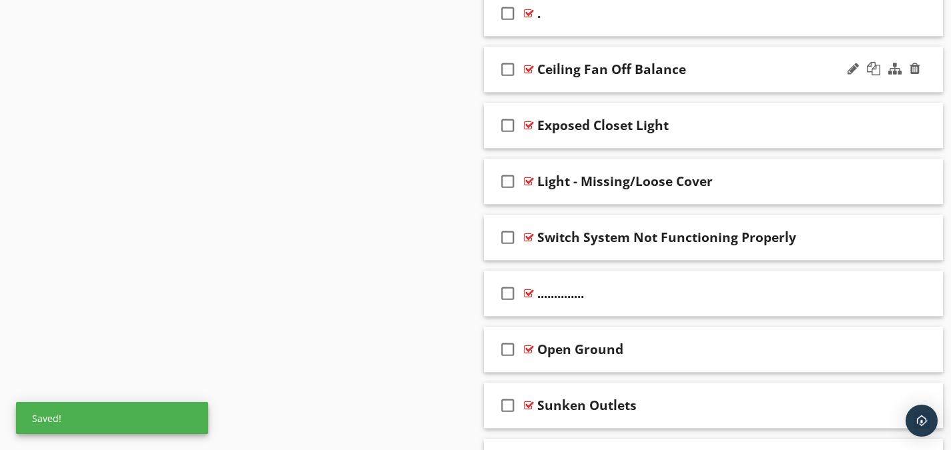
click at [528, 69] on div at bounding box center [529, 69] width 10 height 11
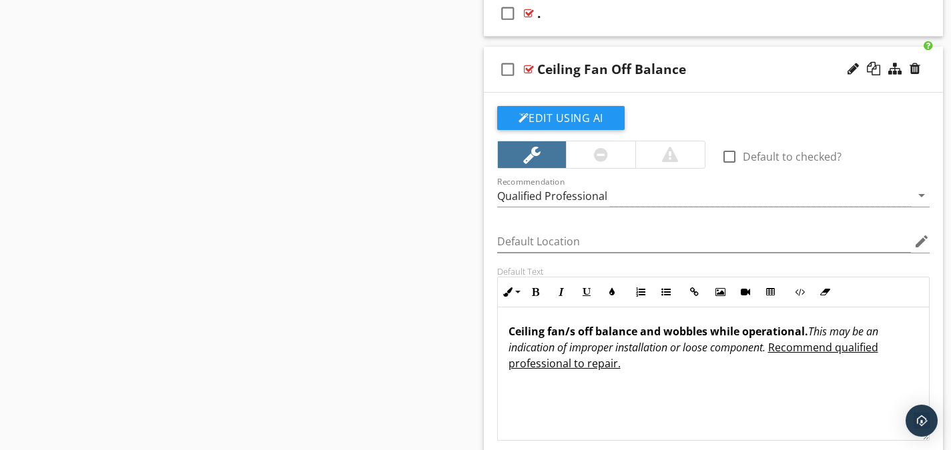
click at [529, 67] on div at bounding box center [529, 69] width 10 height 11
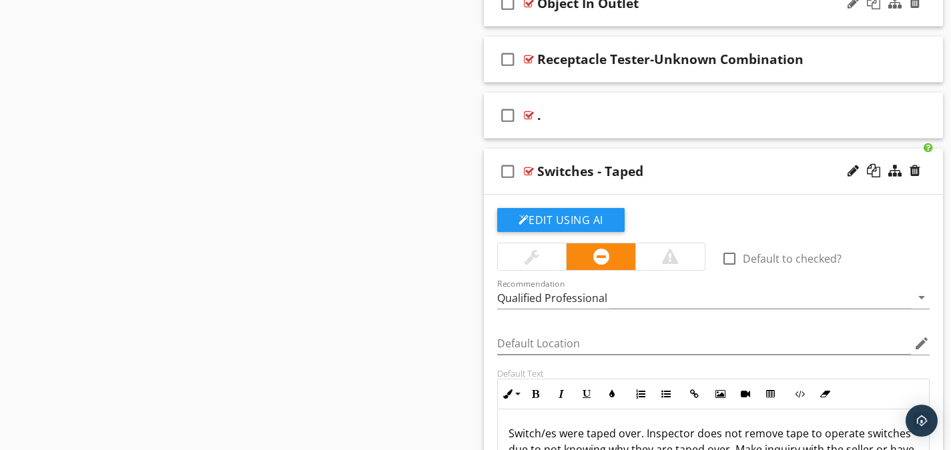
scroll to position [2453, 0]
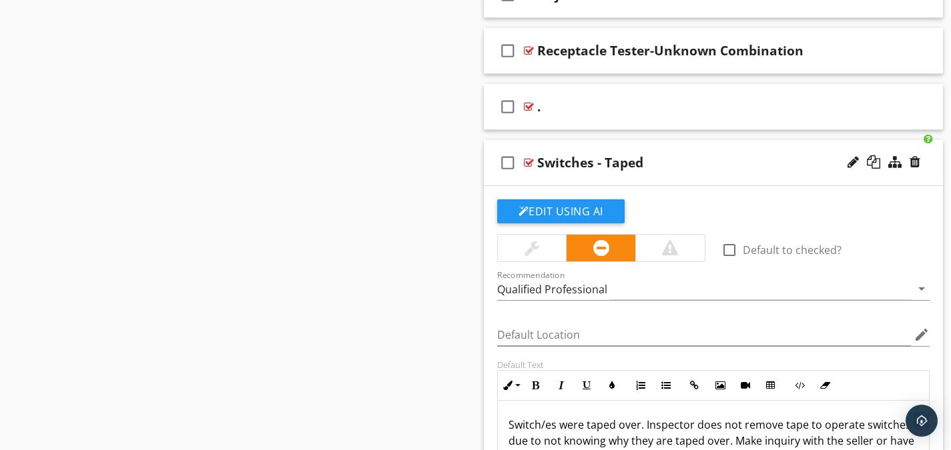
click at [527, 159] on div at bounding box center [529, 162] width 10 height 11
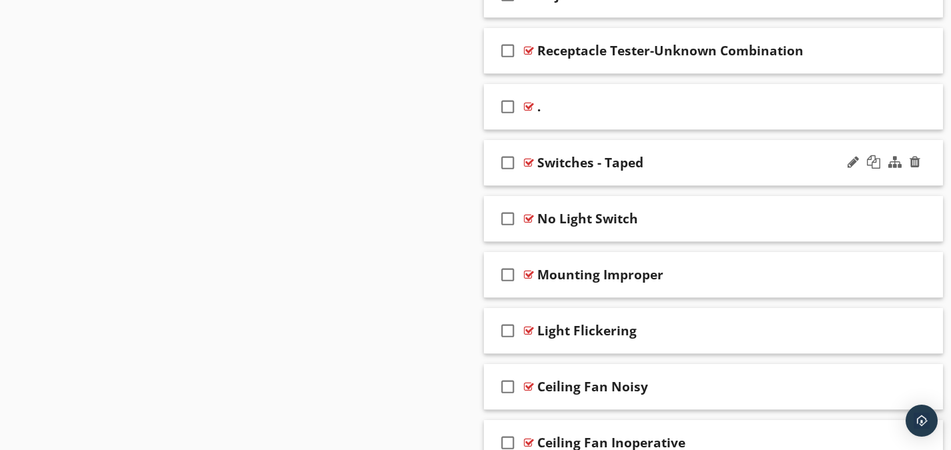
click at [527, 164] on div at bounding box center [529, 162] width 10 height 11
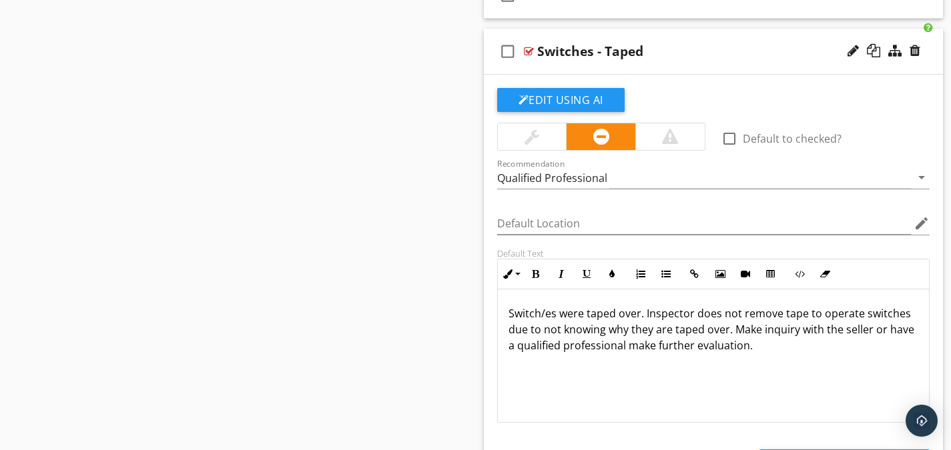
scroll to position [2586, 0]
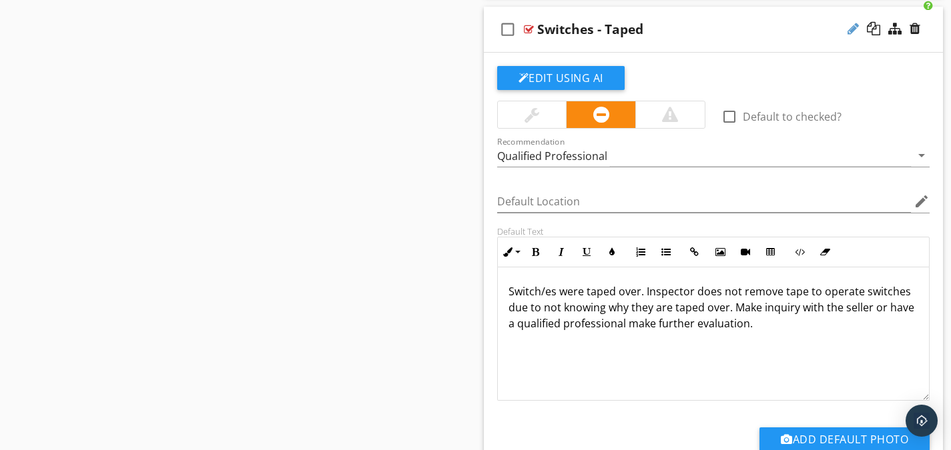
click at [852, 30] on div at bounding box center [853, 28] width 11 height 13
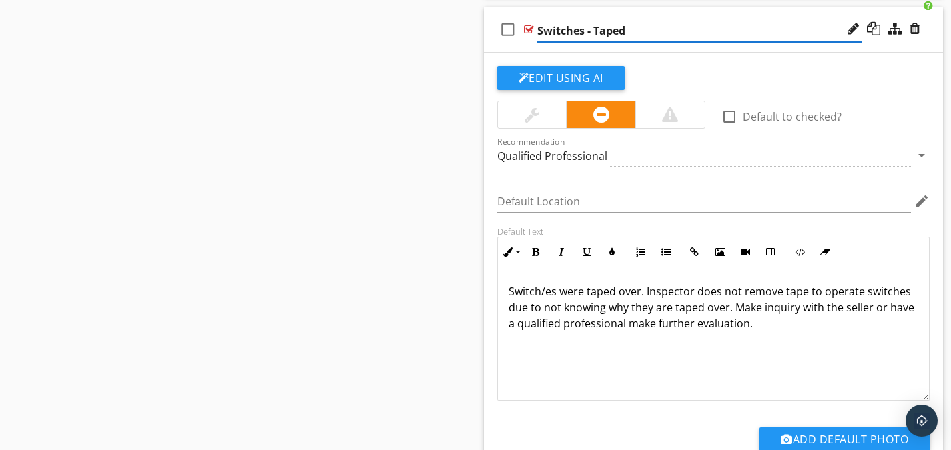
click at [584, 32] on input "Switches - Taped" at bounding box center [699, 31] width 324 height 22
type input "Switch - Taped"
click at [711, 336] on div "Switch/es were taped over. Inspector does not remove tape to operate switches d…" at bounding box center [714, 334] width 432 height 133
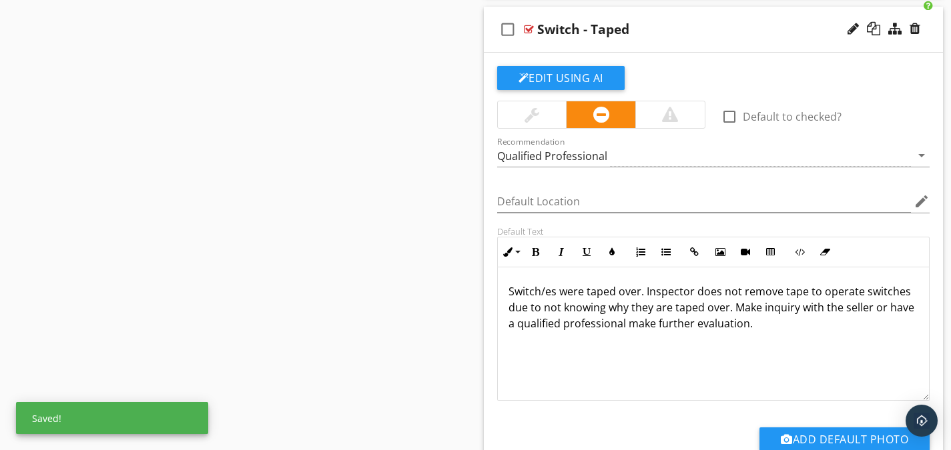
click at [714, 318] on p "Switch/es were taped over. Inspector does not remove tape to operate switches d…" at bounding box center [714, 308] width 410 height 48
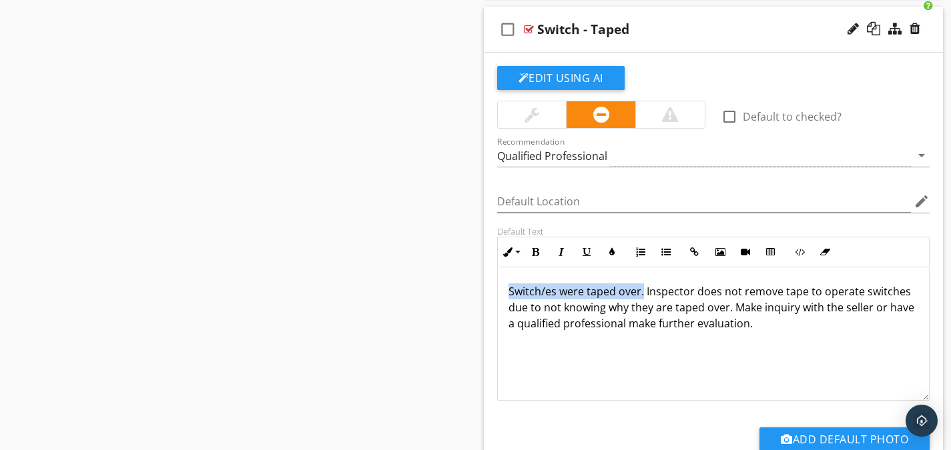
drag, startPoint x: 643, startPoint y: 290, endPoint x: 503, endPoint y: 294, distance: 140.2
click at [503, 294] on div "Switch/es were taped over. Inspector does not remove tape to operate switches d…" at bounding box center [714, 334] width 432 height 133
click at [537, 249] on icon "button" at bounding box center [535, 252] width 9 height 9
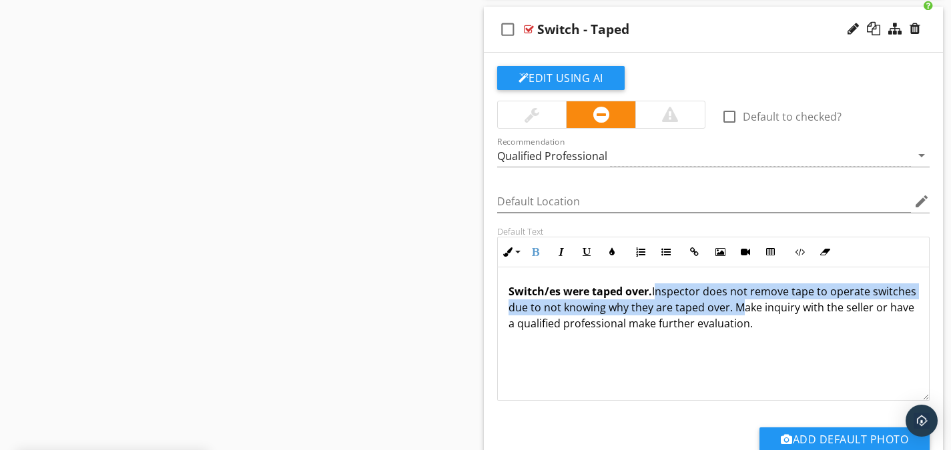
drag, startPoint x: 777, startPoint y: 307, endPoint x: 655, endPoint y: 292, distance: 123.1
click at [655, 293] on p "Switch/es were taped over. Inspector does not remove tape to operate switches d…" at bounding box center [714, 308] width 410 height 48
click at [563, 255] on icon "button" at bounding box center [561, 252] width 9 height 9
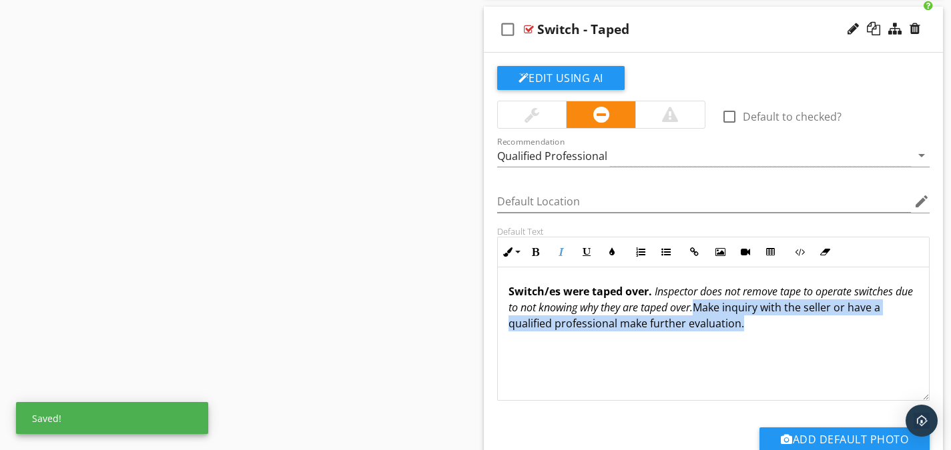
drag, startPoint x: 741, startPoint y: 327, endPoint x: 716, endPoint y: 313, distance: 29.0
click at [716, 313] on p "Switch/es were taped over. Inspector does not remove tape to operate switches d…" at bounding box center [714, 308] width 410 height 48
click at [581, 252] on button "Underline" at bounding box center [586, 252] width 25 height 25
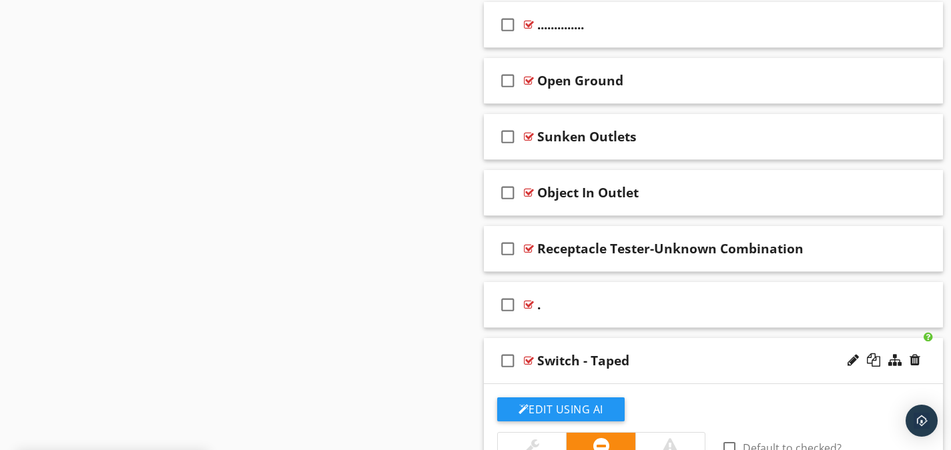
scroll to position [2252, 0]
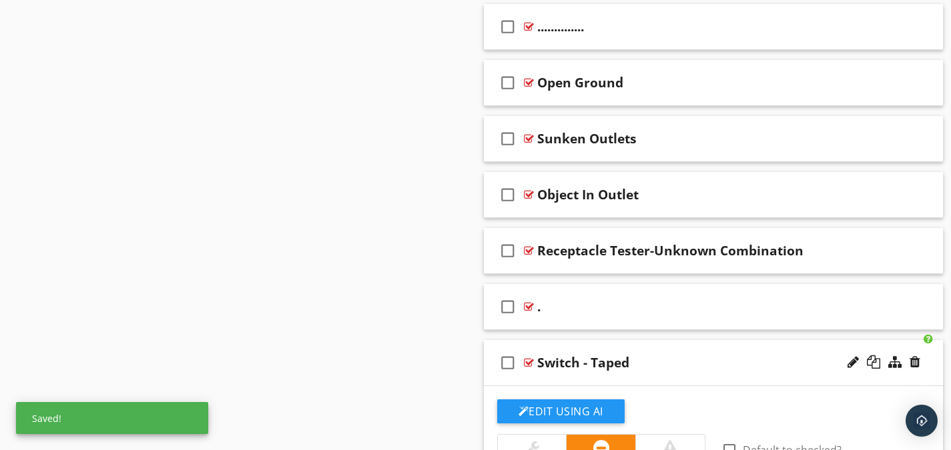
click at [531, 359] on div at bounding box center [529, 363] width 10 height 11
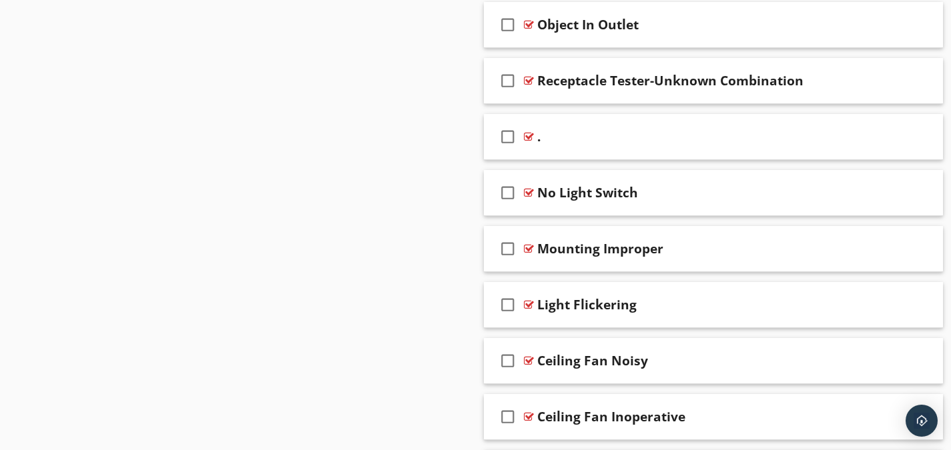
scroll to position [2519, 0]
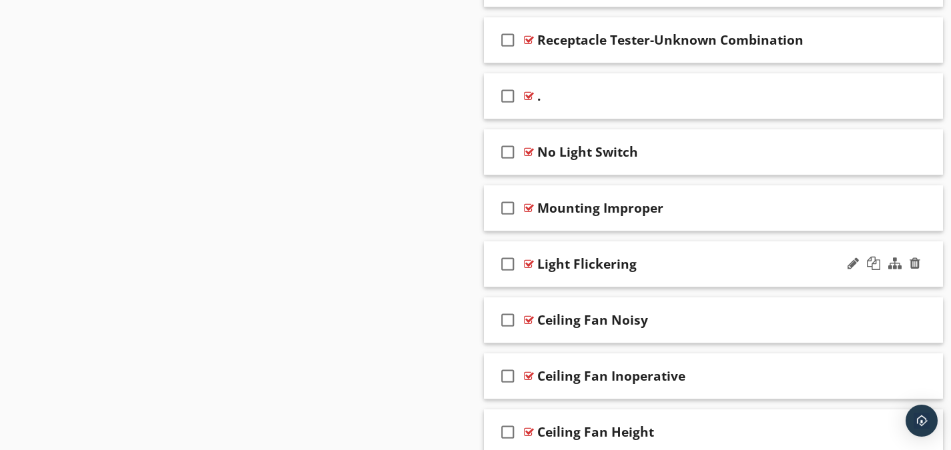
click at [528, 264] on div at bounding box center [529, 264] width 10 height 11
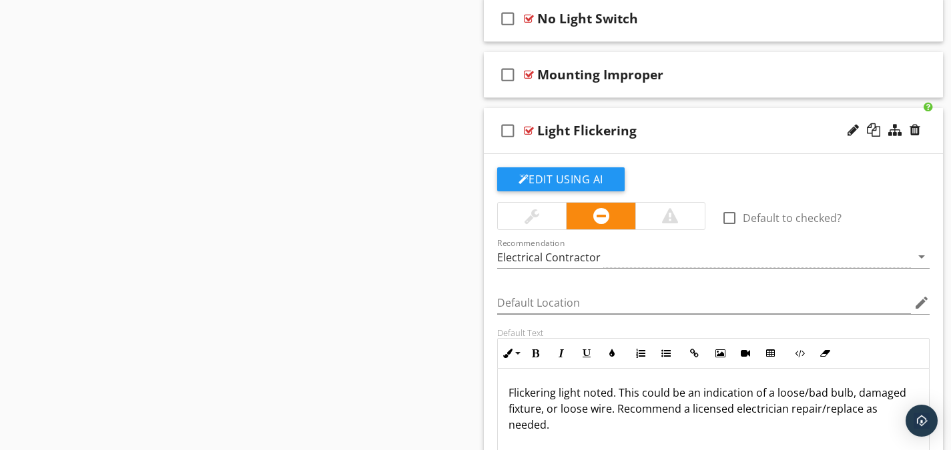
scroll to position [2719, 0]
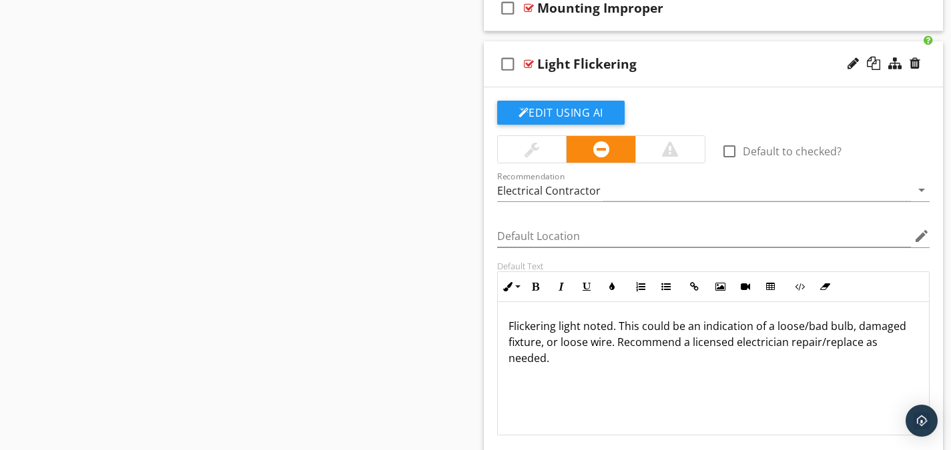
click at [586, 344] on p "Flickering light noted. This could be an indication of a loose/bad bulb, damage…" at bounding box center [714, 342] width 410 height 48
click at [854, 350] on p "Flickering light noted. This could be an indication of a loose/bad bulb, damage…" at bounding box center [714, 342] width 410 height 48
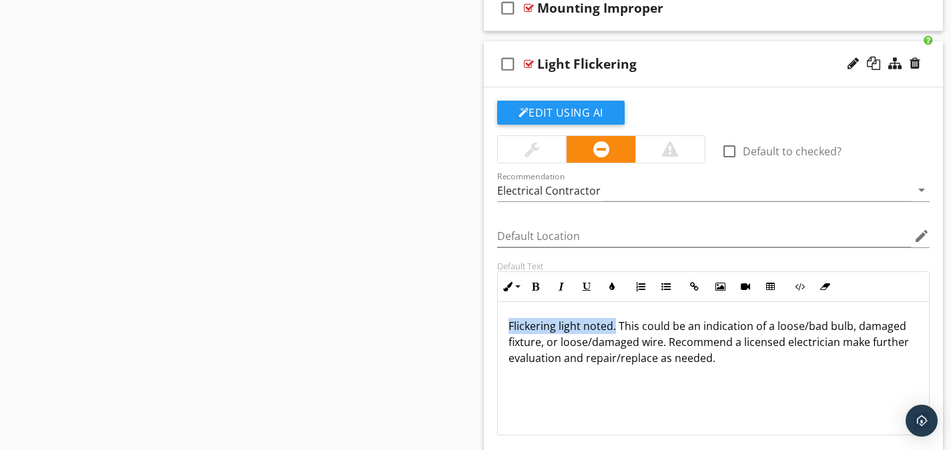
drag, startPoint x: 614, startPoint y: 327, endPoint x: 491, endPoint y: 324, distance: 123.5
click at [491, 324] on div "Default Text Inline Style XLarge Large Normal Small Light Small/Light Bold Ital…" at bounding box center [713, 348] width 449 height 175
click at [528, 287] on button "Bold" at bounding box center [535, 286] width 25 height 25
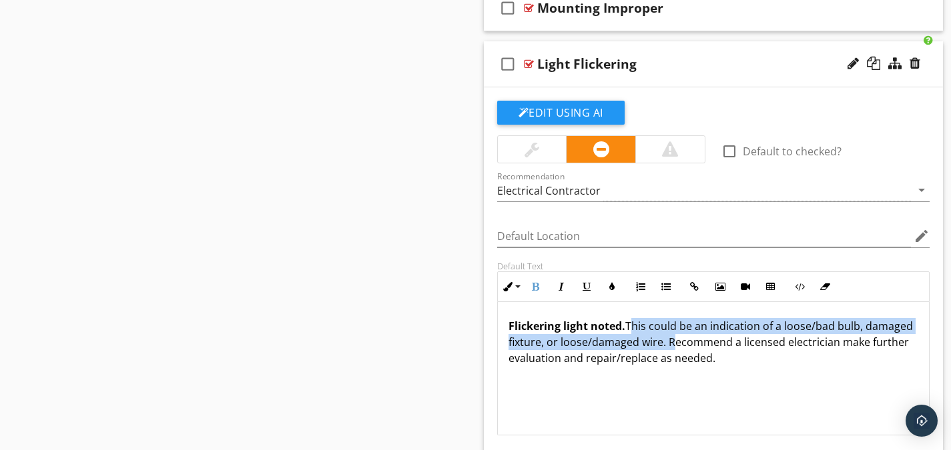
drag, startPoint x: 715, startPoint y: 343, endPoint x: 630, endPoint y: 332, distance: 85.4
click at [630, 332] on p "Flickering light noted. This could be an indication of a loose/bad bulb, damage…" at bounding box center [714, 342] width 410 height 48
click at [565, 282] on icon "button" at bounding box center [561, 286] width 9 height 9
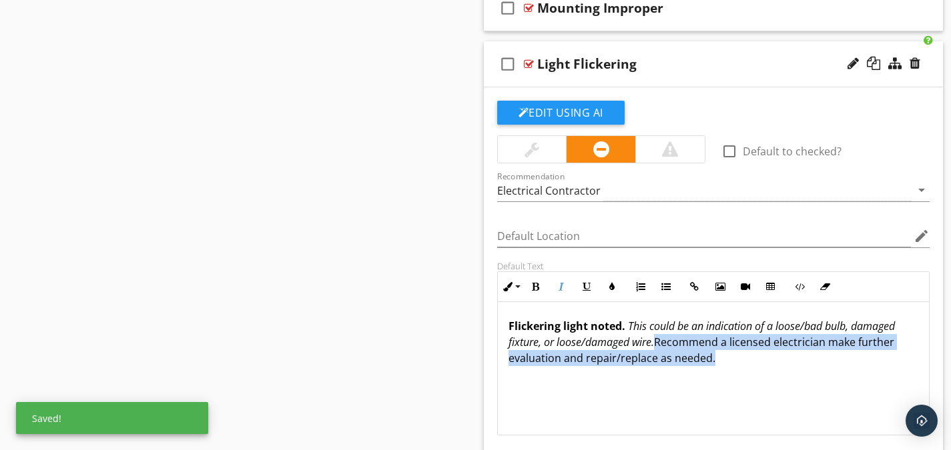
drag, startPoint x: 720, startPoint y: 360, endPoint x: 661, endPoint y: 346, distance: 61.0
click at [661, 346] on p "Flickering light noted. This could be an indication of a loose/bad bulb, damage…" at bounding box center [714, 342] width 410 height 48
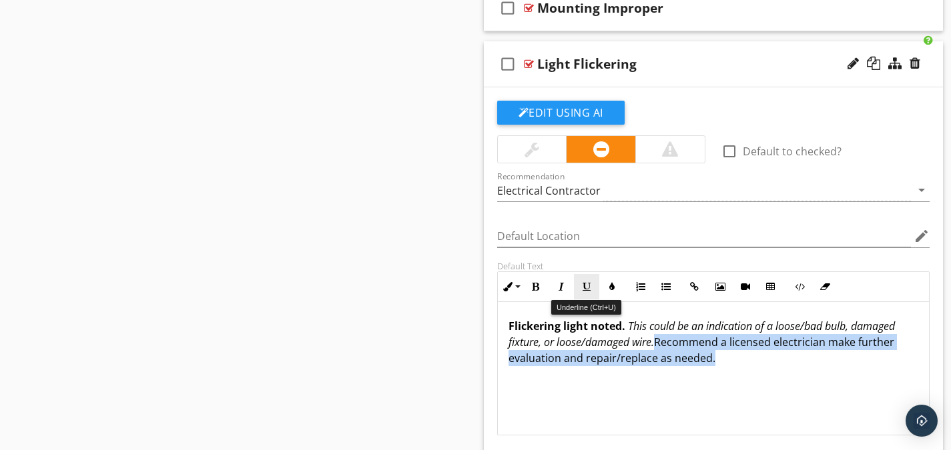
click at [591, 292] on button "Underline" at bounding box center [586, 286] width 25 height 25
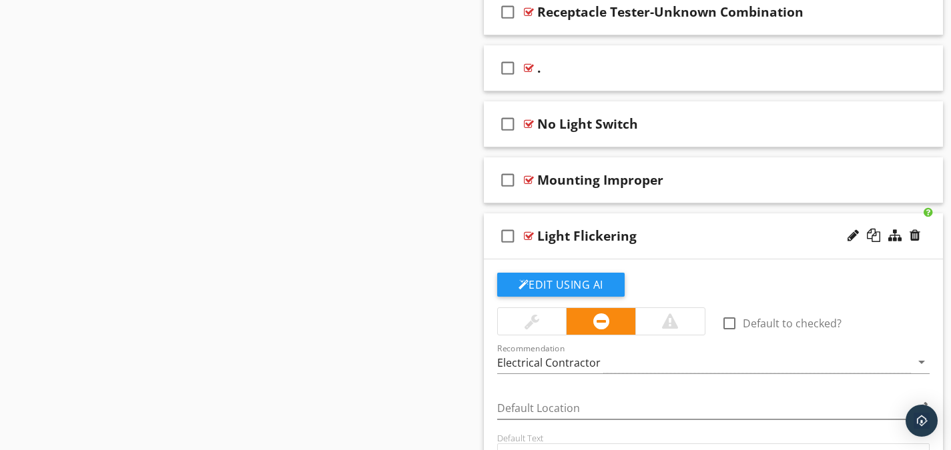
scroll to position [2453, 0]
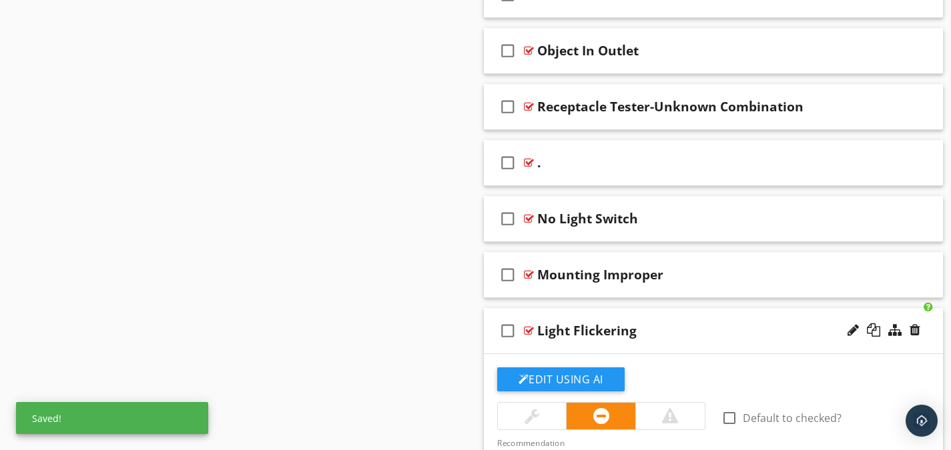
click at [526, 330] on div at bounding box center [529, 331] width 10 height 11
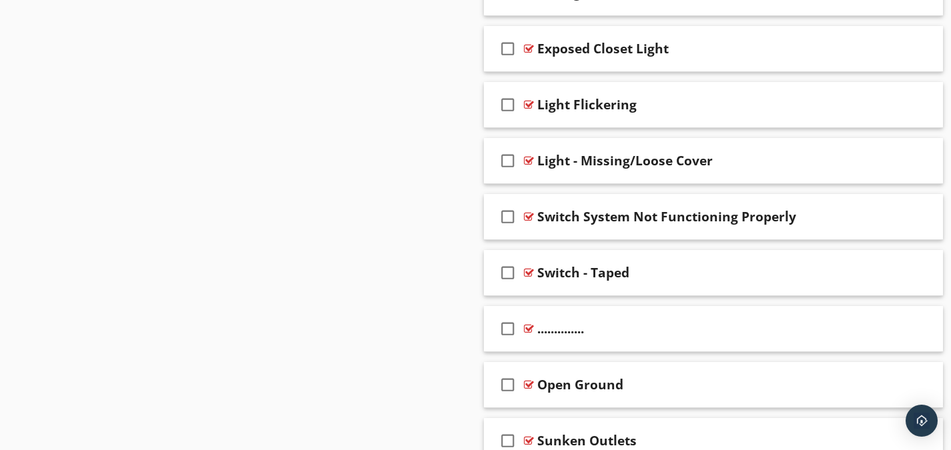
scroll to position [1985, 0]
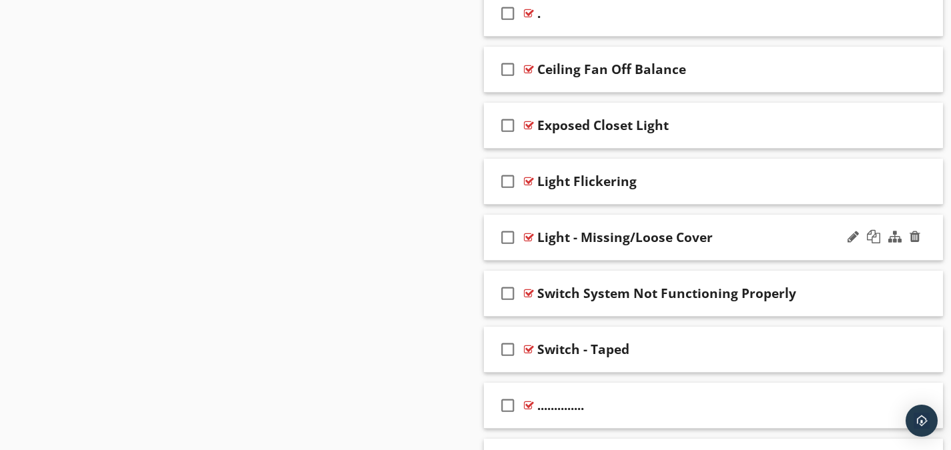
click at [525, 233] on div at bounding box center [529, 237] width 10 height 11
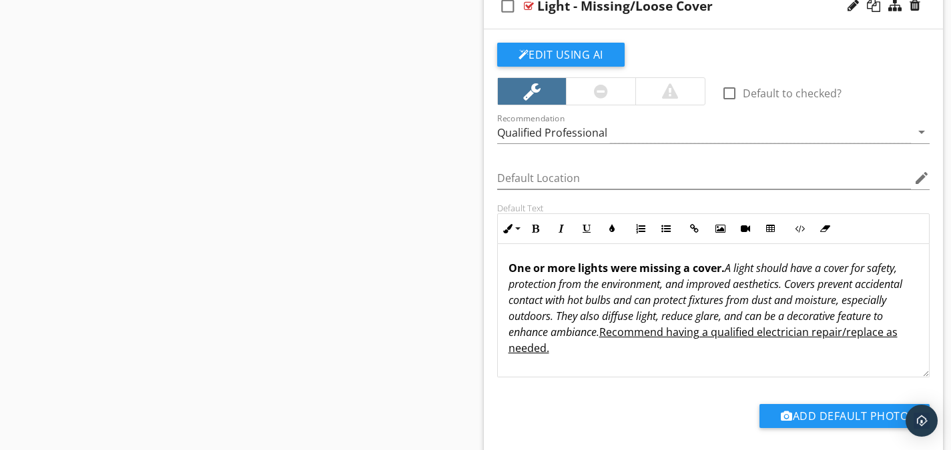
scroll to position [2186, 0]
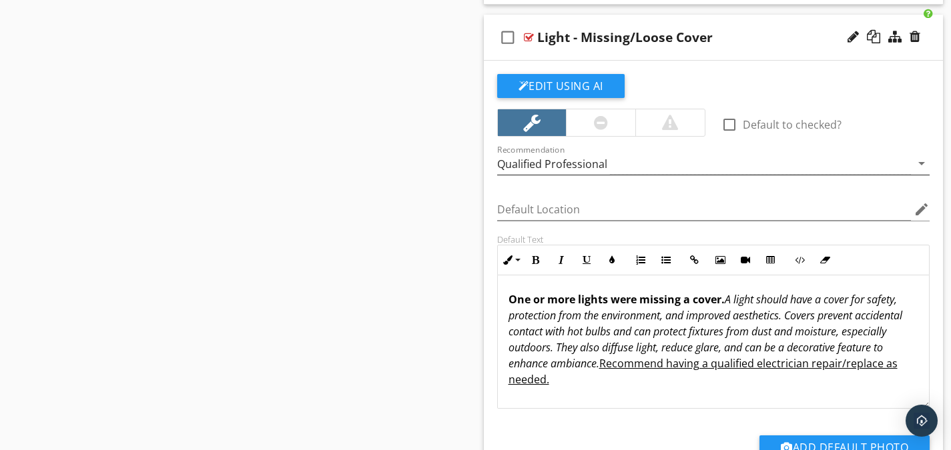
click at [527, 163] on div "Qualified Professional" at bounding box center [552, 164] width 110 height 12
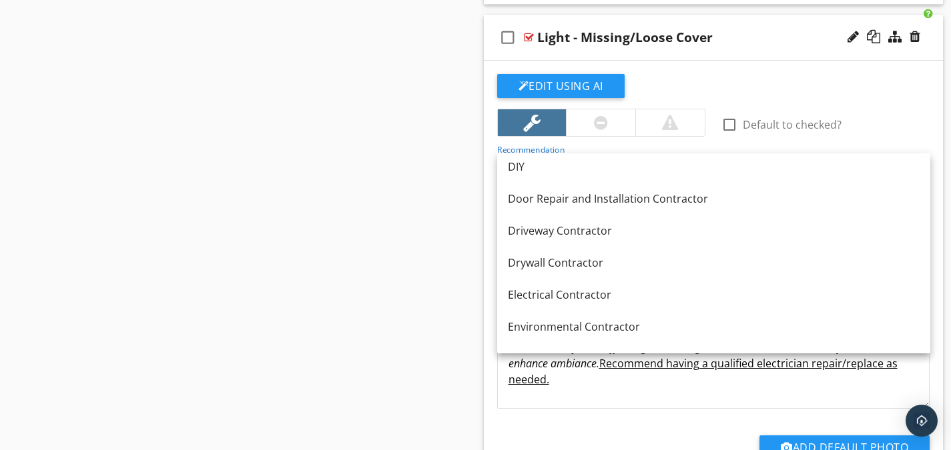
scroll to position [400, 0]
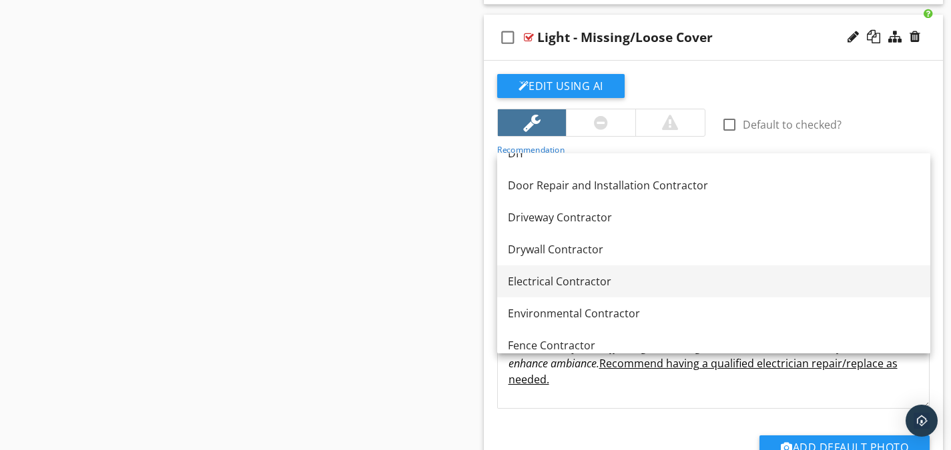
click at [545, 282] on div "Electrical Contractor" at bounding box center [714, 282] width 412 height 16
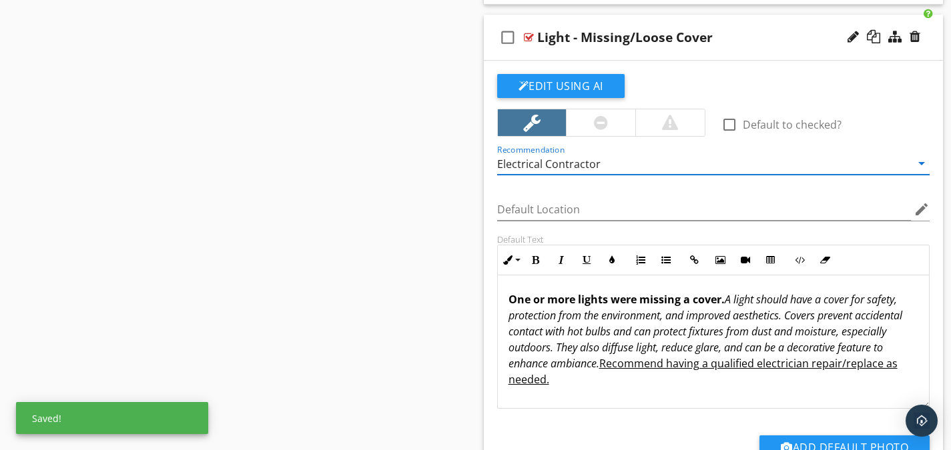
click at [527, 38] on div at bounding box center [529, 37] width 10 height 11
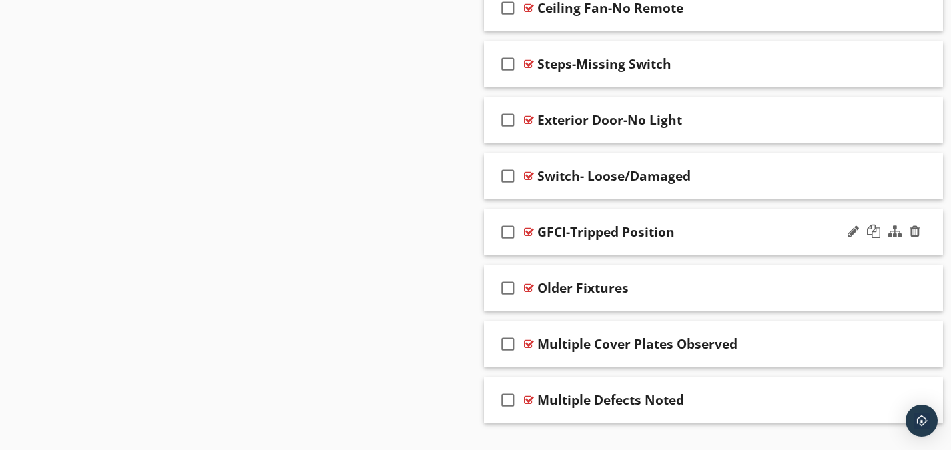
scroll to position [3253, 0]
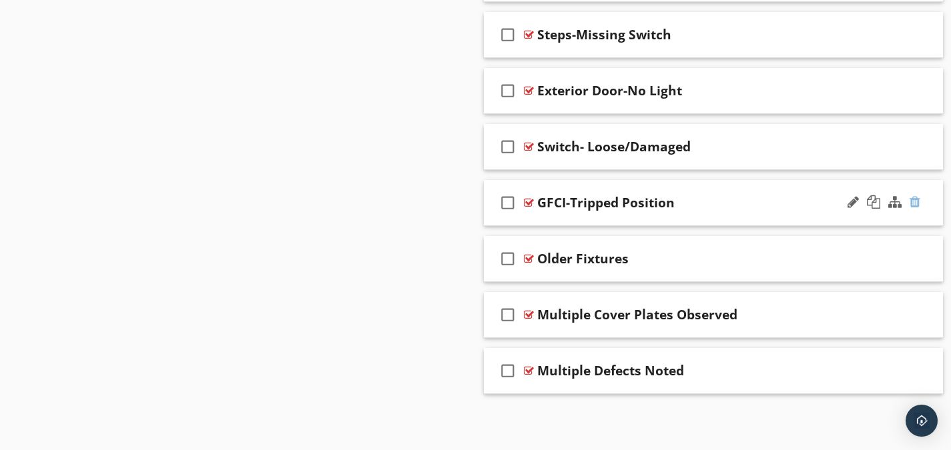
click at [917, 198] on div at bounding box center [915, 202] width 11 height 13
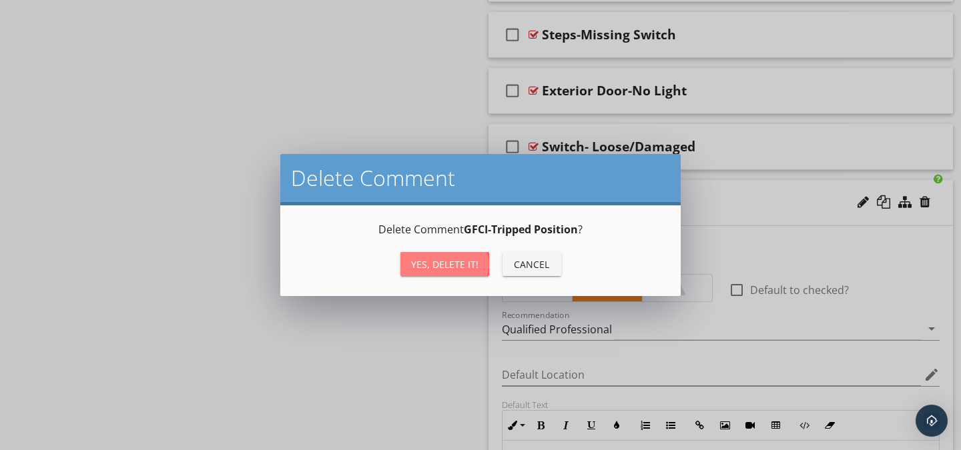
click at [435, 258] on div "Yes, Delete it!" at bounding box center [444, 265] width 67 height 14
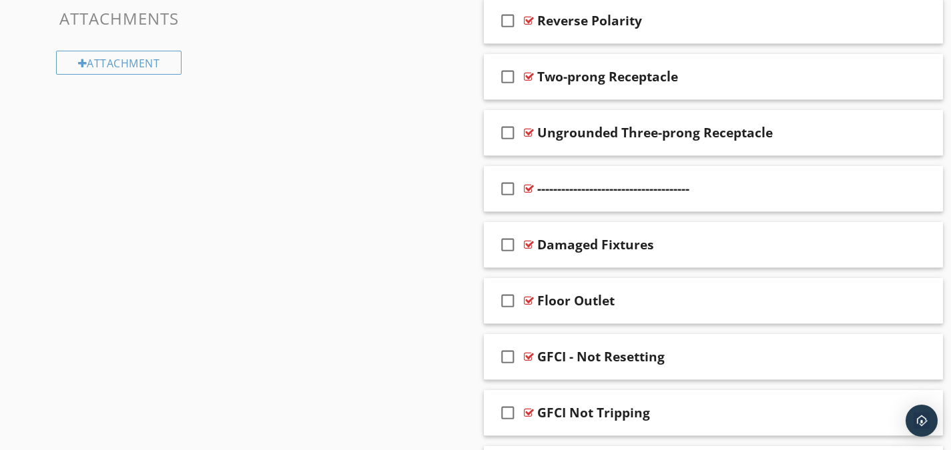
scroll to position [995, 0]
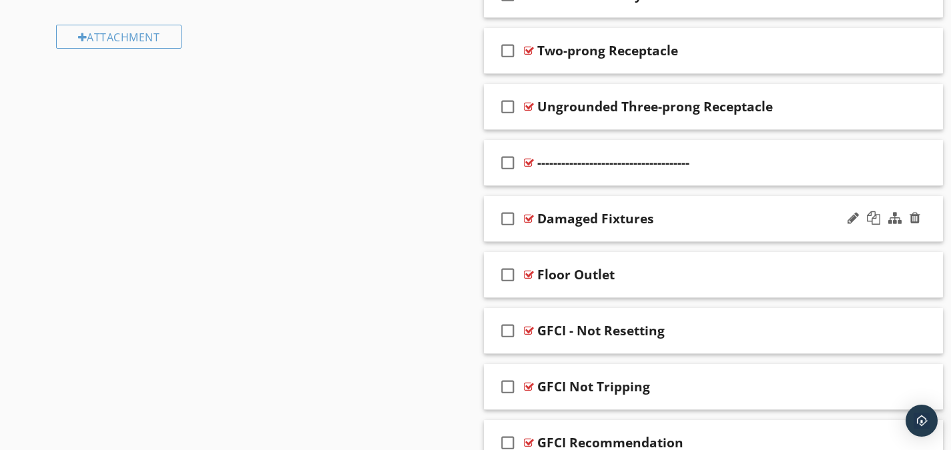
click at [529, 217] on div at bounding box center [529, 219] width 10 height 11
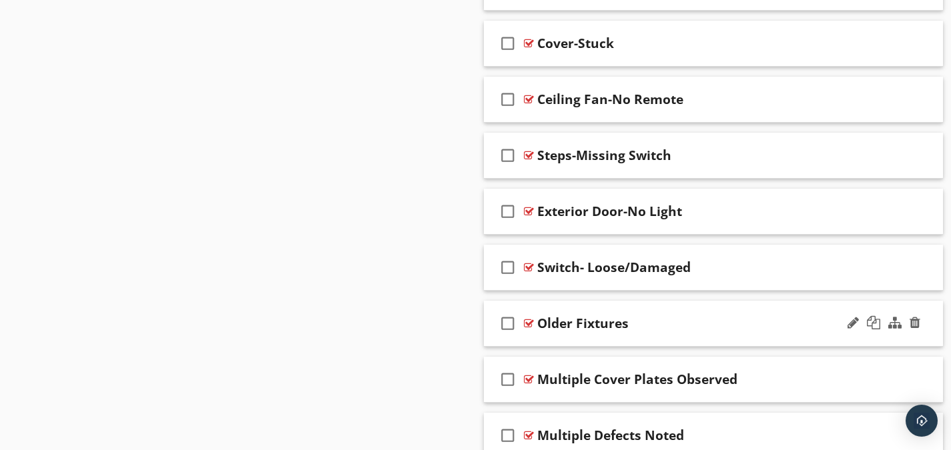
scroll to position [3580, 0]
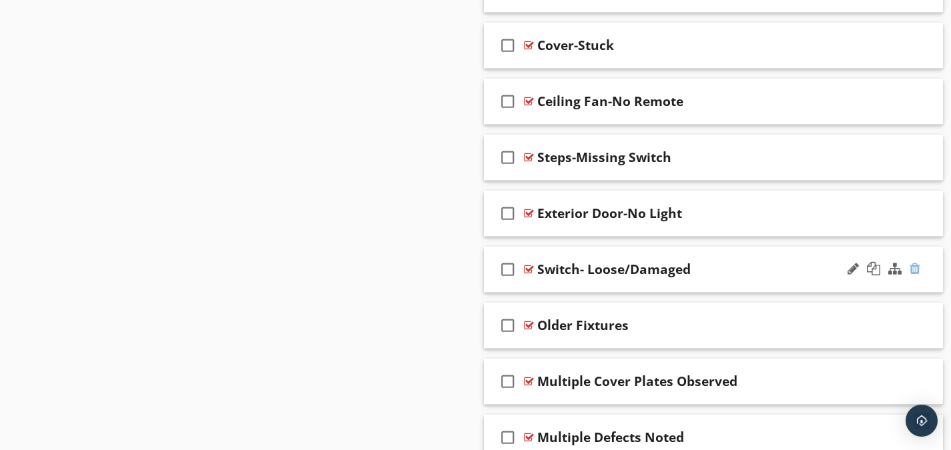
click at [914, 270] on div at bounding box center [915, 268] width 11 height 13
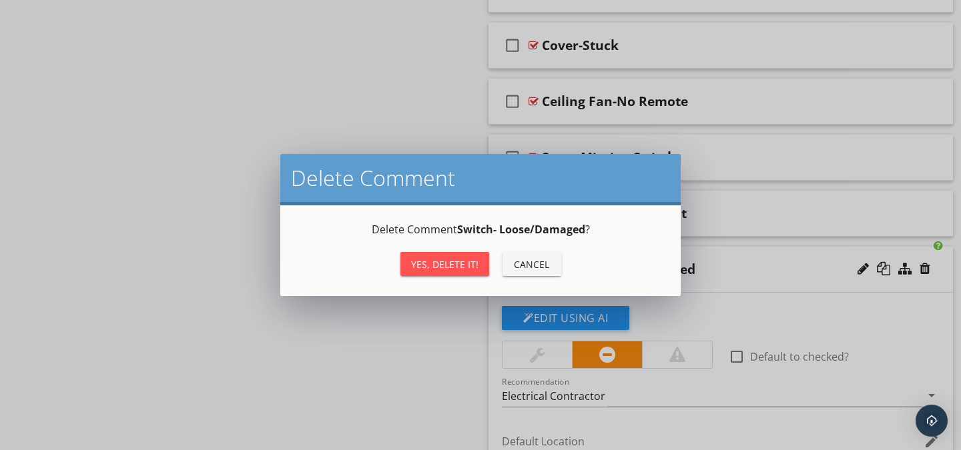
click at [467, 265] on div "Yes, Delete it!" at bounding box center [444, 265] width 67 height 14
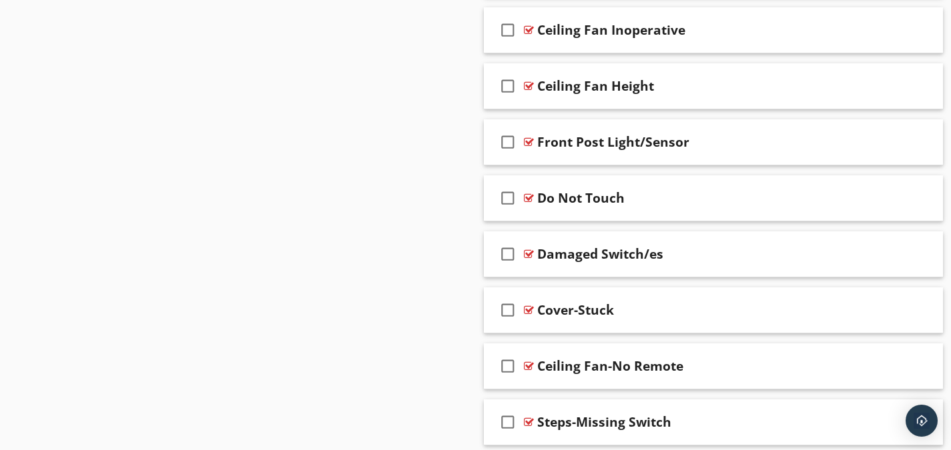
scroll to position [3313, 0]
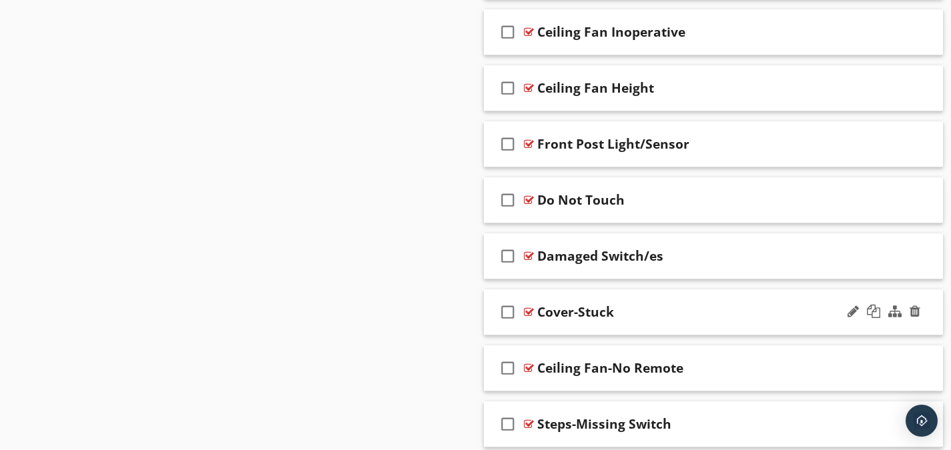
click at [530, 311] on div at bounding box center [529, 312] width 10 height 11
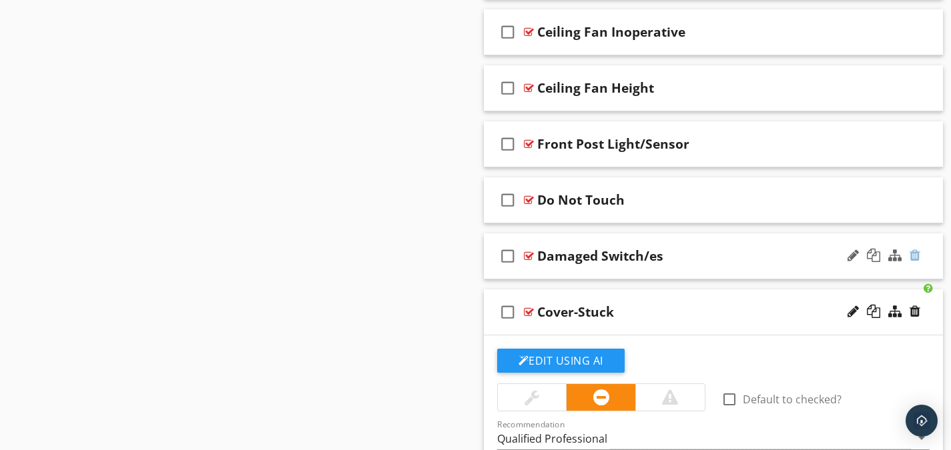
click at [914, 252] on div at bounding box center [915, 255] width 11 height 13
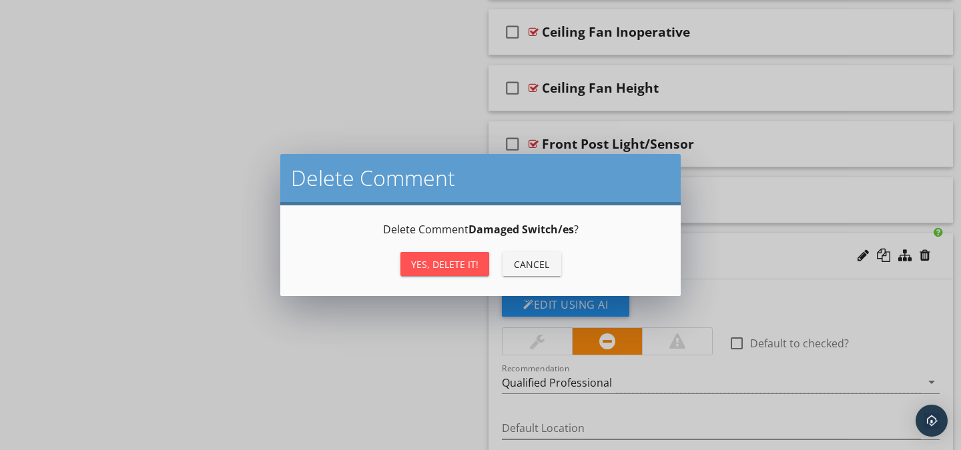
click at [474, 266] on div "Yes, Delete it!" at bounding box center [444, 265] width 67 height 14
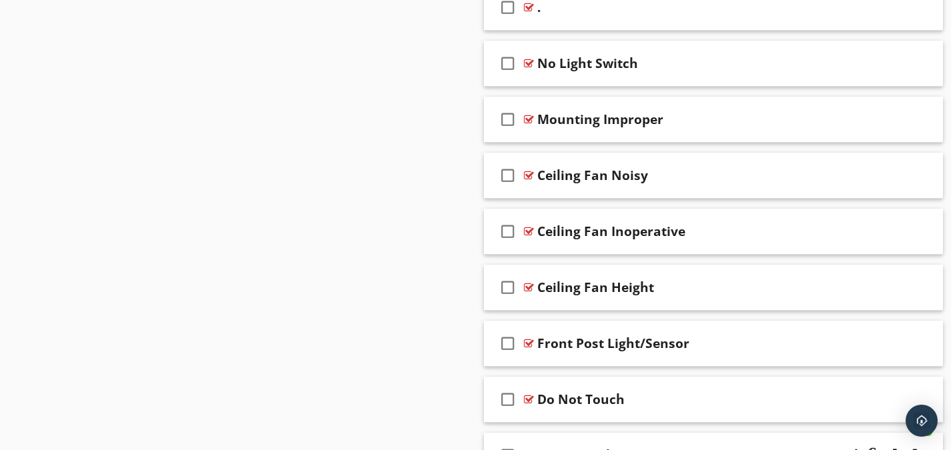
scroll to position [3113, 0]
click at [529, 342] on div at bounding box center [529, 344] width 10 height 11
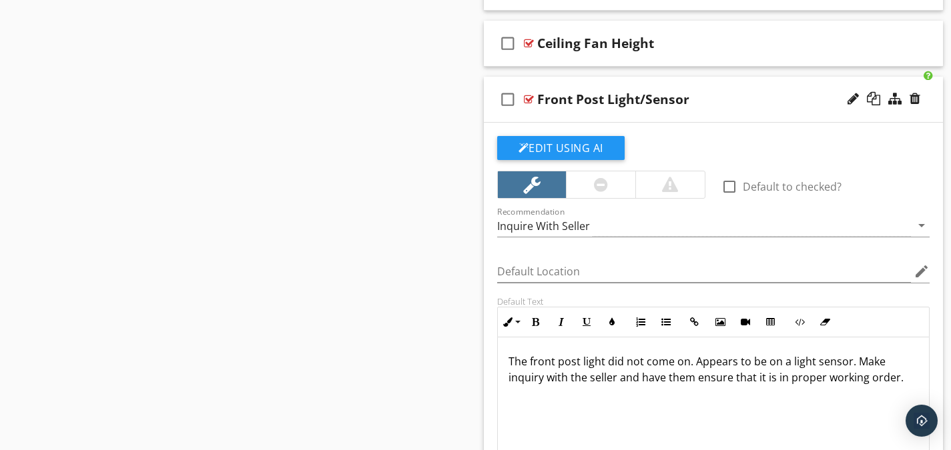
scroll to position [3446, 0]
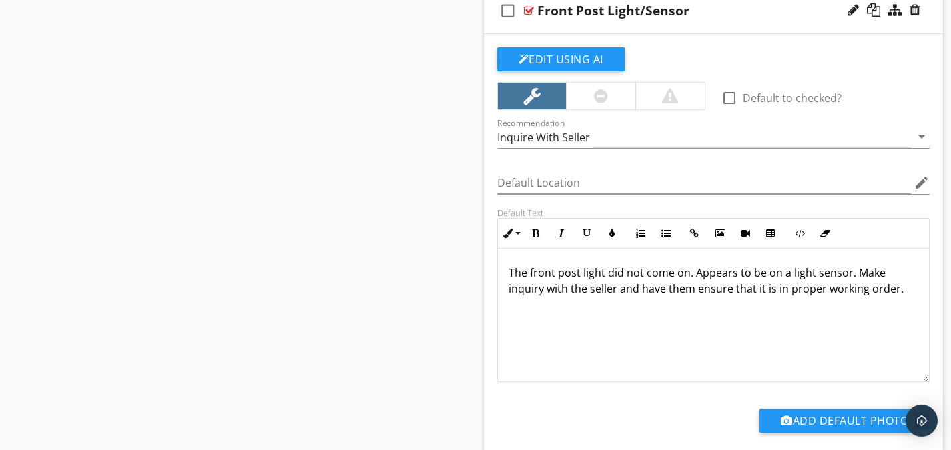
click at [660, 296] on p "The front post light did not come on. Appears to be on a light sensor. Make inq…" at bounding box center [714, 281] width 410 height 32
click at [894, 292] on p "The front post light did not come on. Appears to be on a light sensor. Make inq…" at bounding box center [714, 281] width 410 height 32
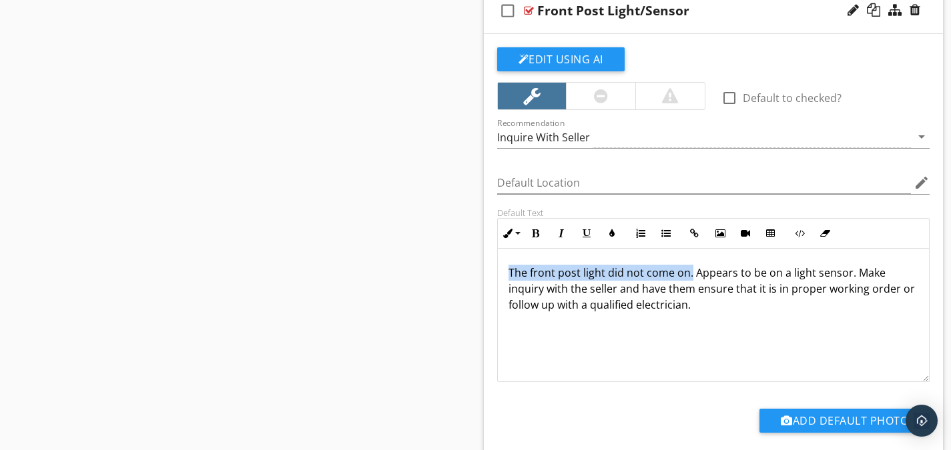
drag, startPoint x: 691, startPoint y: 270, endPoint x: 507, endPoint y: 276, distance: 184.3
click at [507, 276] on div "The front post light did not come on. Appears to be on a light sensor. Make inq…" at bounding box center [714, 315] width 432 height 133
click at [531, 234] on button "Bold" at bounding box center [535, 233] width 25 height 25
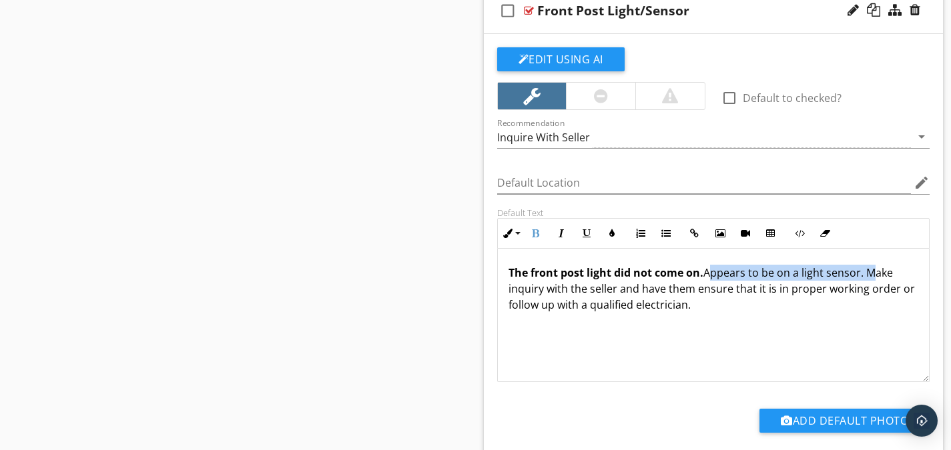
drag, startPoint x: 865, startPoint y: 273, endPoint x: 707, endPoint y: 279, distance: 157.6
click at [707, 279] on p "The front post light did not come on. Appears to be on a light sensor. Make inq…" at bounding box center [714, 289] width 410 height 48
click at [557, 226] on button "Italic" at bounding box center [561, 233] width 25 height 25
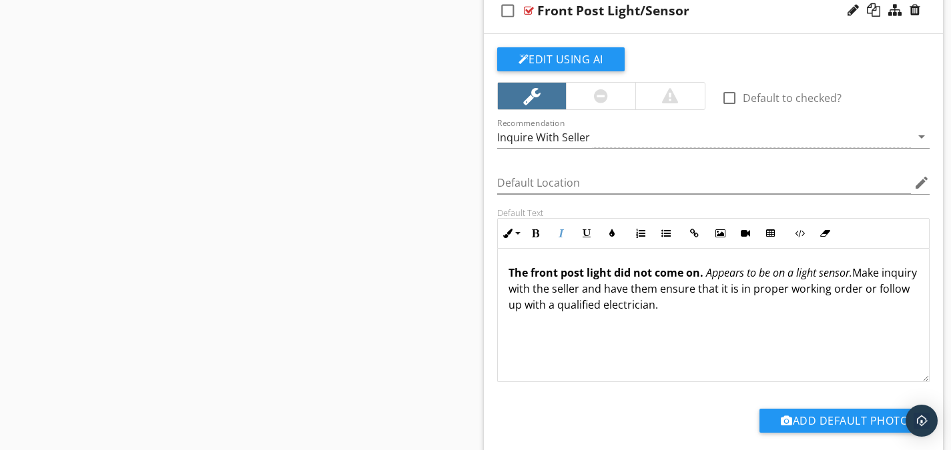
click at [719, 298] on p "The front post light did not come on. Appears to be on a light sensor. Make inq…" at bounding box center [714, 289] width 410 height 48
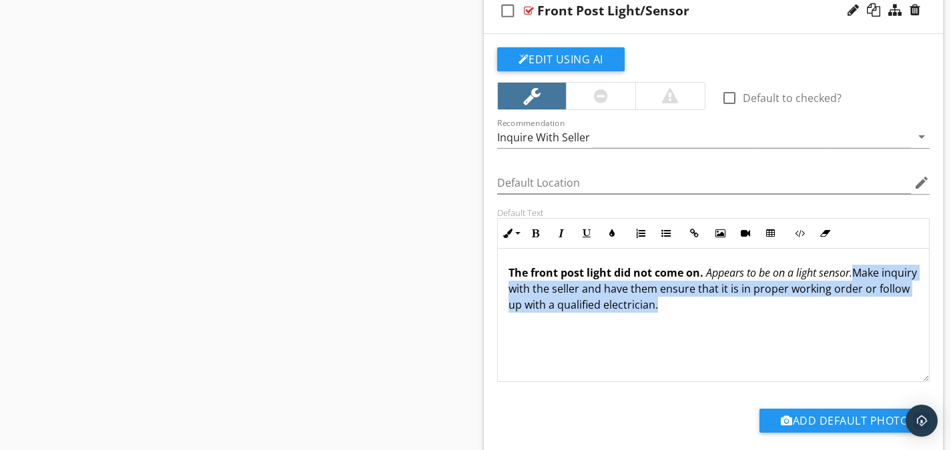
drag, startPoint x: 713, startPoint y: 306, endPoint x: 856, endPoint y: 272, distance: 147.5
click at [856, 272] on p "The front post light did not come on. Appears to be on a light sensor. Make inq…" at bounding box center [714, 289] width 410 height 48
click at [588, 234] on icon "button" at bounding box center [586, 233] width 9 height 9
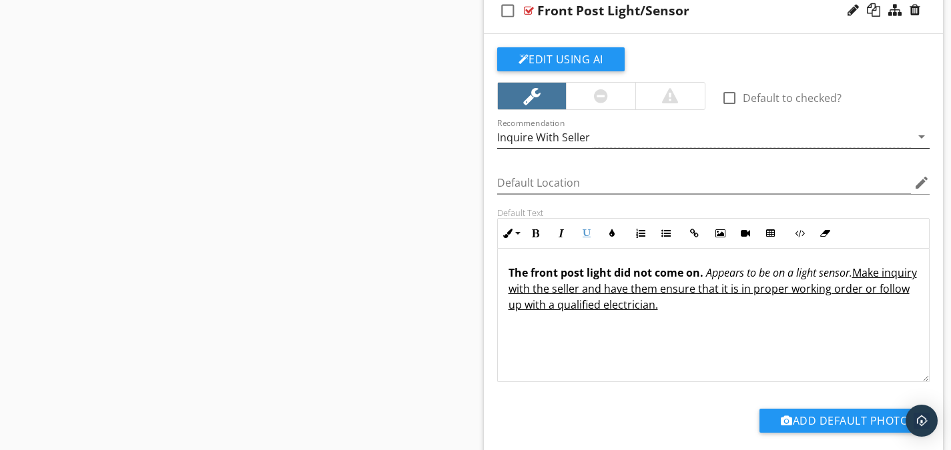
click at [556, 140] on div "Inquire With Seller" at bounding box center [543, 137] width 93 height 12
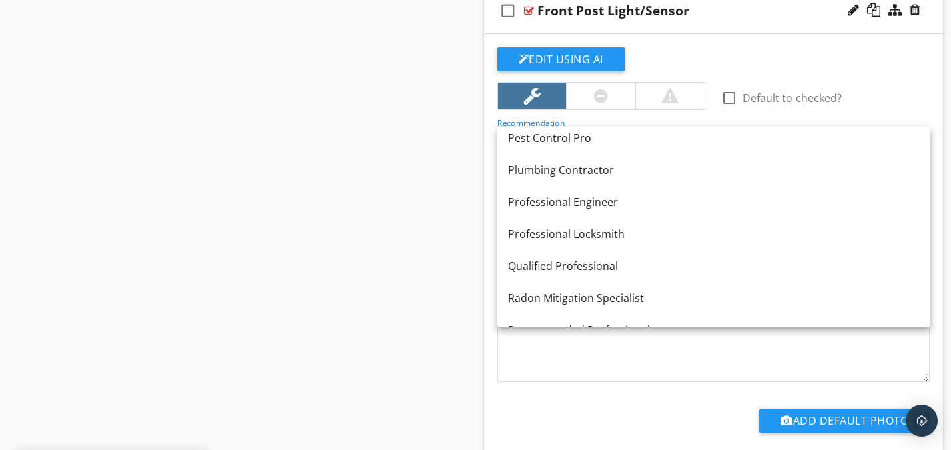
scroll to position [1415, 0]
click at [583, 258] on div "Qualified Professional" at bounding box center [714, 266] width 412 height 16
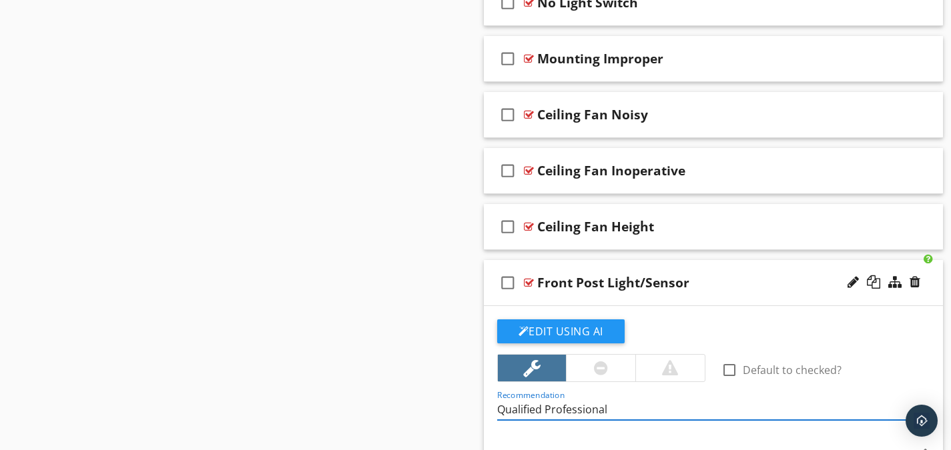
scroll to position [3113, 0]
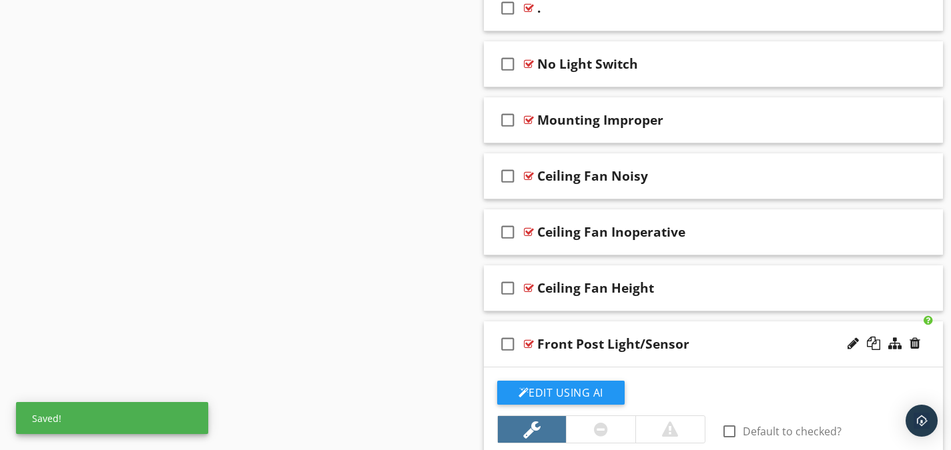
click at [530, 344] on div at bounding box center [529, 344] width 10 height 11
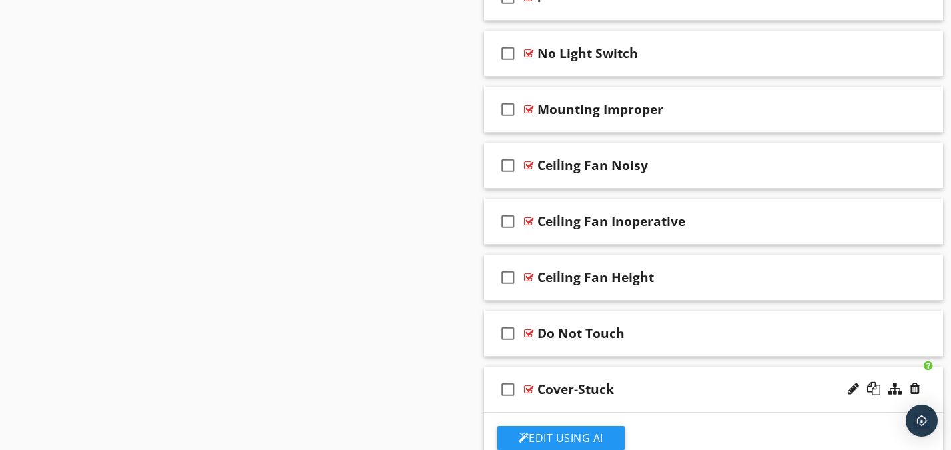
scroll to position [3313, 0]
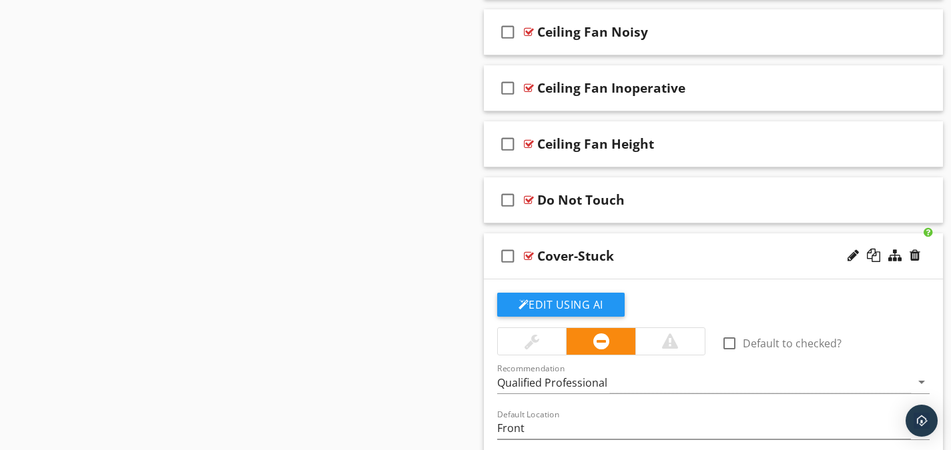
click at [525, 253] on div at bounding box center [529, 256] width 10 height 11
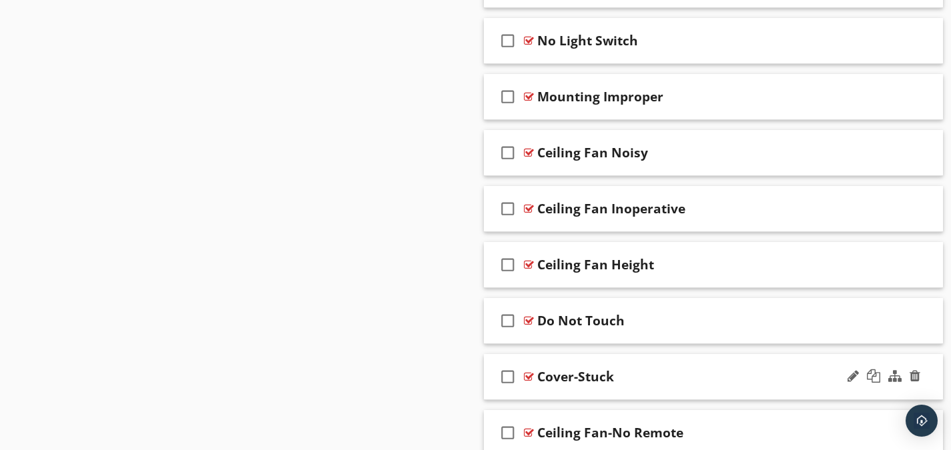
scroll to position [3179, 0]
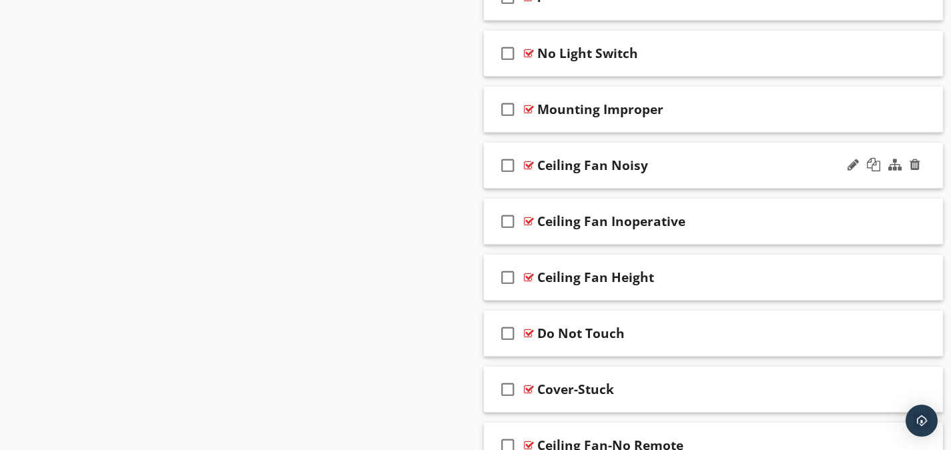
click at [529, 164] on div at bounding box center [529, 165] width 10 height 11
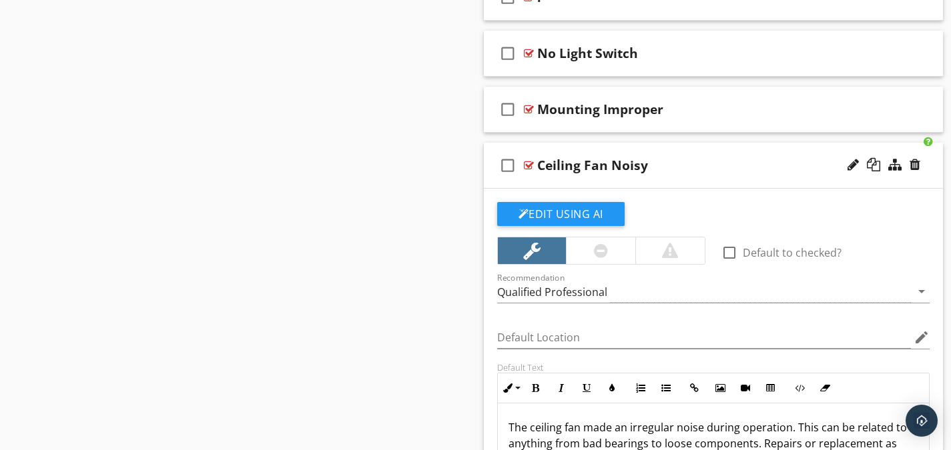
scroll to position [3313, 0]
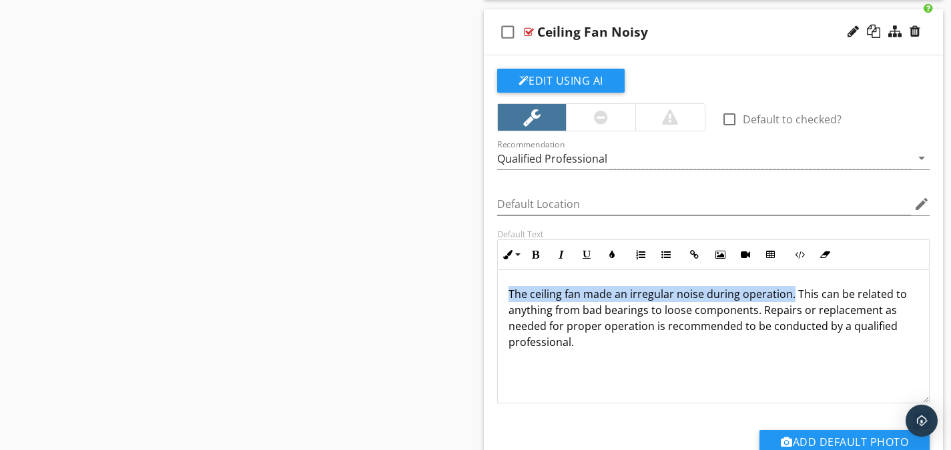
drag, startPoint x: 791, startPoint y: 296, endPoint x: 505, endPoint y: 300, distance: 286.3
click at [505, 300] on div "The ceiling fan made an irregular noise during operation. This can be related t…" at bounding box center [714, 336] width 432 height 133
click at [531, 258] on button "Bold" at bounding box center [535, 254] width 25 height 25
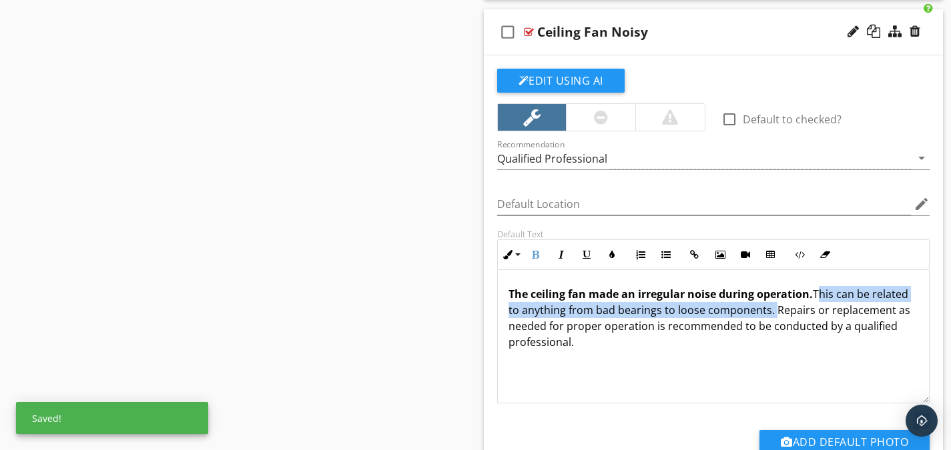
drag, startPoint x: 769, startPoint y: 309, endPoint x: 814, endPoint y: 296, distance: 47.1
click at [814, 296] on p "The ceiling fan made an irregular noise during operation. This can be related t…" at bounding box center [714, 318] width 410 height 64
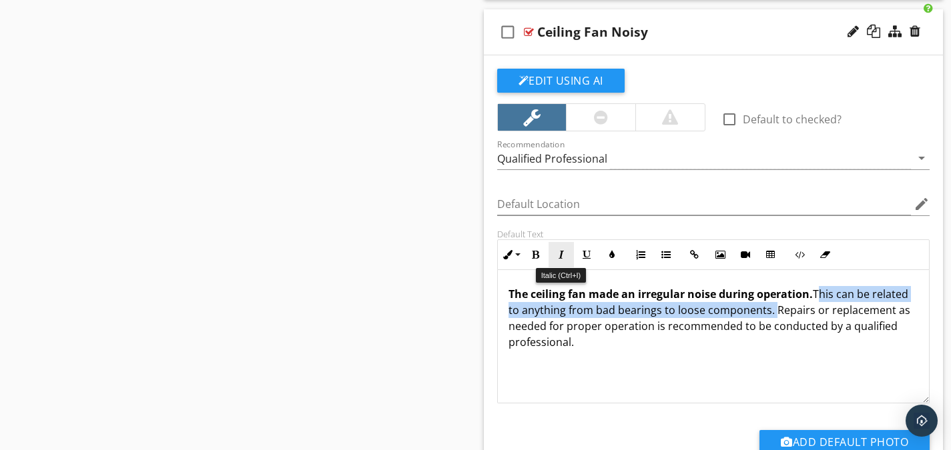
click at [557, 257] on icon "button" at bounding box center [561, 254] width 9 height 9
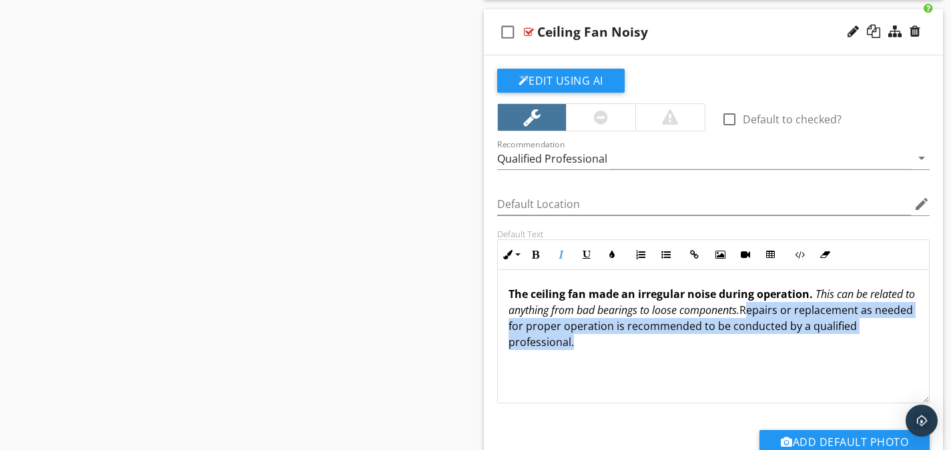
drag, startPoint x: 571, startPoint y: 350, endPoint x: 760, endPoint y: 315, distance: 192.7
click at [760, 315] on p "The ceiling fan made an irregular noise during operation. This can be related t…" at bounding box center [714, 318] width 410 height 64
click at [587, 251] on icon "button" at bounding box center [586, 254] width 9 height 9
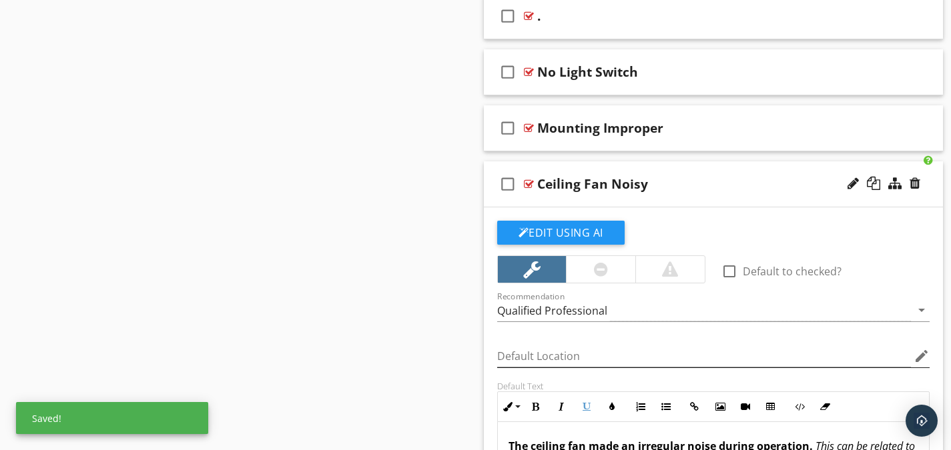
scroll to position [3113, 0]
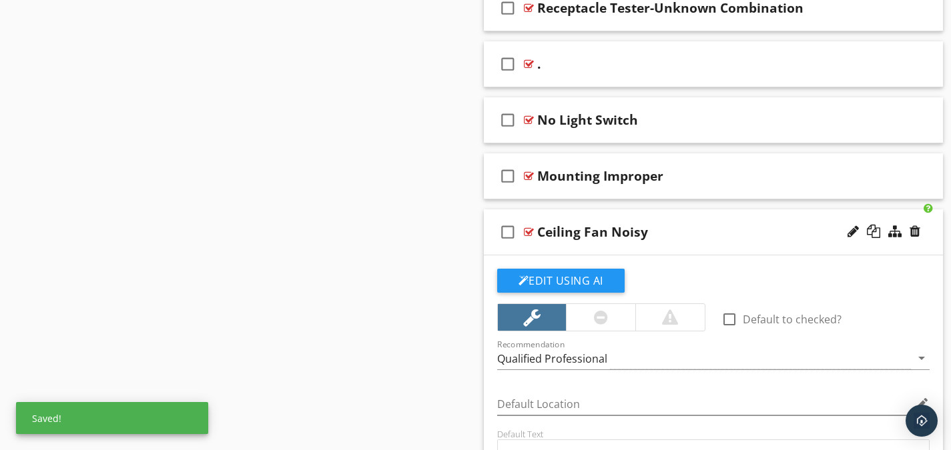
click at [530, 231] on div at bounding box center [529, 232] width 10 height 11
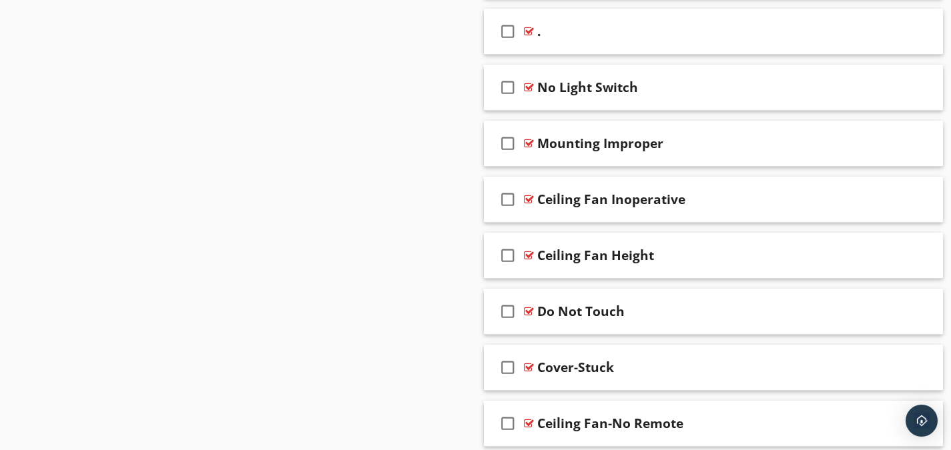
scroll to position [3201, 0]
click at [528, 198] on div at bounding box center [529, 200] width 10 height 11
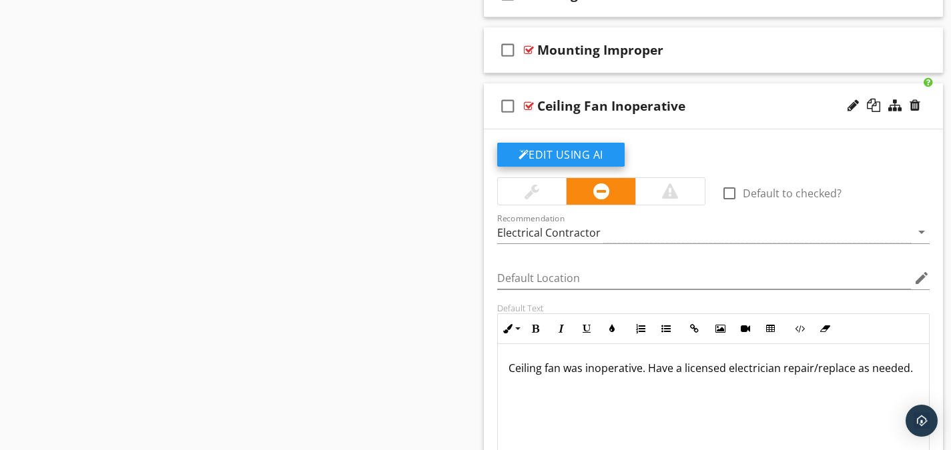
scroll to position [3334, 0]
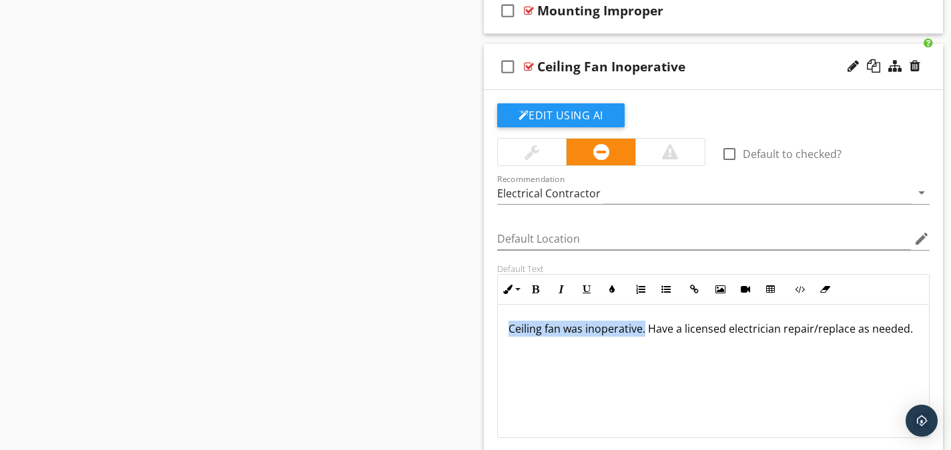
drag, startPoint x: 645, startPoint y: 328, endPoint x: 509, endPoint y: 334, distance: 136.2
click at [509, 334] on p "Ceiling fan was inoperative. Have a licensed electrician repair/replace as need…" at bounding box center [714, 329] width 410 height 16
click at [533, 288] on icon "button" at bounding box center [535, 289] width 9 height 9
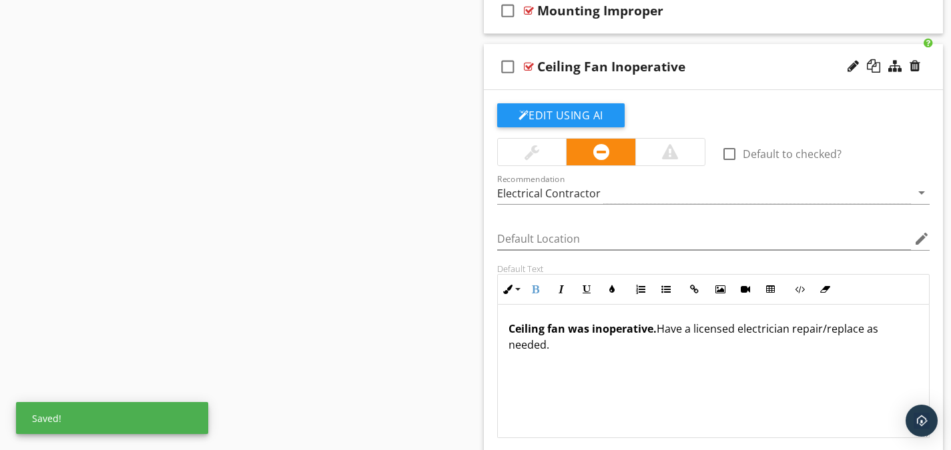
drag, startPoint x: 577, startPoint y: 350, endPoint x: 657, endPoint y: 333, distance: 81.1
click at [657, 333] on p "Ceiling fan was inoperative. Have a licensed electrician repair/replace as need…" at bounding box center [714, 337] width 410 height 32
click at [582, 296] on button "Underline" at bounding box center [586, 289] width 25 height 25
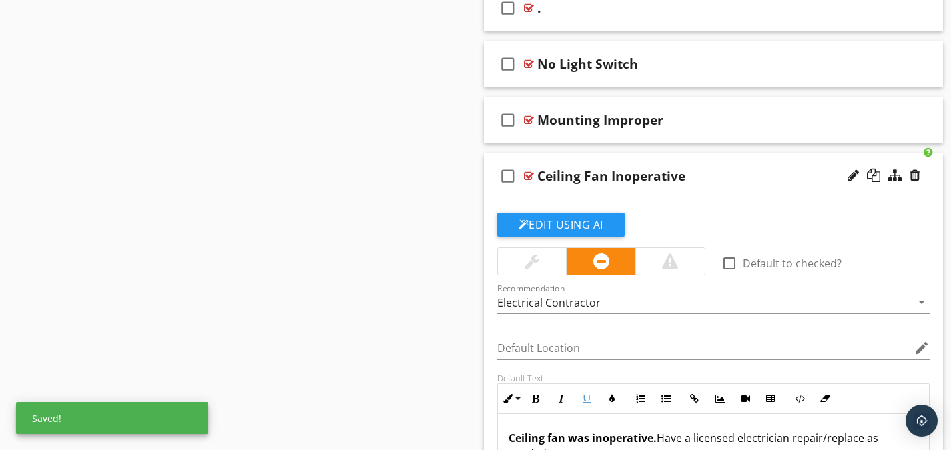
scroll to position [3201, 0]
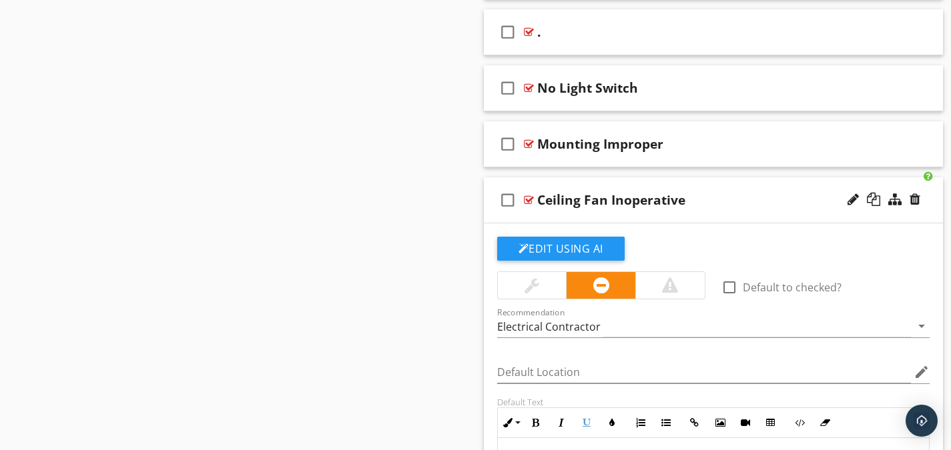
click at [530, 198] on div at bounding box center [529, 200] width 10 height 11
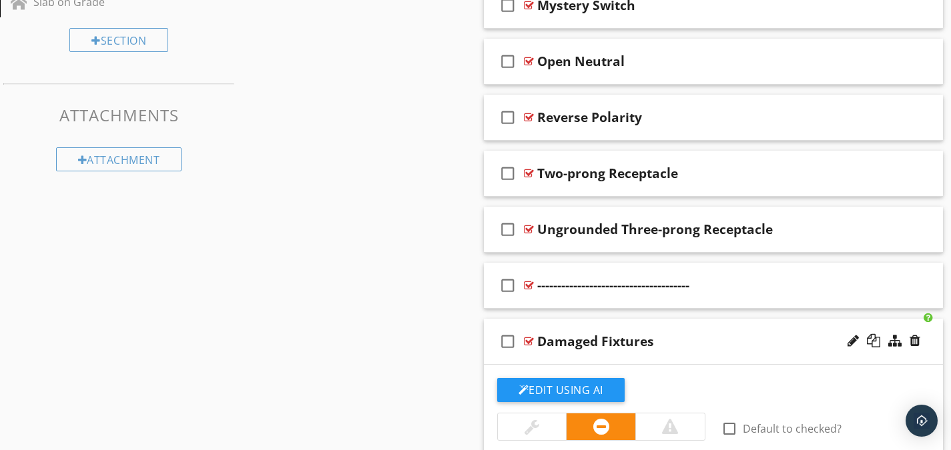
scroll to position [865, 0]
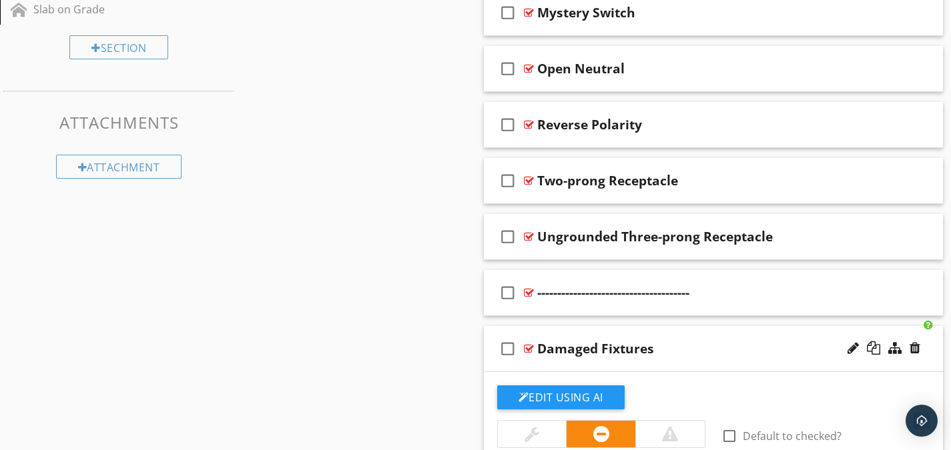
click at [525, 347] on div at bounding box center [529, 349] width 10 height 11
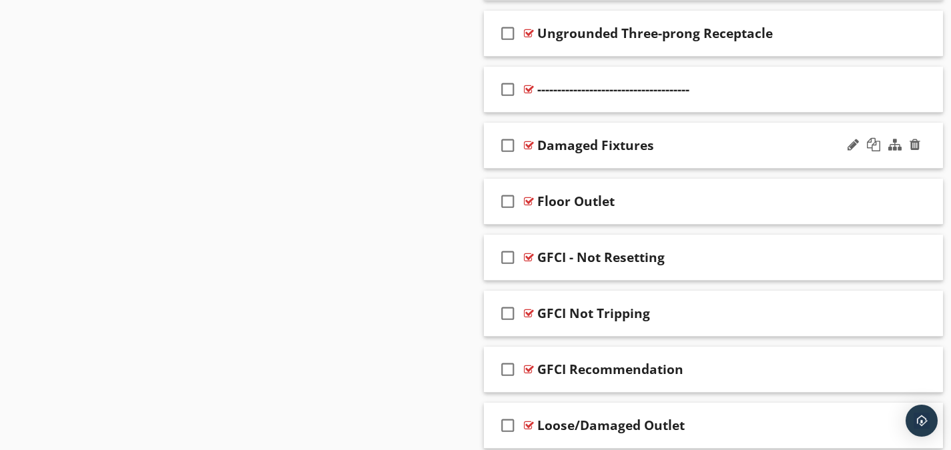
scroll to position [1065, 0]
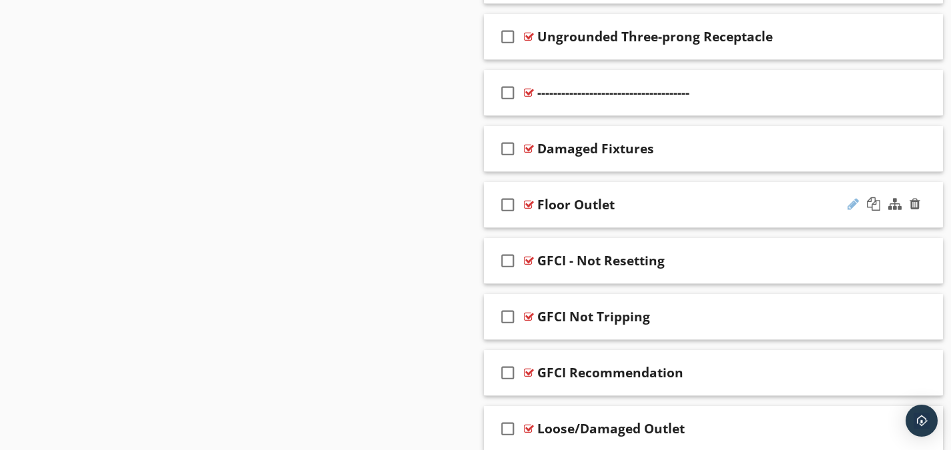
click at [853, 203] on div at bounding box center [853, 204] width 11 height 13
click at [603, 209] on input "Floor Outlet" at bounding box center [699, 207] width 324 height 22
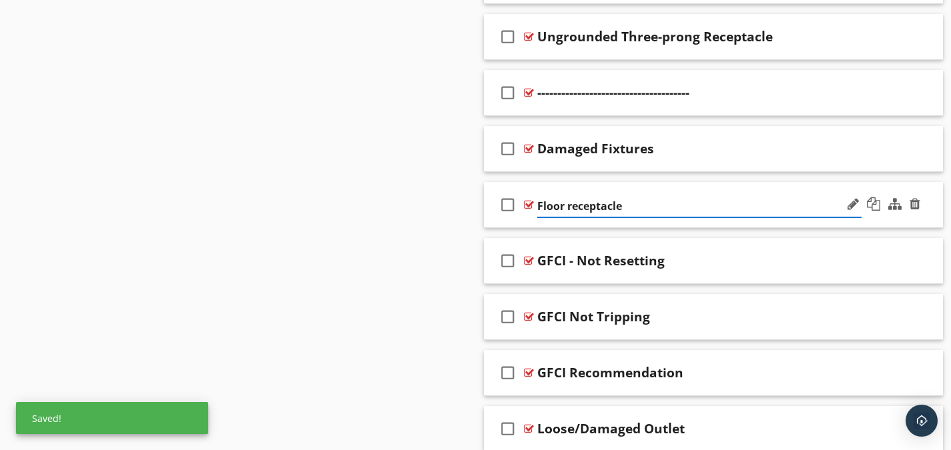
click at [569, 204] on input "Floor receptacle" at bounding box center [699, 207] width 324 height 22
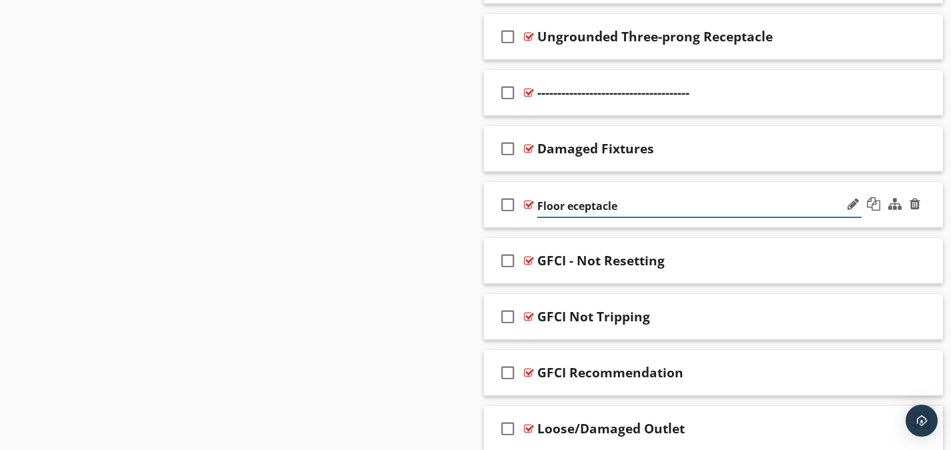
type input "Floor Receptacle"
click at [680, 188] on div "check_box_outline_blank Floor Receptacle" at bounding box center [714, 205] width 460 height 46
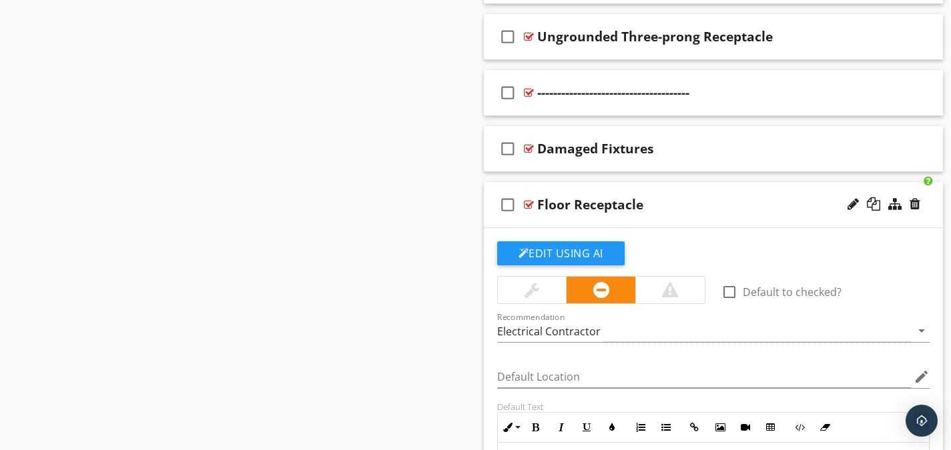
click at [551, 203] on div "Floor Receptacle" at bounding box center [590, 205] width 106 height 16
click at [565, 204] on input "Floor Receptacle" at bounding box center [699, 207] width 324 height 22
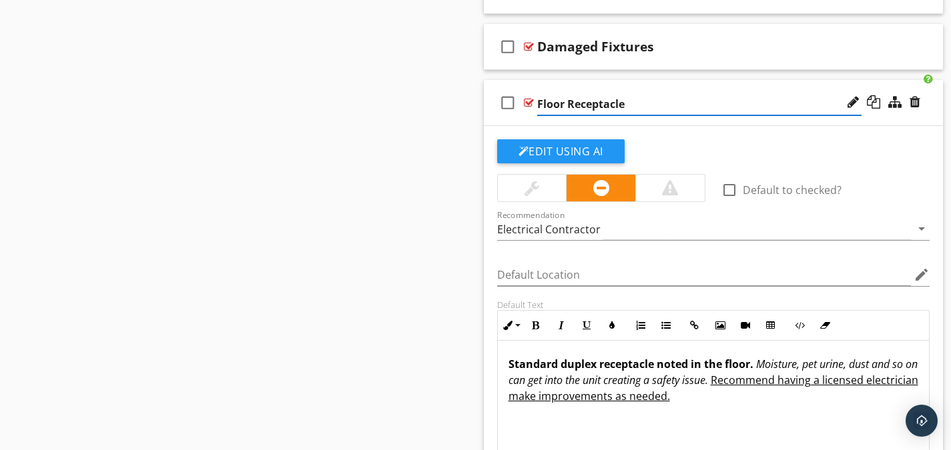
scroll to position [1199, 0]
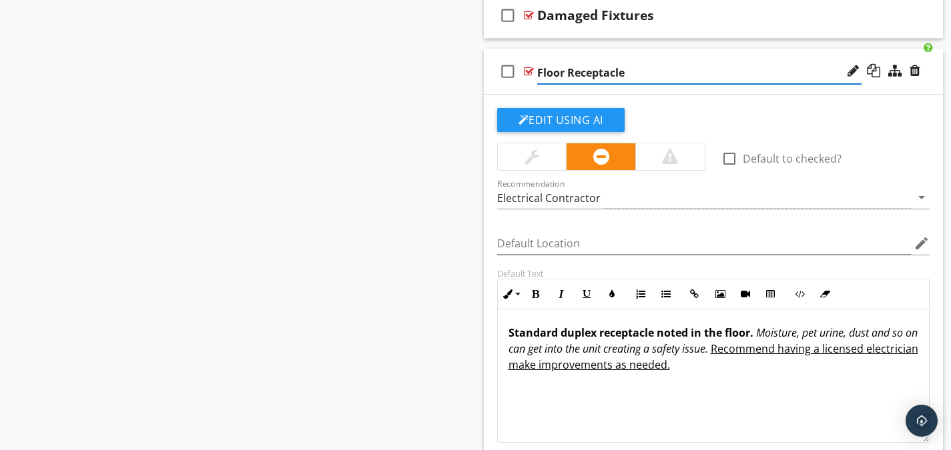
click at [747, 336] on strong "Standard duplex receptacle noted in the floor." at bounding box center [631, 333] width 245 height 15
click at [751, 333] on strong "Standard duplex receptacle noted in the floor." at bounding box center [631, 333] width 245 height 15
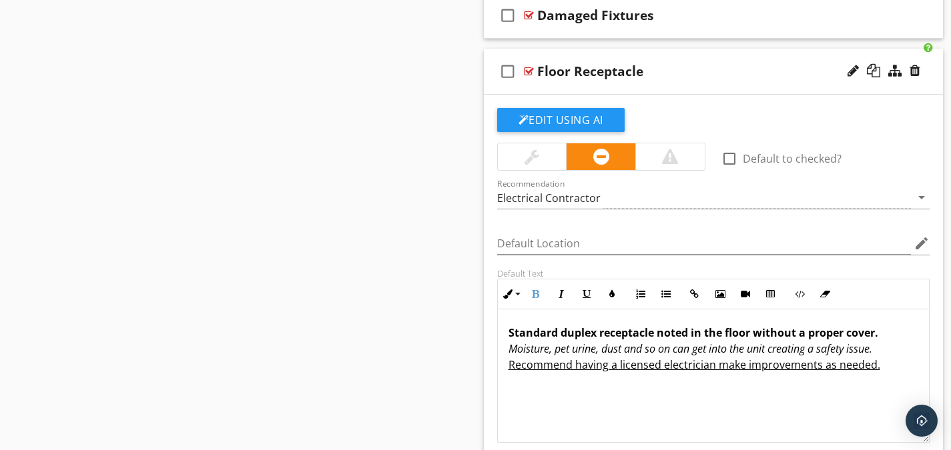
click at [529, 68] on div at bounding box center [529, 71] width 10 height 11
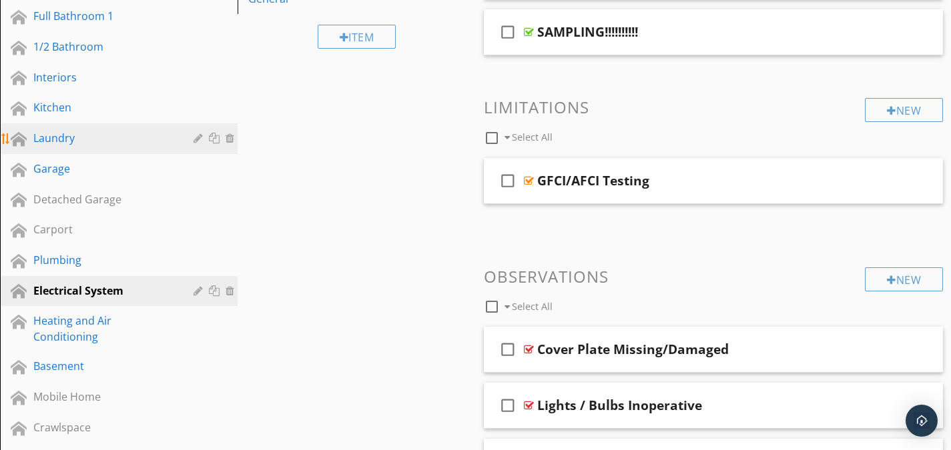
scroll to position [482, 0]
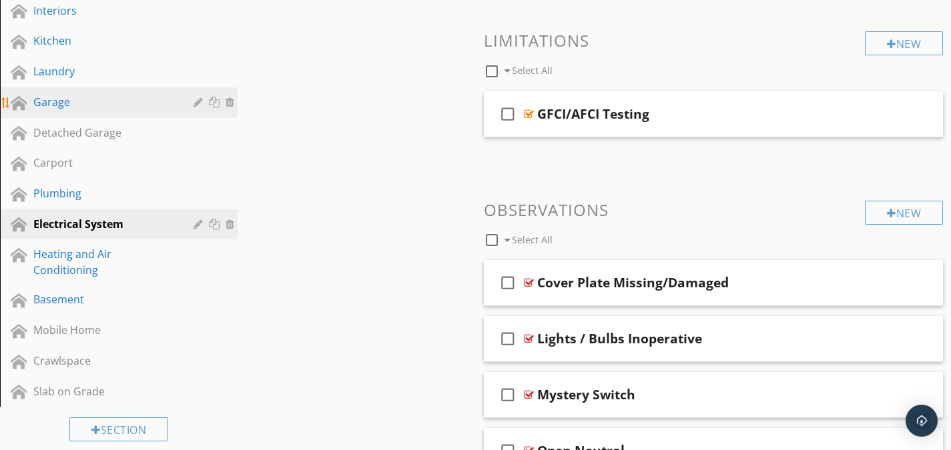
click at [76, 104] on div "Garage" at bounding box center [103, 102] width 141 height 16
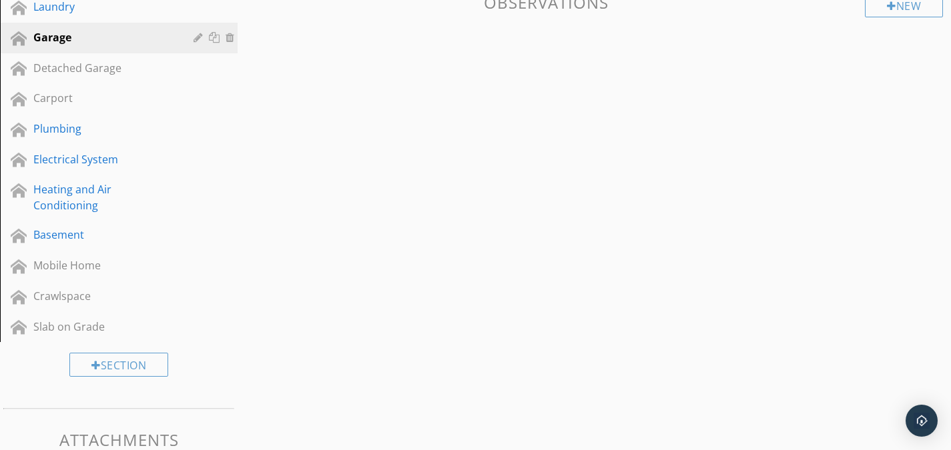
scroll to position [549, 0]
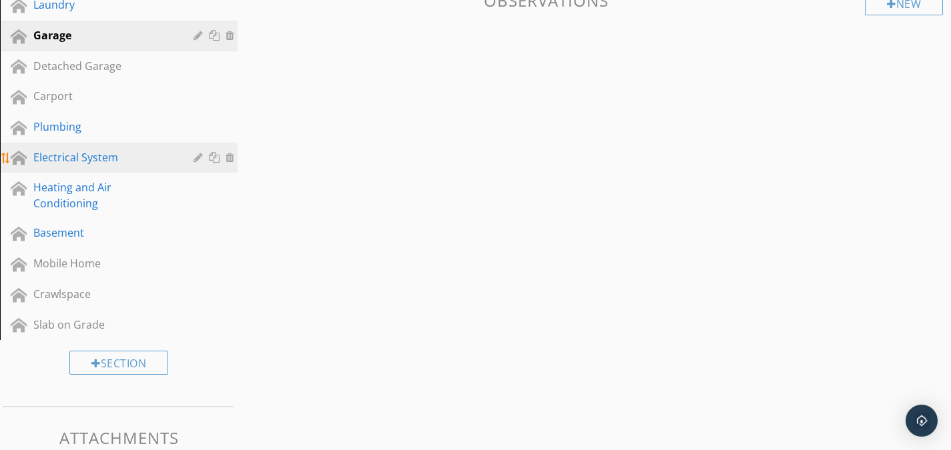
click at [113, 163] on div "Electrical System" at bounding box center [103, 157] width 141 height 16
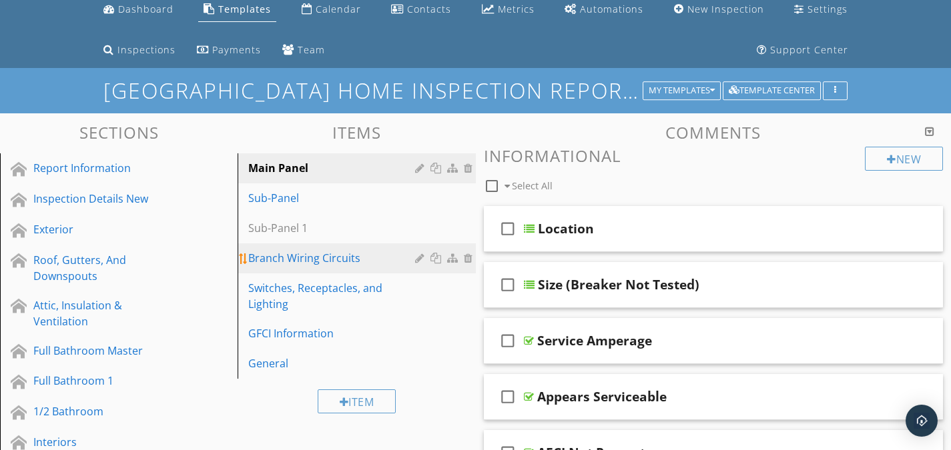
scroll to position [82, 0]
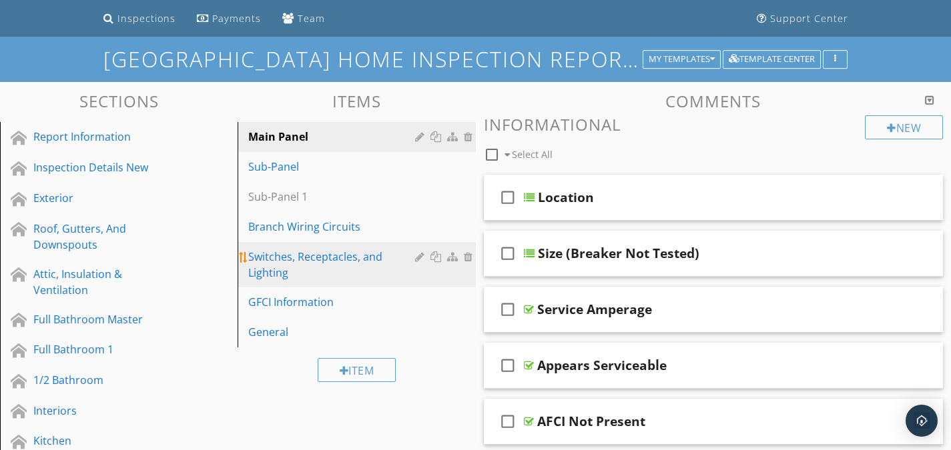
click at [279, 271] on div "Switches, Receptacles, and Lighting" at bounding box center [333, 265] width 170 height 32
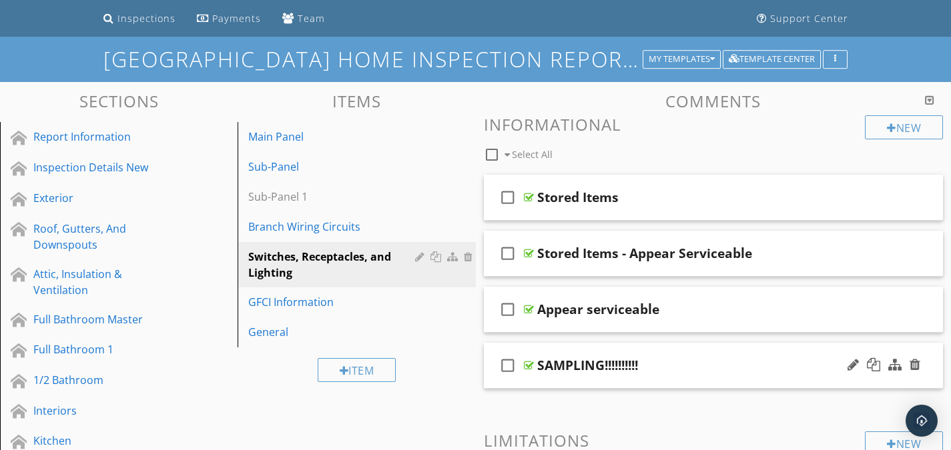
click at [531, 362] on div at bounding box center [529, 365] width 10 height 11
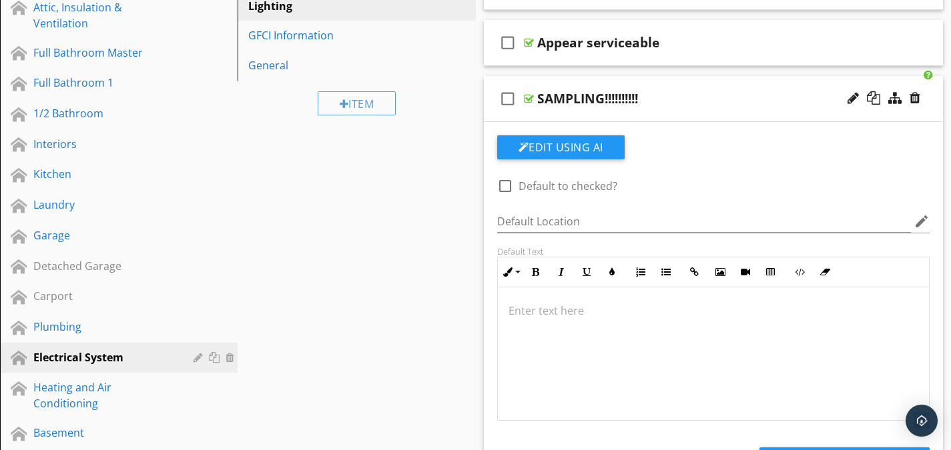
scroll to position [0, 0]
click at [526, 97] on div at bounding box center [529, 98] width 10 height 11
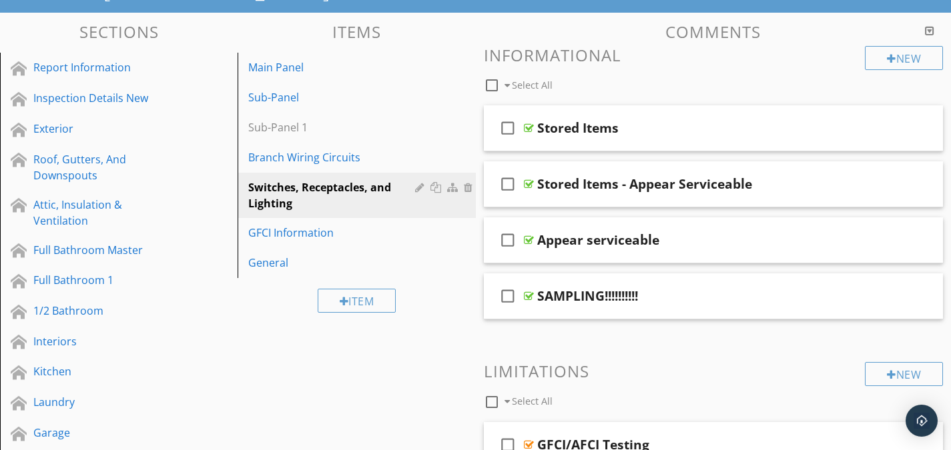
scroll to position [149, 0]
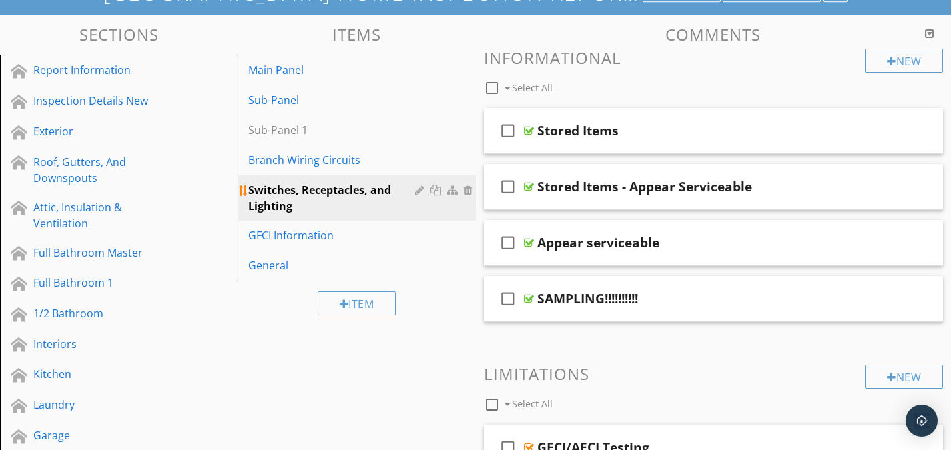
click at [435, 190] on div at bounding box center [437, 190] width 14 height 11
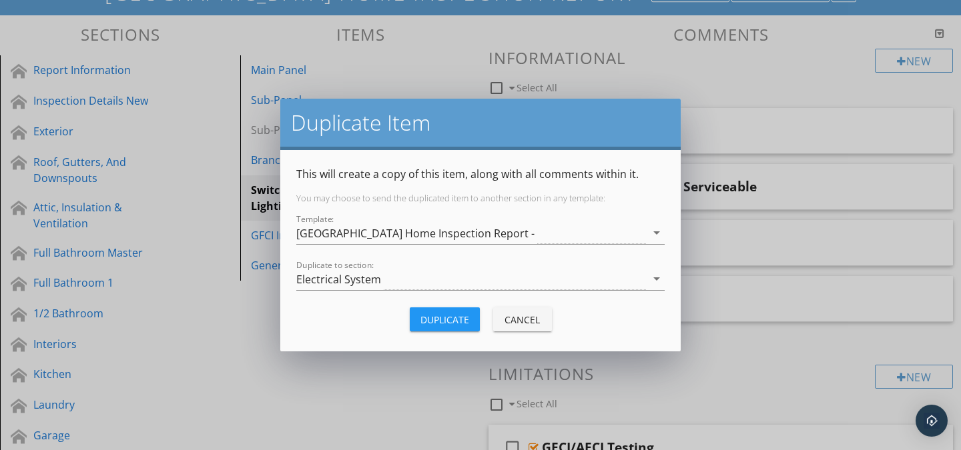
click at [501, 312] on button "Cancel" at bounding box center [522, 320] width 59 height 24
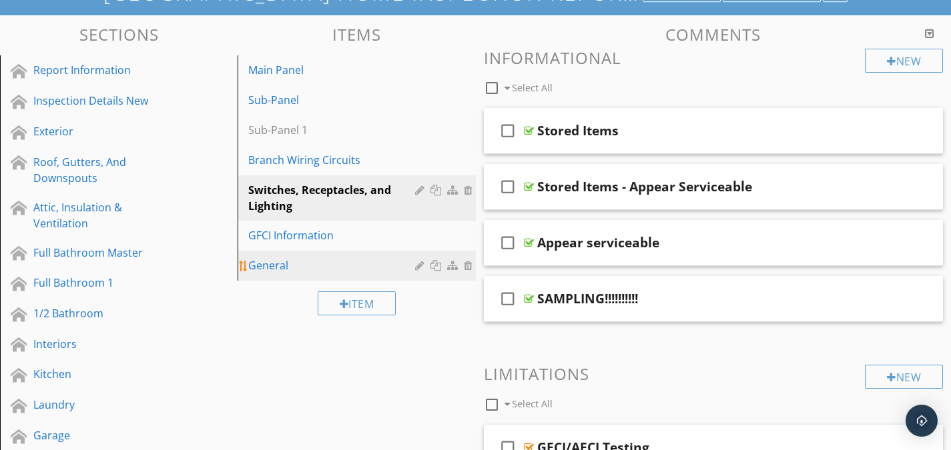
click at [268, 261] on div "General" at bounding box center [333, 266] width 170 height 16
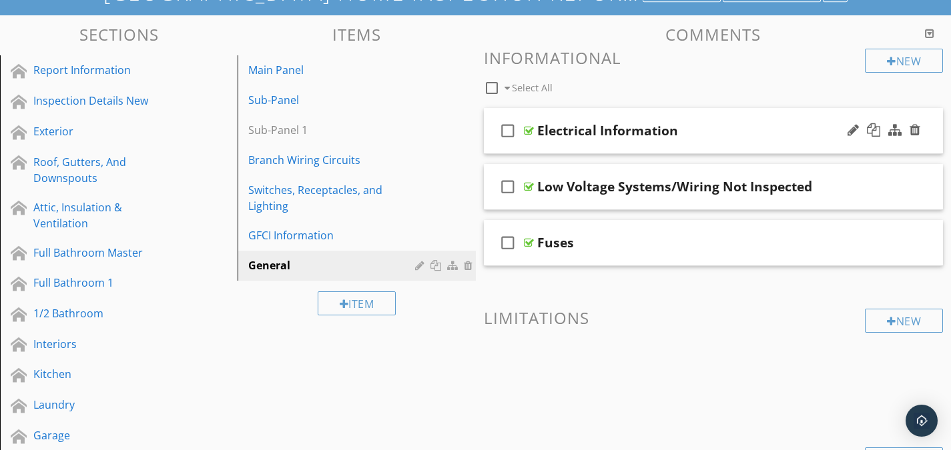
click at [523, 131] on div "check_box_outline_blank" at bounding box center [510, 131] width 27 height 32
click at [513, 127] on icon "check_box" at bounding box center [507, 131] width 21 height 32
click at [525, 127] on div at bounding box center [529, 130] width 10 height 11
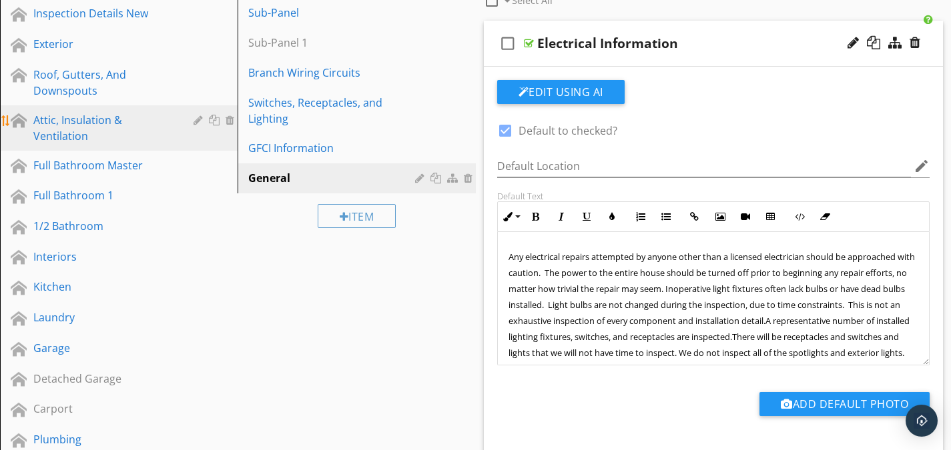
scroll to position [238, 0]
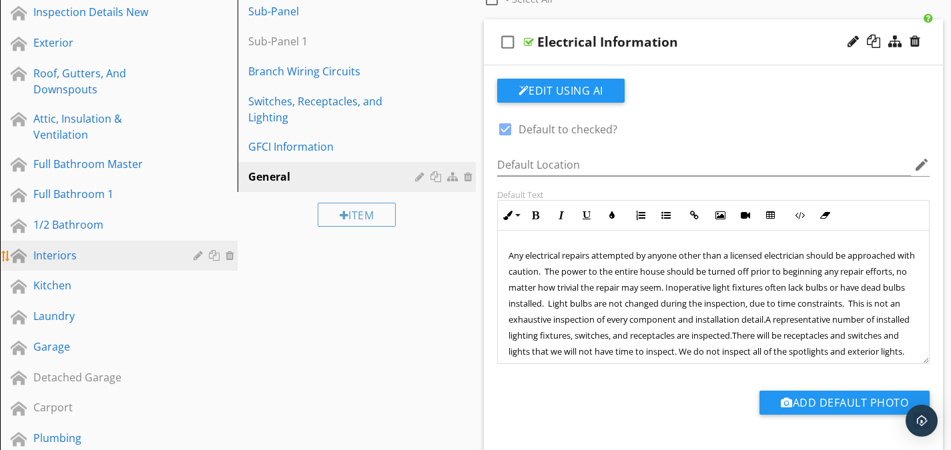
click at [57, 250] on div "Interiors" at bounding box center [103, 256] width 141 height 16
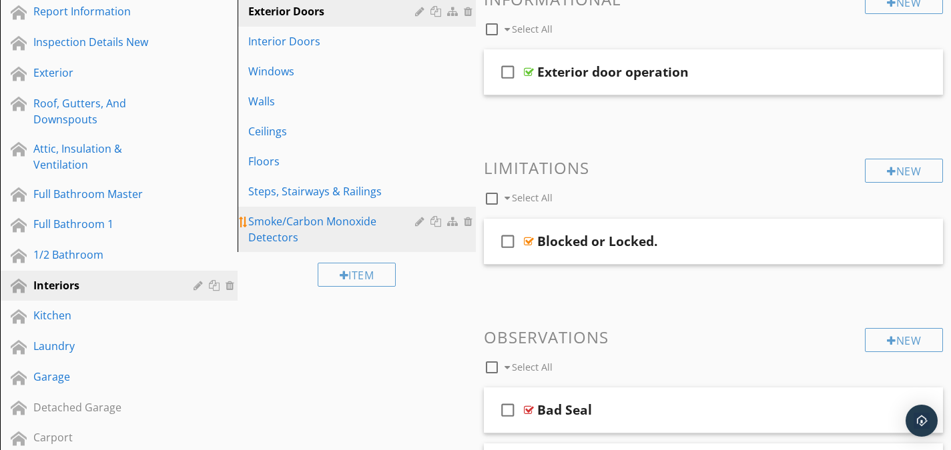
scroll to position [171, 0]
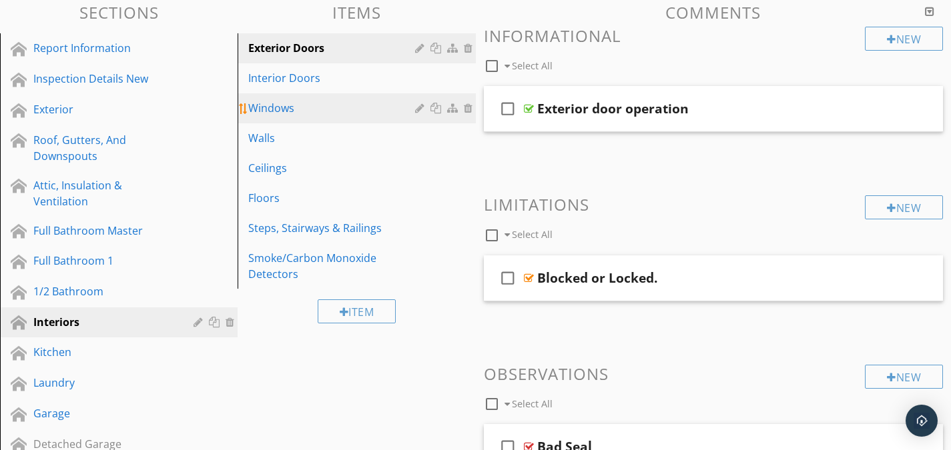
click at [270, 97] on link "Windows" at bounding box center [359, 107] width 234 height 29
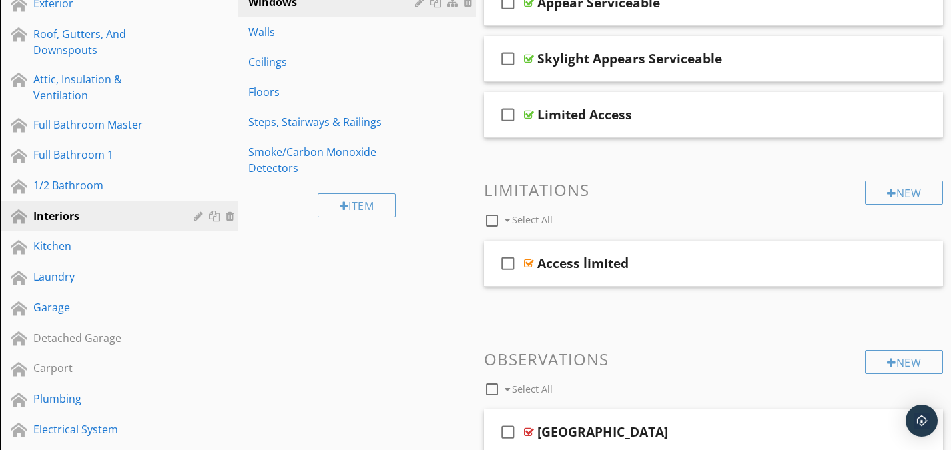
scroll to position [304, 0]
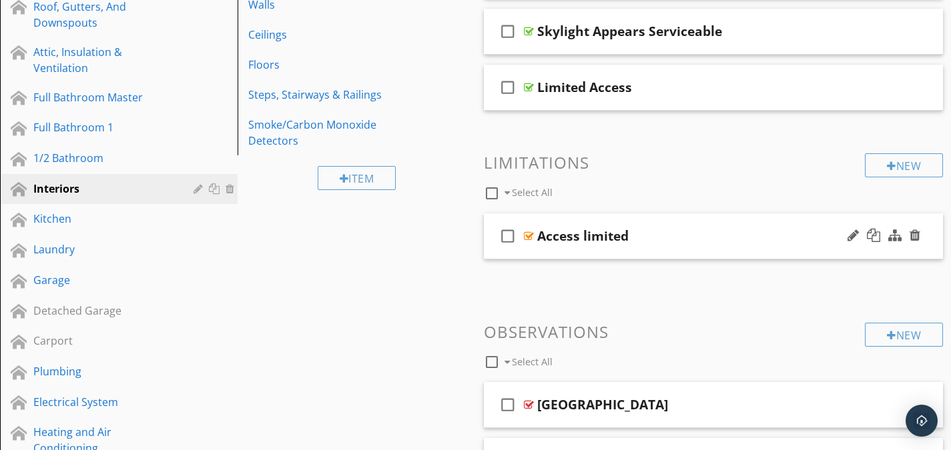
click at [524, 233] on div at bounding box center [529, 236] width 10 height 11
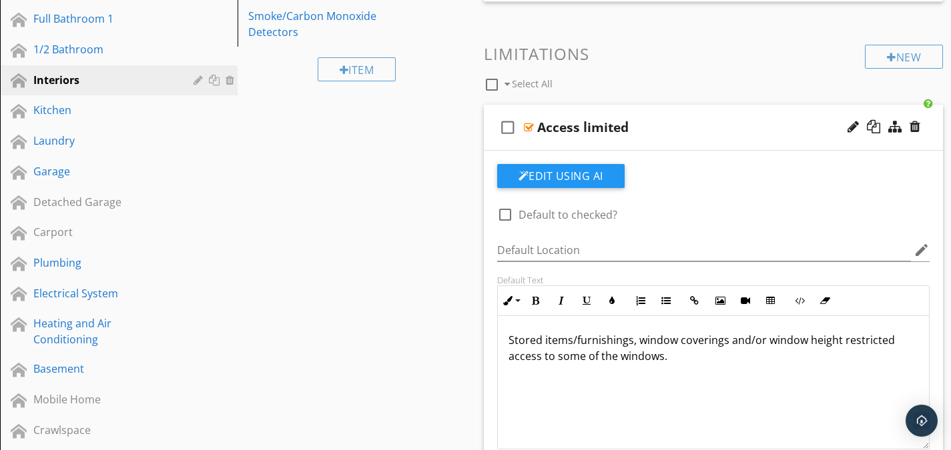
scroll to position [438, 0]
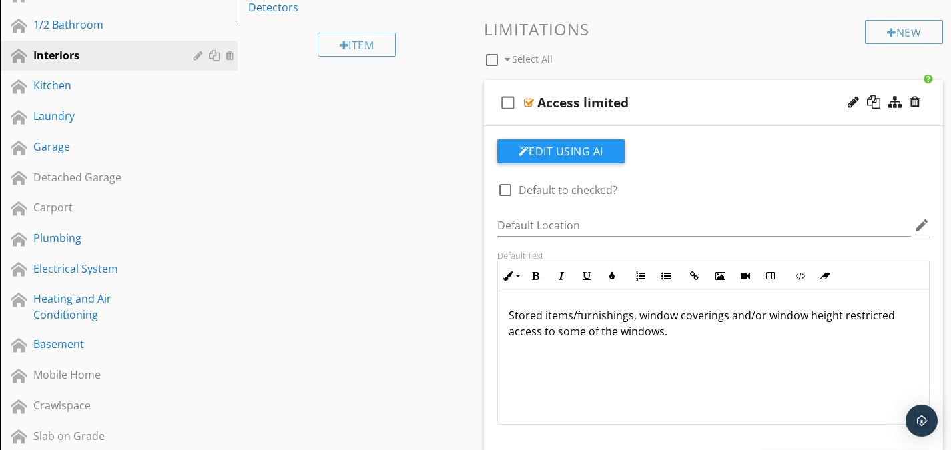
click at [538, 333] on p "Stored items/furnishings, window coverings and/or window height restricted acce…" at bounding box center [714, 324] width 410 height 32
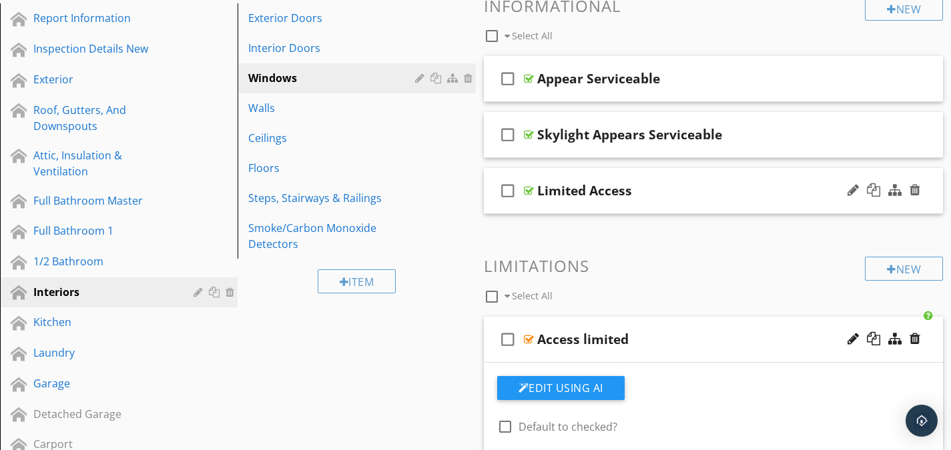
scroll to position [238, 0]
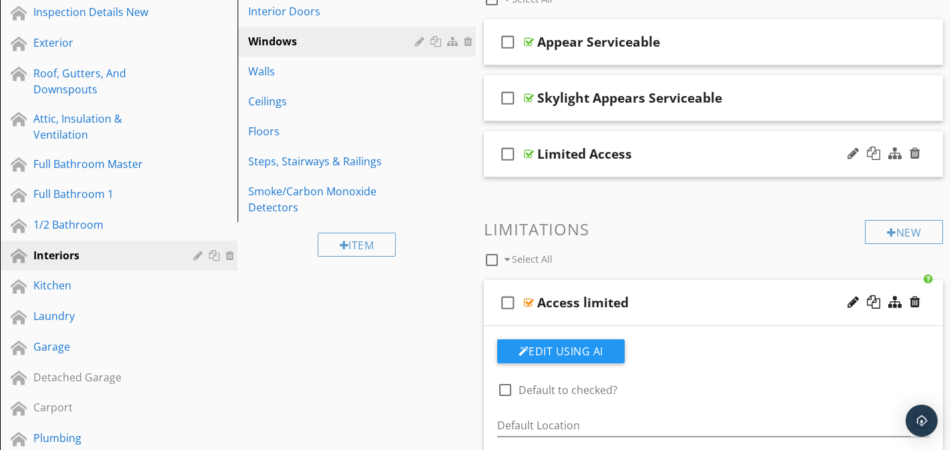
click at [531, 147] on div "check_box_outline_blank Limited Access" at bounding box center [714, 154] width 460 height 46
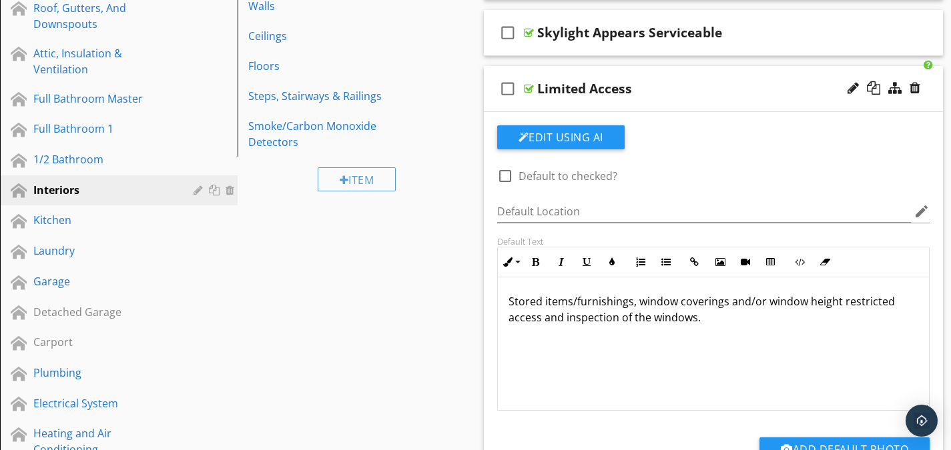
scroll to position [304, 0]
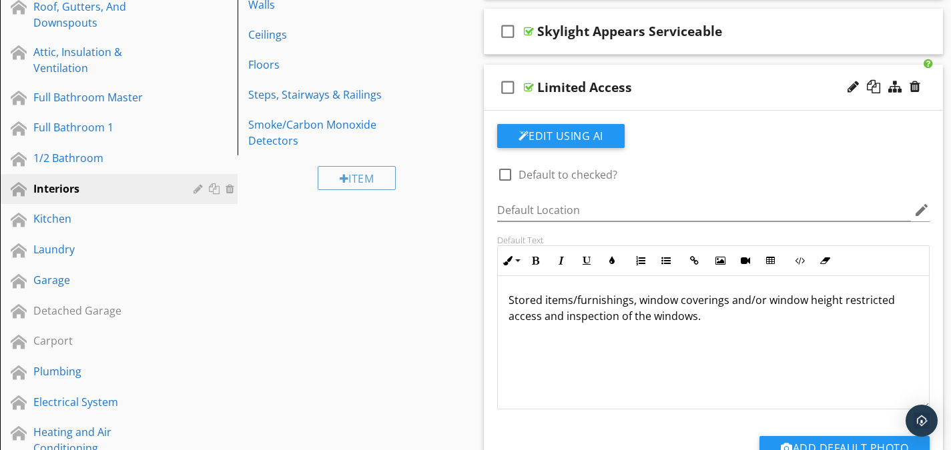
click at [632, 318] on p "Stored items/furnishings, window coverings and/or window height restricted acce…" at bounding box center [714, 308] width 410 height 32
click at [527, 87] on div at bounding box center [529, 87] width 10 height 11
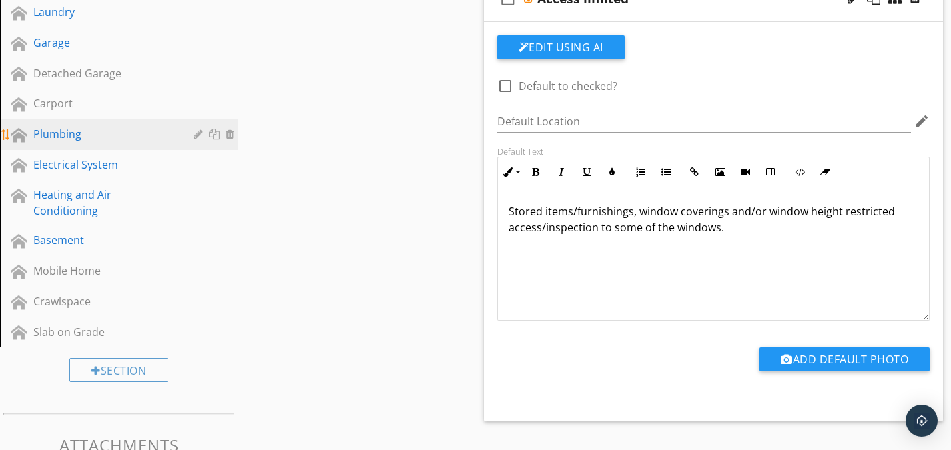
scroll to position [552, 0]
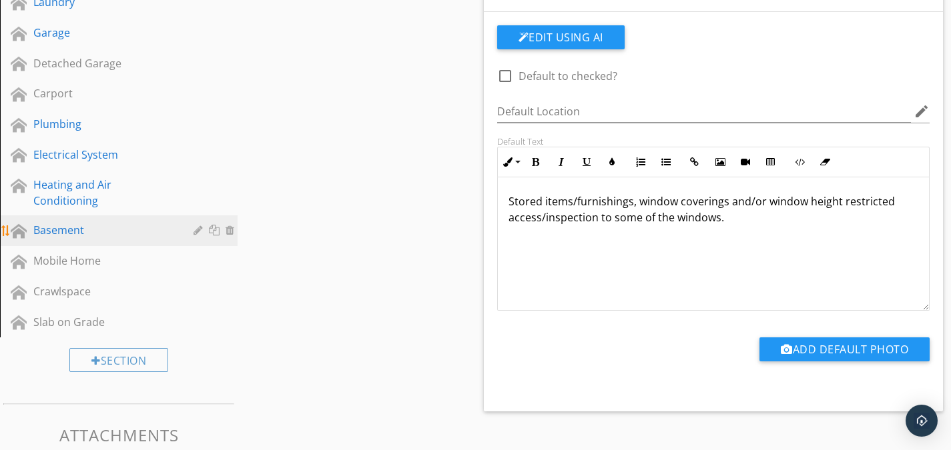
click at [49, 220] on link "Basement" at bounding box center [121, 231] width 234 height 31
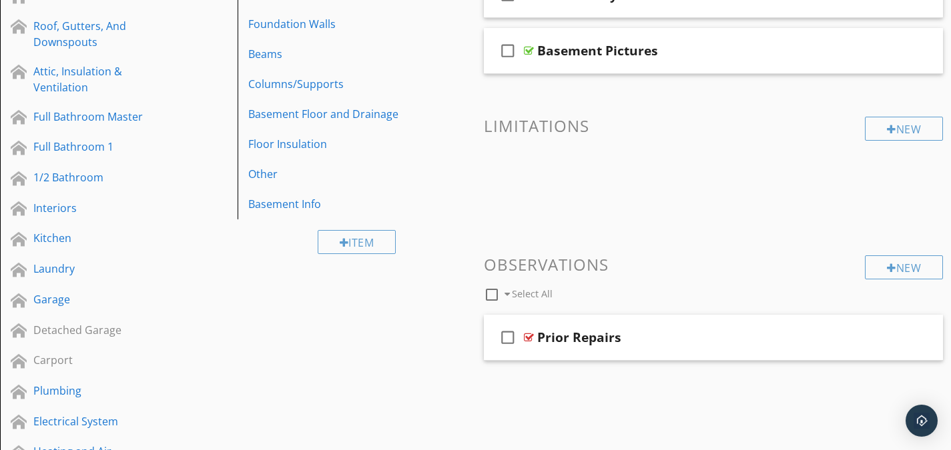
scroll to position [85, 0]
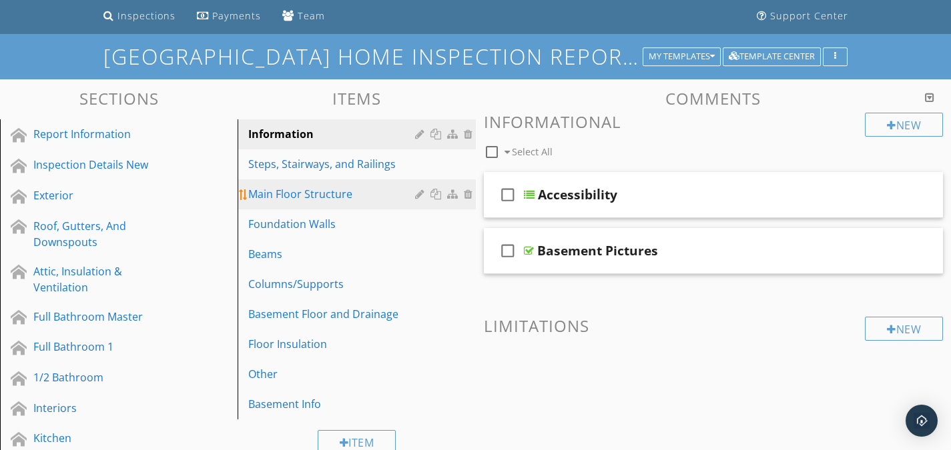
click at [306, 197] on div "Main Floor Structure" at bounding box center [333, 194] width 170 height 16
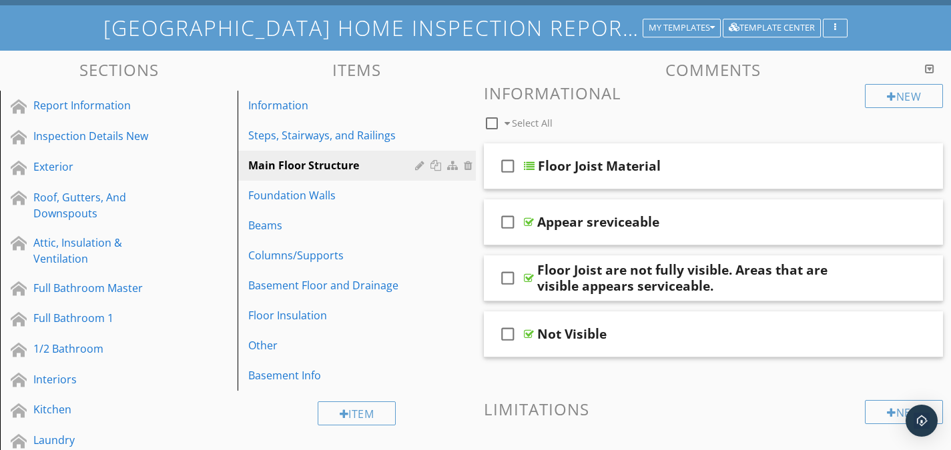
scroll to position [102, 0]
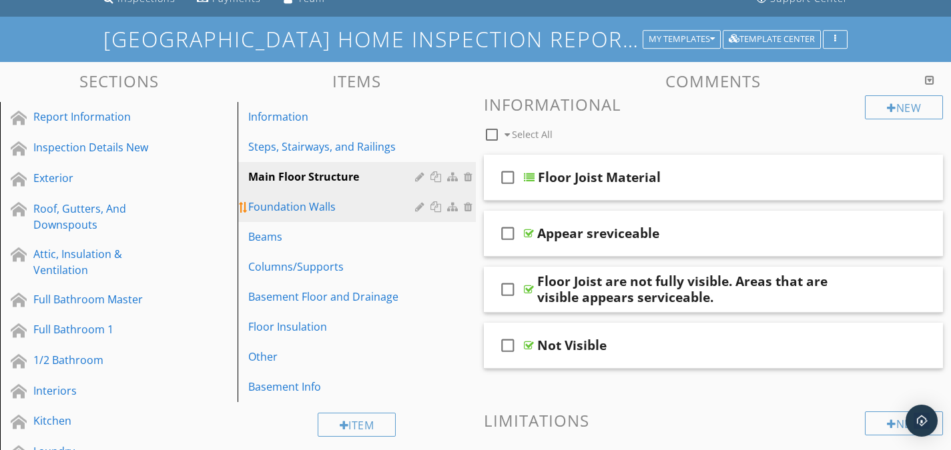
click at [284, 210] on div "Foundation Walls" at bounding box center [333, 207] width 170 height 16
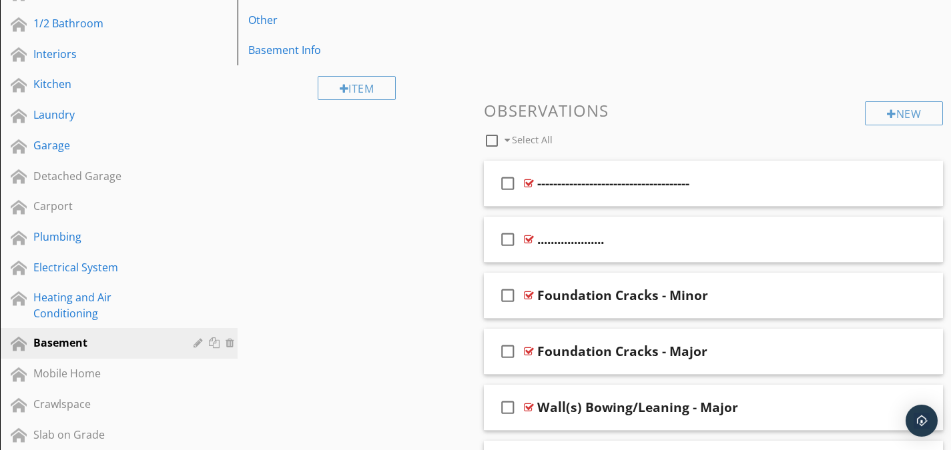
scroll to position [564, 0]
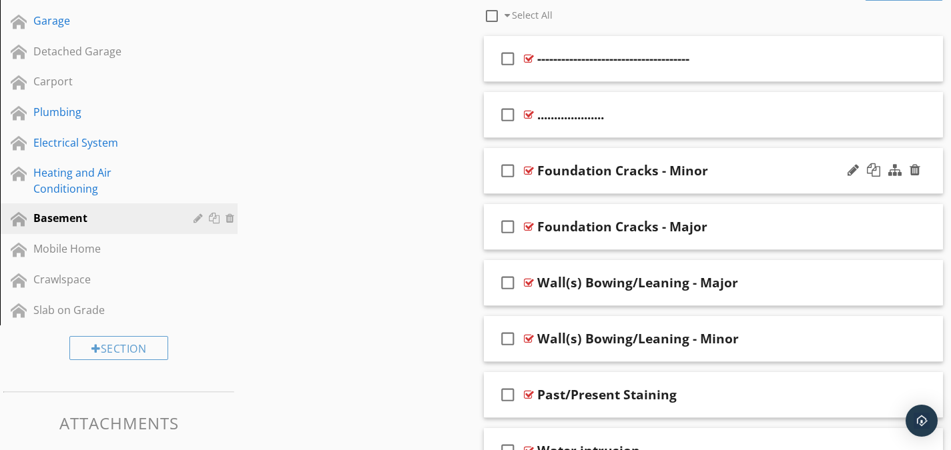
click at [525, 172] on div at bounding box center [529, 171] width 10 height 11
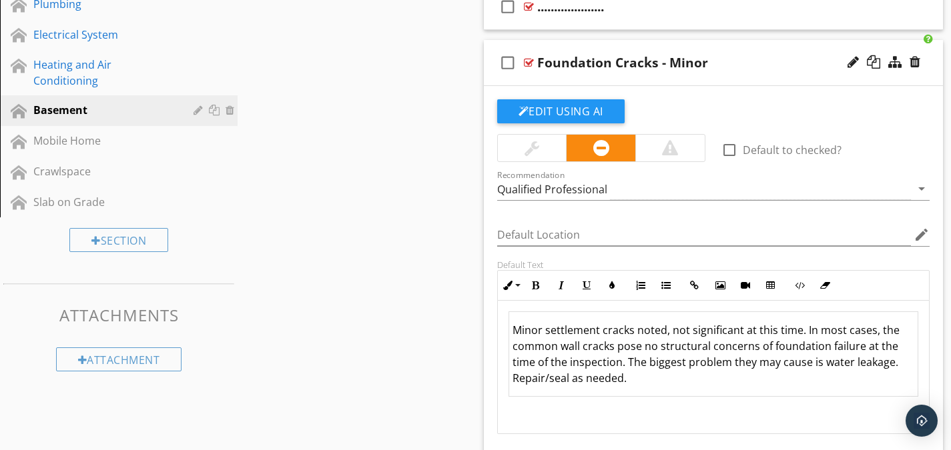
scroll to position [697, 0]
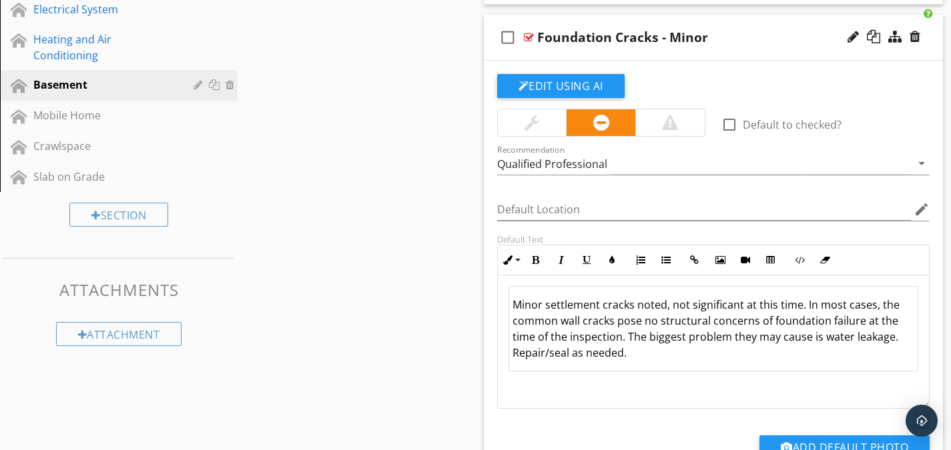
click at [612, 312] on td "Minor settlement cracks noted, not significant at this time. In most cases, the…" at bounding box center [714, 329] width 410 height 85
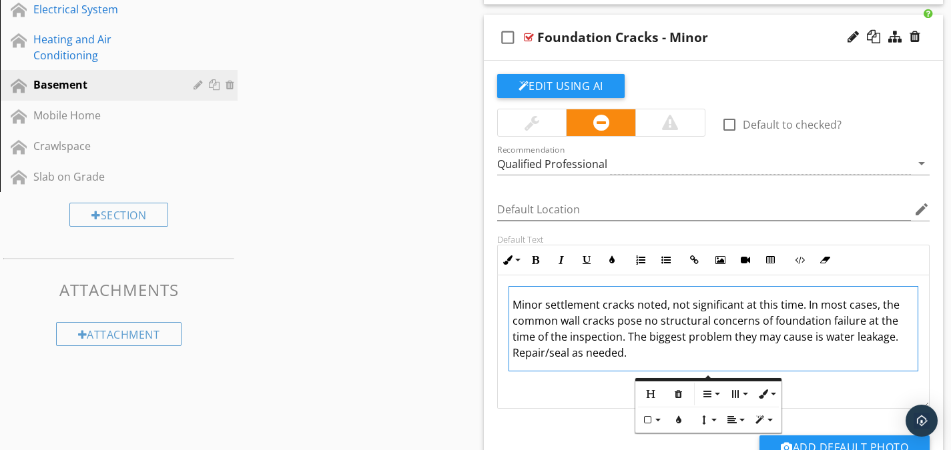
scroll to position [1, 0]
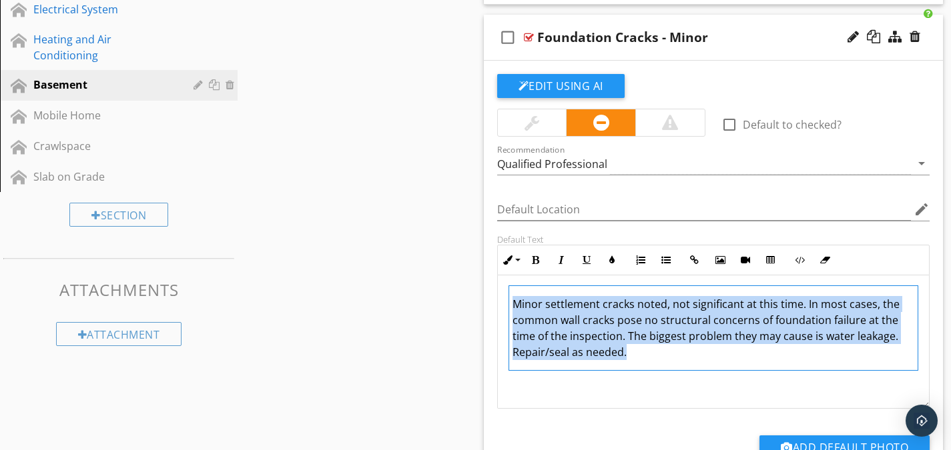
drag, startPoint x: 626, startPoint y: 354, endPoint x: 512, endPoint y: 308, distance: 123.1
click at [512, 308] on td "Minor settlement cracks noted, not significant at this time. In most cases, the…" at bounding box center [714, 328] width 410 height 85
copy td "Minor settlement cracks noted, not significant at this time. In most cases, the…"
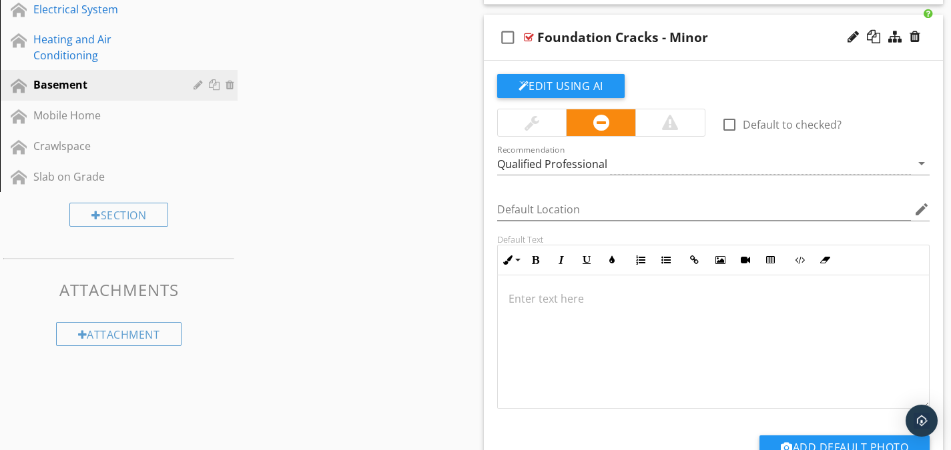
click at [556, 297] on p at bounding box center [714, 299] width 410 height 16
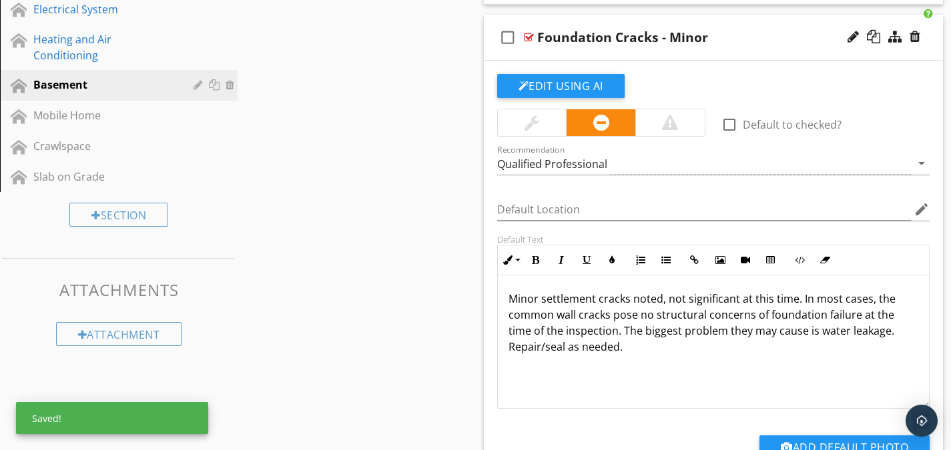
click at [617, 323] on p "Minor settlement cracks noted, not significant at this time. In most cases, the…" at bounding box center [714, 323] width 410 height 64
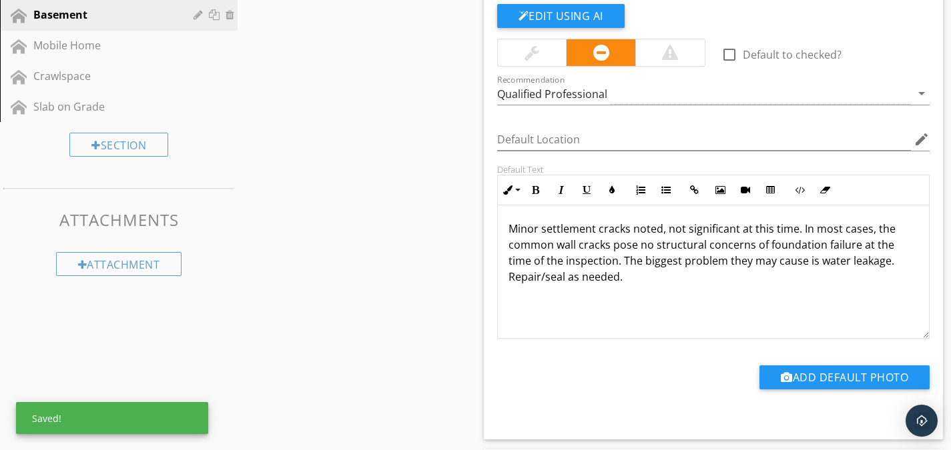
scroll to position [764, 0]
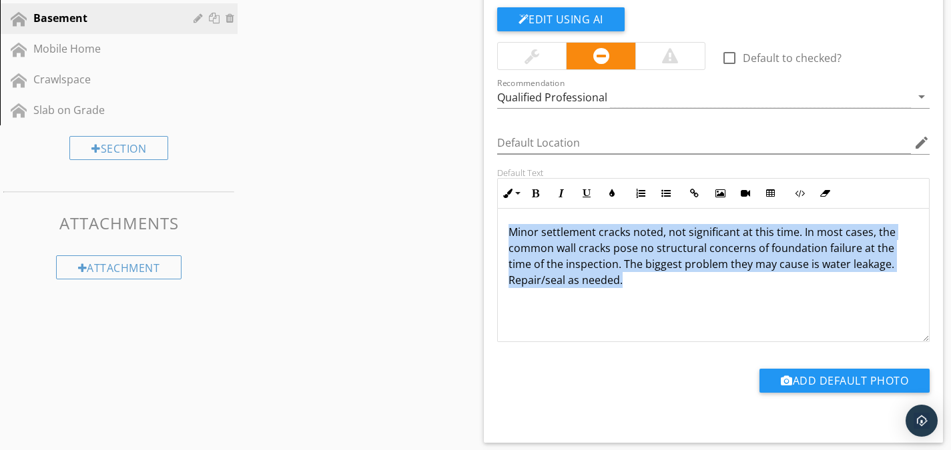
drag, startPoint x: 626, startPoint y: 280, endPoint x: 505, endPoint y: 234, distance: 129.9
click at [505, 234] on div "Minor settlement cracks noted, not significant at this time. In most cases, the…" at bounding box center [714, 274] width 432 height 133
click at [543, 23] on button "Edit Using AI" at bounding box center [560, 19] width 127 height 24
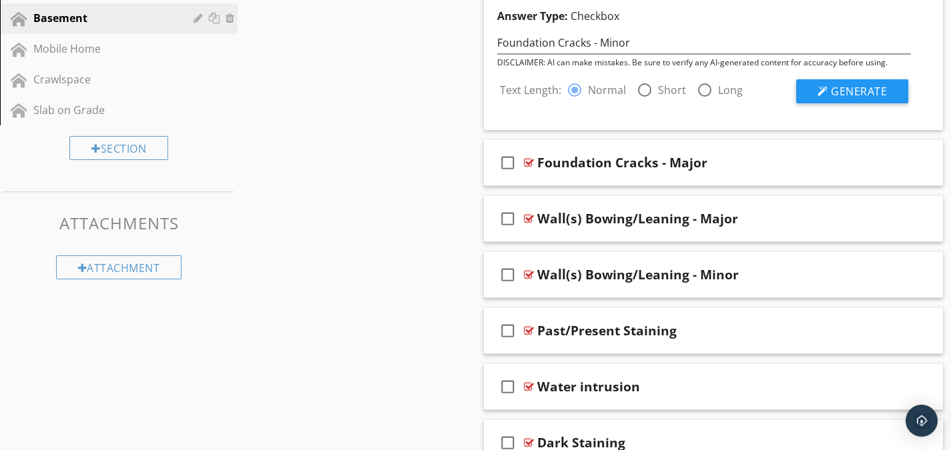
click at [639, 85] on div at bounding box center [644, 90] width 23 height 23
radio input "false"
radio input "true"
click at [842, 85] on span "Generate" at bounding box center [859, 91] width 56 height 15
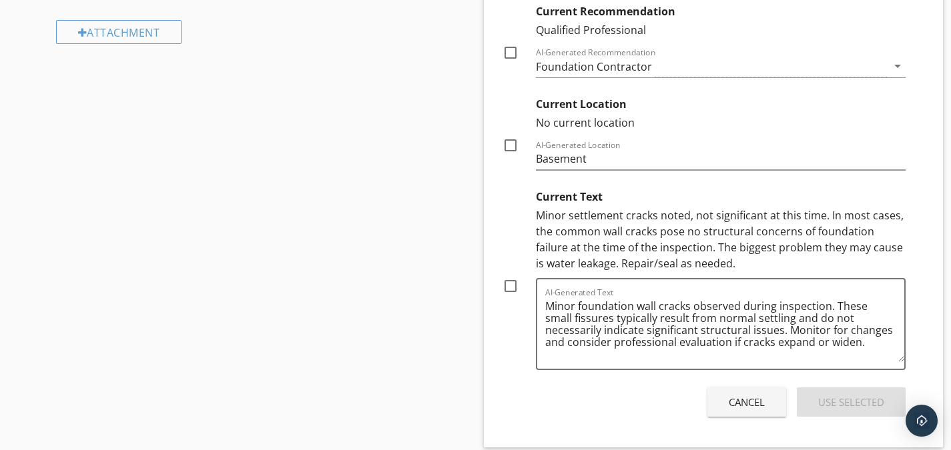
scroll to position [1031, 0]
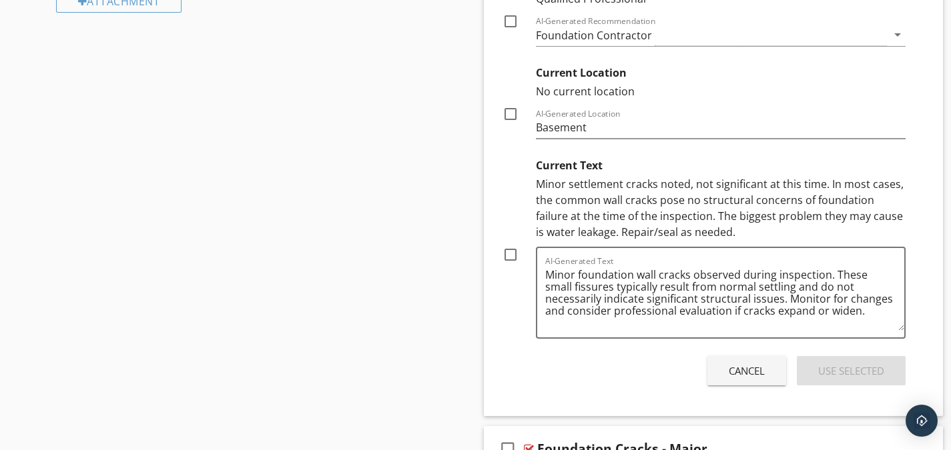
click at [731, 372] on div "Cancel" at bounding box center [747, 371] width 36 height 15
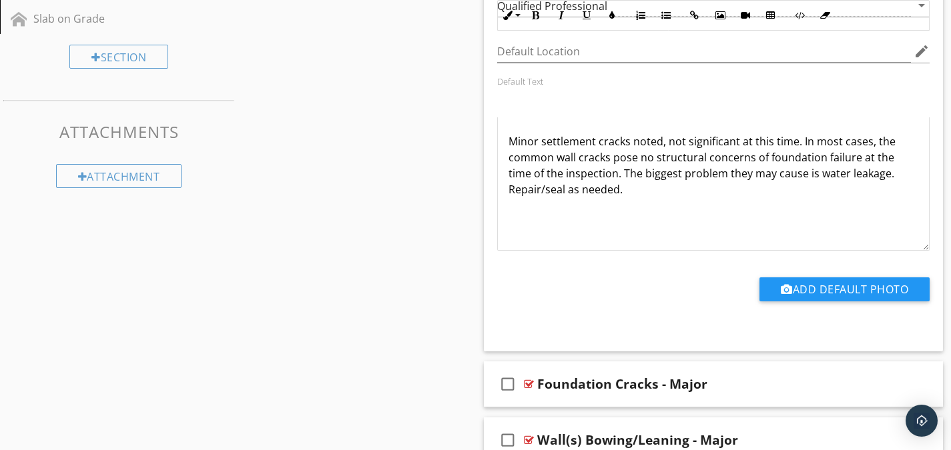
scroll to position [831, 0]
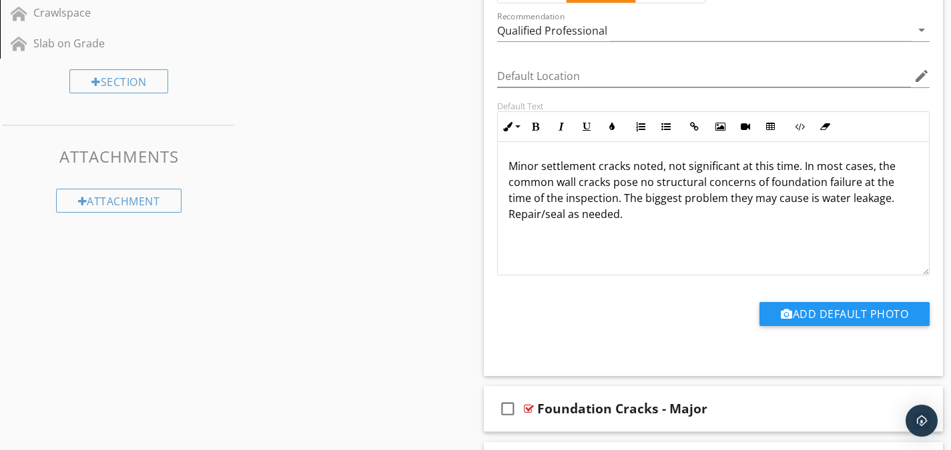
click at [599, 167] on p "Minor settlement cracks noted, not significant at this time. In most cases, the…" at bounding box center [714, 190] width 410 height 64
click at [833, 200] on p "Minor wall cracks noted, not significant at this time. In most cases, the commo…" at bounding box center [714, 190] width 410 height 64
click at [838, 202] on p "Minor wall cracks noted, not significant at this time. In most cases, the commo…" at bounding box center [714, 190] width 410 height 64
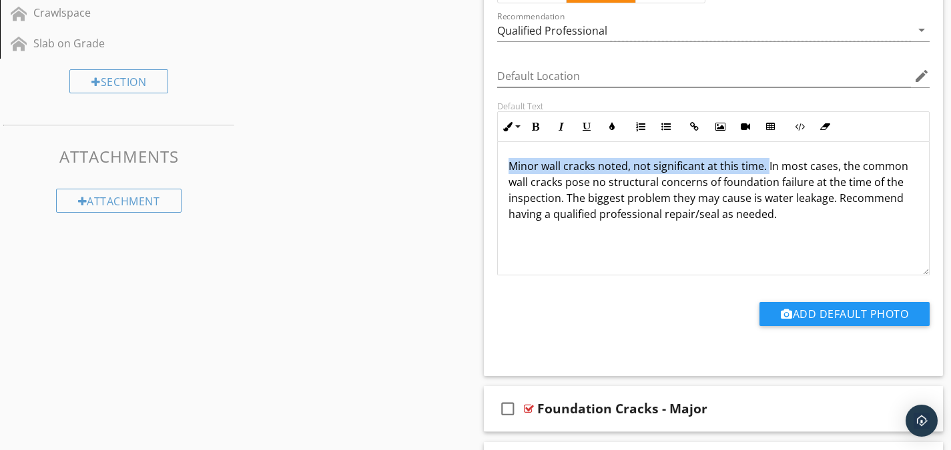
drag, startPoint x: 765, startPoint y: 164, endPoint x: 517, endPoint y: 154, distance: 248.5
click at [509, 165] on p "Minor wall cracks noted, not significant at this time. In most cases, the commo…" at bounding box center [714, 190] width 410 height 64
click at [531, 126] on icon "button" at bounding box center [535, 126] width 9 height 9
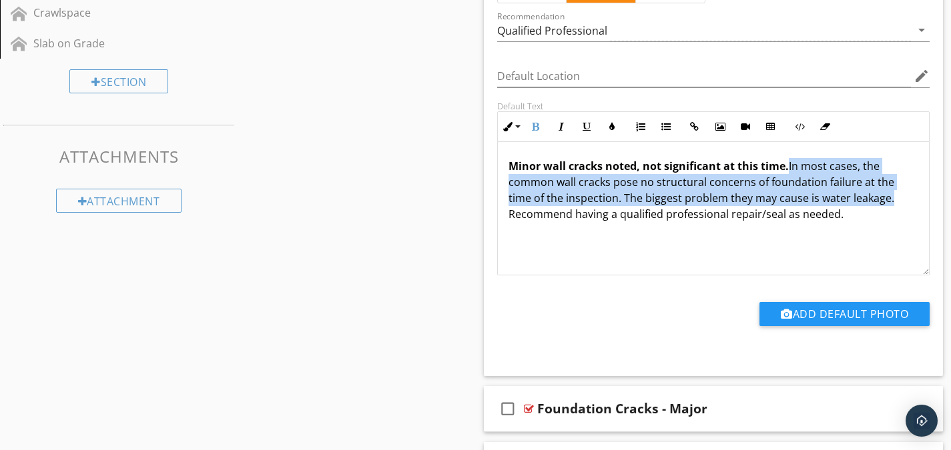
drag, startPoint x: 896, startPoint y: 201, endPoint x: 788, endPoint y: 170, distance: 111.9
click at [788, 170] on p "Minor wall cracks noted, not significant at this time. In most cases, the commo…" at bounding box center [714, 190] width 410 height 64
click at [566, 123] on button "Italic" at bounding box center [561, 126] width 25 height 25
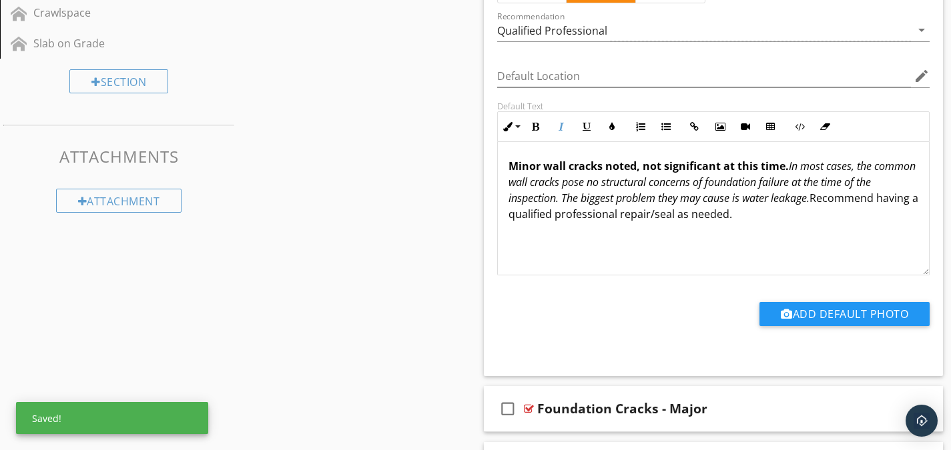
drag, startPoint x: 779, startPoint y: 211, endPoint x: 836, endPoint y: 200, distance: 58.4
click at [836, 200] on p "Minor wall cracks noted, not significant at this time. In most cases, the commo…" at bounding box center [714, 190] width 410 height 64
click at [585, 128] on icon "button" at bounding box center [586, 126] width 9 height 9
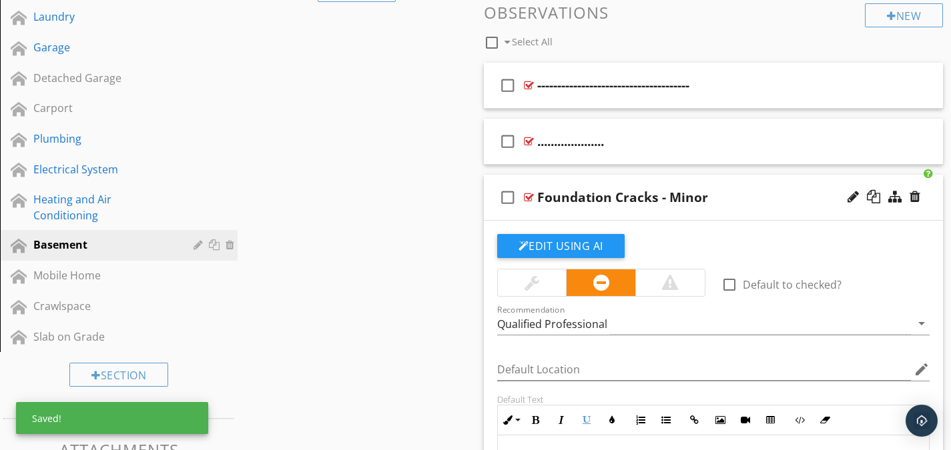
scroll to position [497, 0]
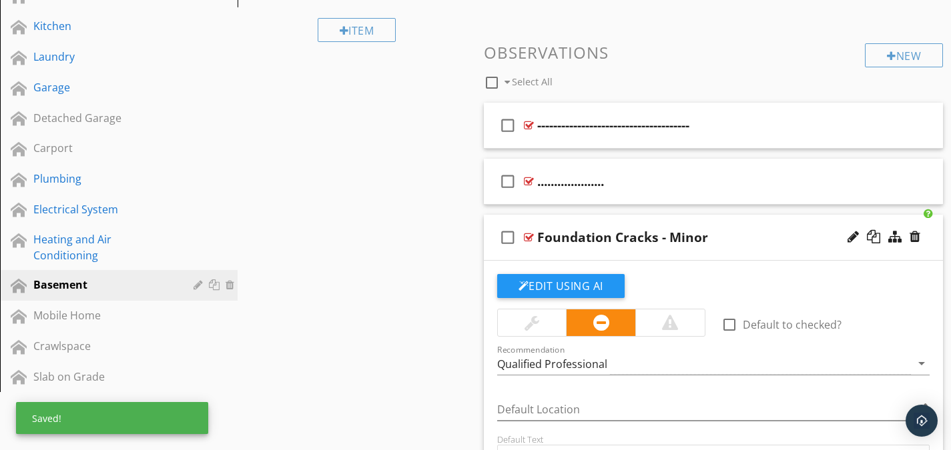
click at [531, 238] on div at bounding box center [529, 237] width 10 height 11
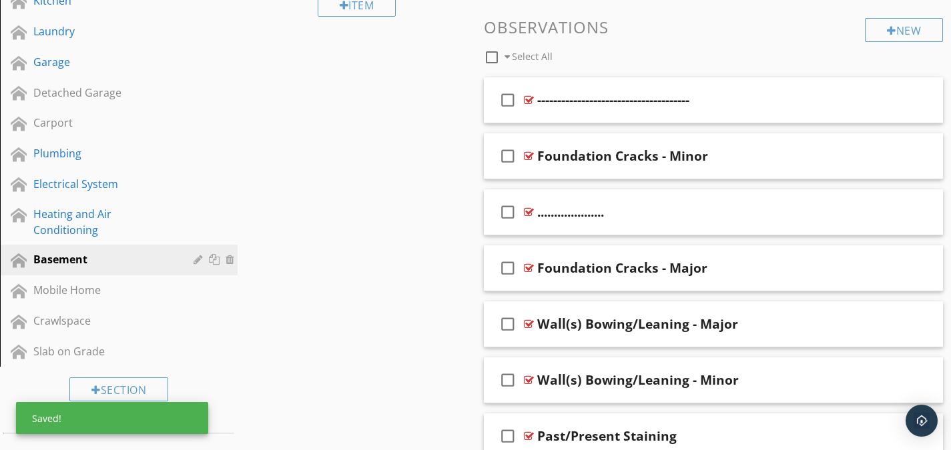
scroll to position [564, 0]
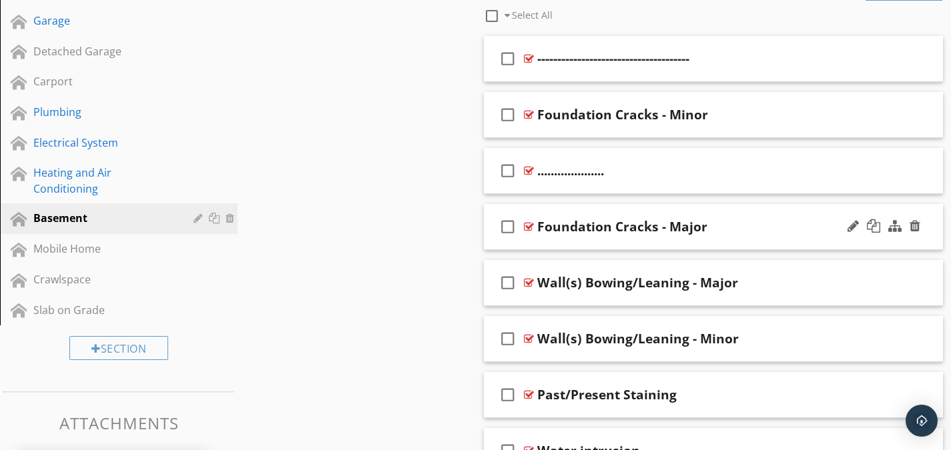
click at [530, 223] on div at bounding box center [529, 227] width 10 height 11
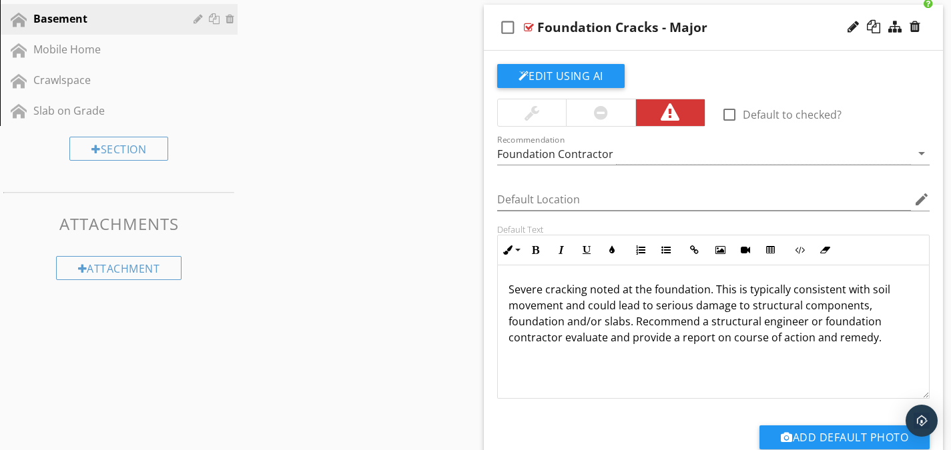
scroll to position [764, 0]
click at [585, 335] on p "Severe cracking noted at the foundation. This is typically consistent with soil…" at bounding box center [714, 313] width 410 height 64
click at [653, 311] on p "Severe cracking noted at the foundation. This is typically consistent with soil…" at bounding box center [714, 313] width 410 height 64
click at [595, 308] on p "Severe cracking noted at the foundation. This is typically consistent with soil…" at bounding box center [714, 313] width 410 height 64
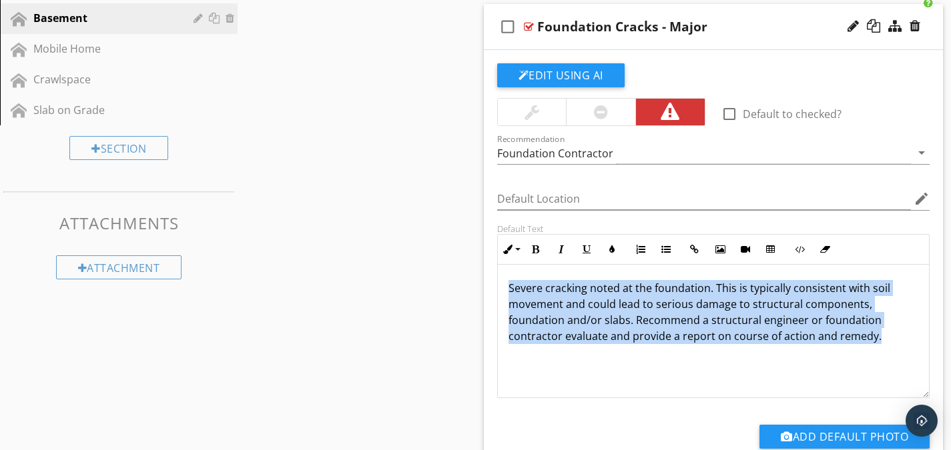
scroll to position [0, 0]
drag, startPoint x: 879, startPoint y: 336, endPoint x: 497, endPoint y: 280, distance: 385.8
click at [497, 280] on div "Severe cracking noted at the foundation. This is typically consistent with soil…" at bounding box center [713, 331] width 433 height 133
click at [533, 78] on button "Edit Using AI" at bounding box center [560, 75] width 127 height 24
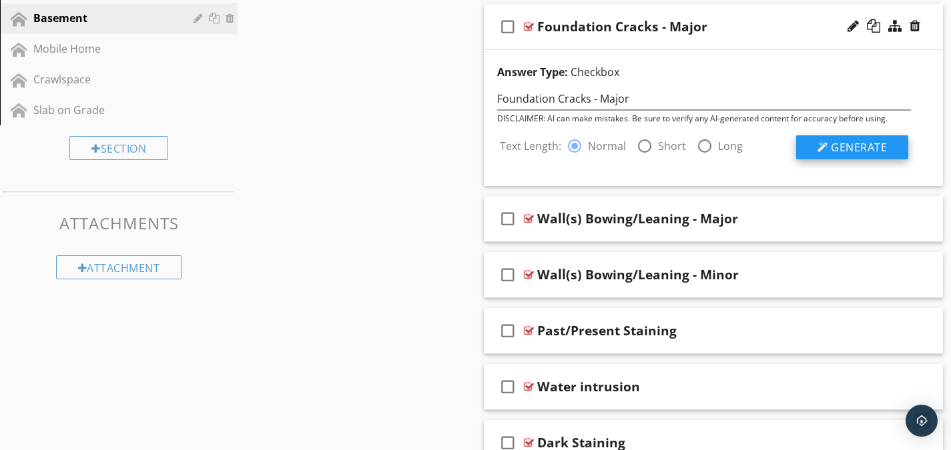
click at [830, 150] on button "Generate" at bounding box center [852, 147] width 112 height 24
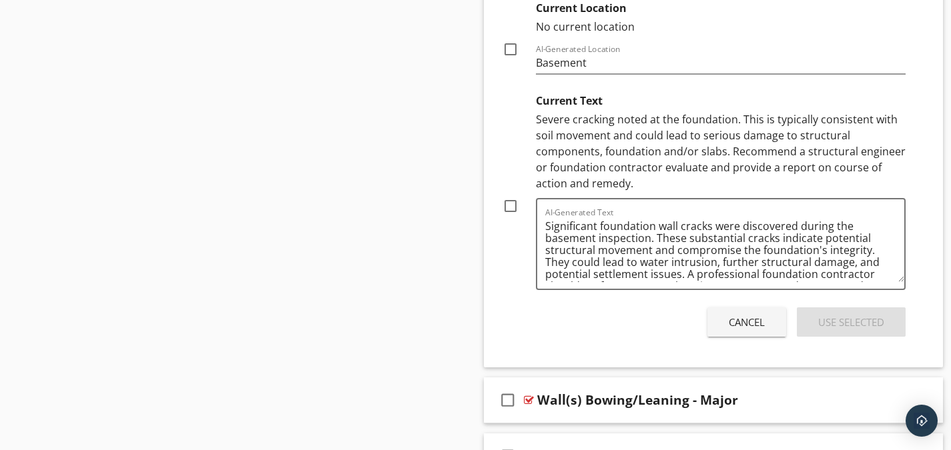
scroll to position [1165, 0]
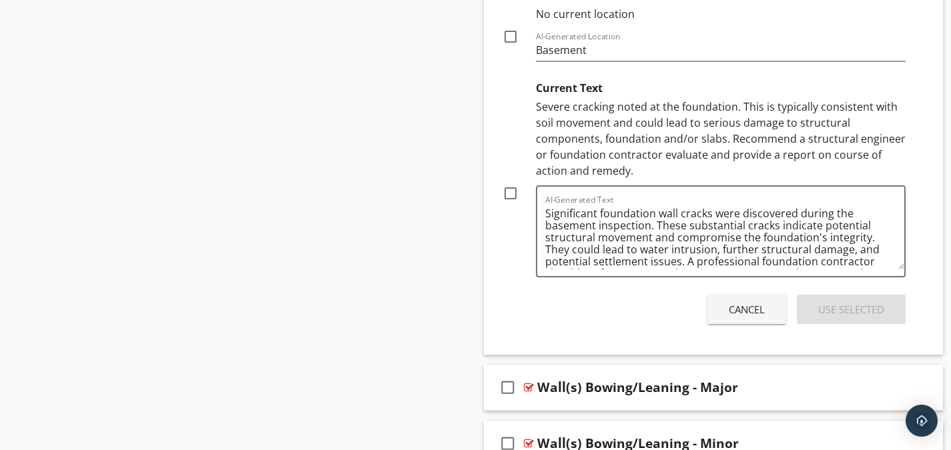
click at [507, 194] on div at bounding box center [510, 193] width 23 height 23
checkbox input "true"
click at [837, 312] on div "Use Selected" at bounding box center [851, 309] width 66 height 15
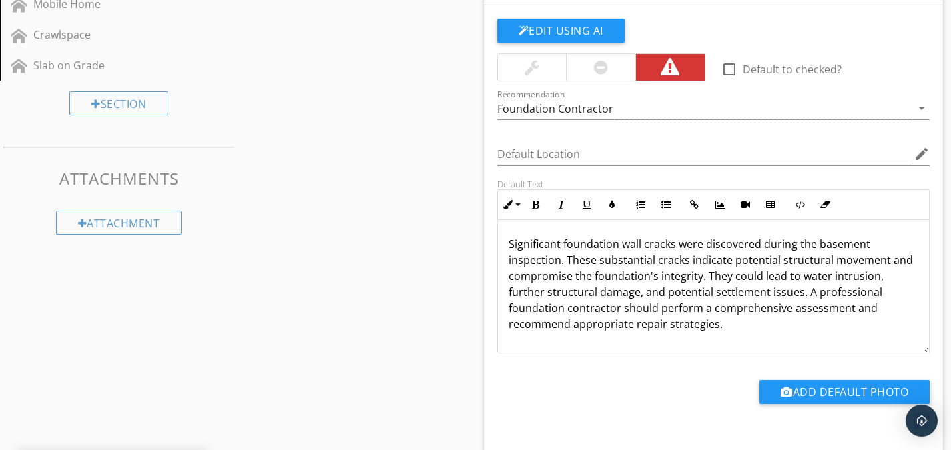
scroll to position [808, 0]
click at [872, 243] on p "Significant foundation wall cracks were discovered during the basement inspecti…" at bounding box center [714, 285] width 410 height 96
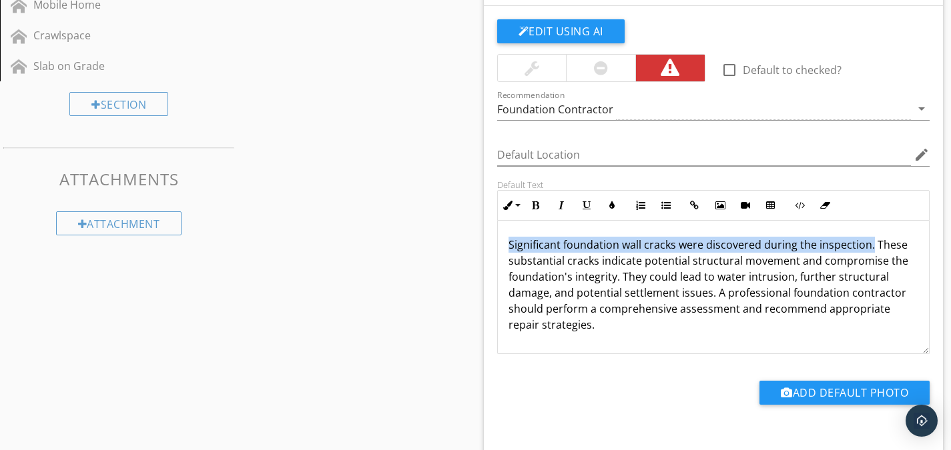
drag, startPoint x: 870, startPoint y: 244, endPoint x: 500, endPoint y: 250, distance: 370.4
click at [500, 250] on div "Significant foundation wall cracks were discovered during the inspection. These…" at bounding box center [714, 287] width 432 height 133
click at [533, 202] on icon "button" at bounding box center [535, 205] width 9 height 9
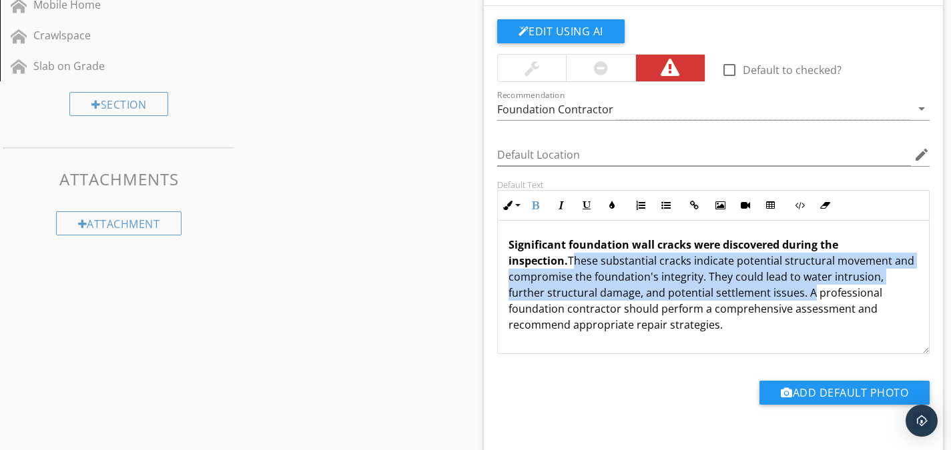
drag, startPoint x: 803, startPoint y: 293, endPoint x: 507, endPoint y: 262, distance: 297.9
click at [507, 262] on div "Significant foundation wall cracks were discovered during the inspection. These…" at bounding box center [714, 287] width 432 height 133
click at [559, 204] on icon "button" at bounding box center [561, 205] width 9 height 9
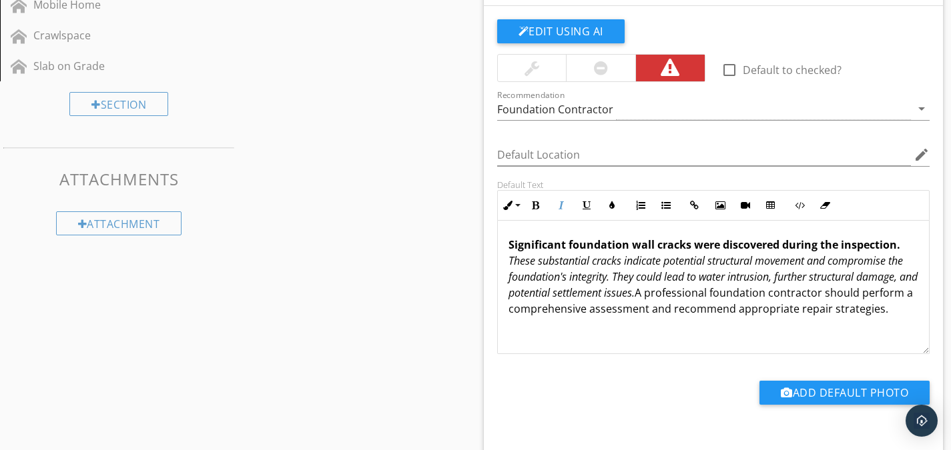
scroll to position [1, 0]
click at [687, 306] on p "Significant foundation wall cracks were discovered during the inspection. These…" at bounding box center [714, 276] width 410 height 80
drag, startPoint x: 594, startPoint y: 324, endPoint x: 760, endPoint y: 313, distance: 166.5
click at [760, 313] on p "Significant foundation wall cracks were discovered during the inspection. These…" at bounding box center [714, 276] width 410 height 80
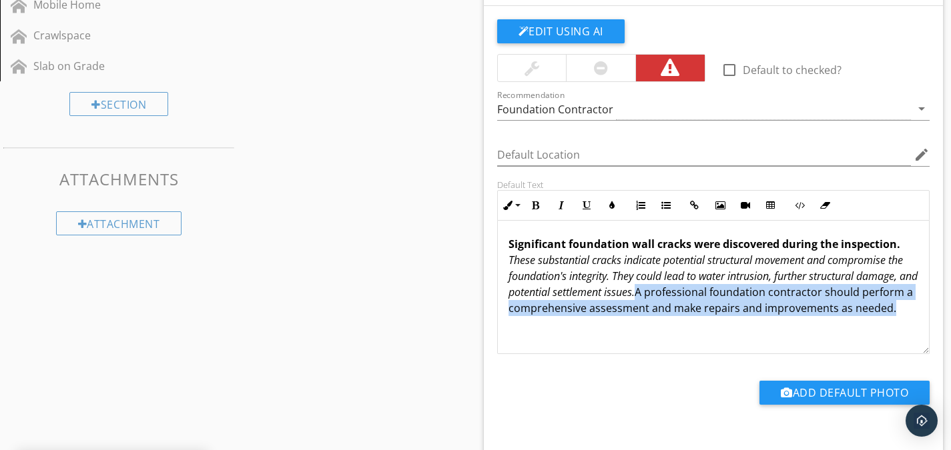
drag, startPoint x: 642, startPoint y: 324, endPoint x: 700, endPoint y: 296, distance: 64.5
click at [700, 296] on p "Significant foundation wall cracks were discovered during the inspection. These…" at bounding box center [714, 276] width 410 height 80
click at [591, 202] on button "Underline" at bounding box center [586, 205] width 25 height 25
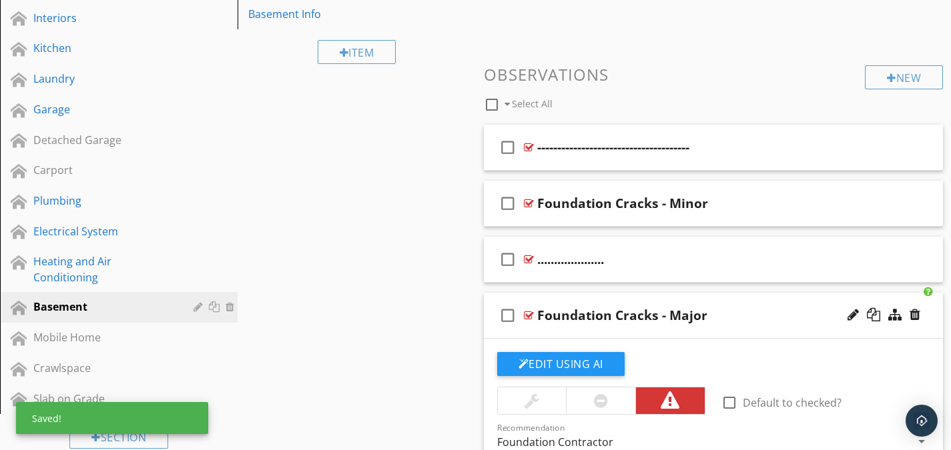
scroll to position [474, 0]
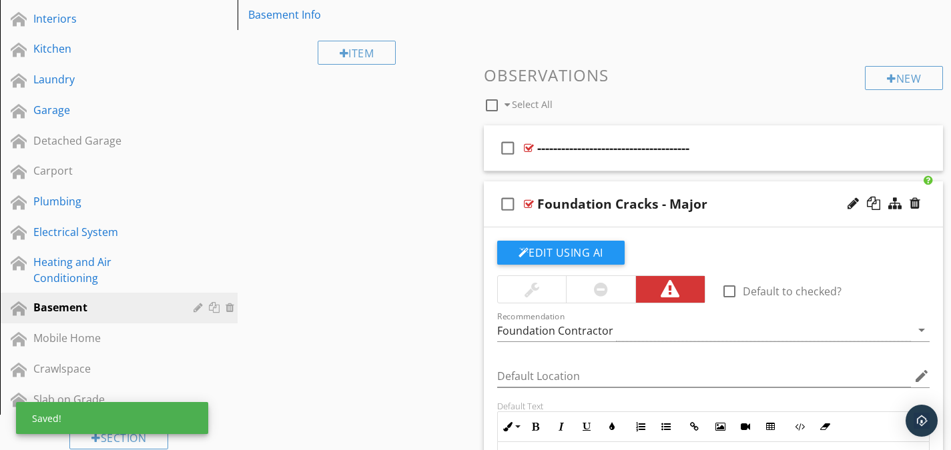
click at [525, 201] on div at bounding box center [529, 204] width 10 height 11
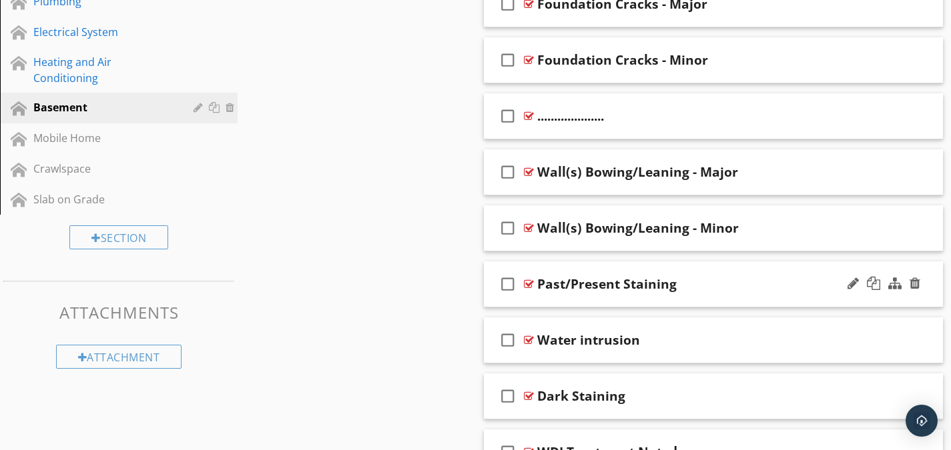
scroll to position [608, 0]
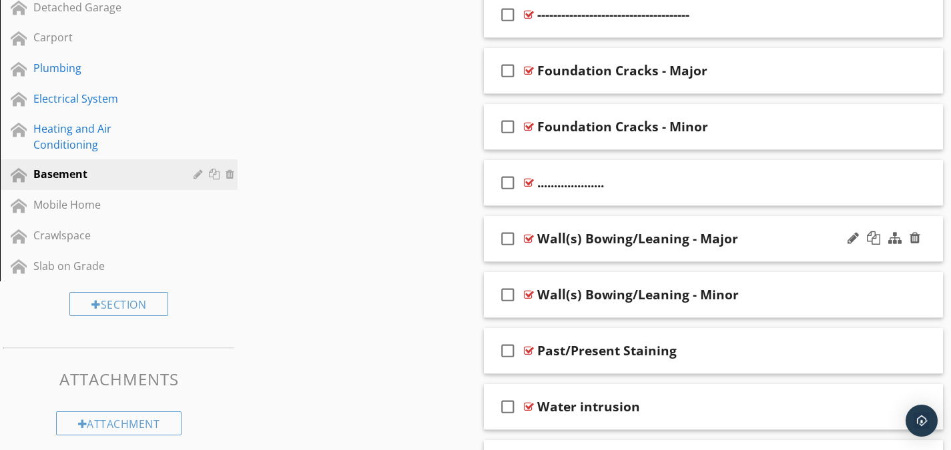
click at [526, 236] on div at bounding box center [529, 239] width 10 height 11
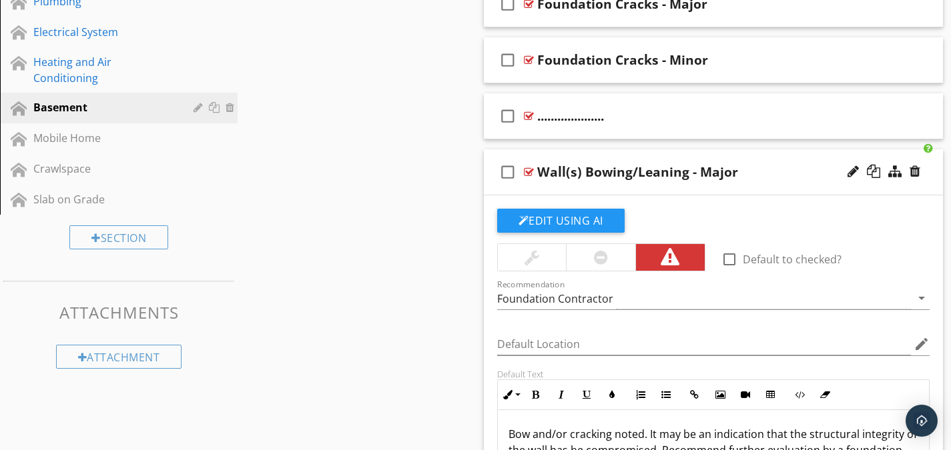
scroll to position [675, 0]
click at [854, 170] on div at bounding box center [853, 171] width 11 height 13
click at [577, 174] on input "Wall(s) Bowing/Leaning - Major" at bounding box center [699, 174] width 324 height 22
type input "Bowing/Leaning - Major"
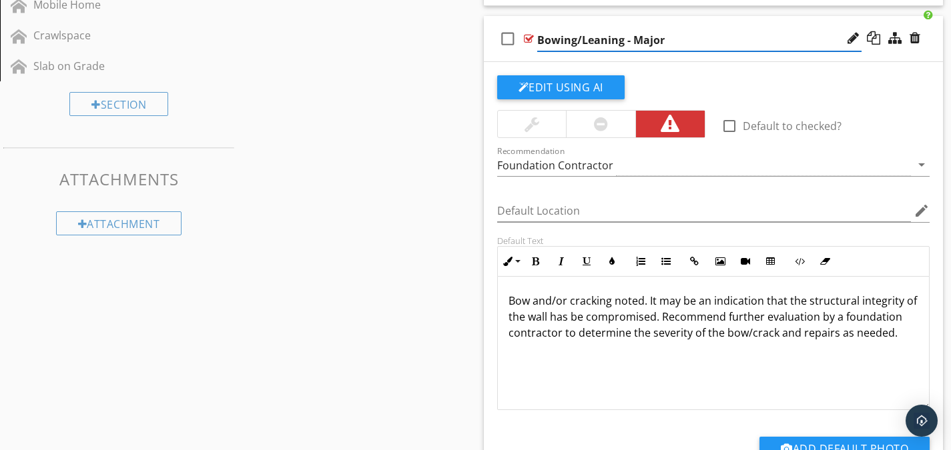
scroll to position [1, 0]
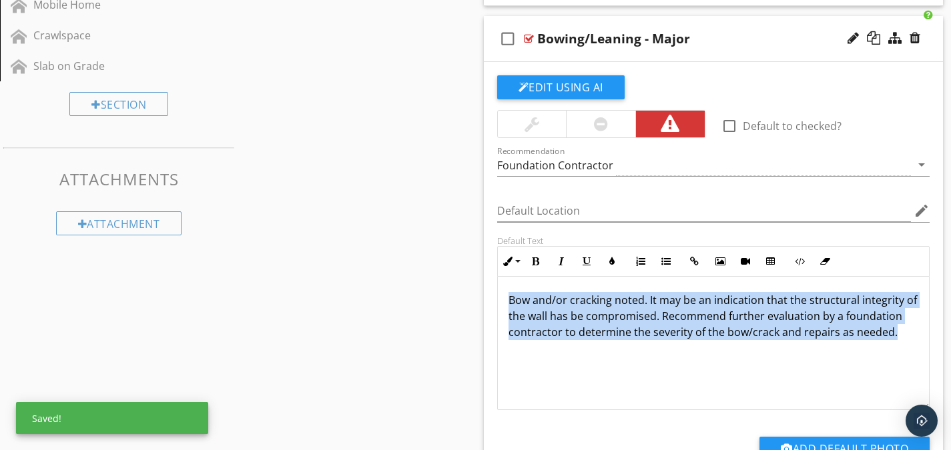
drag, startPoint x: 560, startPoint y: 351, endPoint x: 507, endPoint y: 300, distance: 74.1
click at [507, 300] on div "Bow and/or cracking noted. It may be an indication that the structural integrit…" at bounding box center [714, 342] width 432 height 133
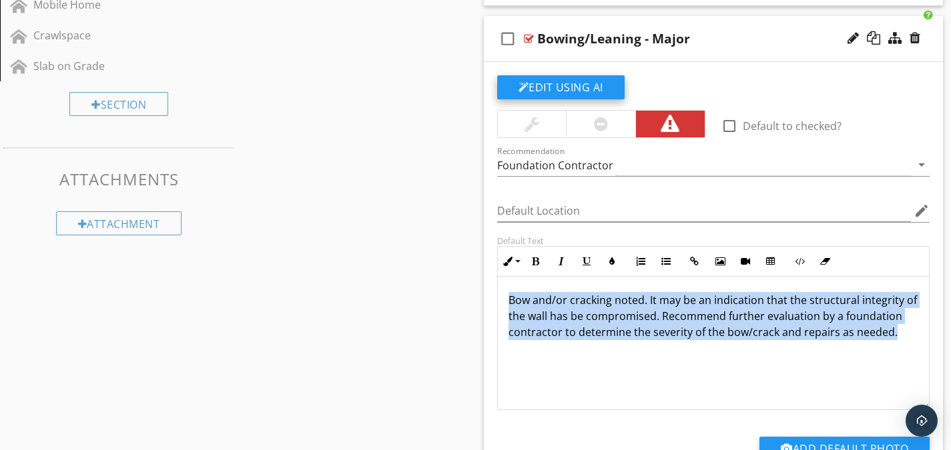
click at [592, 84] on button "Edit Using AI" at bounding box center [560, 87] width 127 height 24
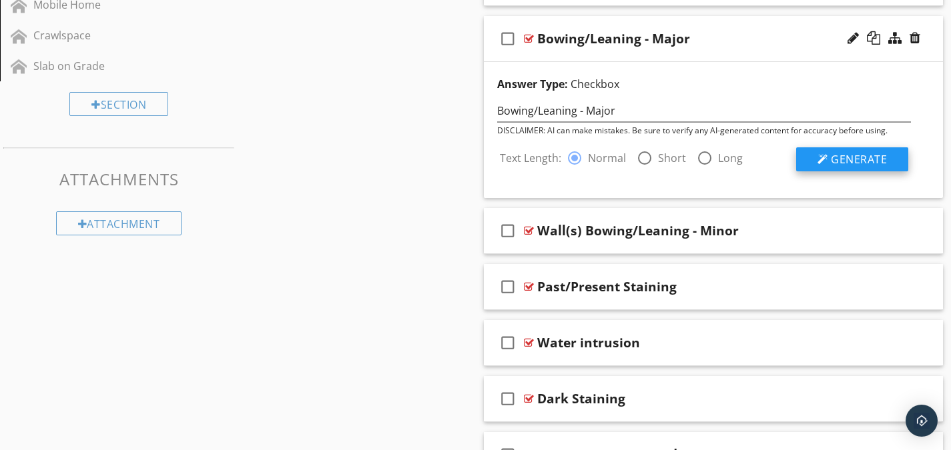
click at [814, 159] on button "Generate" at bounding box center [852, 159] width 112 height 24
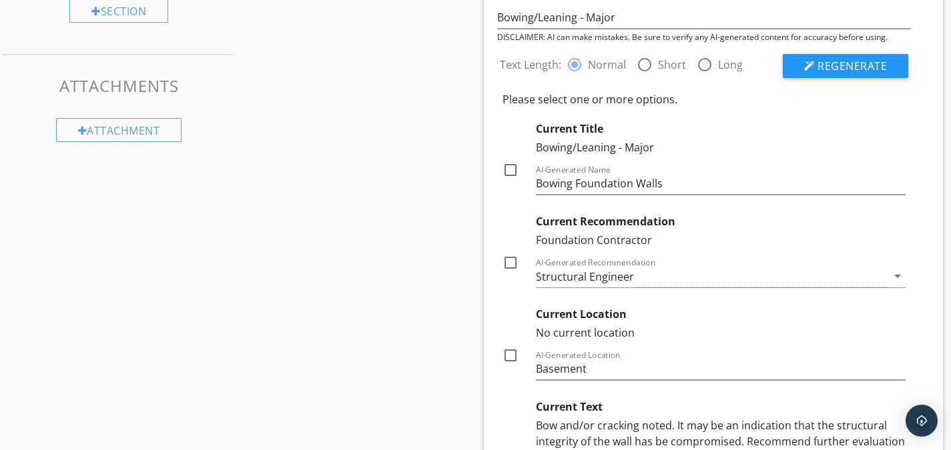
scroll to position [875, 0]
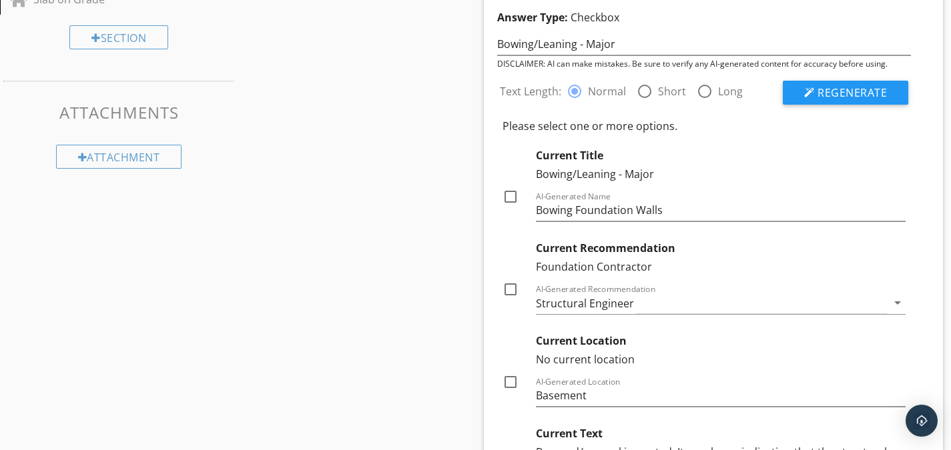
click at [645, 93] on div at bounding box center [644, 91] width 23 height 23
radio input "false"
radio input "true"
click at [807, 91] on div at bounding box center [809, 92] width 11 height 11
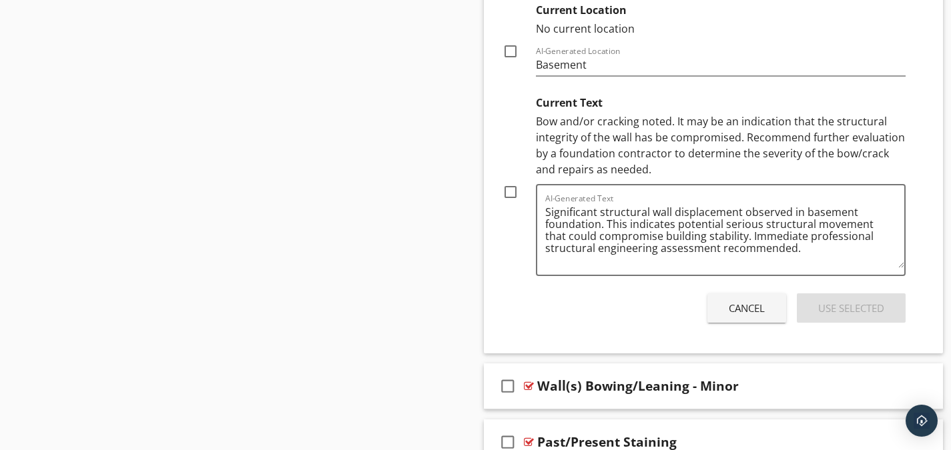
scroll to position [1207, 0]
click at [754, 303] on div "Cancel" at bounding box center [747, 307] width 36 height 15
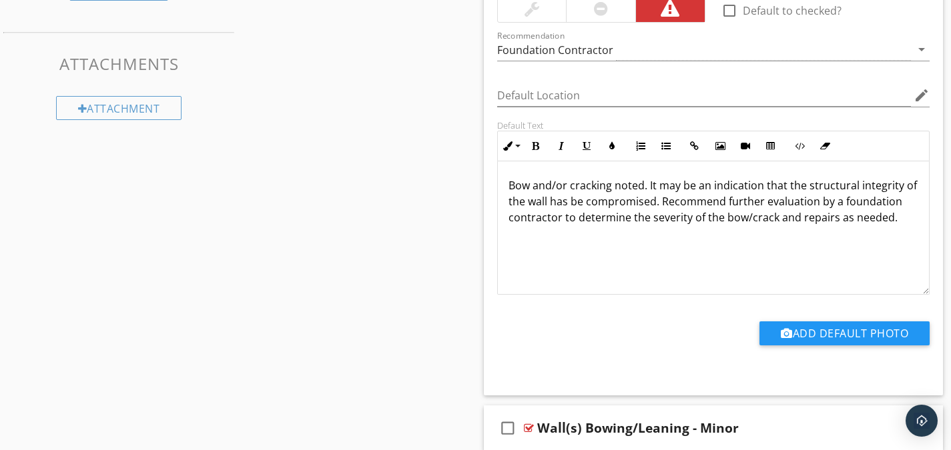
scroll to position [918, 0]
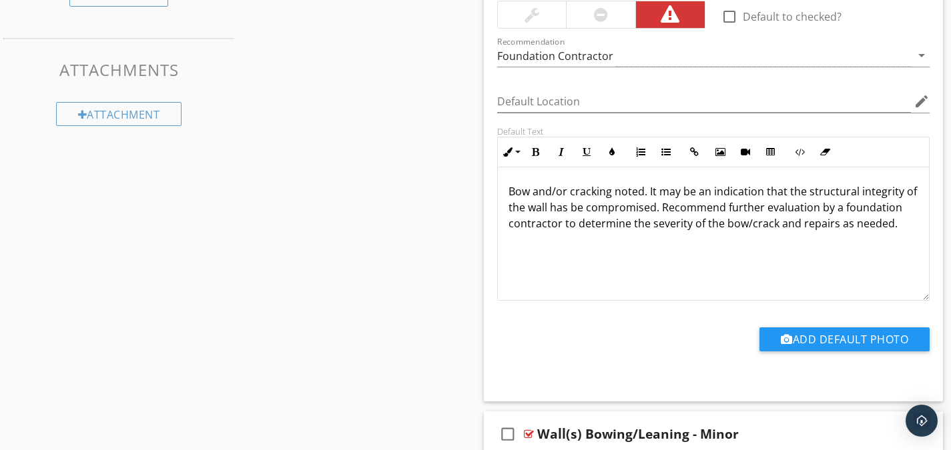
click at [667, 210] on p "Bow and/or cracking noted. It may be an indication that the structural integrit…" at bounding box center [714, 208] width 410 height 48
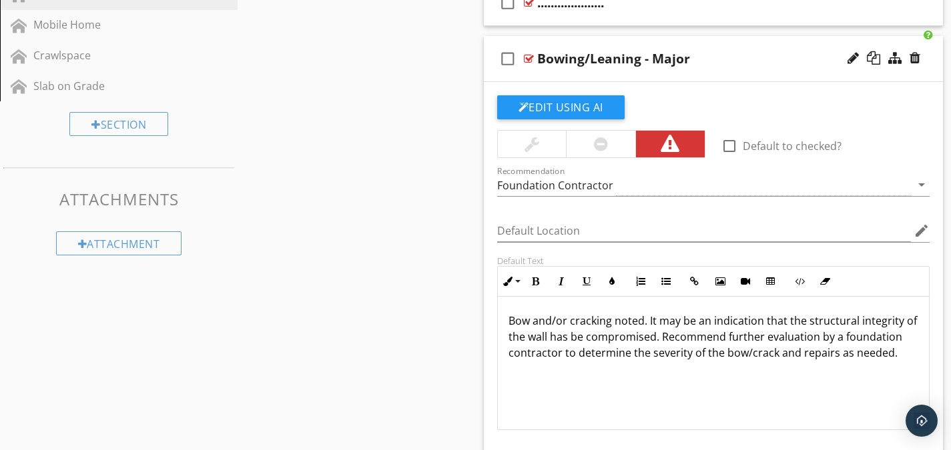
scroll to position [784, 0]
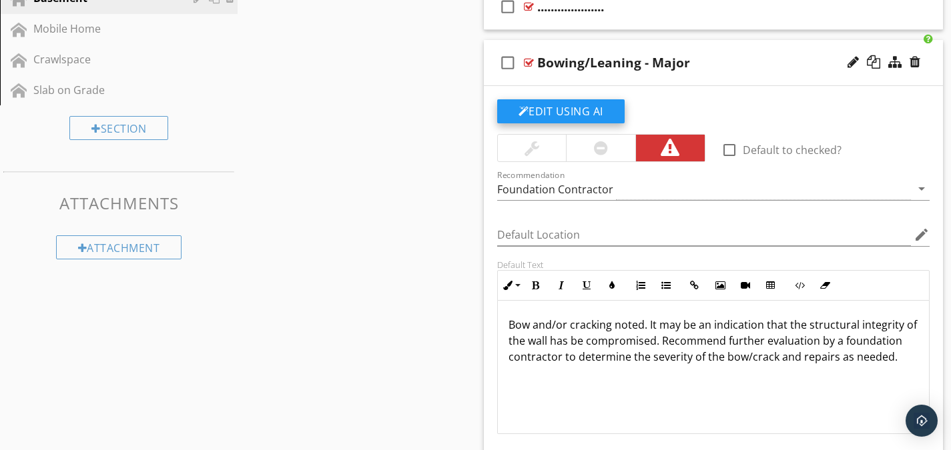
click at [577, 115] on button "Edit Using AI" at bounding box center [560, 111] width 127 height 24
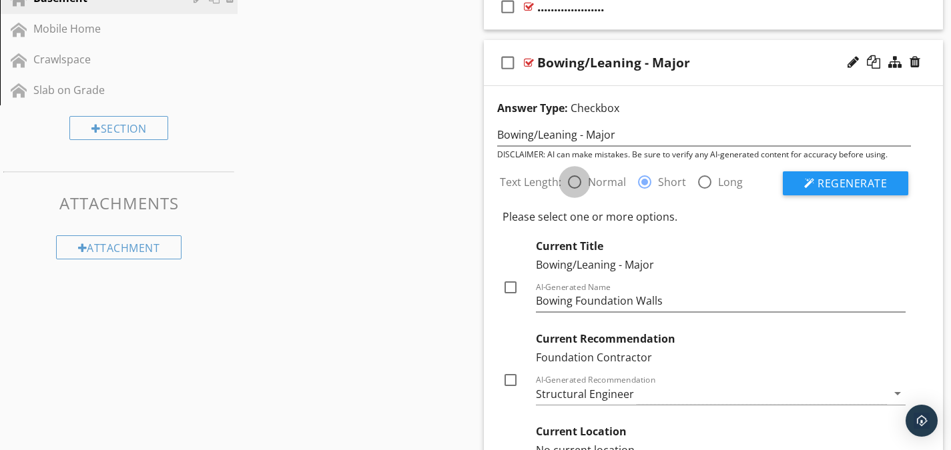
click at [581, 178] on div at bounding box center [574, 182] width 23 height 23
radio input "true"
click at [803, 188] on button "Regenerate" at bounding box center [845, 184] width 125 height 24
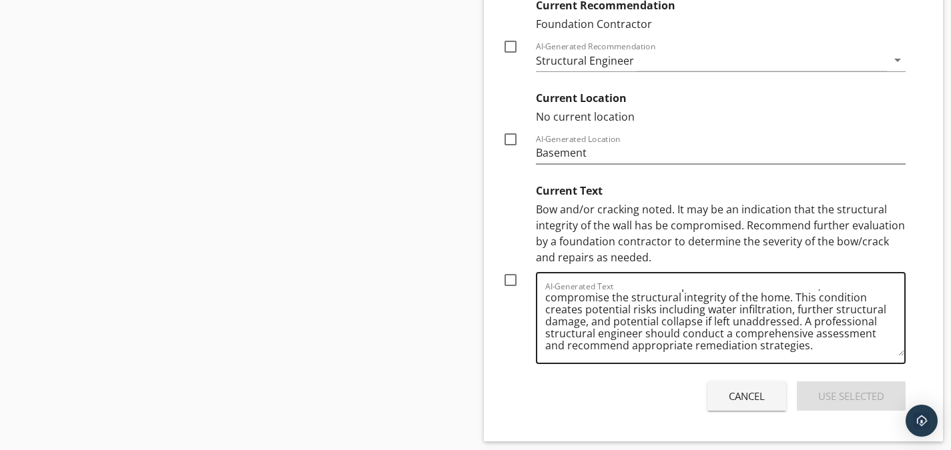
scroll to position [39, 0]
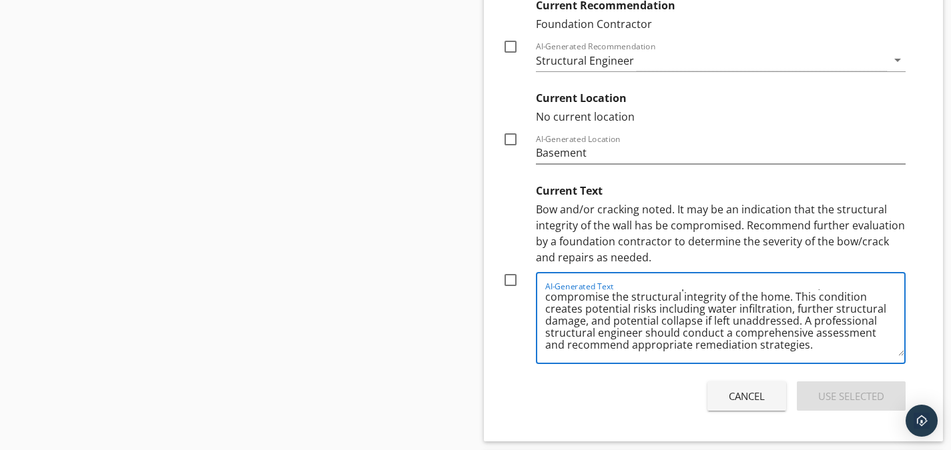
drag, startPoint x: 799, startPoint y: 322, endPoint x: 791, endPoint y: 302, distance: 20.9
click at [791, 302] on textarea "Foundation walls showing significant structural deformation were discovered dur…" at bounding box center [725, 323] width 360 height 67
click at [761, 398] on div "Cancel" at bounding box center [747, 396] width 36 height 15
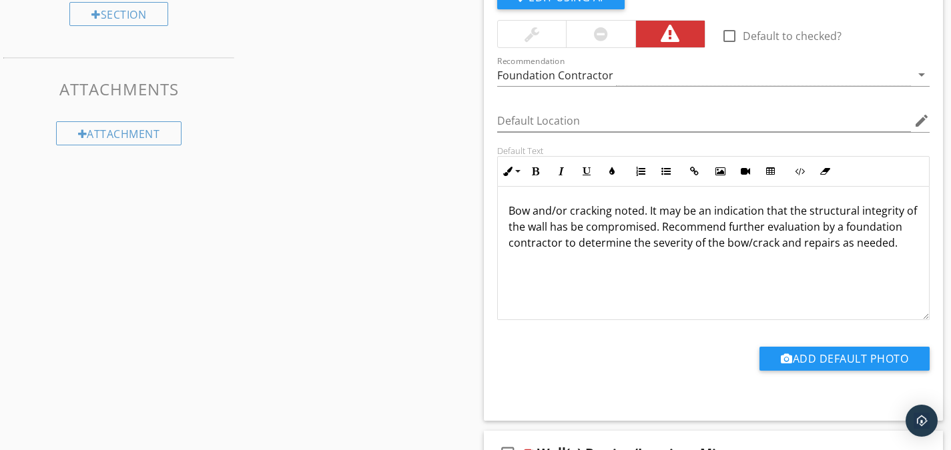
scroll to position [895, 0]
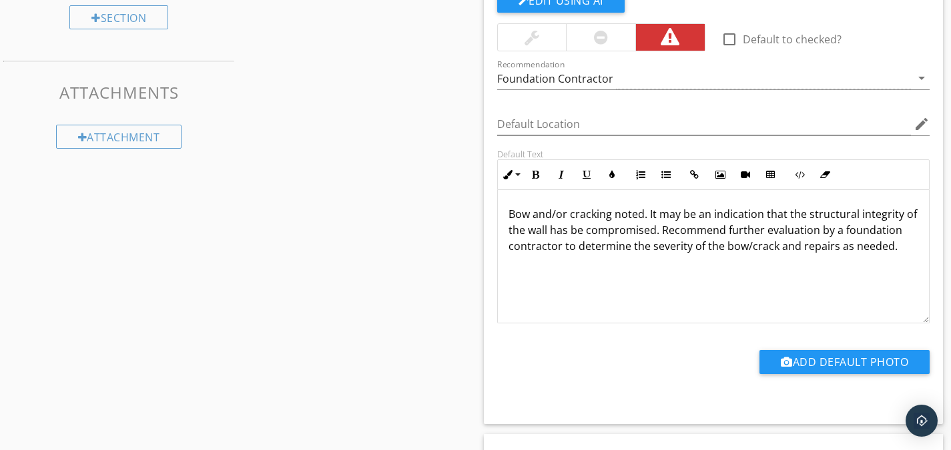
click at [675, 233] on p "Bow and/or cracking noted. It may be an indication that the structural integrit…" at bounding box center [714, 230] width 410 height 48
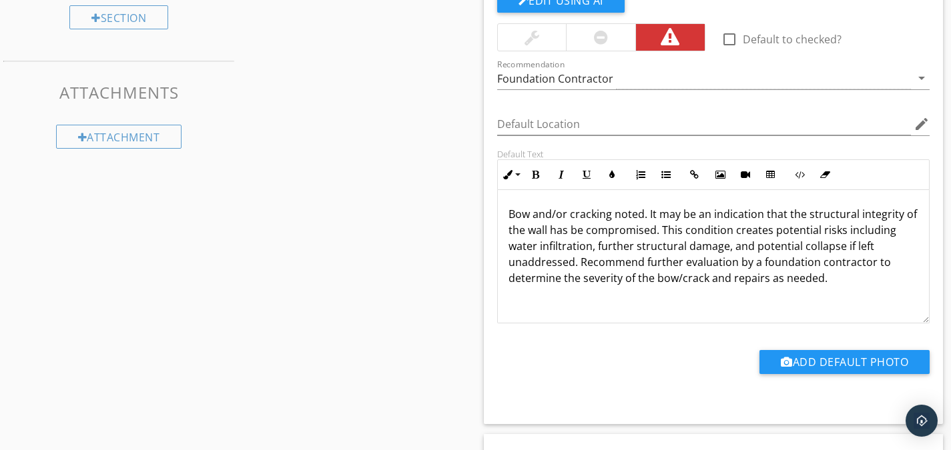
click at [642, 213] on p "Bow and/or cracking noted. It may be an indication that the structural integrit…" at bounding box center [714, 246] width 410 height 80
click at [638, 232] on p "Bow and/or cracking observed. It may be an indication that the structural integ…" at bounding box center [714, 246] width 410 height 80
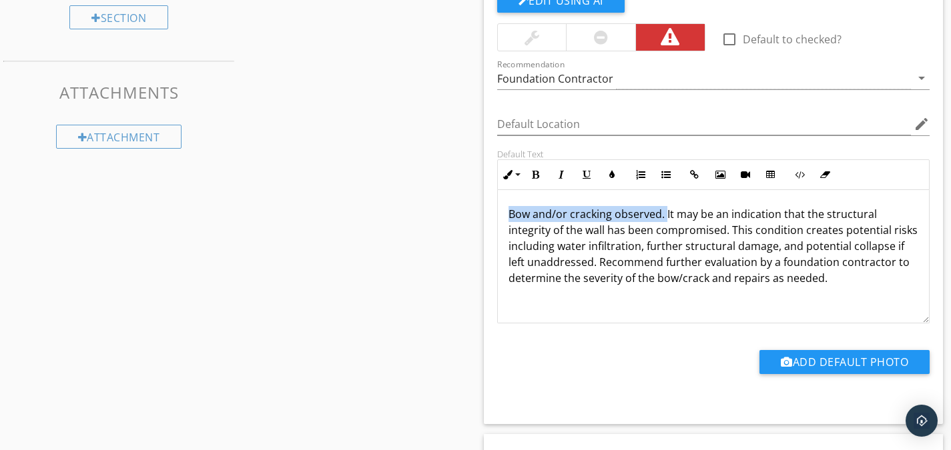
drag, startPoint x: 665, startPoint y: 214, endPoint x: 505, endPoint y: 207, distance: 159.6
click at [505, 207] on div "Bow and/or cracking observed. It may be an indication that the structural integ…" at bounding box center [714, 256] width 432 height 133
click at [534, 176] on icon "button" at bounding box center [535, 174] width 9 height 9
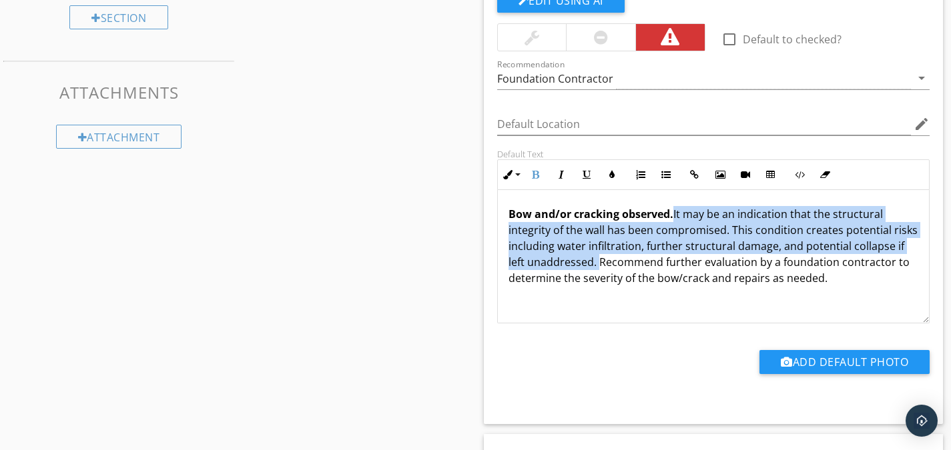
drag, startPoint x: 650, startPoint y: 265, endPoint x: 675, endPoint y: 219, distance: 52.2
click at [675, 219] on p "Bow and/or cracking observed. It may be an indication that the structural integ…" at bounding box center [714, 246] width 410 height 80
click at [561, 171] on icon "button" at bounding box center [561, 174] width 9 height 9
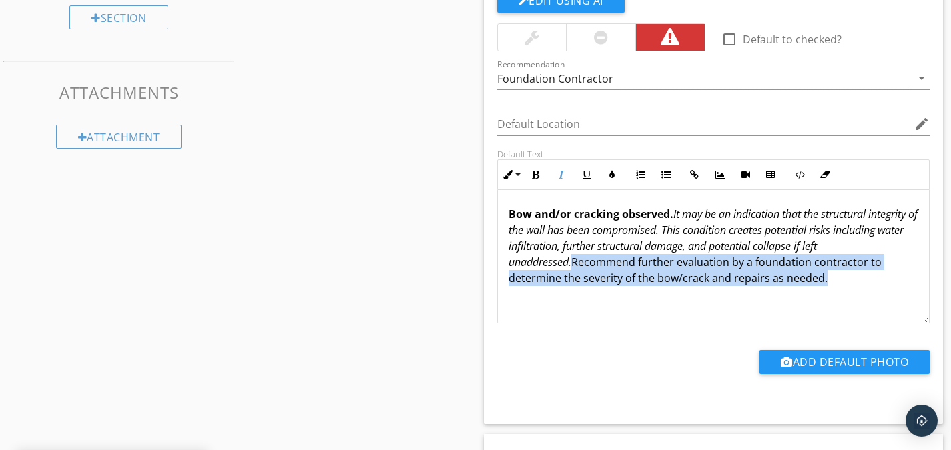
drag, startPoint x: 832, startPoint y: 279, endPoint x: 575, endPoint y: 256, distance: 257.9
click at [576, 260] on p "Bow and/or cracking observed. It may be an indication that the structural integ…" at bounding box center [714, 246] width 410 height 80
click at [587, 176] on icon "button" at bounding box center [586, 174] width 9 height 9
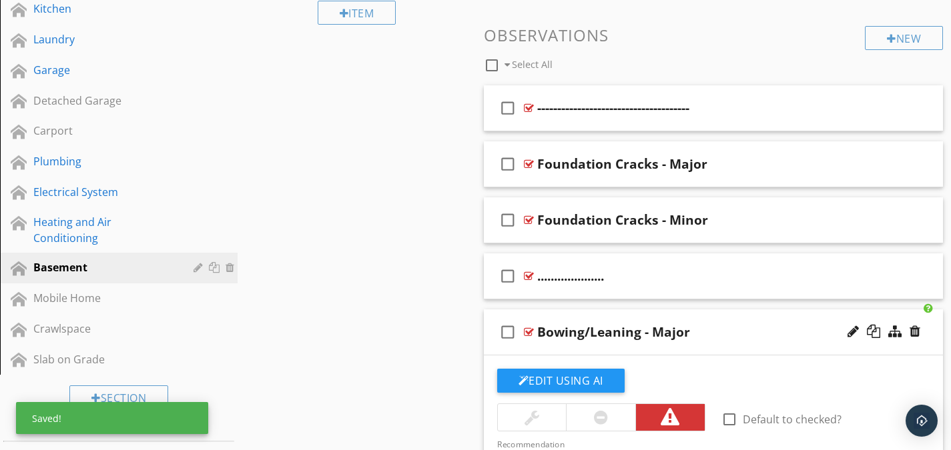
scroll to position [495, 0]
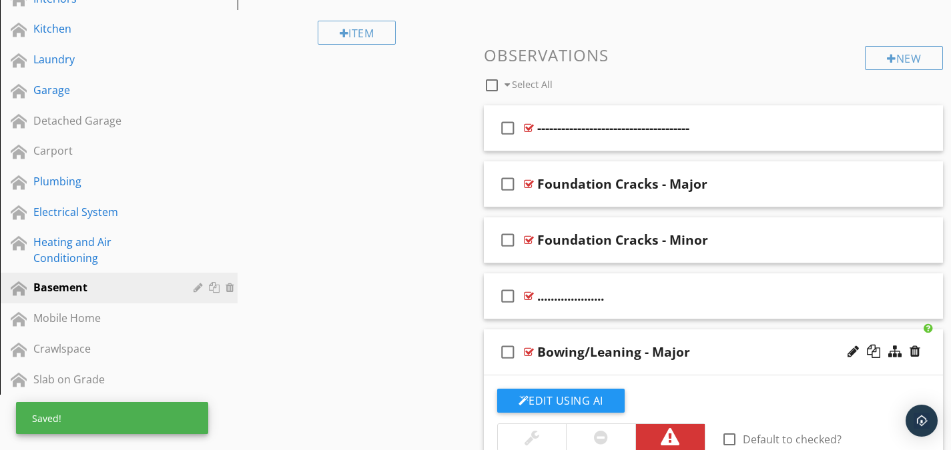
click at [532, 350] on div at bounding box center [529, 352] width 10 height 11
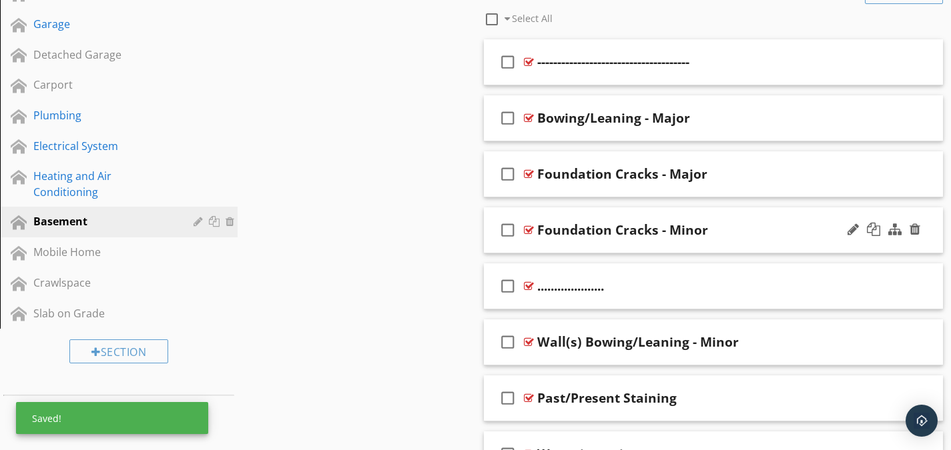
scroll to position [561, 0]
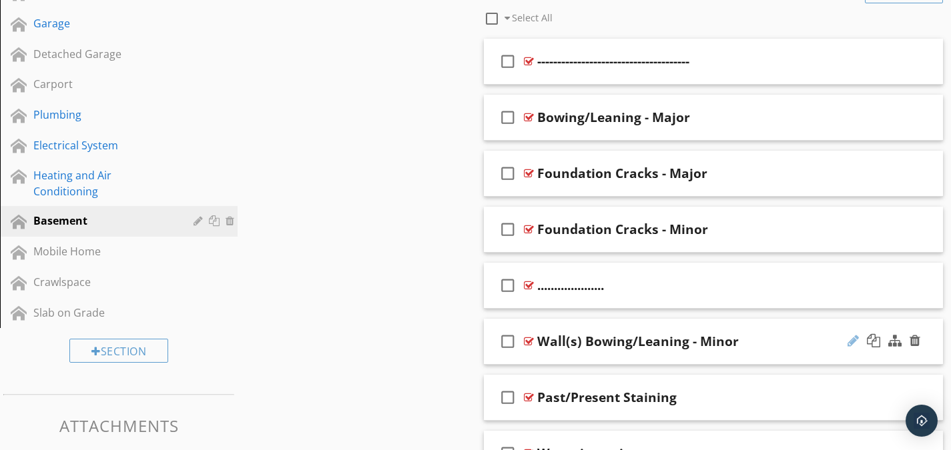
click at [850, 343] on div at bounding box center [853, 340] width 11 height 13
click at [576, 342] on input "Wall(s) Bowing/Leaning - Minor" at bounding box center [699, 343] width 324 height 22
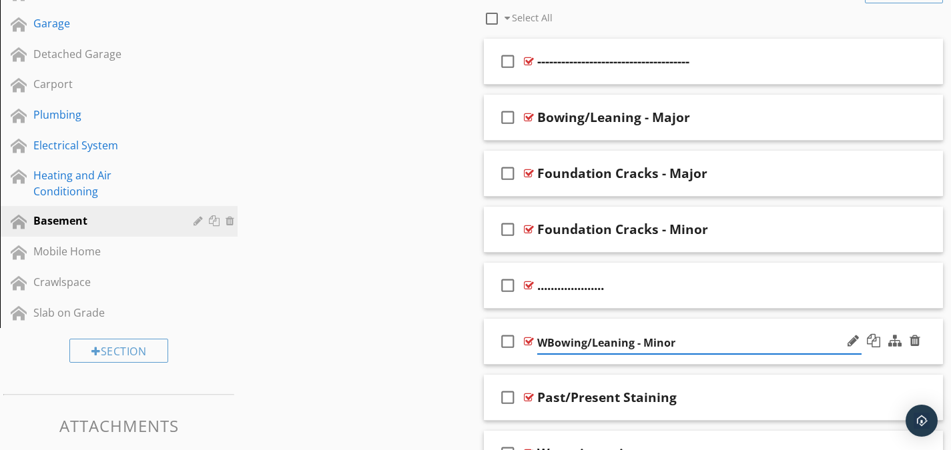
type input "Bowing/Leaning - Minor"
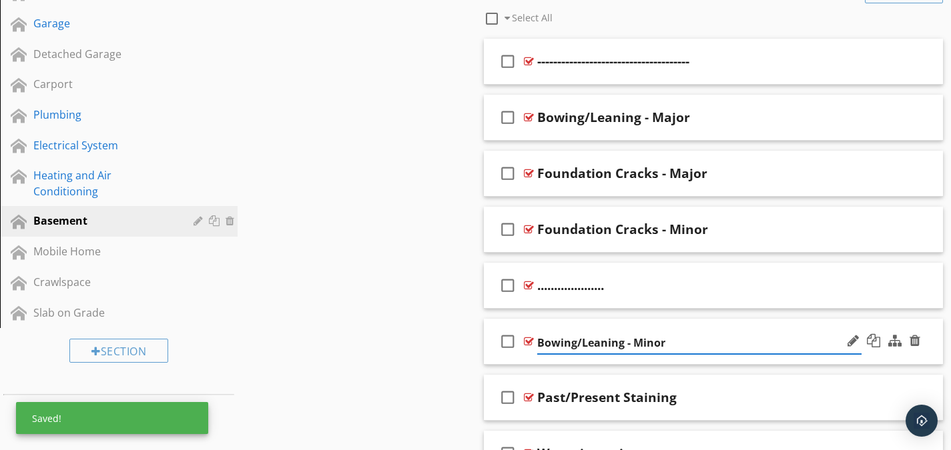
click at [530, 343] on div at bounding box center [529, 341] width 10 height 11
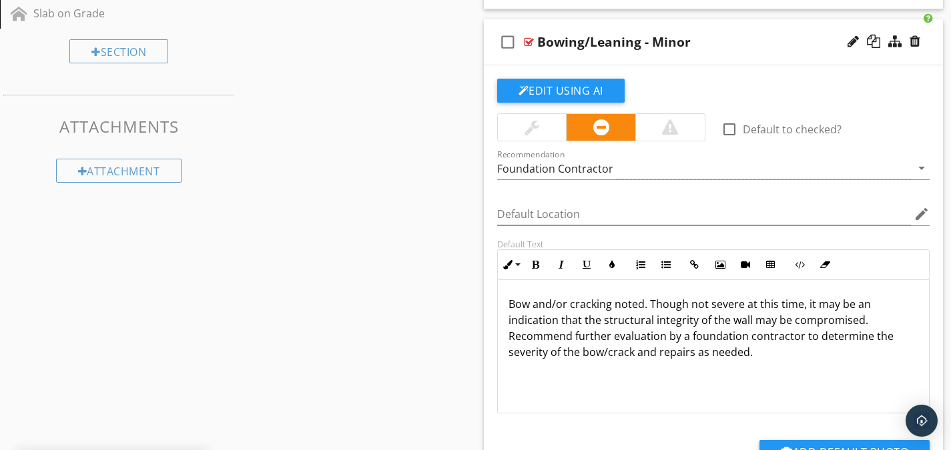
scroll to position [895, 0]
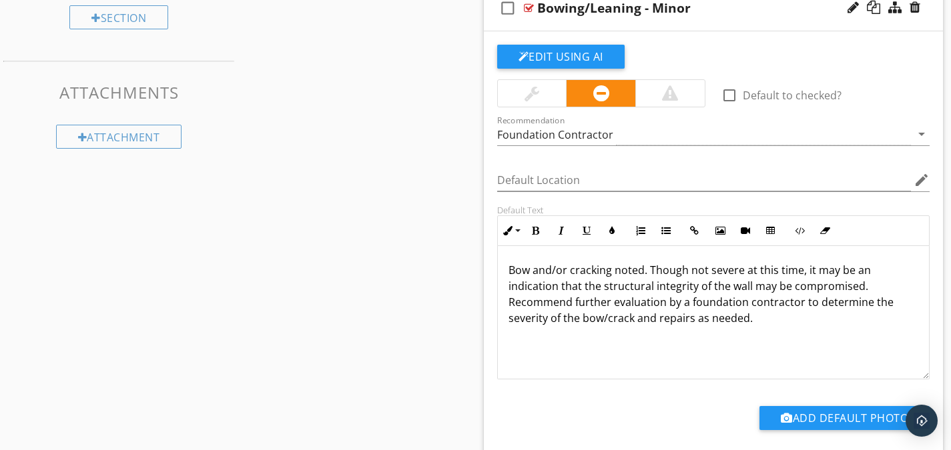
click at [641, 271] on p "Bow and/or cracking noted. Though not severe at this time, it may be an indicat…" at bounding box center [714, 294] width 410 height 64
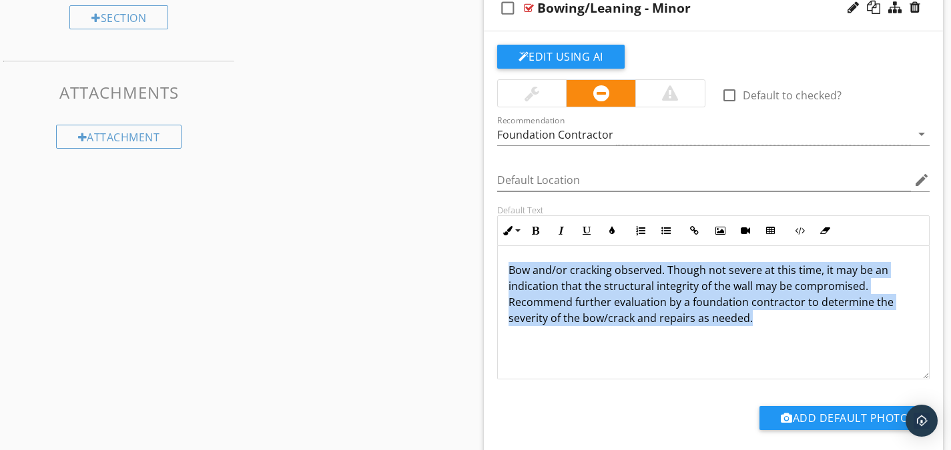
drag, startPoint x: 755, startPoint y: 322, endPoint x: 507, endPoint y: 273, distance: 253.1
click at [507, 273] on div "Bow and/or cracking observed. Though not severe at this time, it may be an indi…" at bounding box center [714, 312] width 432 height 133
click at [565, 55] on button "Edit Using AI" at bounding box center [560, 57] width 127 height 24
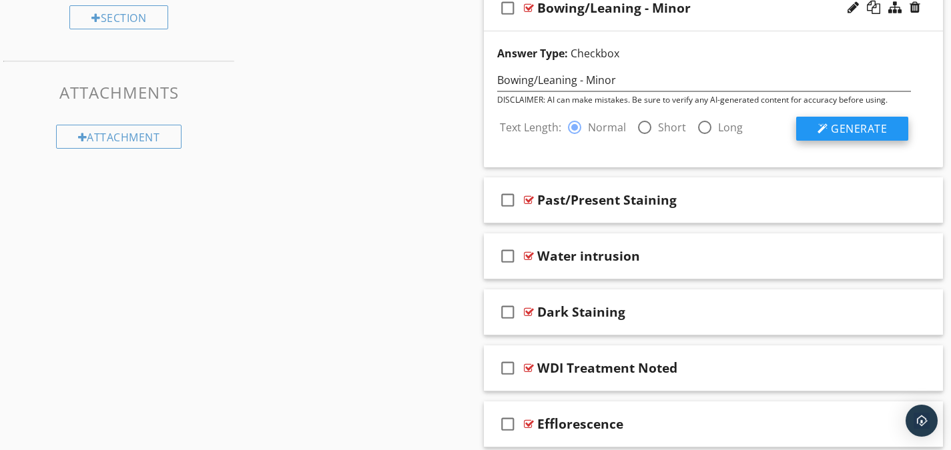
click at [803, 132] on button "Generate" at bounding box center [852, 129] width 112 height 24
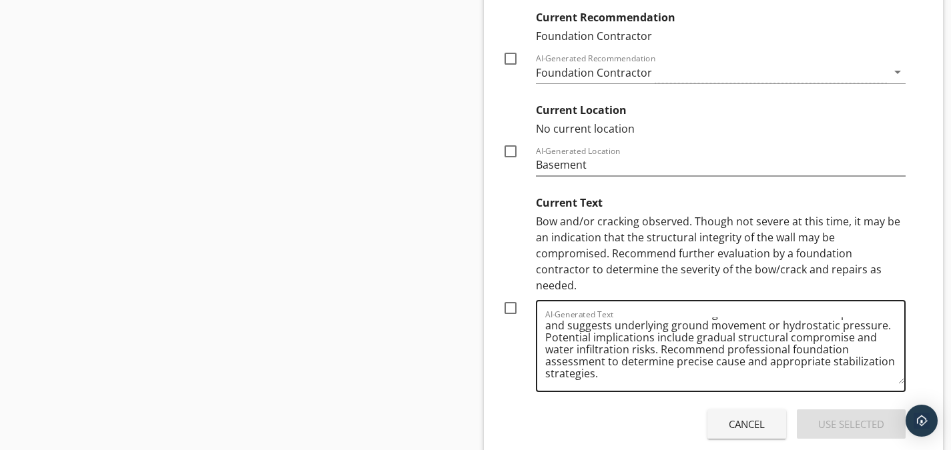
scroll to position [27, 0]
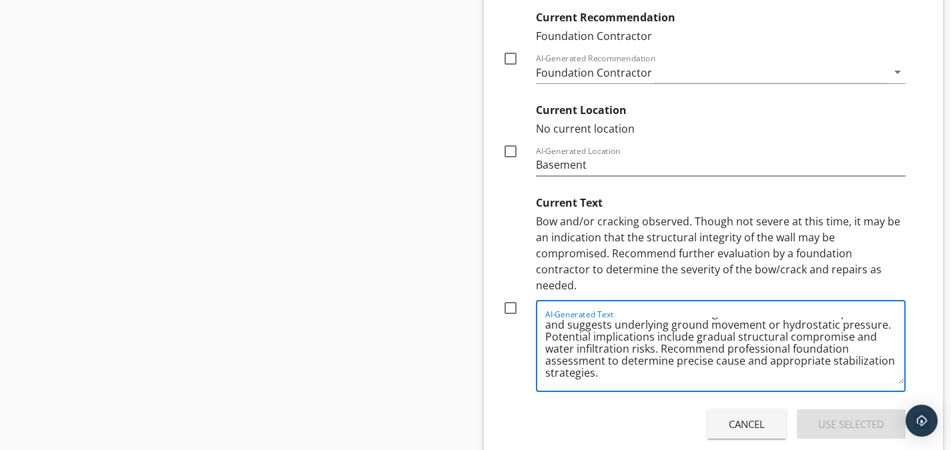
drag, startPoint x: 658, startPoint y: 332, endPoint x: 545, endPoint y: 320, distance: 114.1
click at [545, 320] on div "AI-Generated Text Foundation walls showing minor bowing indicate potential stru…" at bounding box center [721, 346] width 370 height 92
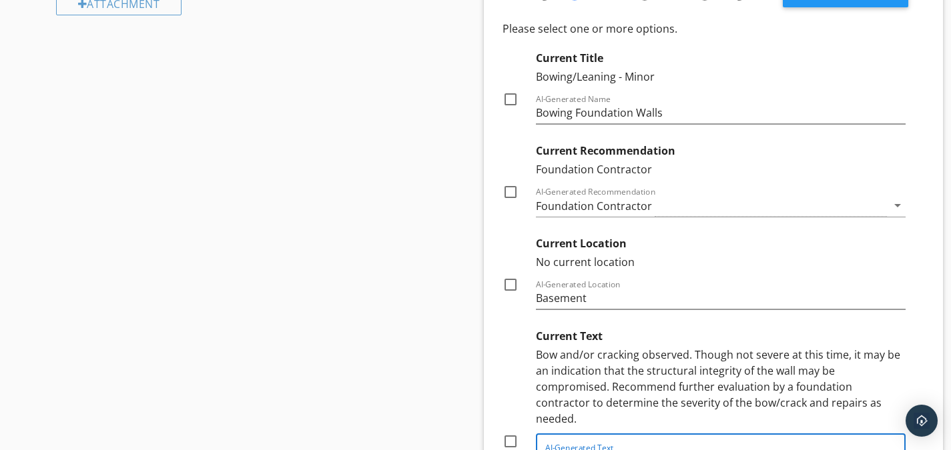
scroll to position [1229, 0]
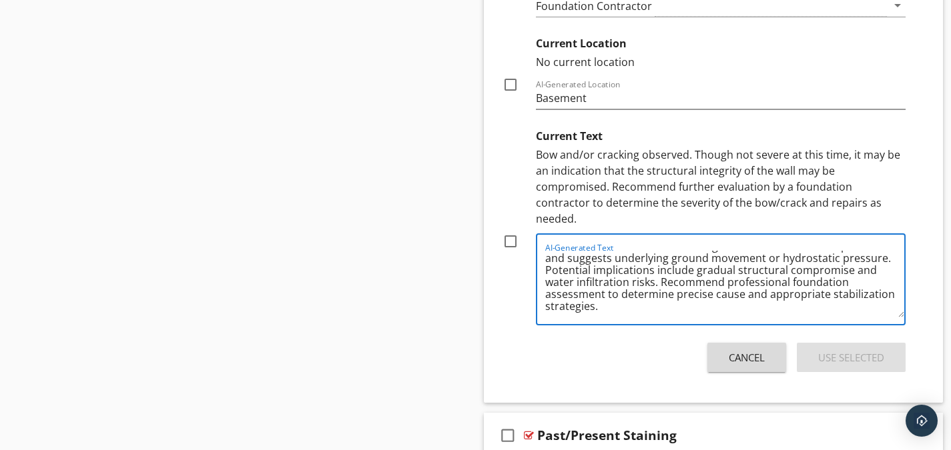
click at [730, 350] on div "Cancel" at bounding box center [747, 357] width 36 height 15
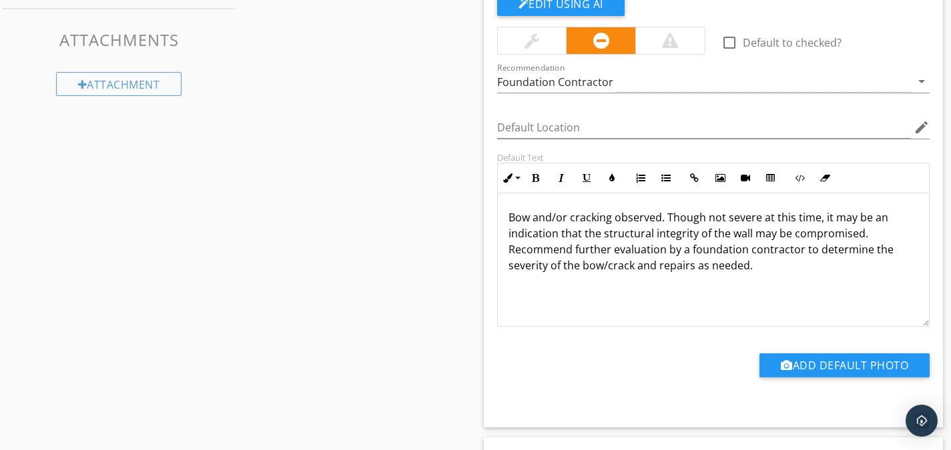
scroll to position [939, 0]
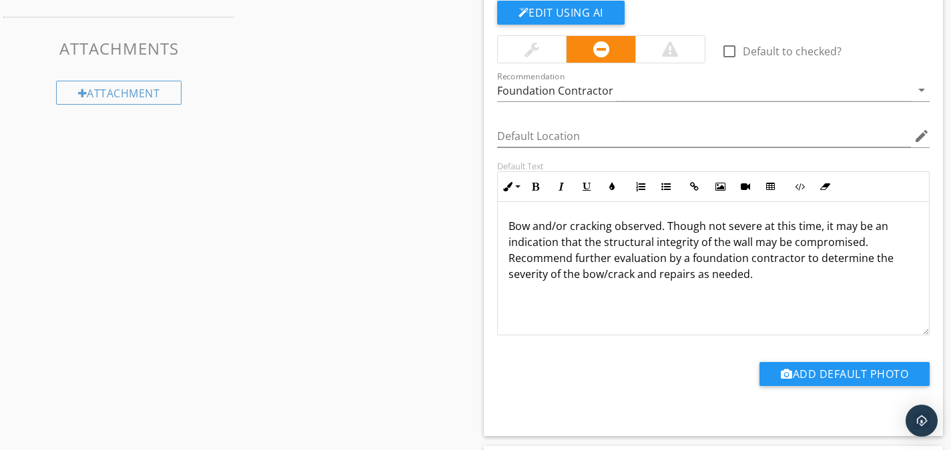
click at [865, 239] on p "Bow and/or cracking observed. Though not severe at this time, it may be an indi…" at bounding box center [714, 250] width 410 height 64
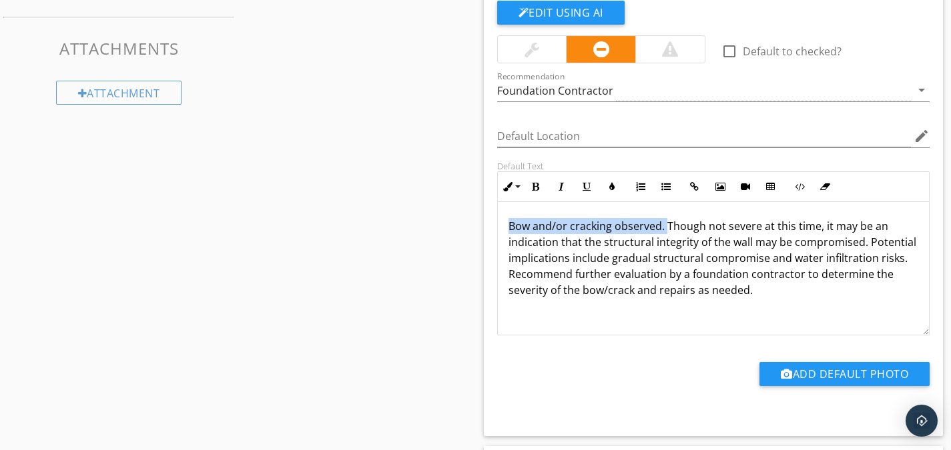
drag, startPoint x: 663, startPoint y: 226, endPoint x: 494, endPoint y: 224, distance: 169.5
click at [494, 224] on div "Default Text Inline Style XLarge Large Normal Small Light Small/Light Bold Ital…" at bounding box center [713, 248] width 449 height 175
click at [535, 182] on button "Bold" at bounding box center [535, 186] width 25 height 25
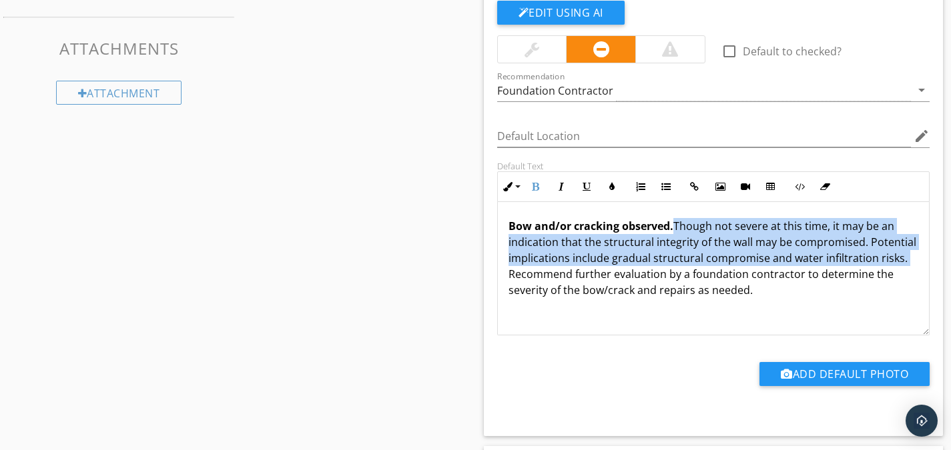
drag, startPoint x: 591, startPoint y: 273, endPoint x: 673, endPoint y: 226, distance: 95.0
click at [673, 226] on p "Bow and/or cracking observed. Though not severe at this time, it may be an indi…" at bounding box center [714, 258] width 410 height 80
click at [563, 180] on button "Italic" at bounding box center [561, 186] width 25 height 25
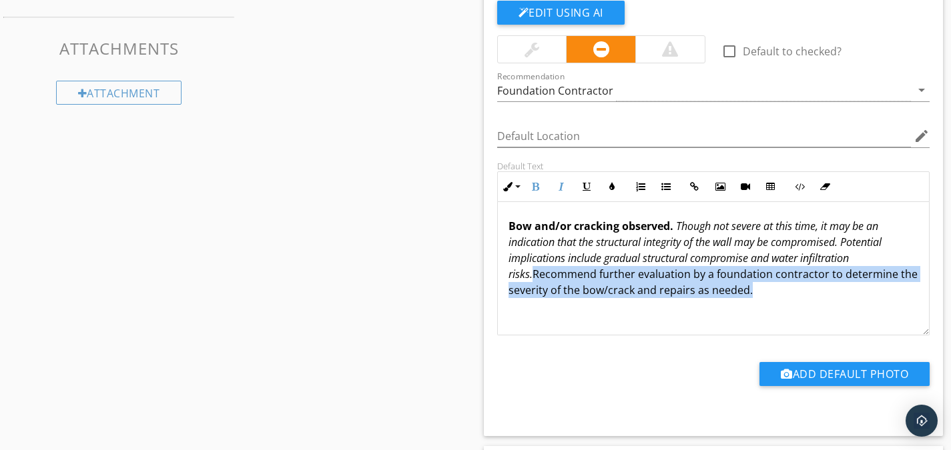
drag, startPoint x: 754, startPoint y: 292, endPoint x: 504, endPoint y: 278, distance: 250.6
click at [504, 278] on div "Bow and/or cracking observed. Though not severe at this time, it may be an indi…" at bounding box center [714, 268] width 432 height 133
click at [583, 187] on icon "button" at bounding box center [586, 186] width 9 height 9
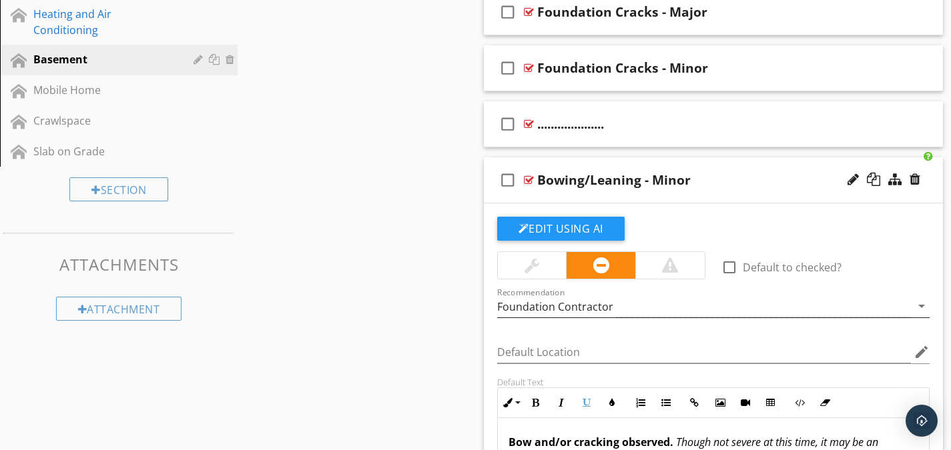
scroll to position [672, 0]
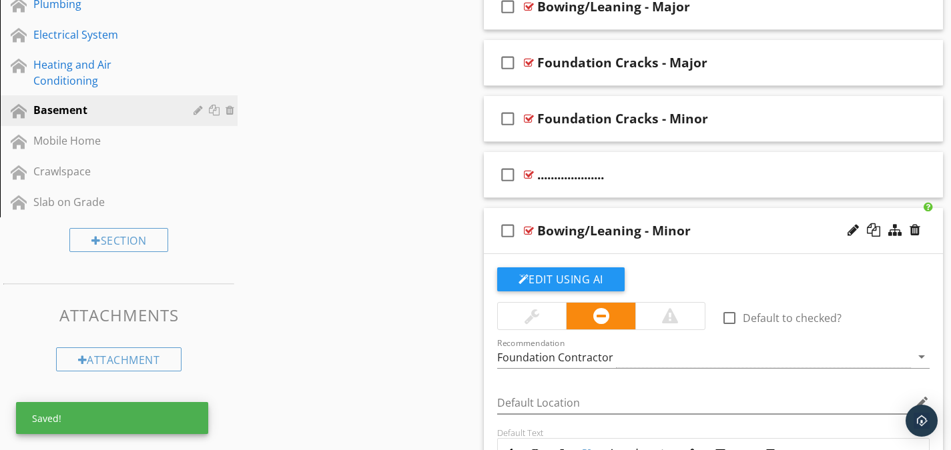
click at [525, 229] on div at bounding box center [529, 231] width 10 height 11
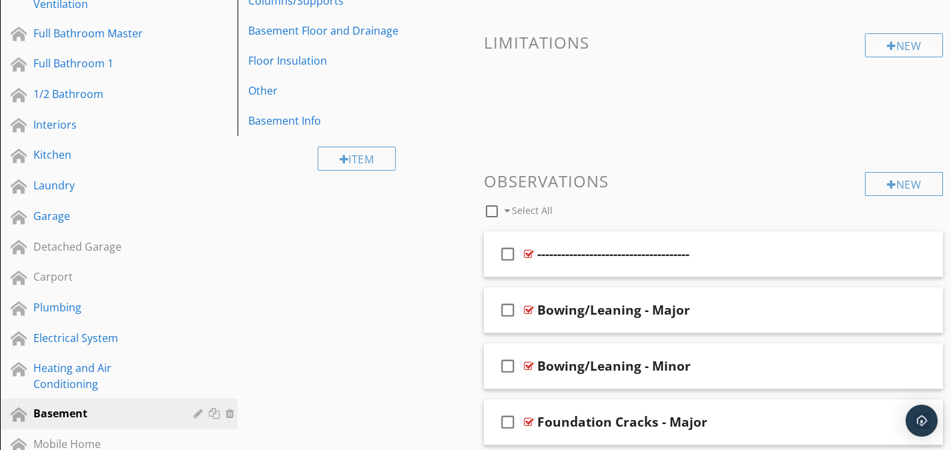
scroll to position [297, 0]
